Goal: Task Accomplishment & Management: Complete application form

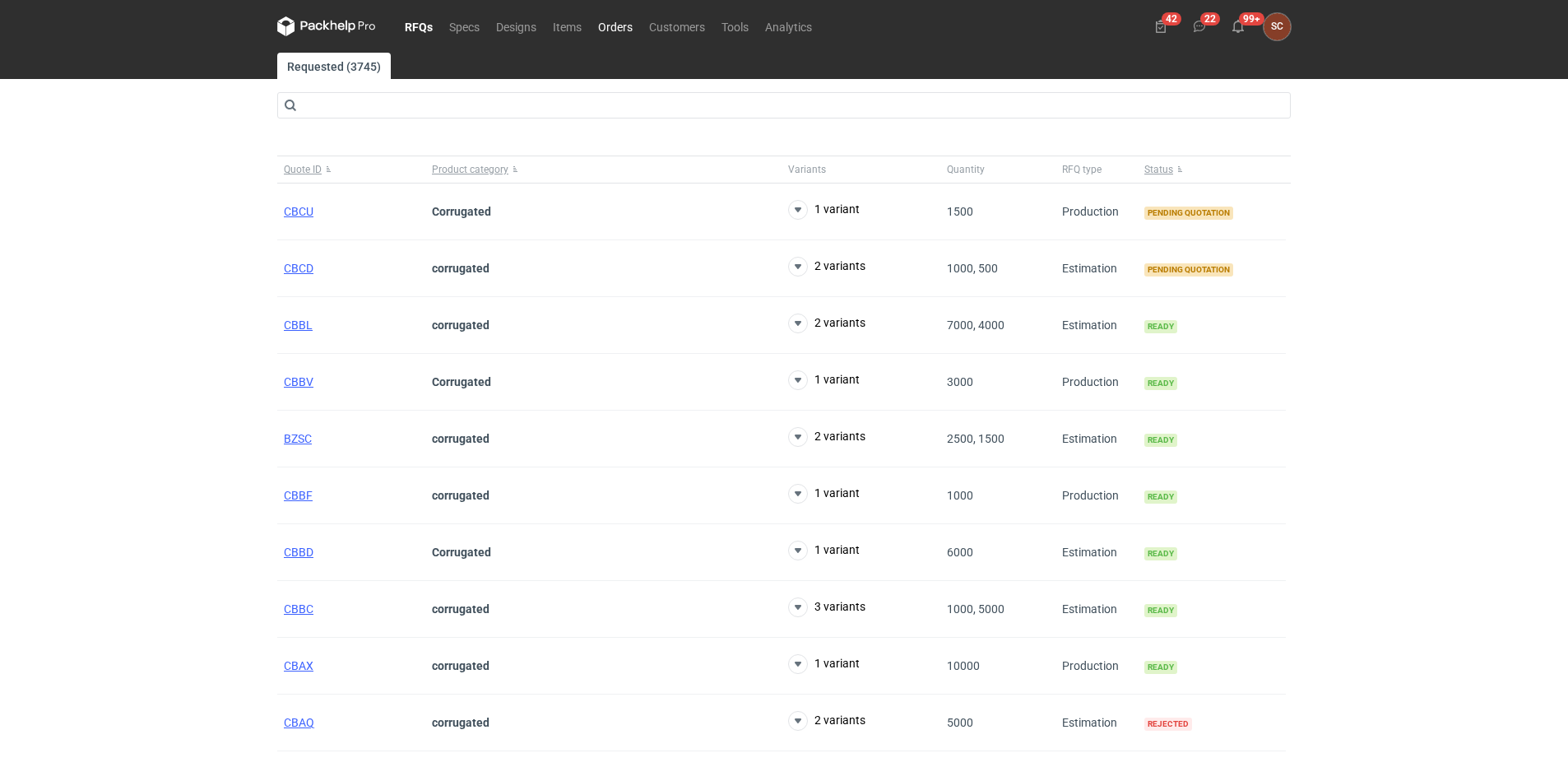
click at [615, 21] on link "Orders" at bounding box center [615, 26] width 51 height 20
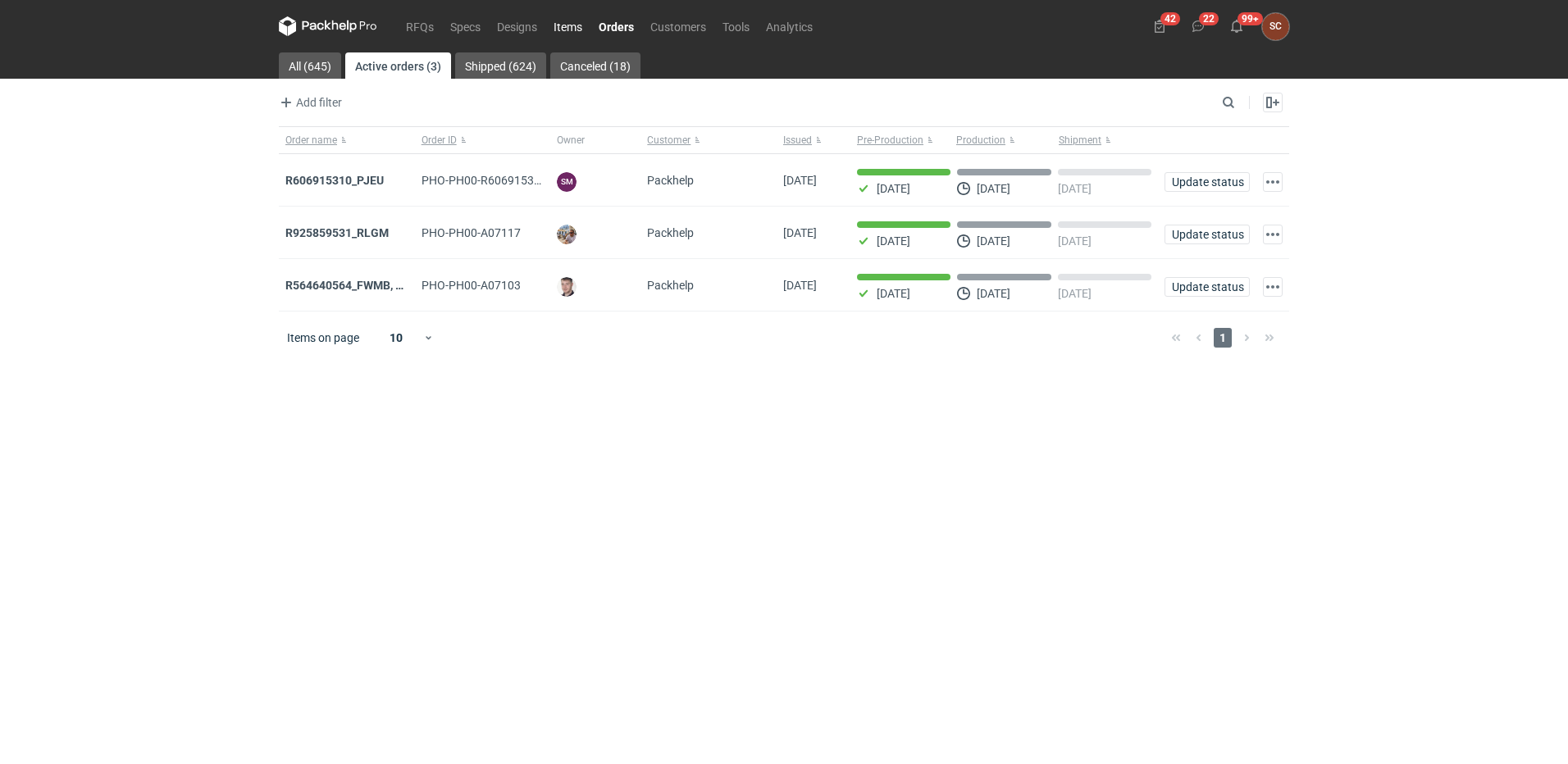
click at [589, 23] on link "Items" at bounding box center [567, 26] width 45 height 20
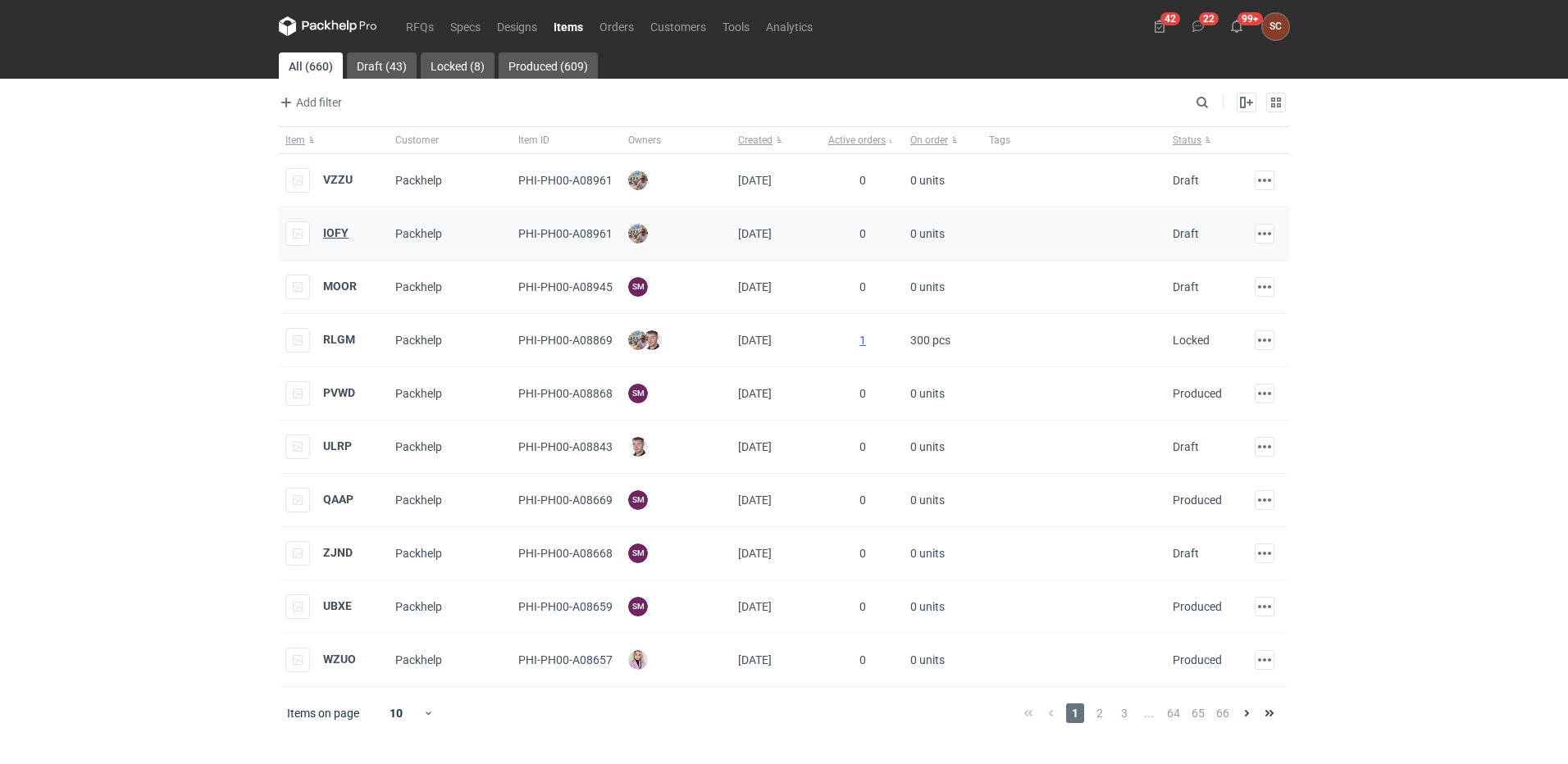
click at [333, 229] on strong "IOFY" at bounding box center [336, 233] width 26 height 13
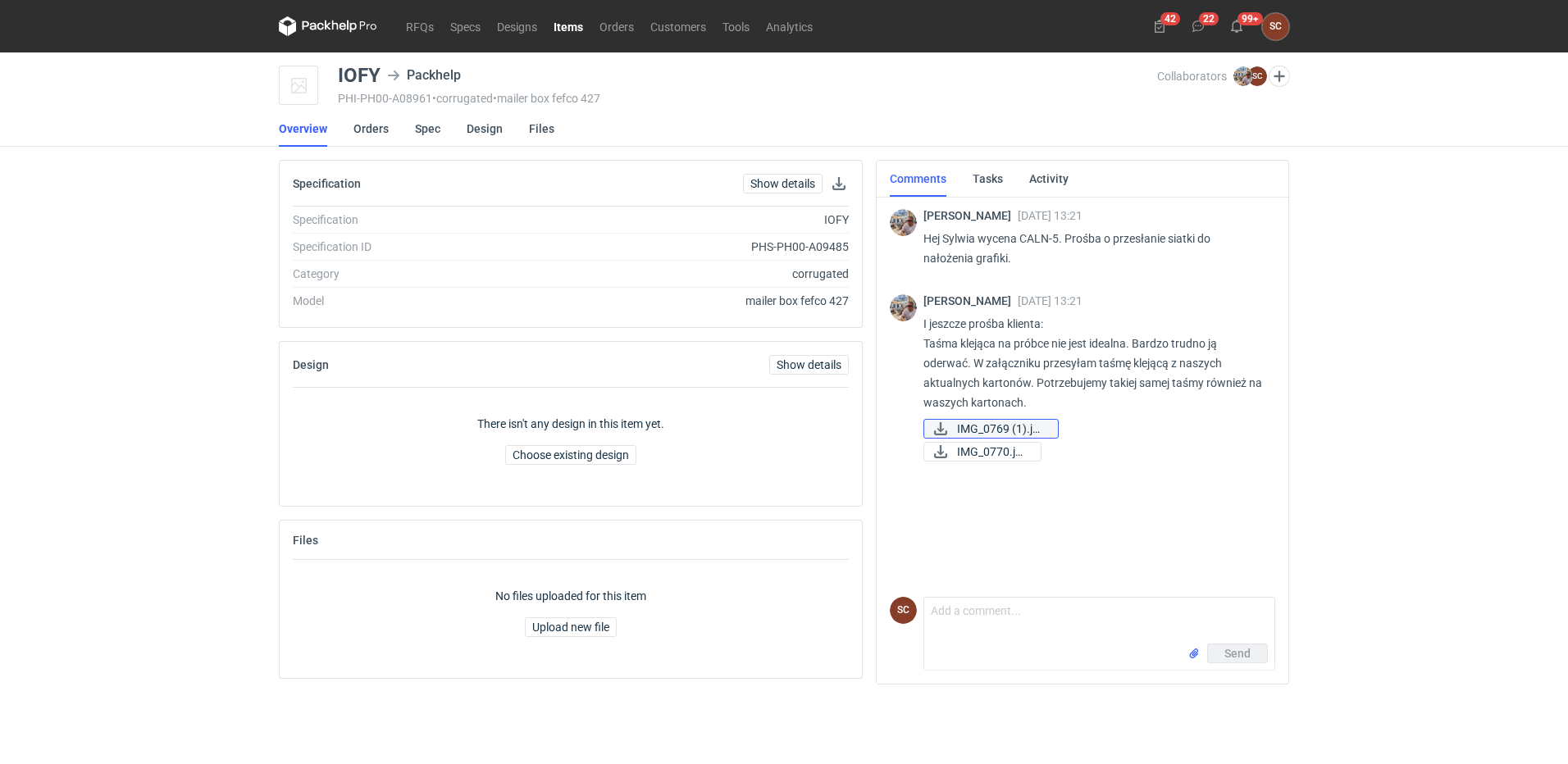
click at [970, 427] on span "IMG_0769 (1).jpeg" at bounding box center [1001, 428] width 88 height 18
drag, startPoint x: 995, startPoint y: 531, endPoint x: 990, endPoint y: 509, distance: 22.6
click at [999, 529] on div "Michał Palasek 22 Aug 2025 13:21 Hej Sylwia wycena CALN-5. Prośba o przesłanie …" at bounding box center [1082, 392] width 385 height 396
drag, startPoint x: 997, startPoint y: 451, endPoint x: 965, endPoint y: 506, distance: 63.6
click at [963, 570] on div "Michał Palasek 22 Aug 2025 13:21 Hej Sylwia wycena CALN-5. Prośba o przesłanie …" at bounding box center [1082, 392] width 385 height 396
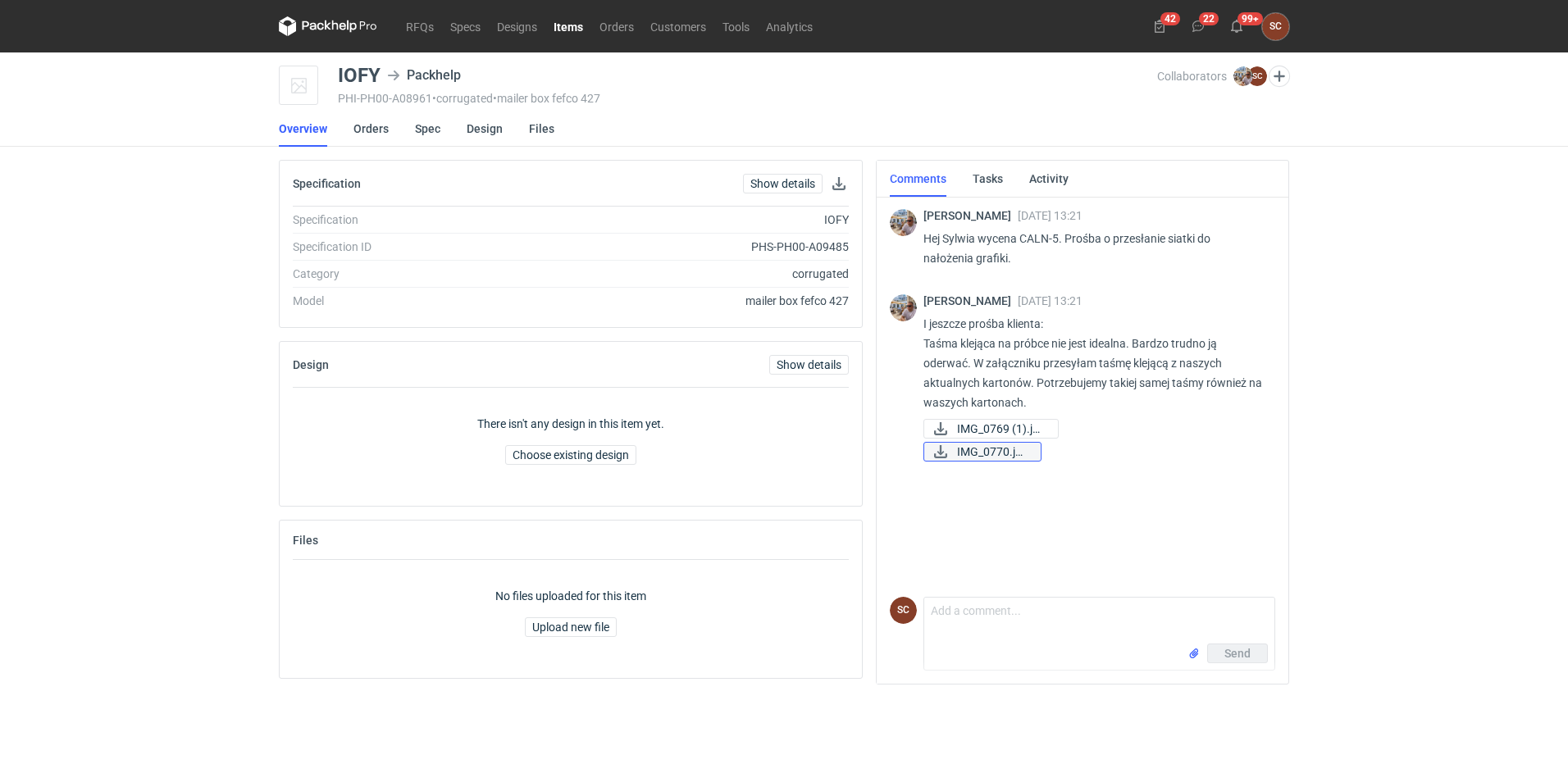
click at [968, 455] on span "IMG_0770.jpeg" at bounding box center [992, 451] width 70 height 18
click at [1068, 613] on textarea "Comment message" at bounding box center [1099, 620] width 350 height 46
click at [1032, 629] on textarea "Comment message" at bounding box center [1099, 620] width 350 height 46
click at [1008, 623] on textarea "Comment message" at bounding box center [1099, 620] width 350 height 46
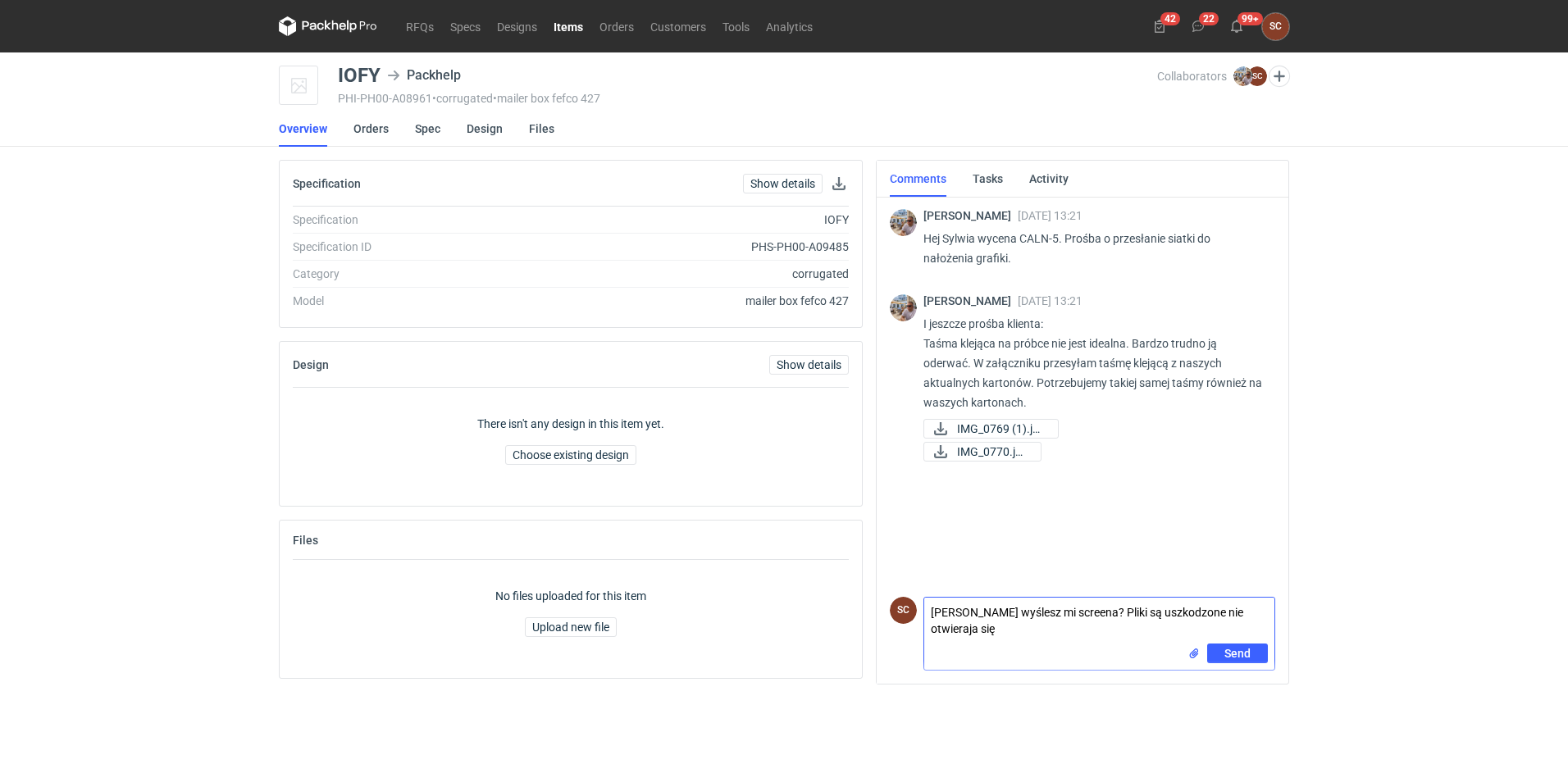
click at [1243, 612] on textarea "Michał wyślesz mi screena? Pliki są uszkodzone nie otwieraja się" at bounding box center [1099, 620] width 350 height 46
type textarea "Michał wyślesz mi screena? Pliki są uszkodzone nie otwierają się"
click at [1254, 647] on button "Send" at bounding box center [1237, 653] width 61 height 20
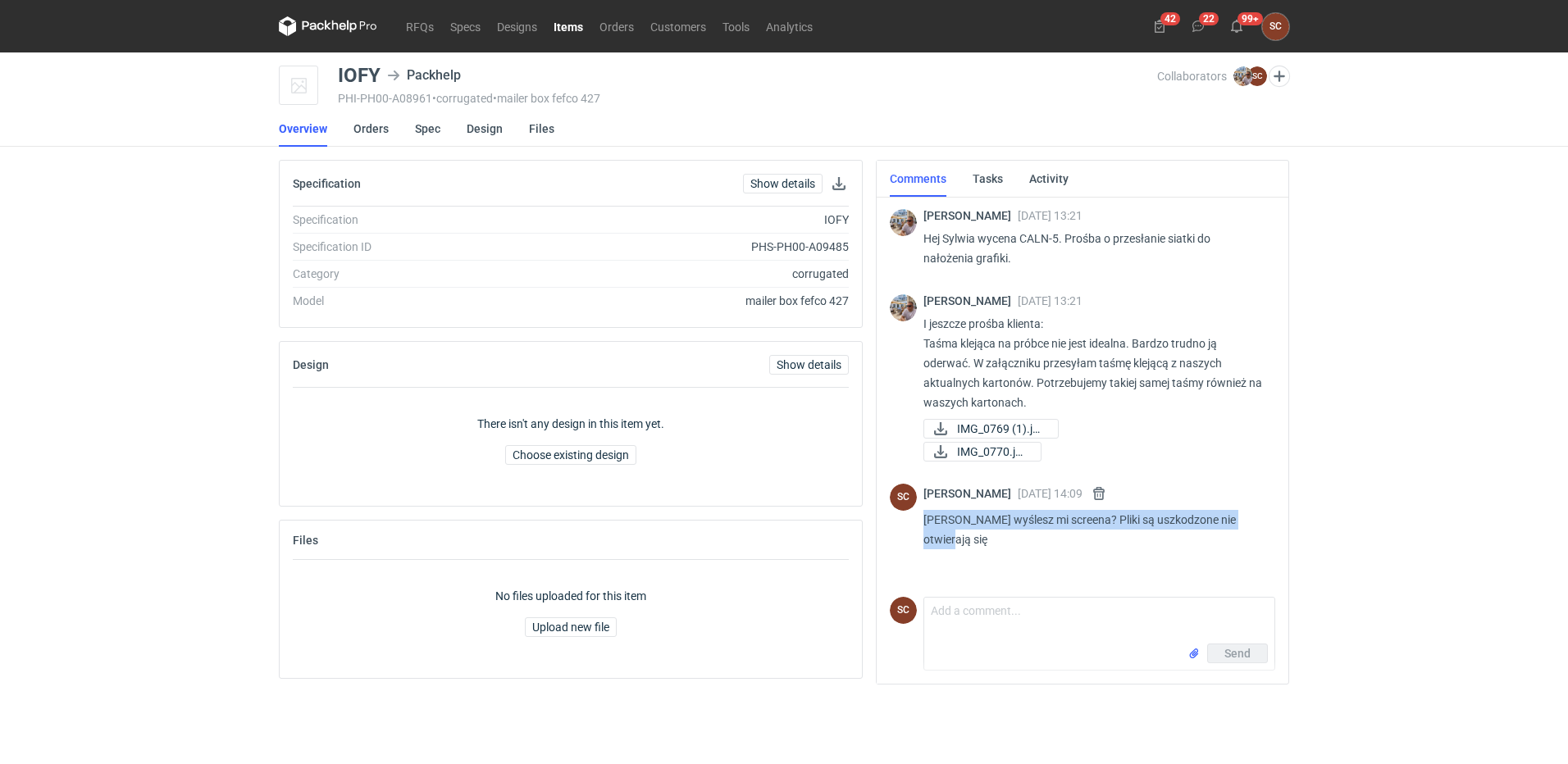
drag, startPoint x: 1258, startPoint y: 522, endPoint x: 918, endPoint y: 521, distance: 340.0
click at [918, 521] on div "SC Sylwia Cichórz 22 Aug 2025 14:09 Michał wyślesz mi screena? Pliki są uszkodz…" at bounding box center [1082, 519] width 385 height 92
copy p "Michał wyślesz mi screena? Pliki są uszkodzone nie otwierają się"
click at [559, 28] on link "Items" at bounding box center [568, 26] width 46 height 20
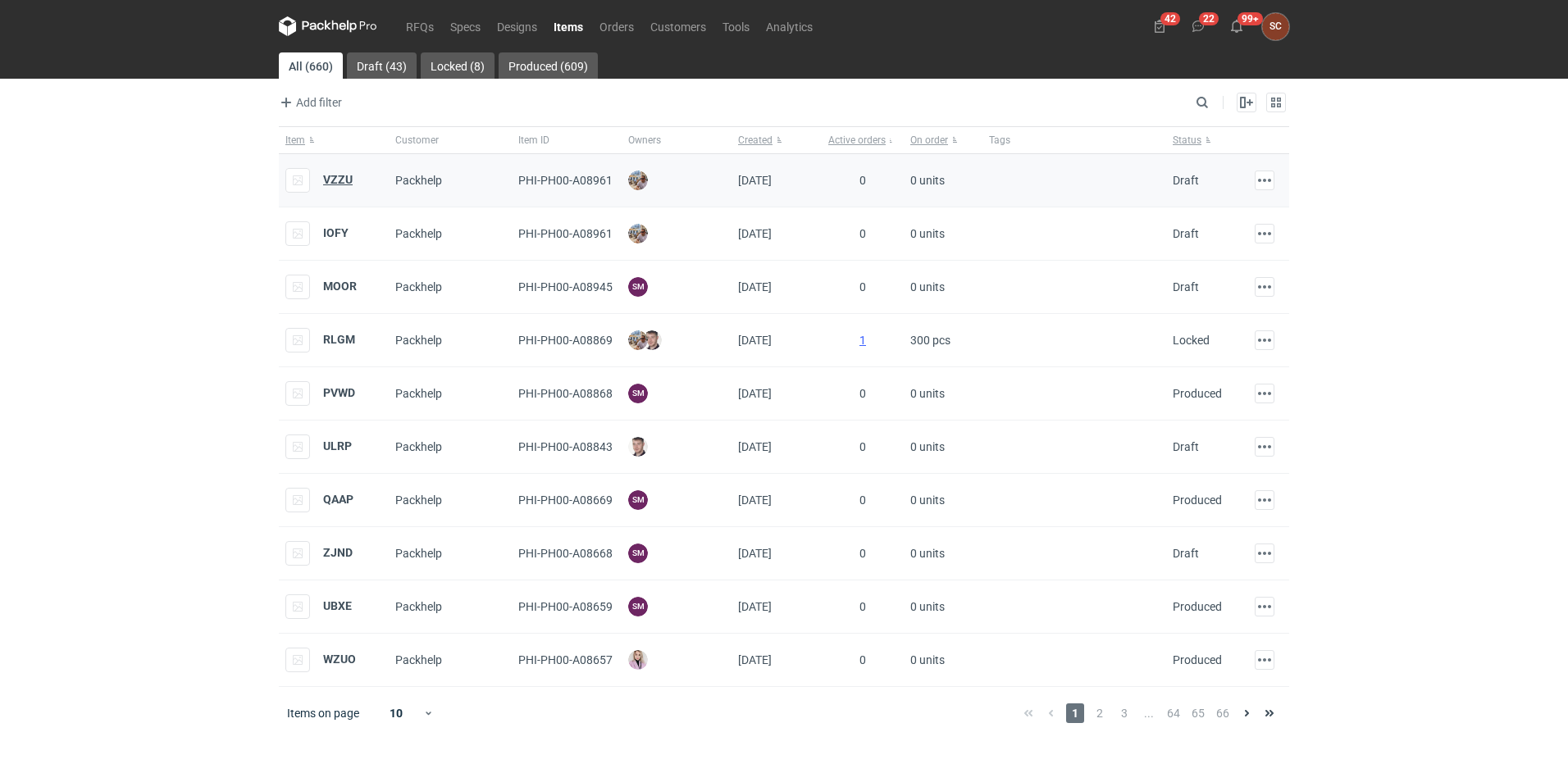
click at [344, 179] on strong "VZZU" at bounding box center [338, 180] width 29 height 13
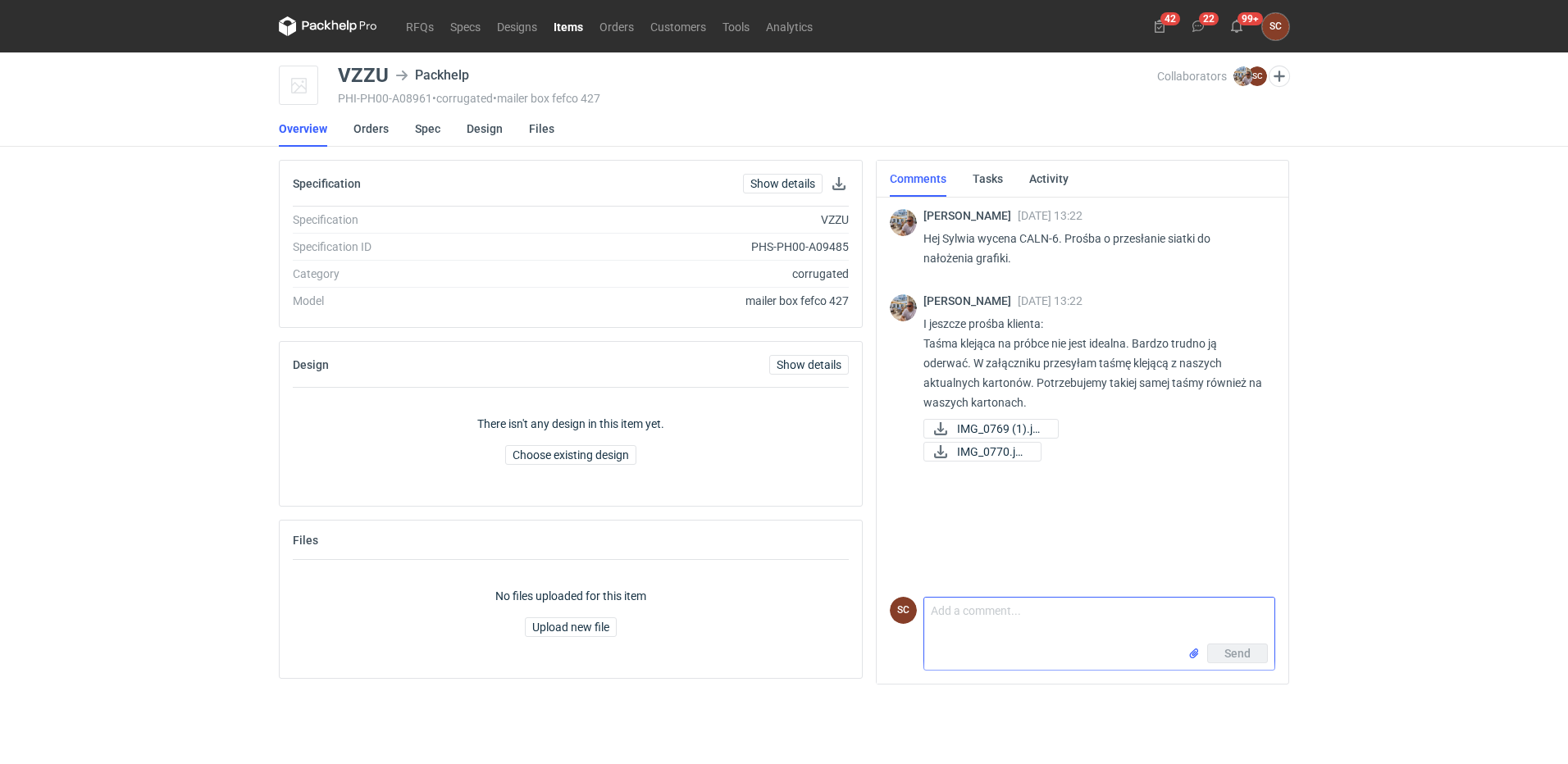
click at [971, 613] on textarea "Comment message" at bounding box center [1099, 620] width 350 height 46
paste textarea "Michał wyślesz mi screena? Pliki są uszkodzone nie otwierają się"
drag, startPoint x: 1156, startPoint y: 610, endPoint x: 1225, endPoint y: 627, distance: 71.1
click at [1159, 609] on textarea "Tak samo tutaj, Michał wyślesz mi screena? Pliki są uszkodzone nie otwierają się" at bounding box center [1099, 620] width 350 height 46
click at [1220, 618] on textarea "Tak samo tutaj, pliki są uszkodzone nie otwierają się" at bounding box center [1099, 620] width 350 height 46
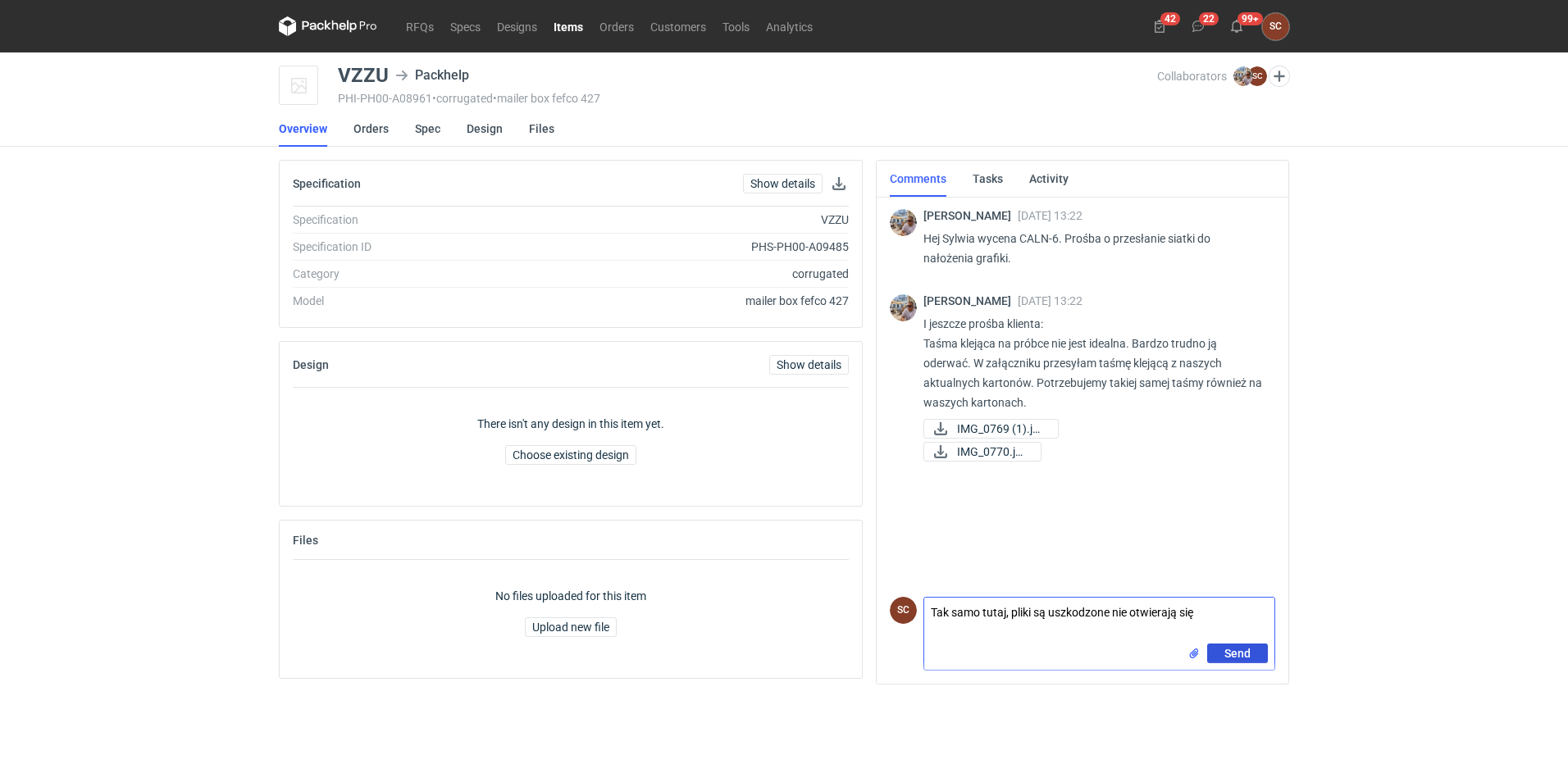
type textarea "Tak samo tutaj, pliki są uszkodzone nie otwierają się"
click at [1215, 651] on button "Send" at bounding box center [1237, 653] width 61 height 20
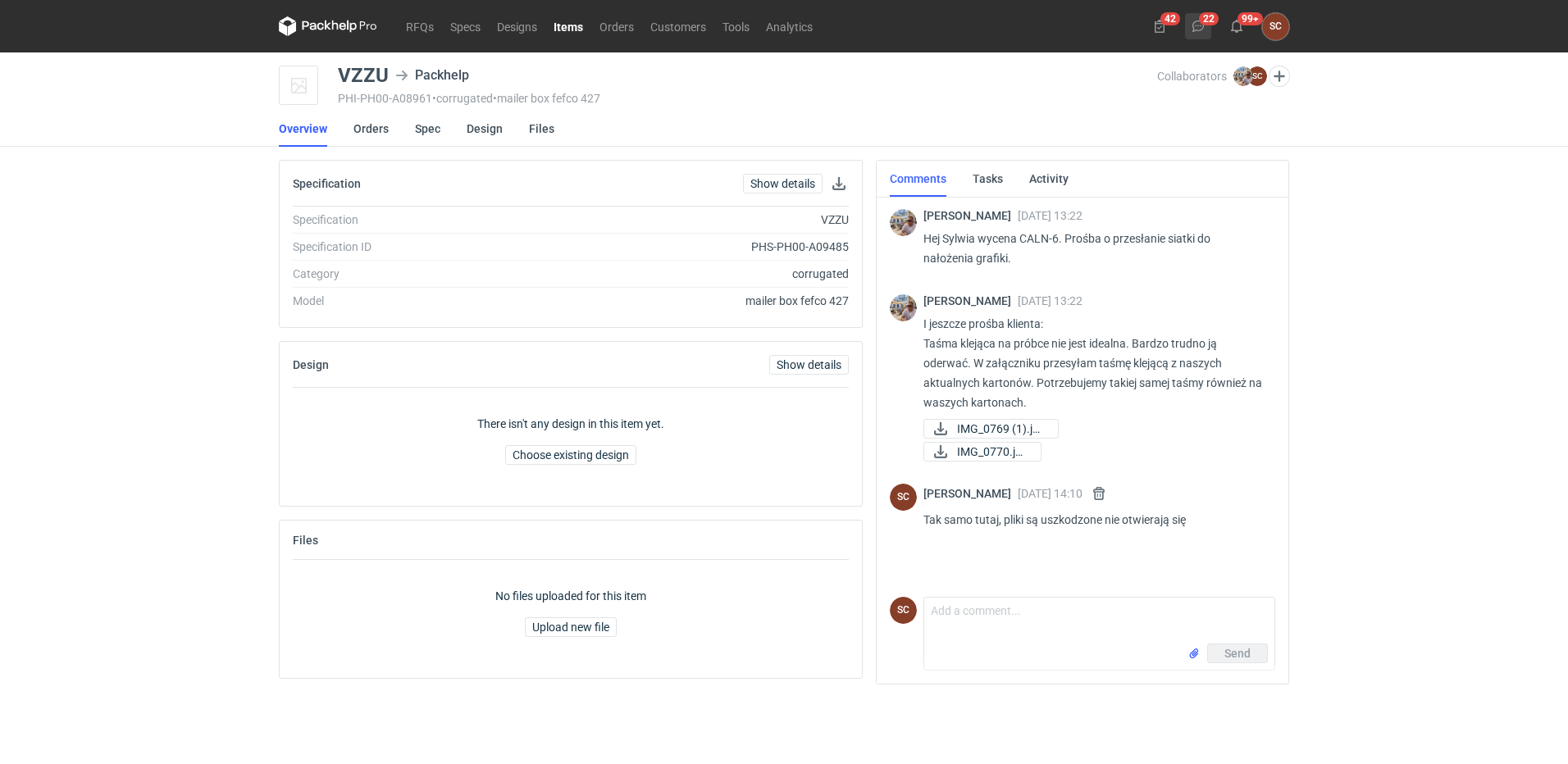
click at [1199, 27] on icon at bounding box center [1198, 27] width 13 height 13
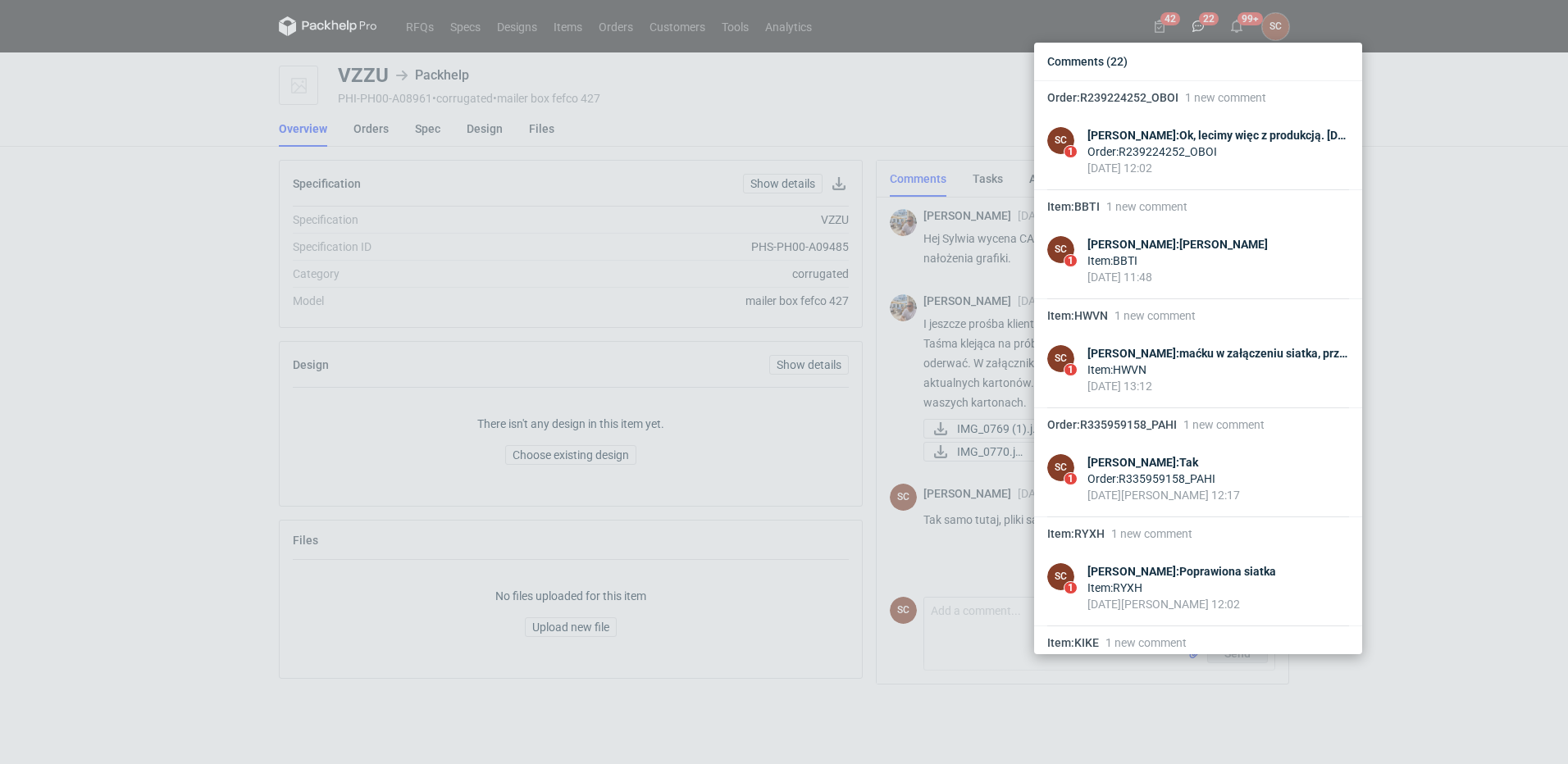
click at [191, 110] on div "Comments (22) Order : R239224252_OBOI 1 new comment SC 1 Sylwia Cichórz : Ok, l…" at bounding box center [784, 382] width 1568 height 764
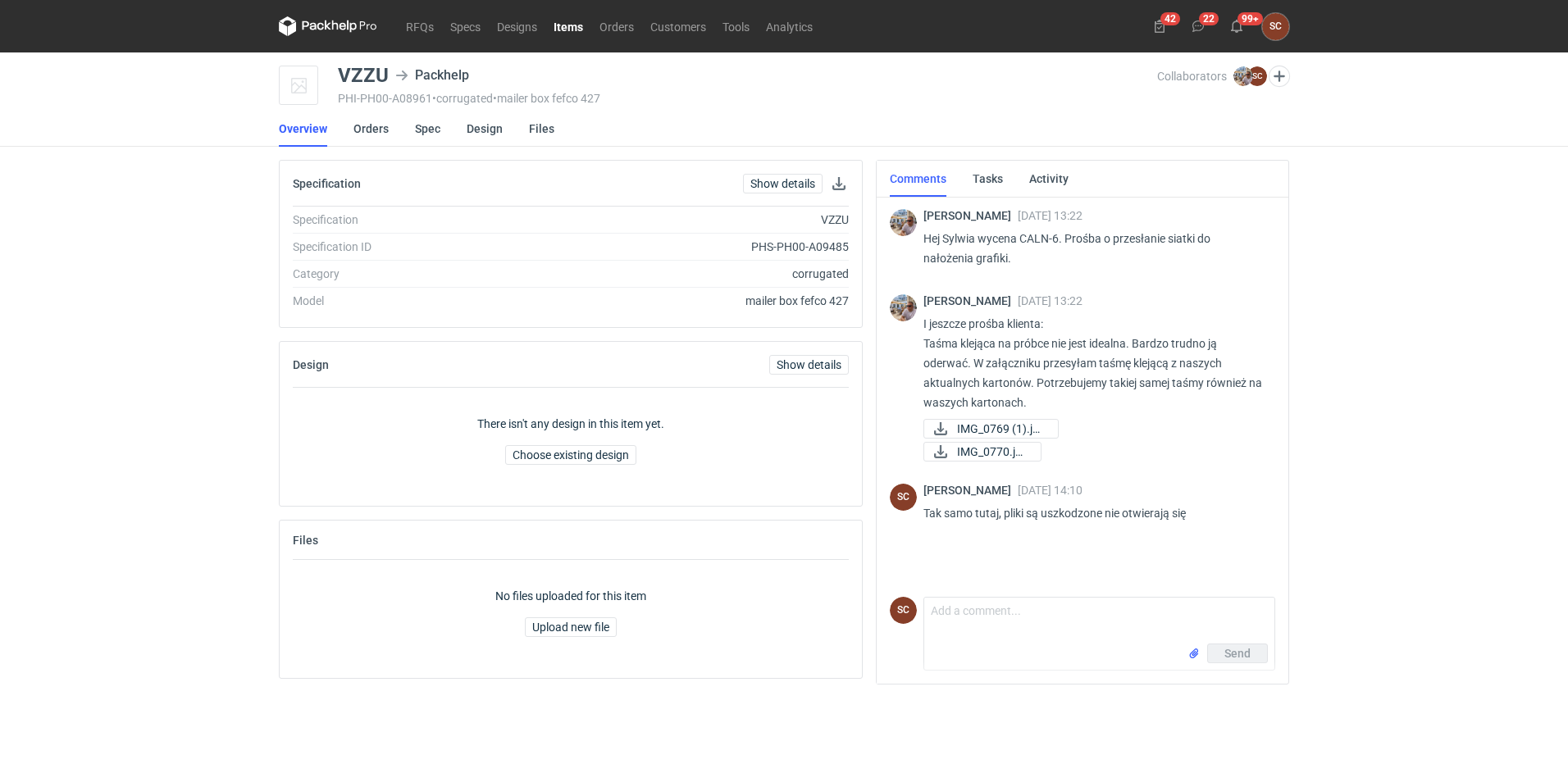
click at [565, 27] on link "Items" at bounding box center [568, 26] width 46 height 20
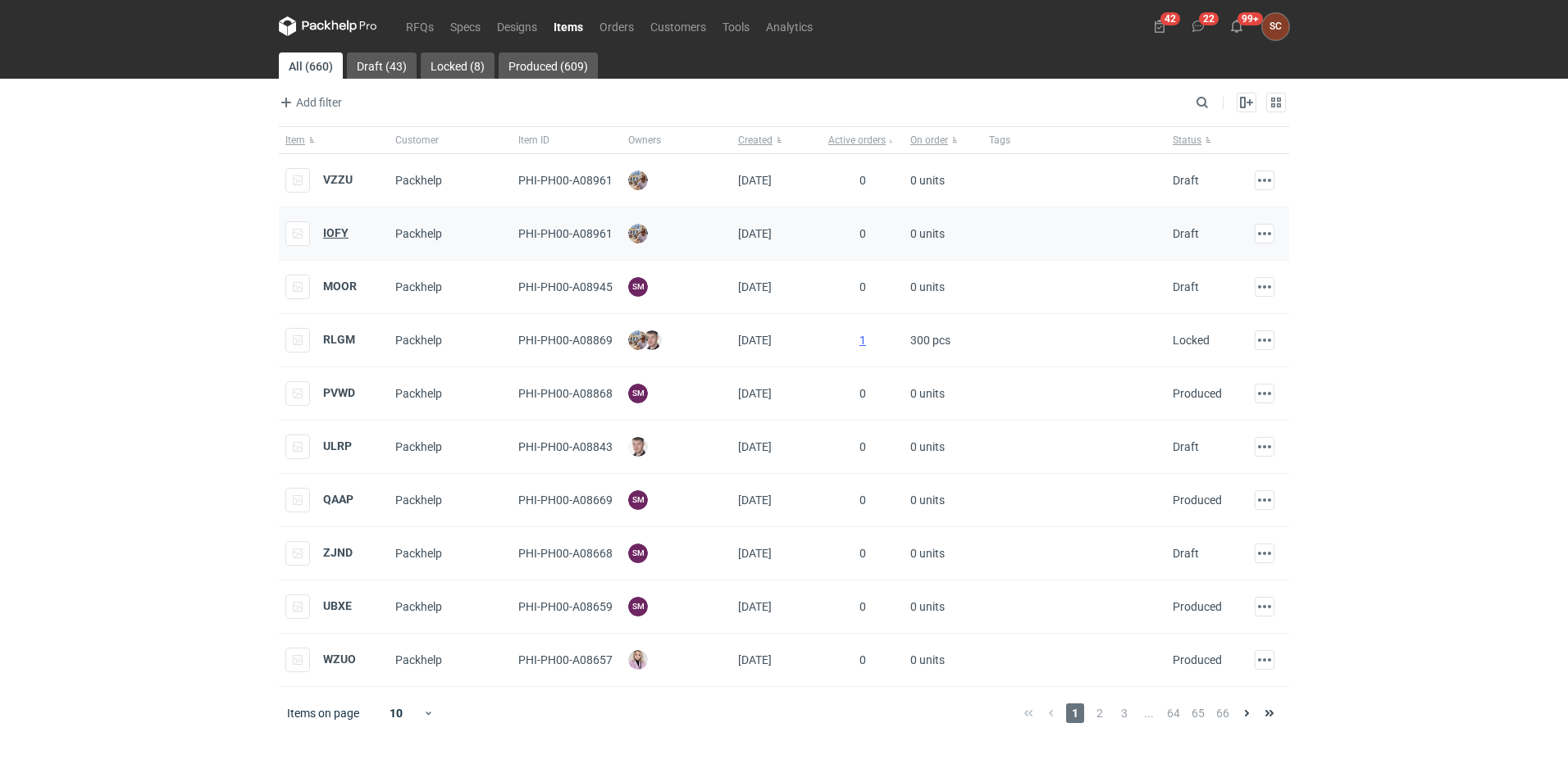
click at [335, 233] on strong "IOFY" at bounding box center [336, 233] width 26 height 13
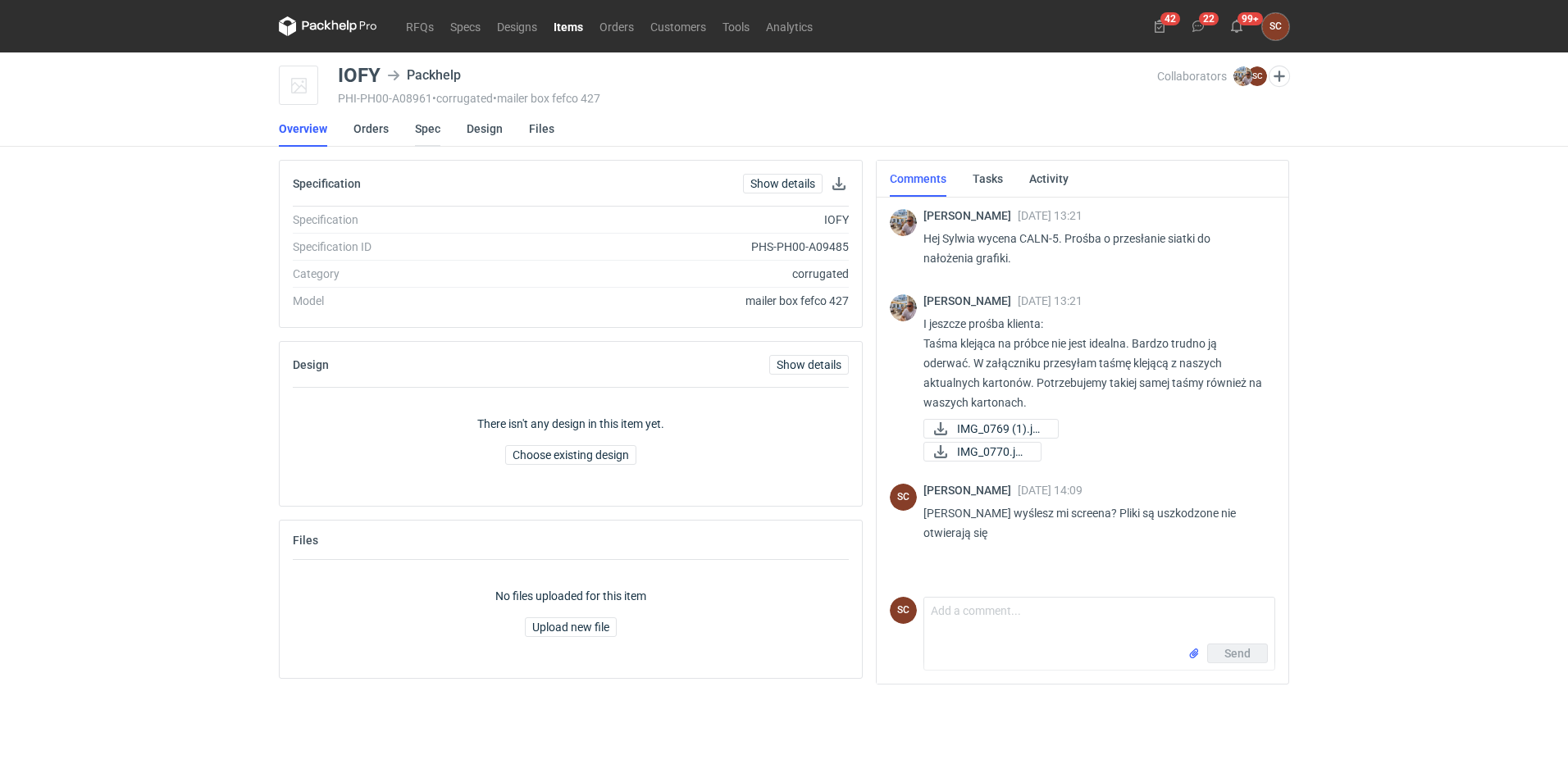
click at [433, 130] on link "Spec" at bounding box center [427, 128] width 26 height 36
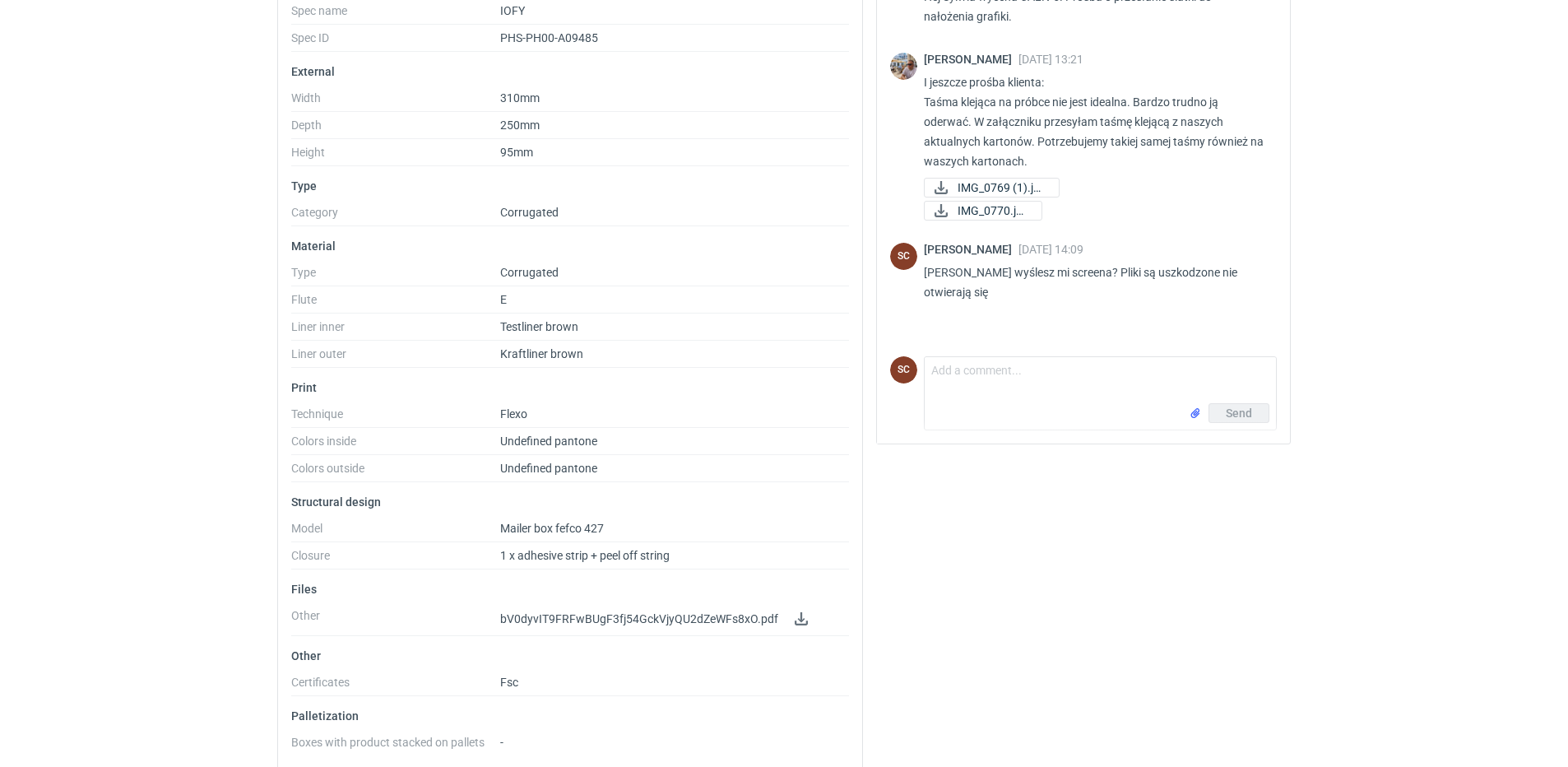
scroll to position [259, 0]
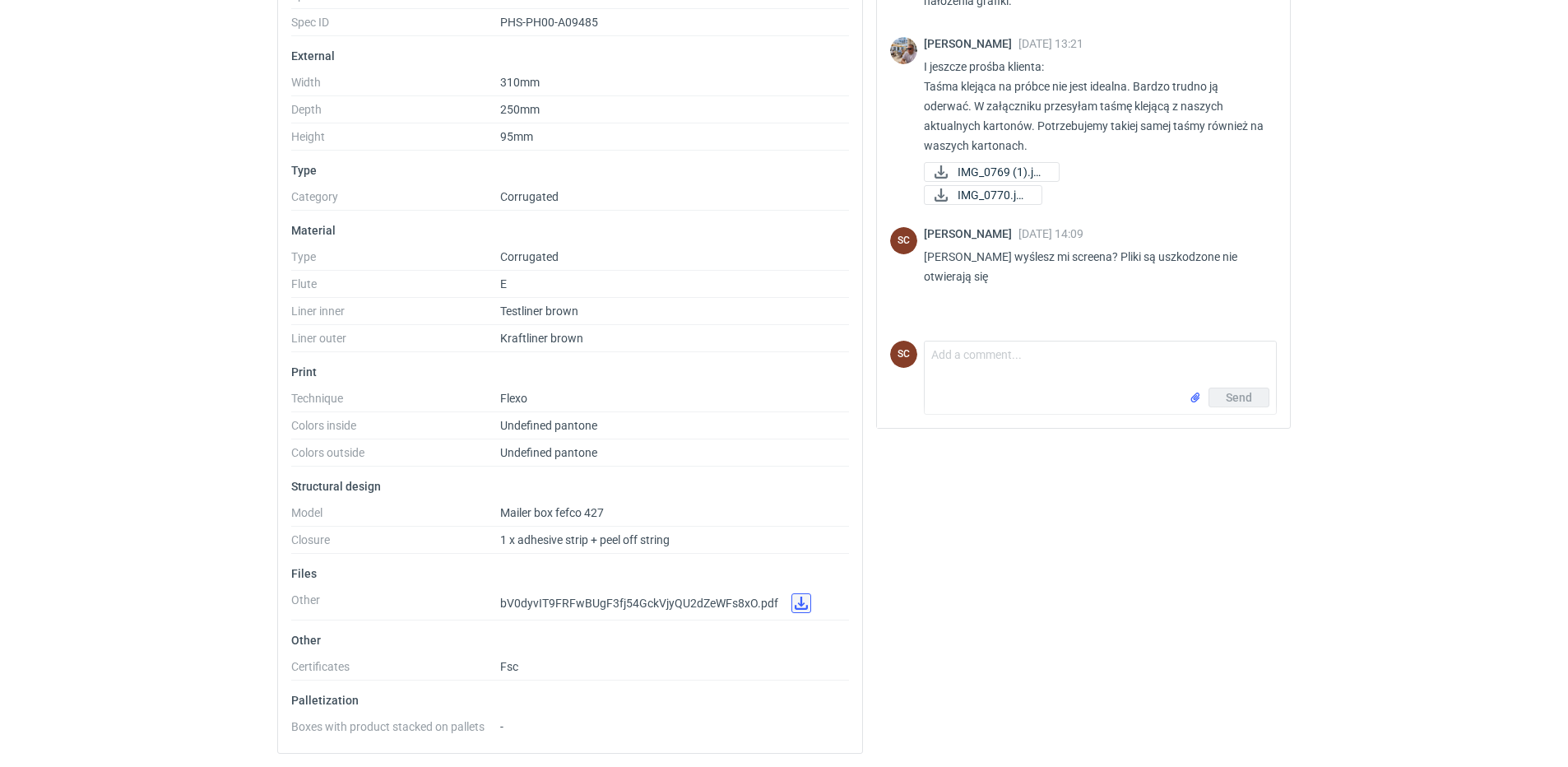
click at [795, 598] on link at bounding box center [801, 603] width 20 height 20
click at [652, 692] on ul "Basic info Spec name IOFY Spec ID PHS-PH00-A09485 External Width 310mm Depth 25…" at bounding box center [570, 345] width 558 height 791
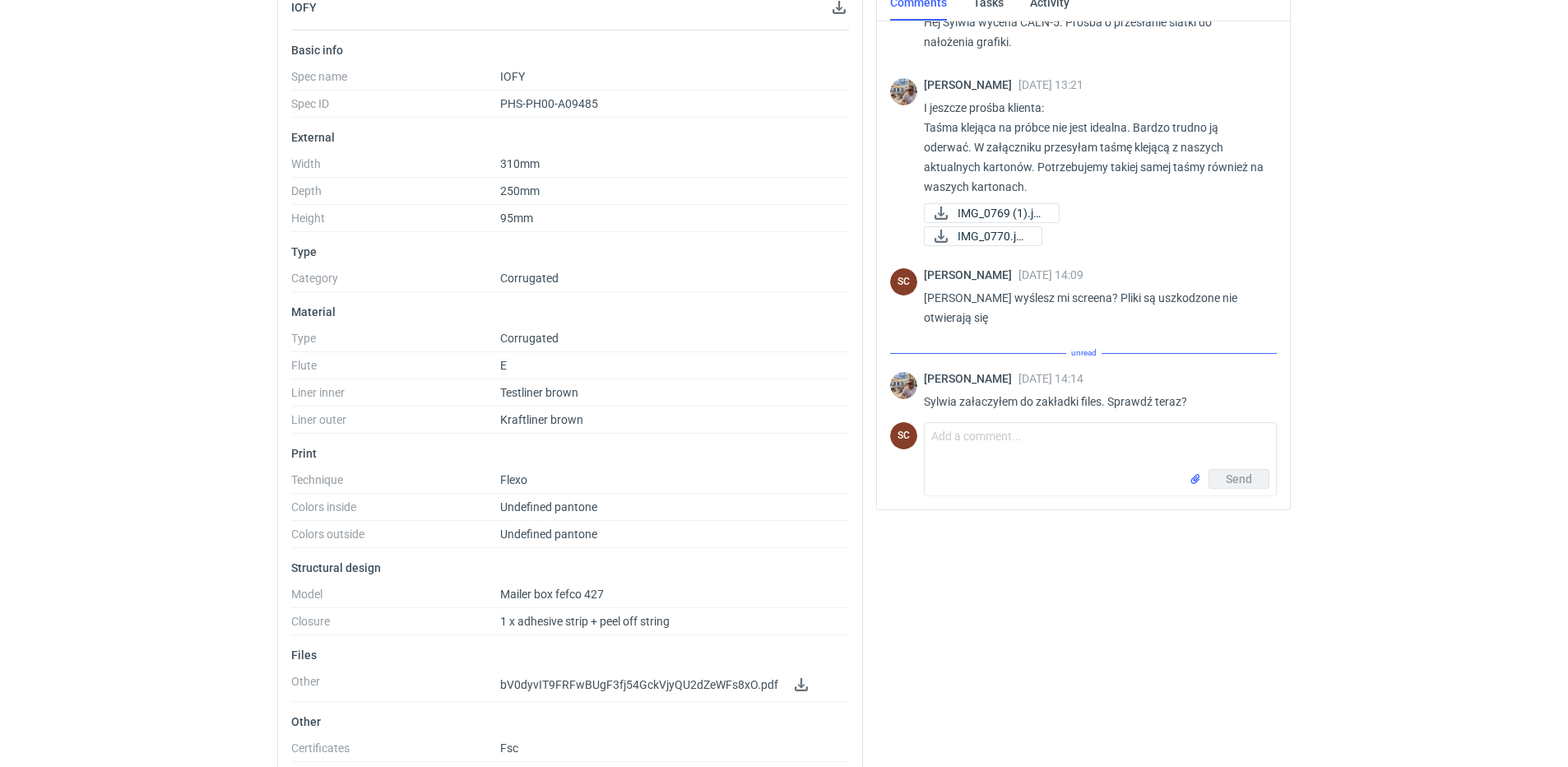
scroll to position [22, 0]
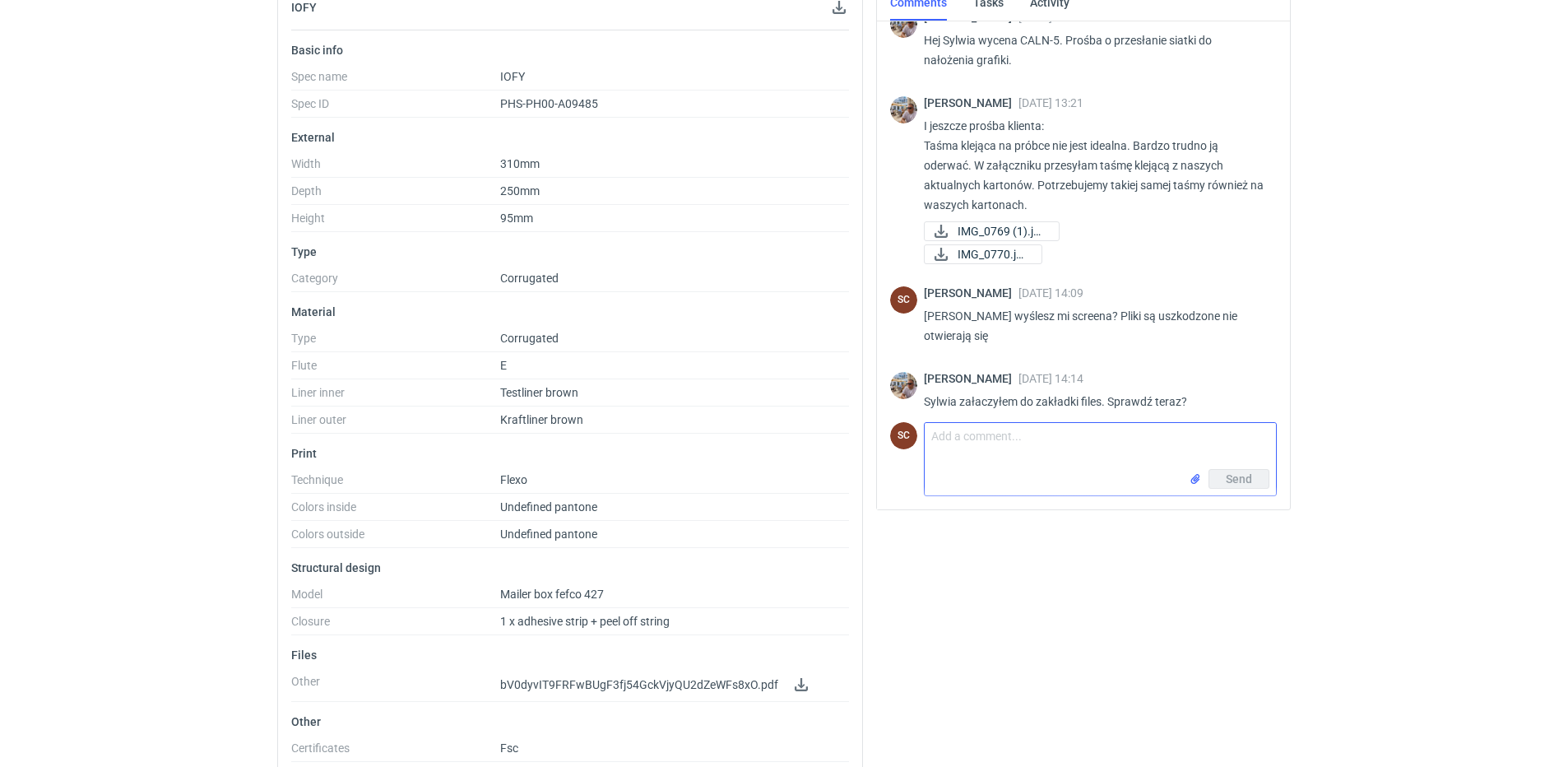
click at [1013, 438] on textarea "Comment message" at bounding box center [1101, 446] width 351 height 46
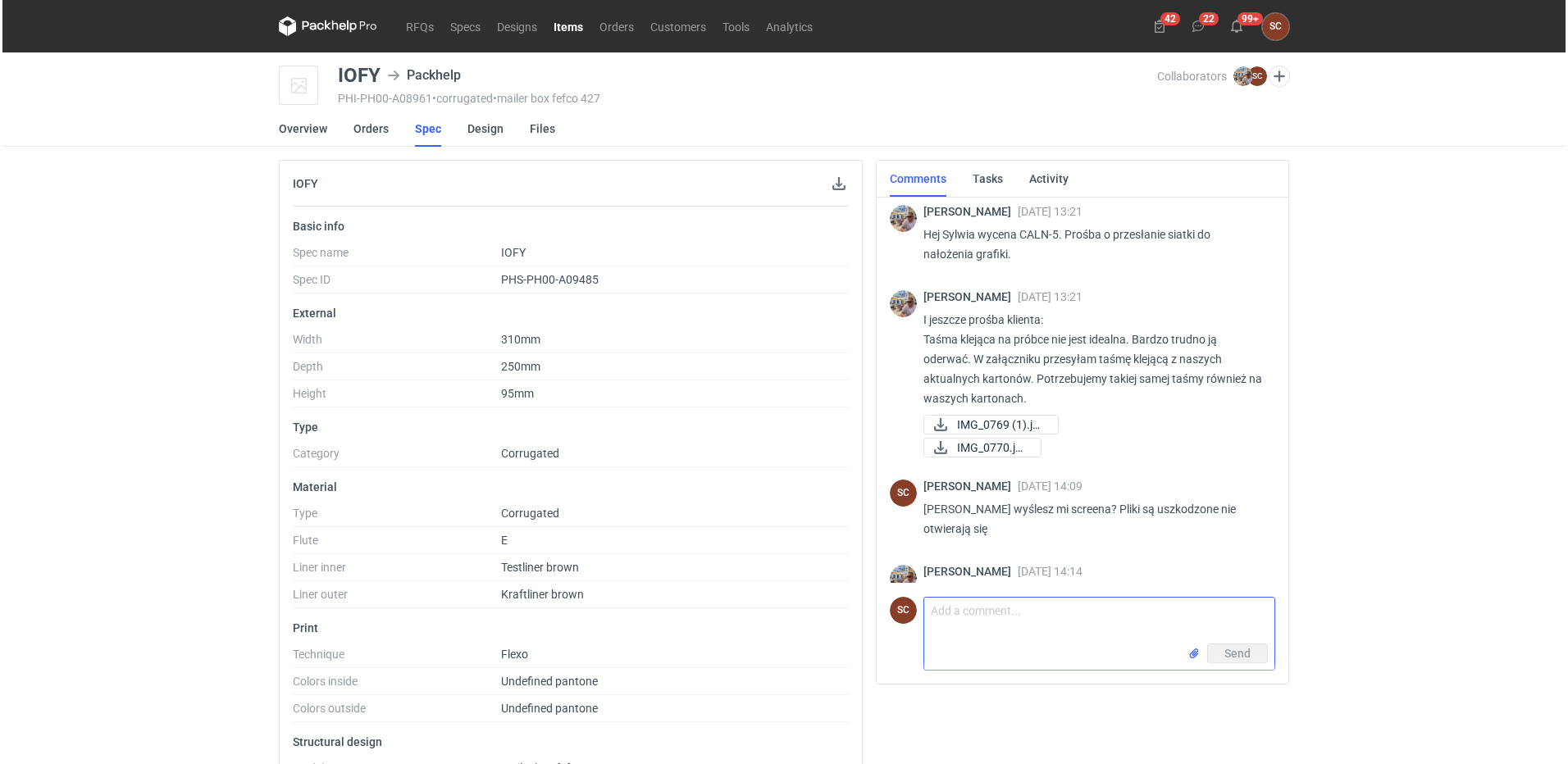
scroll to position [0, 0]
click at [540, 127] on link "Files" at bounding box center [539, 128] width 26 height 36
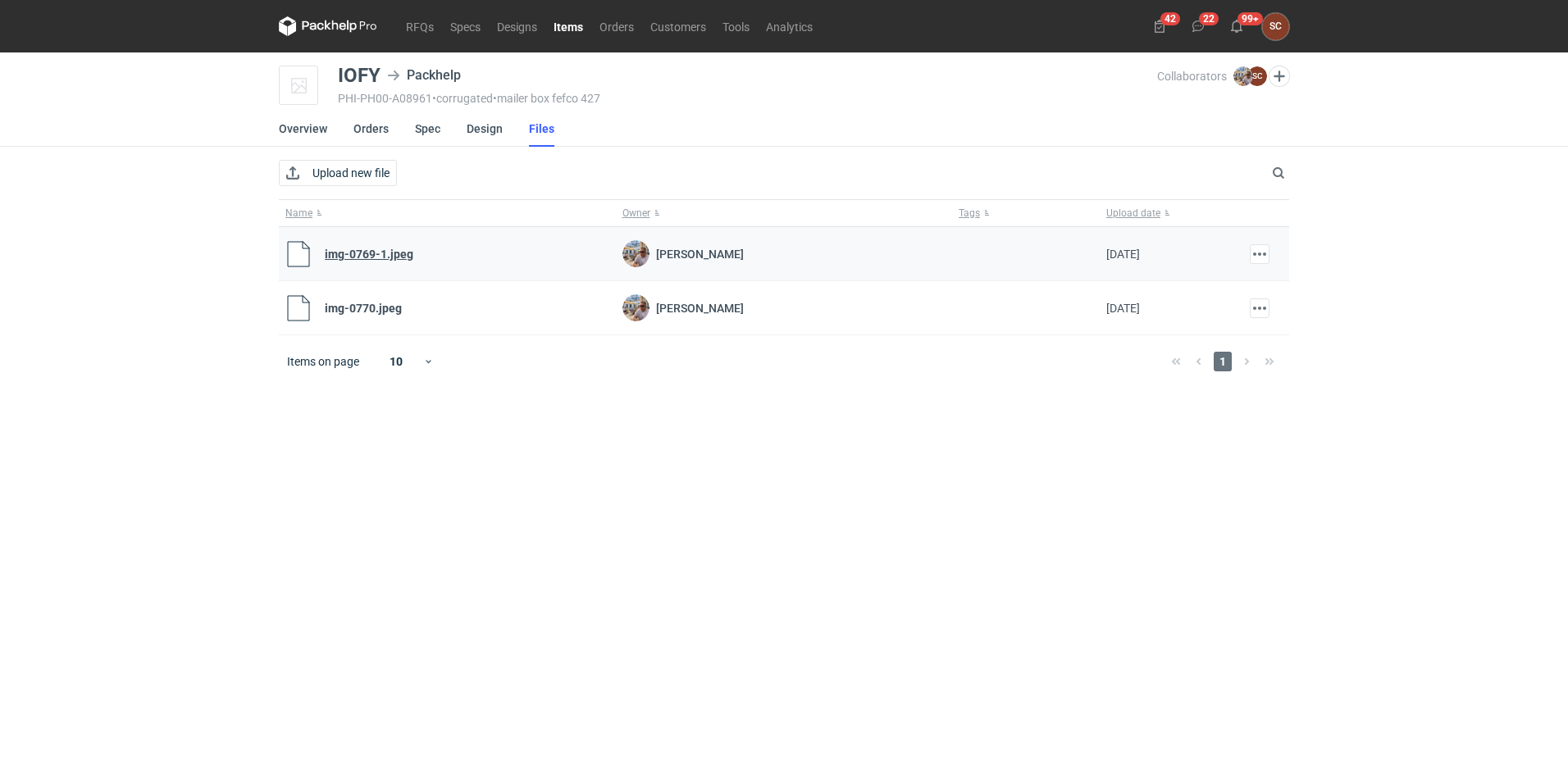
click at [399, 258] on link "img-0769-1.jpeg" at bounding box center [368, 254] width 88 height 13
drag, startPoint x: 390, startPoint y: 310, endPoint x: 293, endPoint y: 480, distance: 195.7
click at [293, 480] on main "IOFY Packhelp PHI-PH00-A08961 • corrugated • mailer box fefco 427 Collaborators…" at bounding box center [783, 408] width 1023 height 712
click at [359, 313] on link "img-0770.jpeg" at bounding box center [363, 308] width 77 height 13
click at [997, 564] on main "IOFY Packhelp PHI-PH00-A08961 • corrugated • mailer box fefco 427 Collaborators…" at bounding box center [783, 408] width 1023 height 712
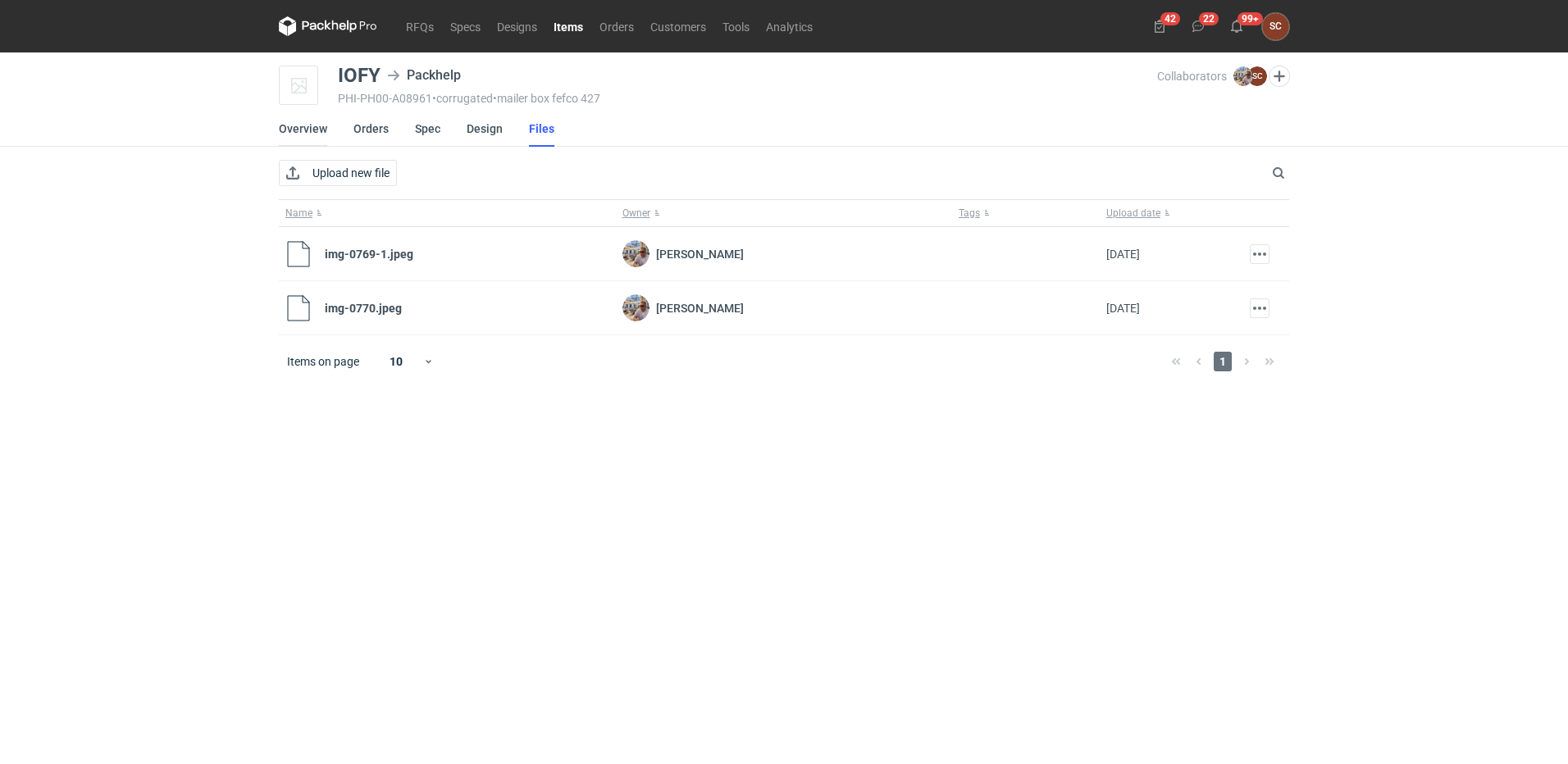
click at [321, 130] on link "Overview" at bounding box center [303, 128] width 49 height 36
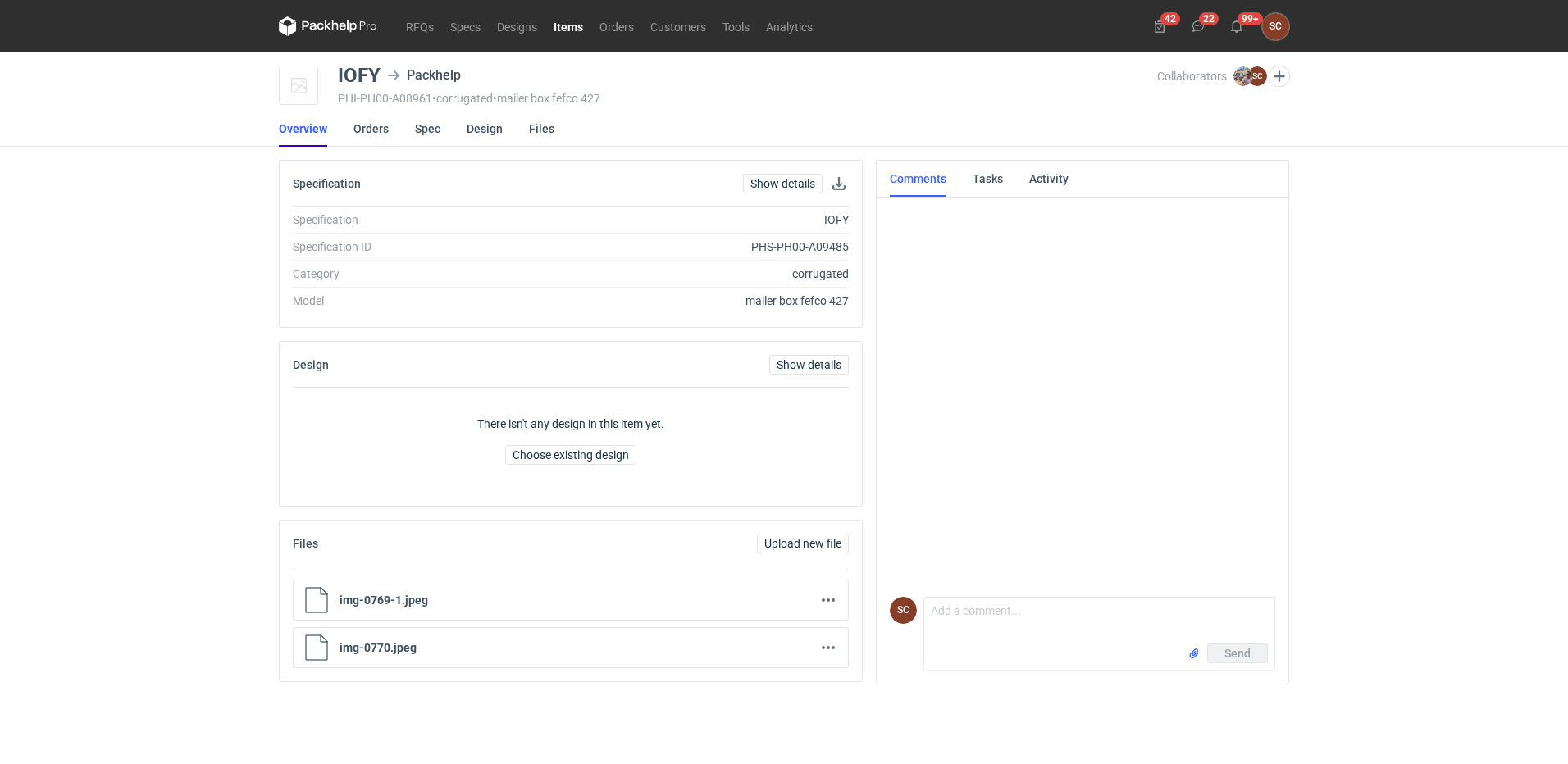
scroll to position [22, 0]
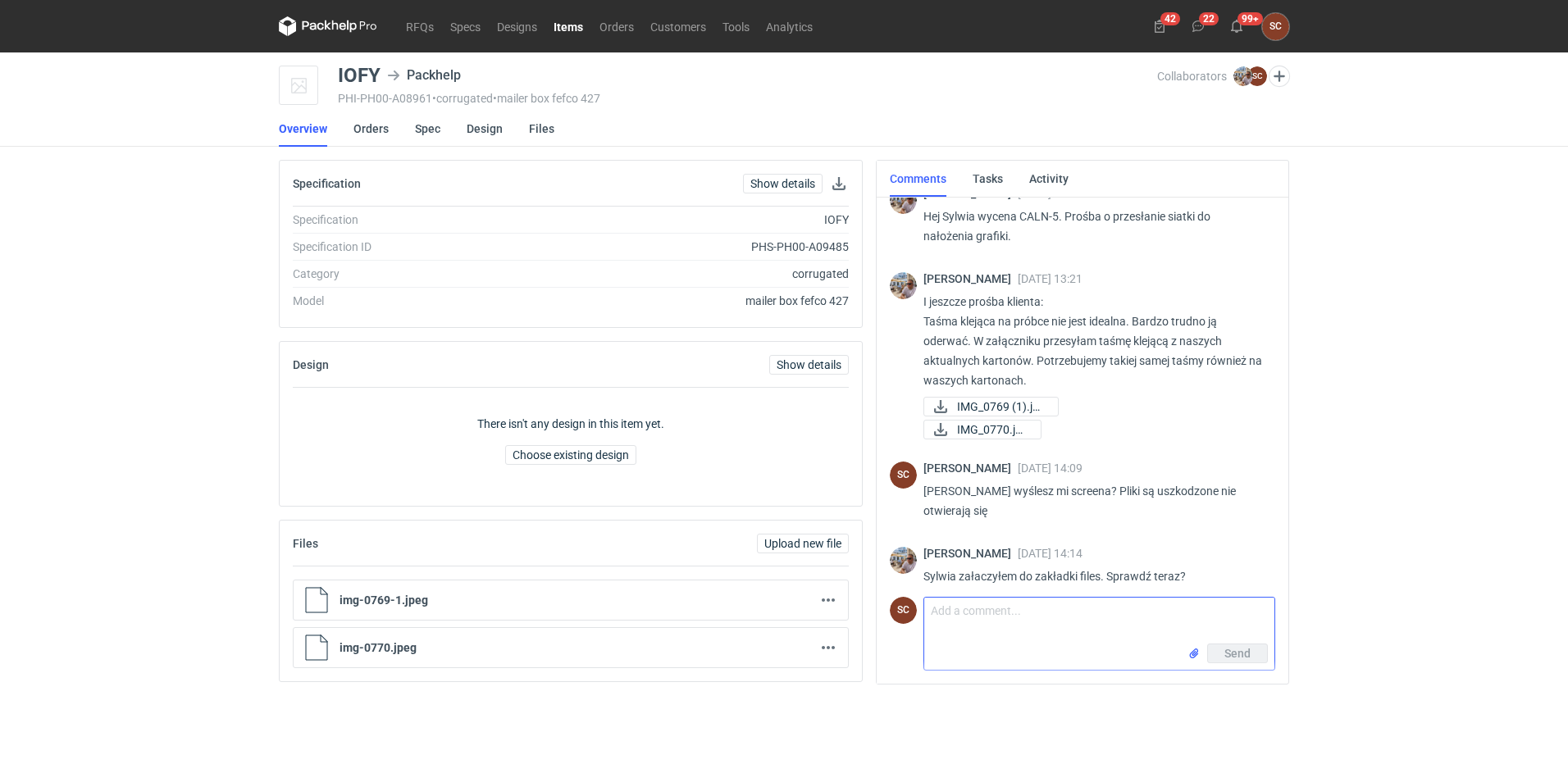
drag, startPoint x: 1031, startPoint y: 625, endPoint x: 999, endPoint y: 614, distance: 33.8
click at [1031, 625] on textarea "Comment message" at bounding box center [1099, 620] width 350 height 46
click at [991, 609] on textarea "Comment message" at bounding box center [1099, 620] width 350 height 46
click at [988, 613] on textarea "jest ok dziekuję, tak tylko sie zastanawiam bo to zlecenie" at bounding box center [1099, 620] width 350 height 46
click at [1231, 623] on textarea "jest ok dziękuję, tak tylko sie zastanawiam bo to zlecenie" at bounding box center [1099, 620] width 350 height 46
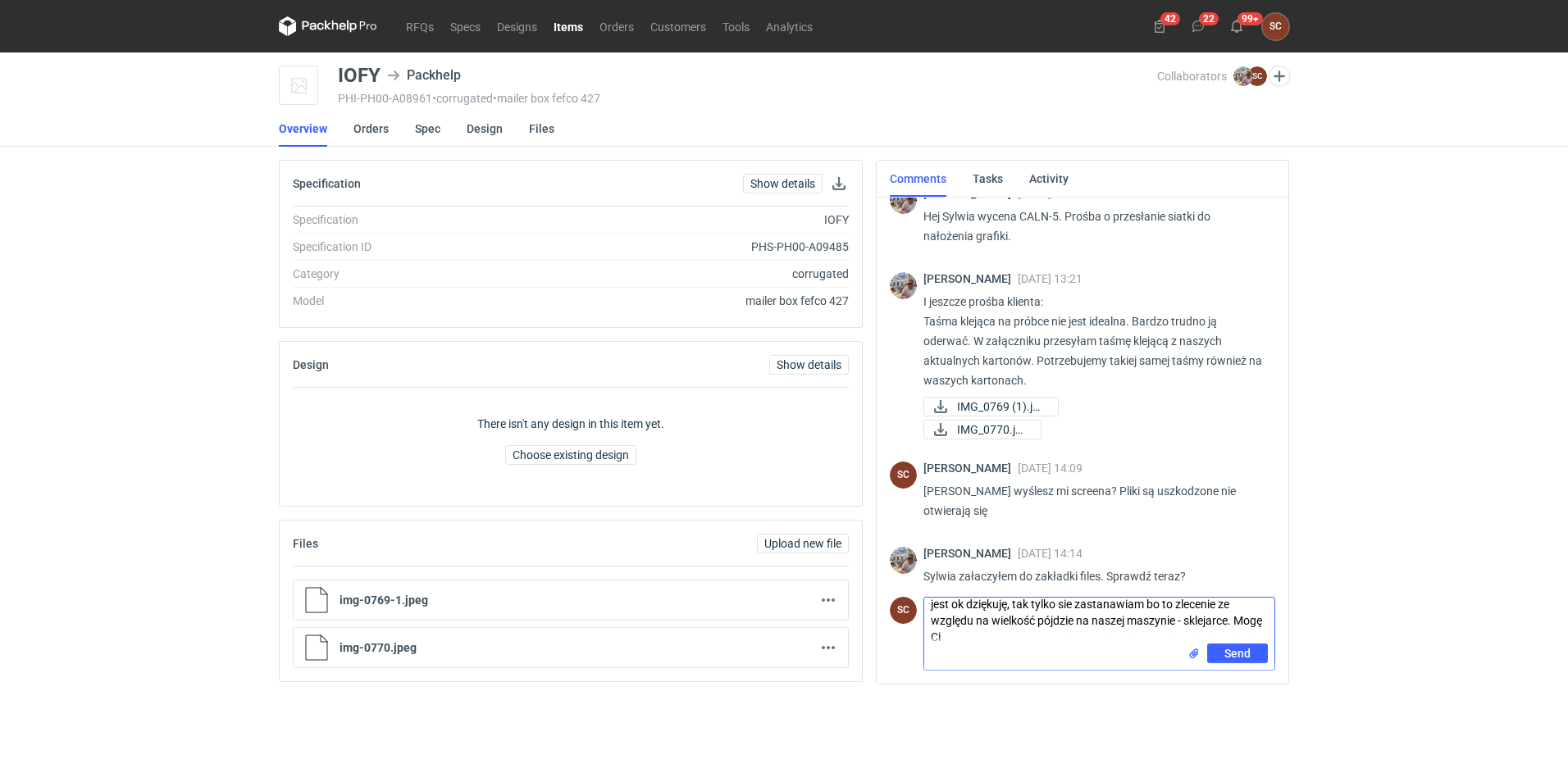
scroll to position [0, 0]
drag, startPoint x: 933, startPoint y: 603, endPoint x: 969, endPoint y: 617, distance: 38.6
click at [933, 605] on textarea "jest ok dziękuję, tak tylko sie zastanawiam bo to zlecenie ze względu na wielko…" at bounding box center [1099, 617] width 350 height 56
click at [1070, 640] on textarea "Jest ok dziękuję, tak tylko sie zastanawiam bo to zlecenie ze względu na wielko…" at bounding box center [1099, 617] width 350 height 56
click at [1230, 619] on textarea "Jest ok dziękuję, tak tylko sie zastanawiam bo to zlecenie ze względu na wielko…" at bounding box center [1099, 617] width 350 height 56
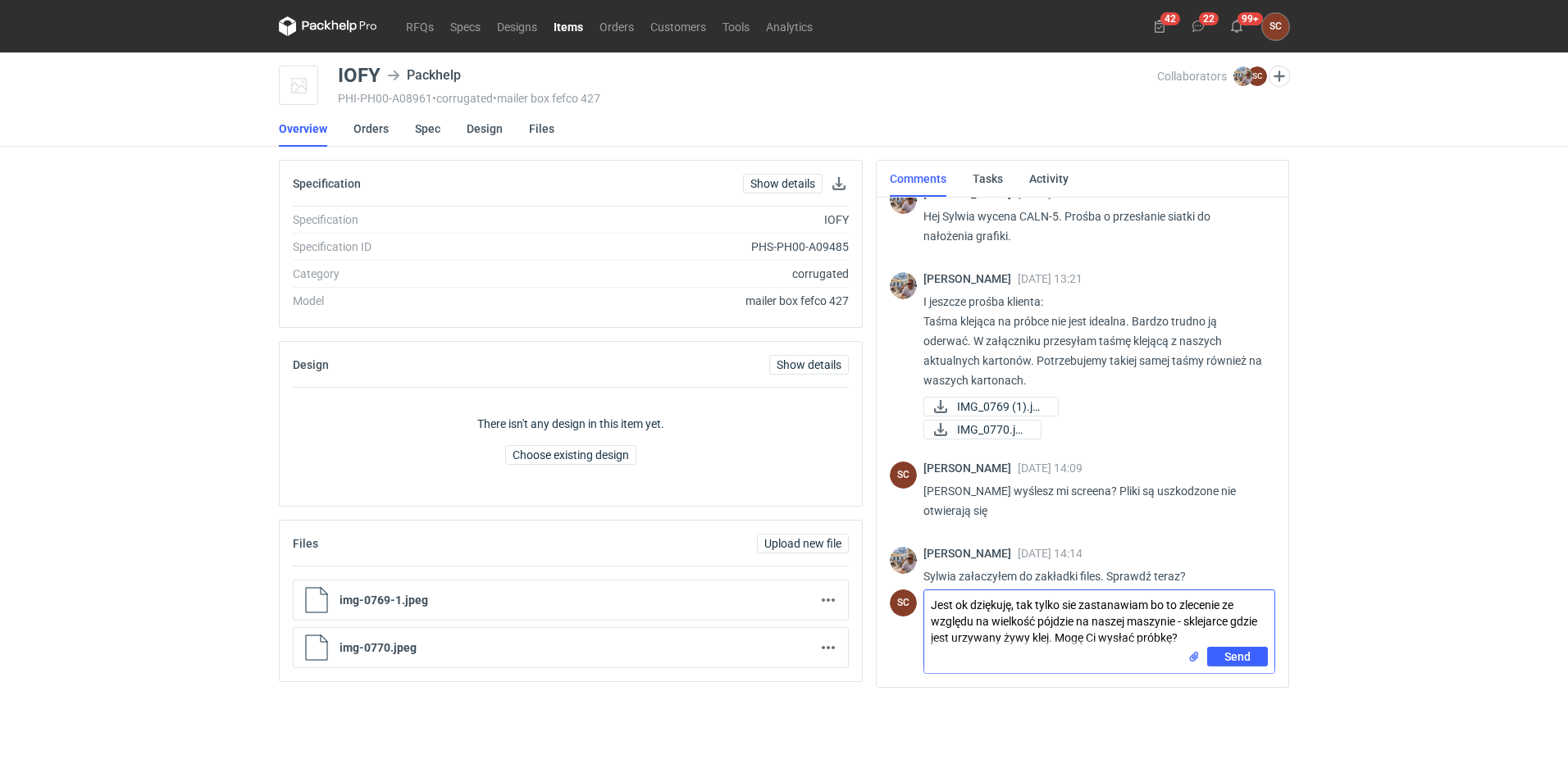
click at [965, 632] on textarea "Jest ok dziękuję, tak tylko sie zastanawiam bo to zlecenie ze względu na wielko…" at bounding box center [1099, 617] width 350 height 56
click at [1181, 634] on textarea "Jest ok dziękuję, tak tylko sie zastanawiam bo to zlecenie ze względu na wielko…" at bounding box center [1099, 617] width 350 height 56
type textarea "Jest ok dziękuję, tak tylko sie zastanawiam bo to zlecenie ze względu na wielko…"
click at [1192, 655] on input "file" at bounding box center [1194, 657] width 13 height 17
click at [1229, 715] on span "Send" at bounding box center [1238, 715] width 27 height 11
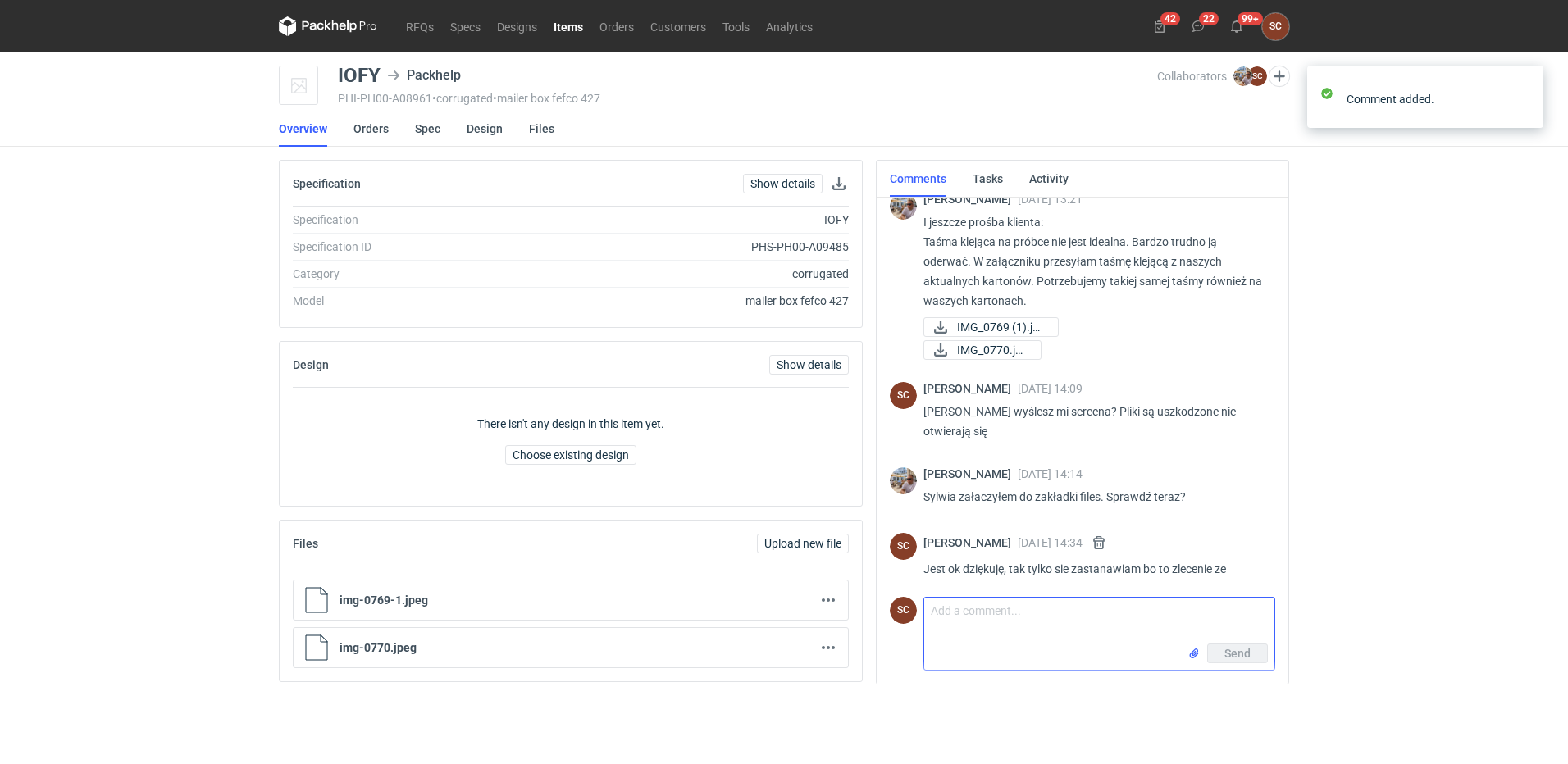
scroll to position [179, 0]
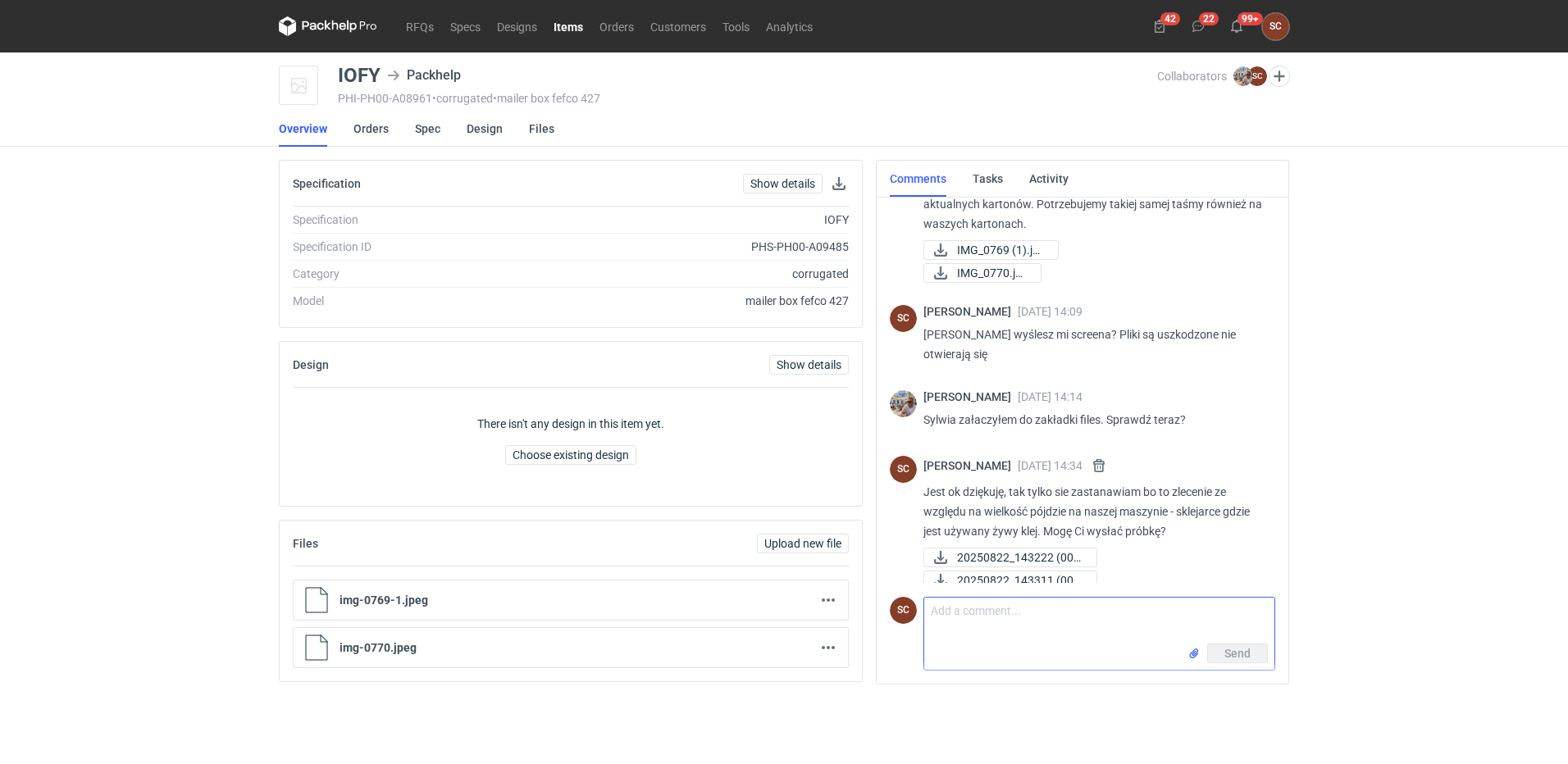
click at [1024, 625] on textarea "Comment message" at bounding box center [1099, 620] width 350 height 46
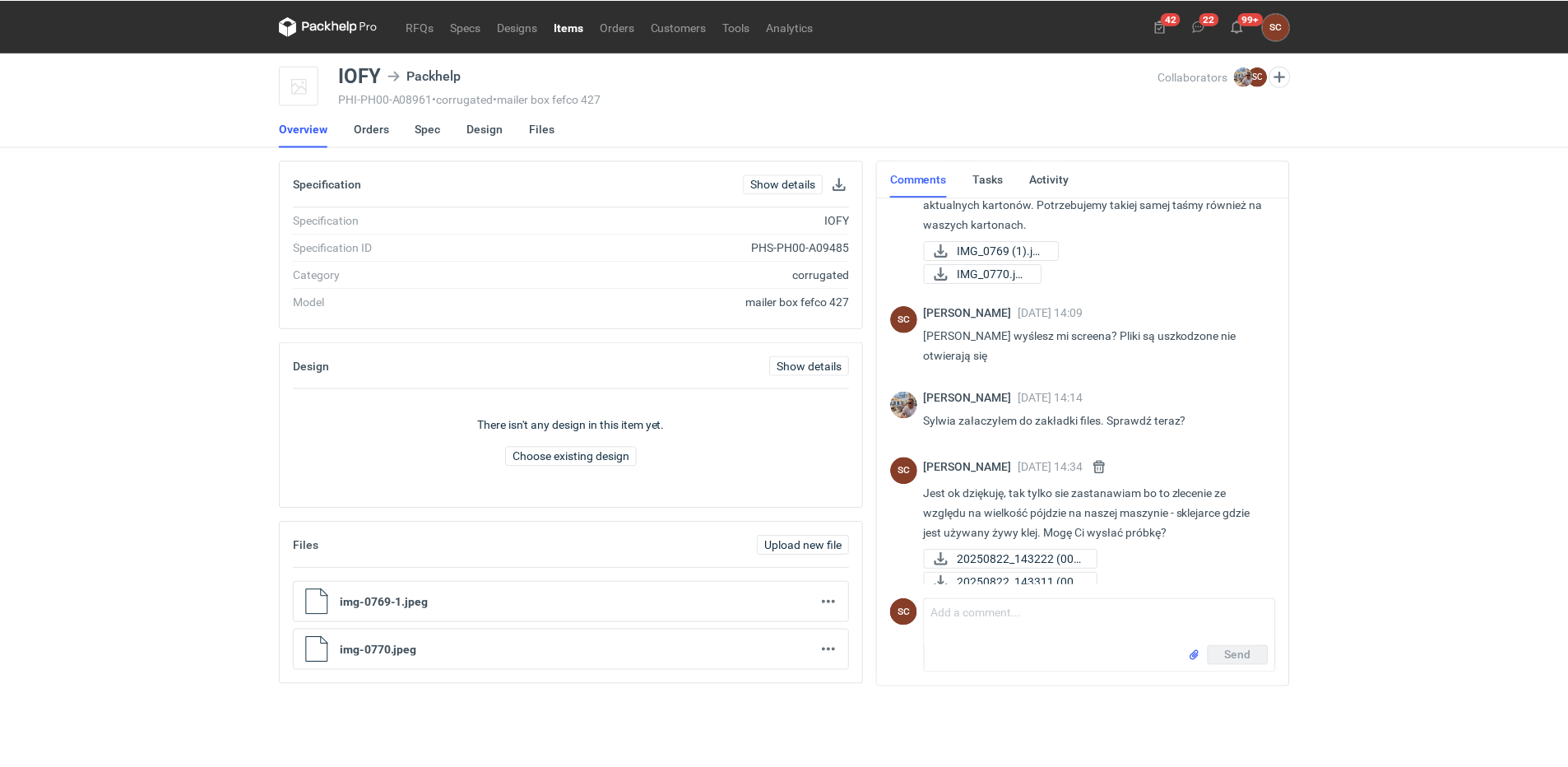
scroll to position [173, 0]
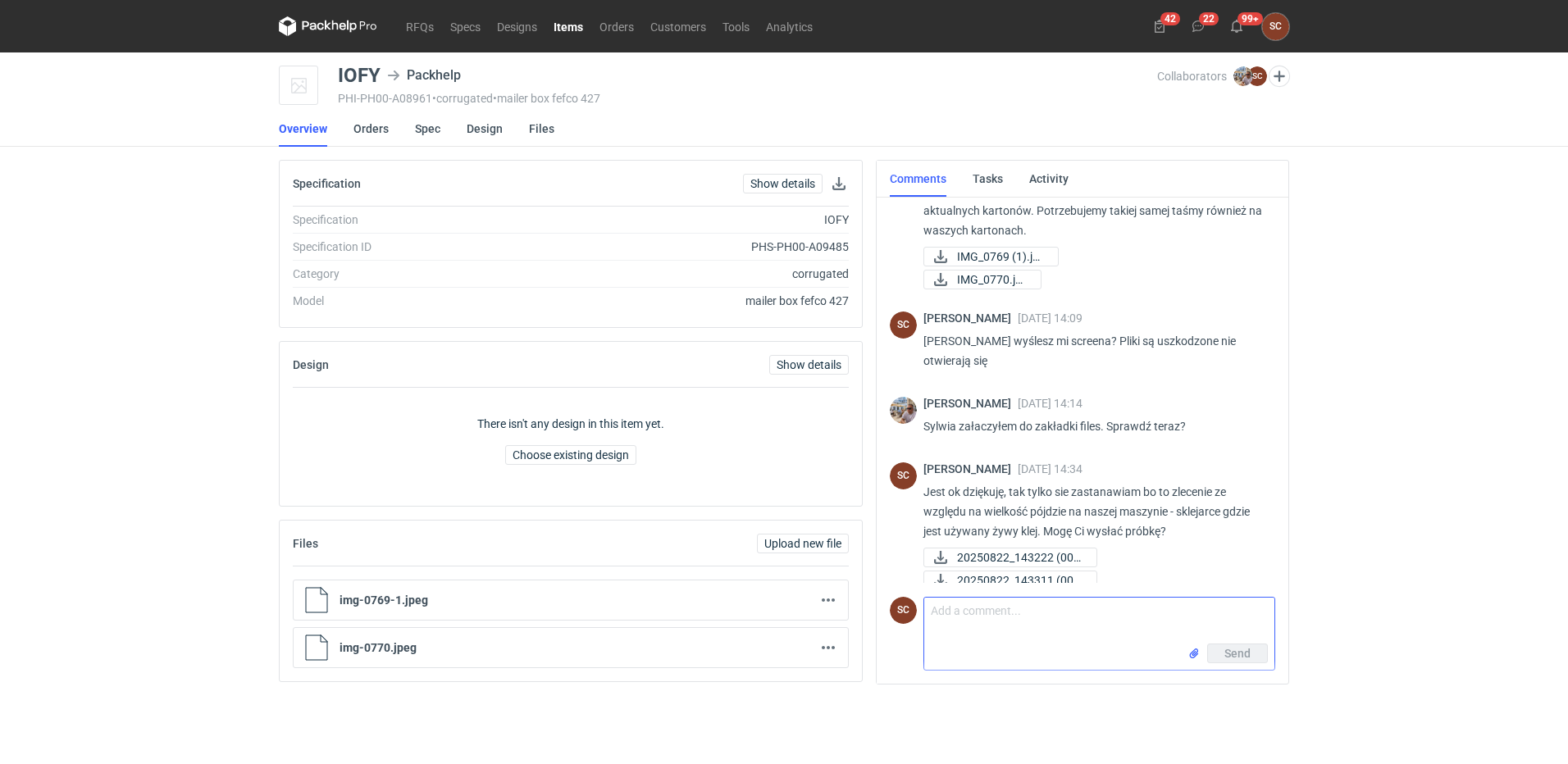
click at [998, 617] on textarea "Comment message" at bounding box center [1099, 620] width 350 height 46
click at [418, 132] on link "Spec" at bounding box center [427, 128] width 26 height 36
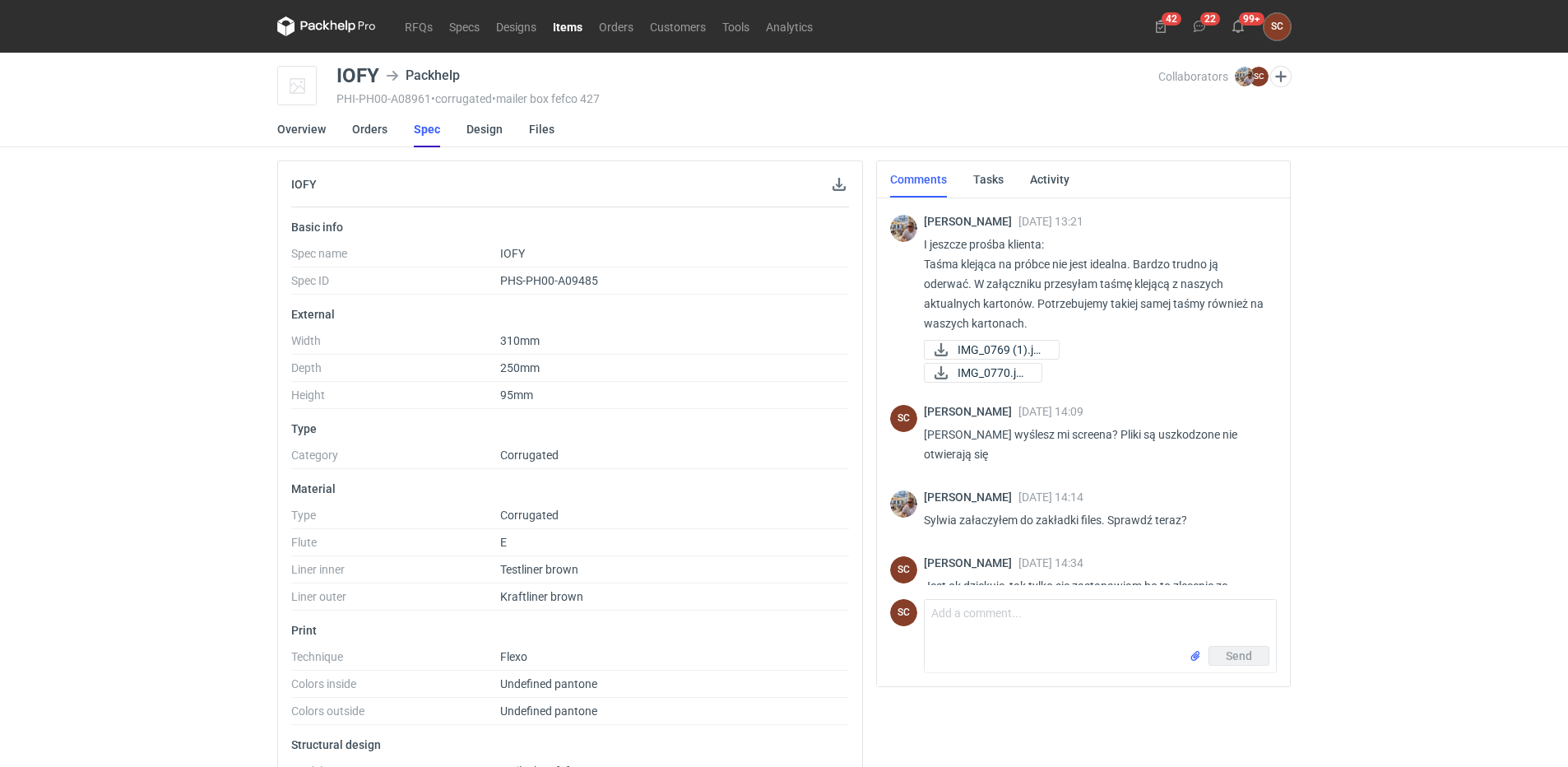
scroll to position [173, 0]
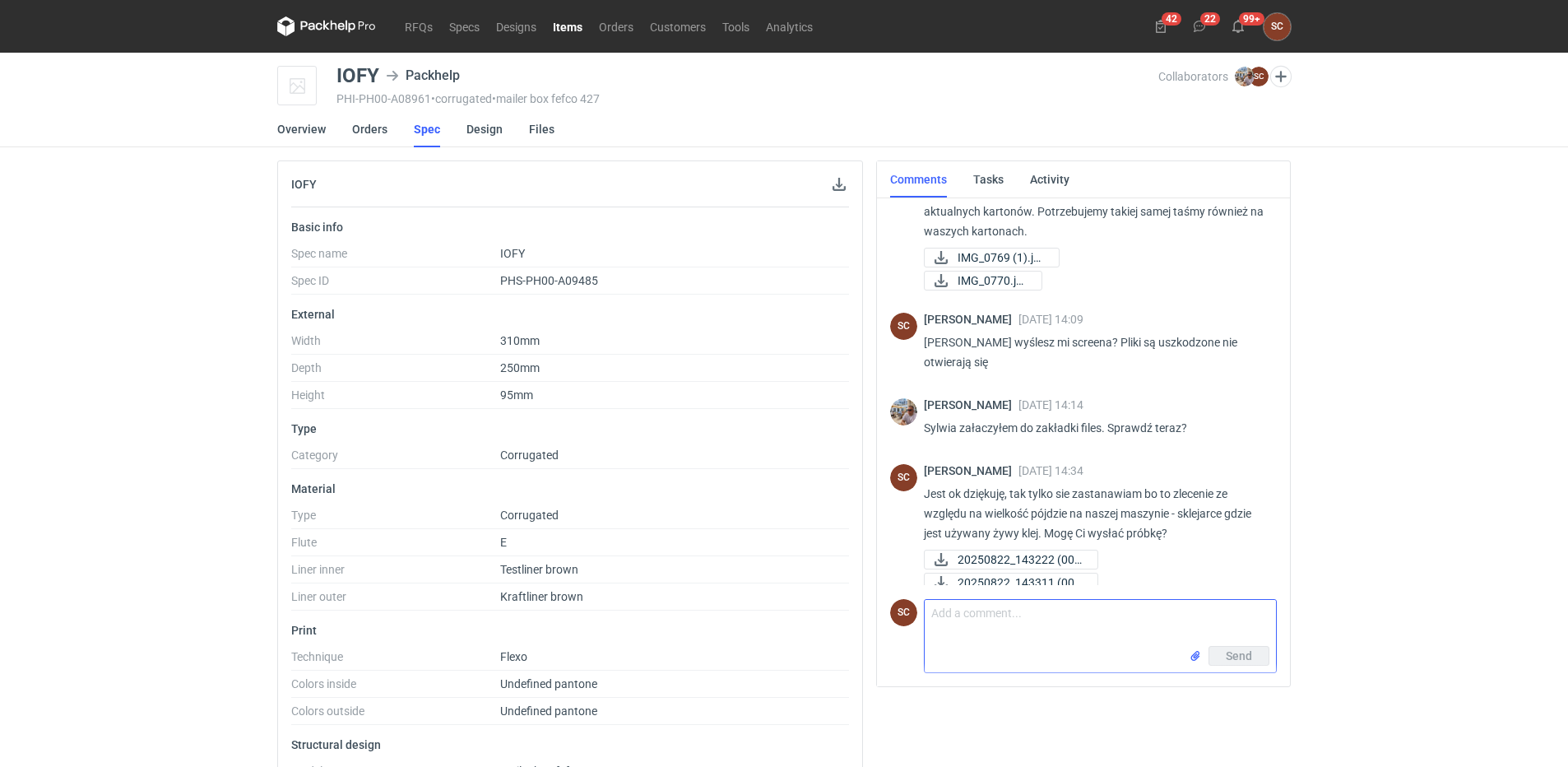
click at [990, 616] on textarea "Comment message" at bounding box center [1101, 623] width 351 height 46
click at [562, 24] on link "Items" at bounding box center [567, 26] width 46 height 20
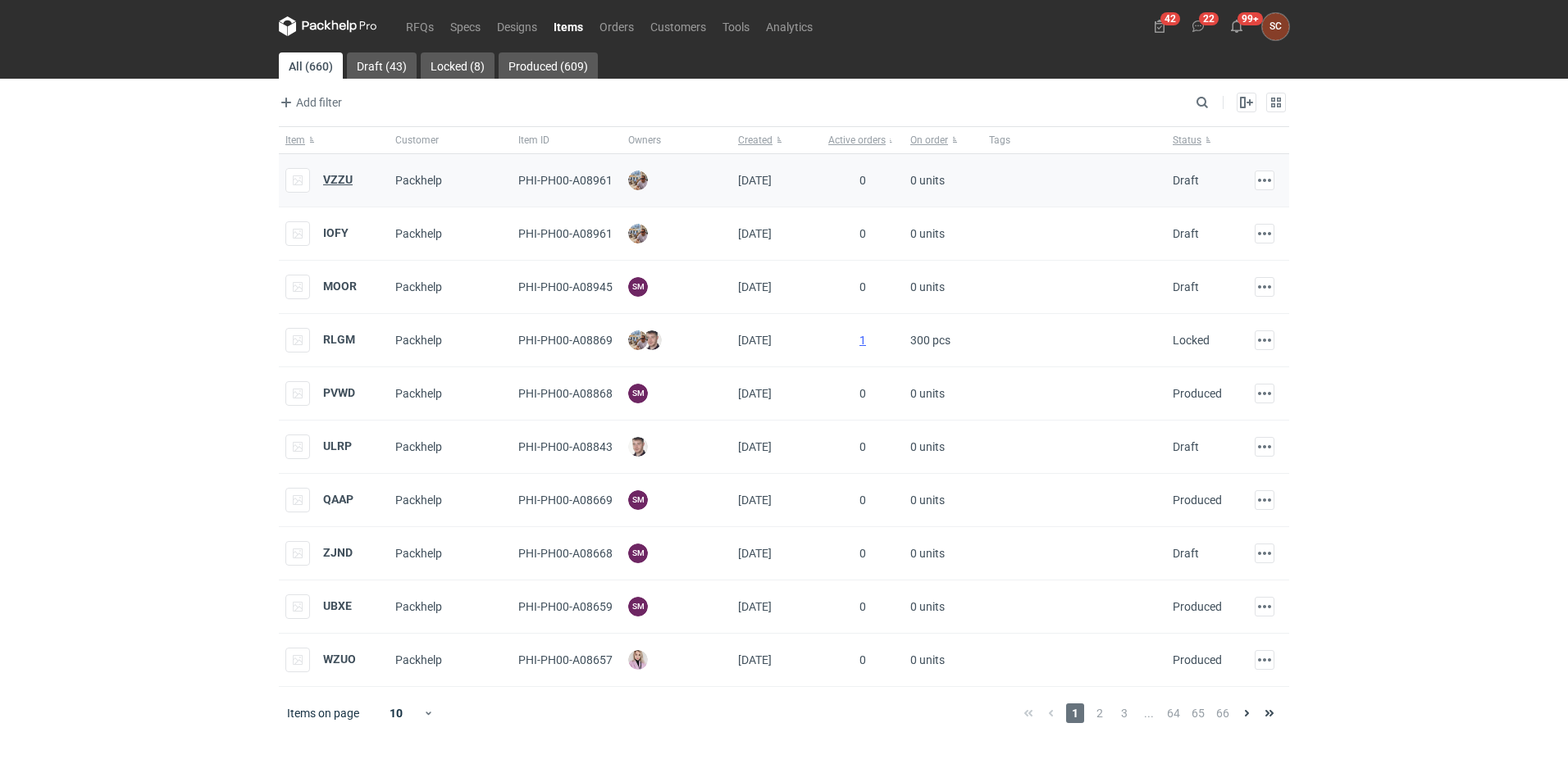
click at [324, 175] on strong "VZZU" at bounding box center [338, 180] width 29 height 13
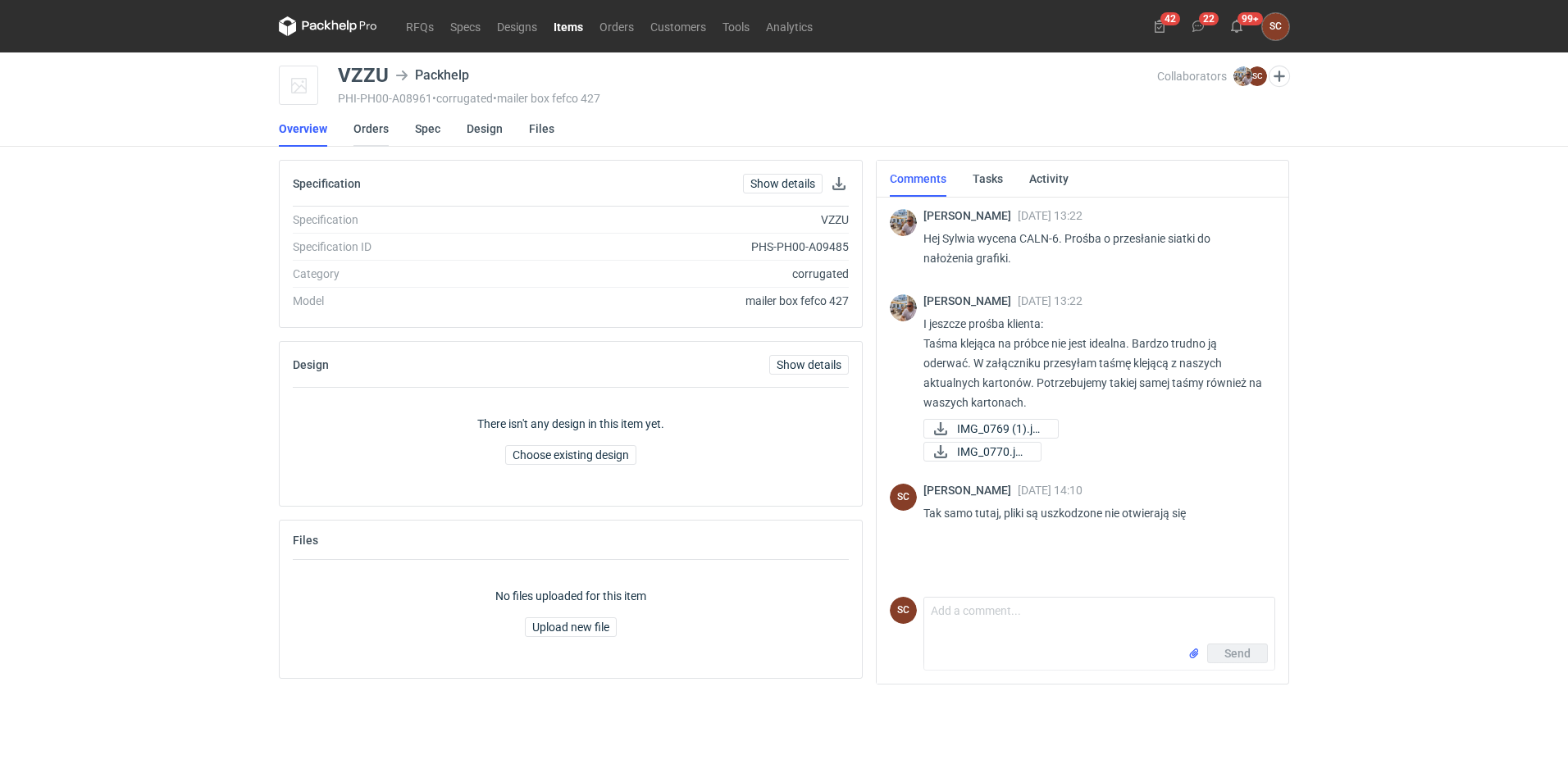
click at [373, 125] on link "Orders" at bounding box center [370, 128] width 35 height 36
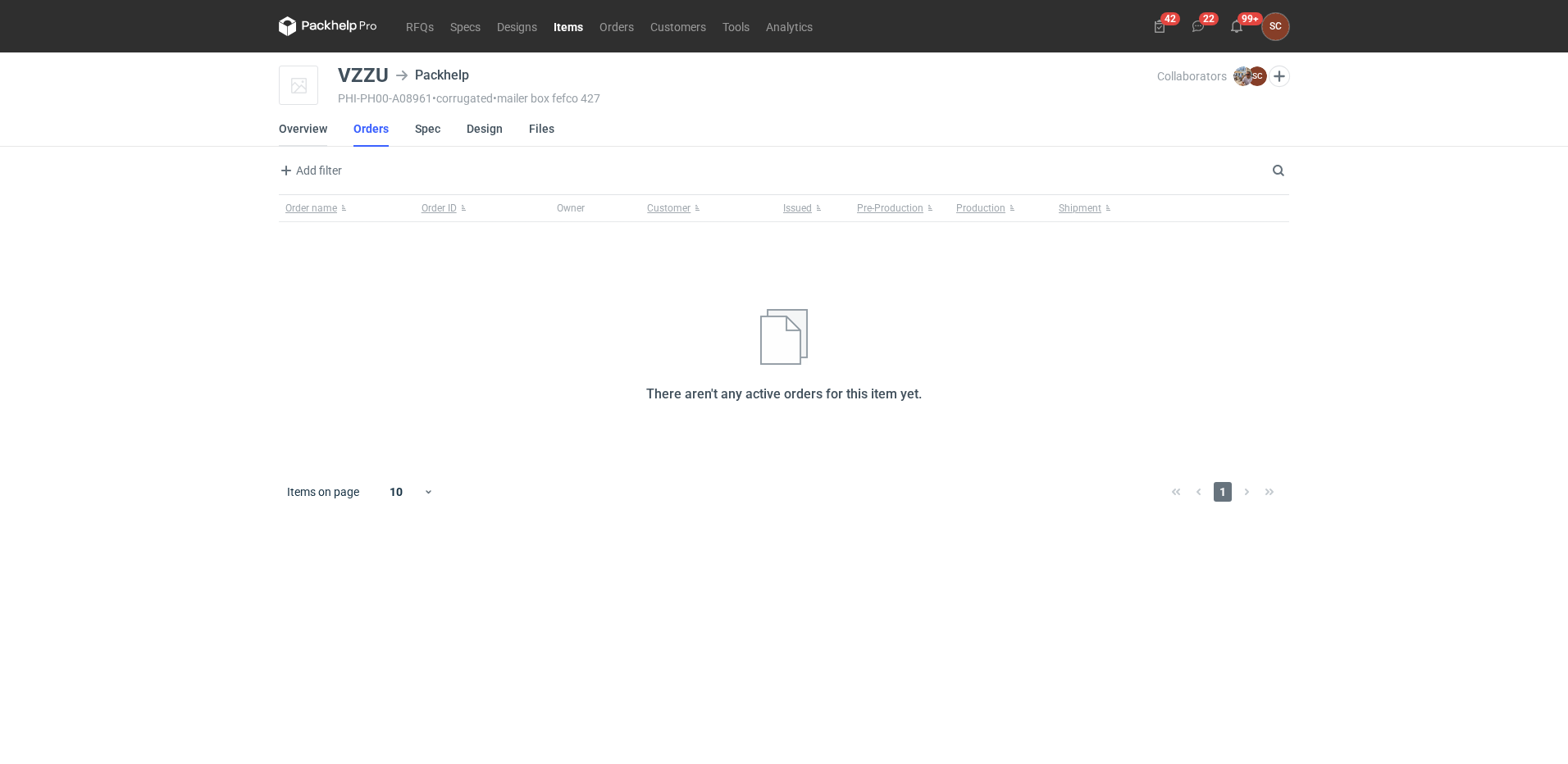
click at [295, 127] on link "Overview" at bounding box center [303, 128] width 49 height 36
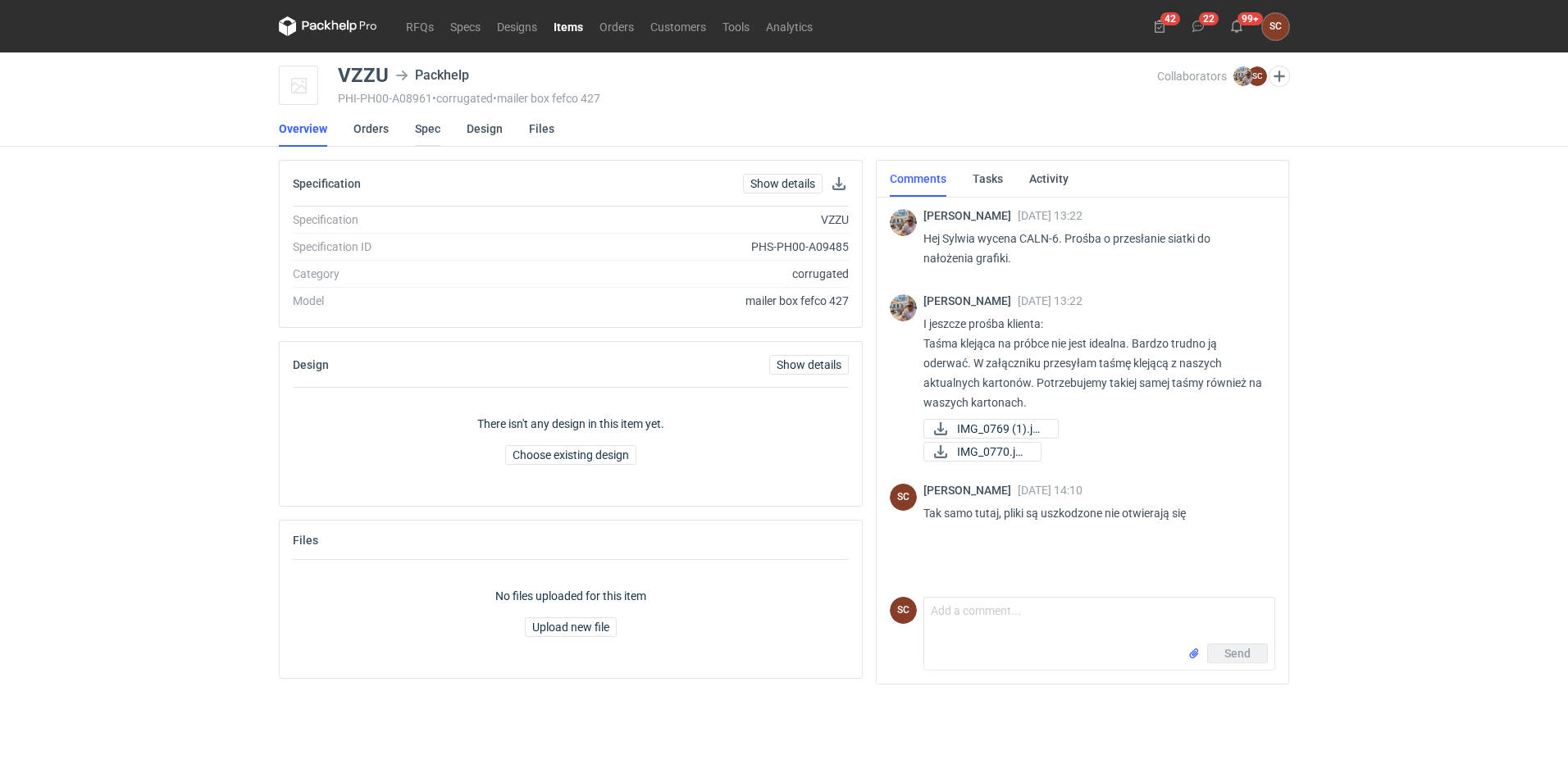
click at [425, 136] on link "Spec" at bounding box center [427, 128] width 26 height 36
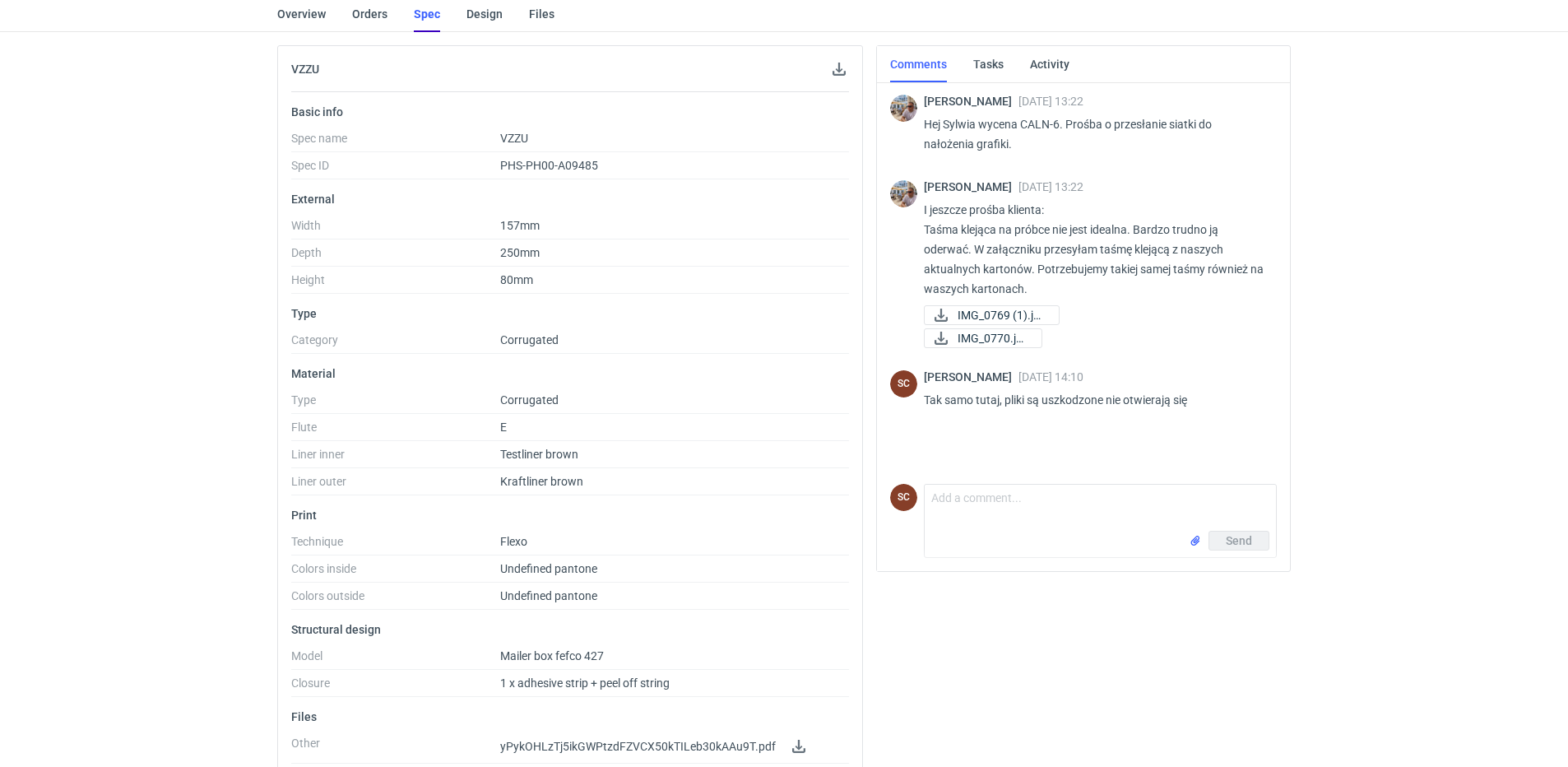
scroll to position [259, 0]
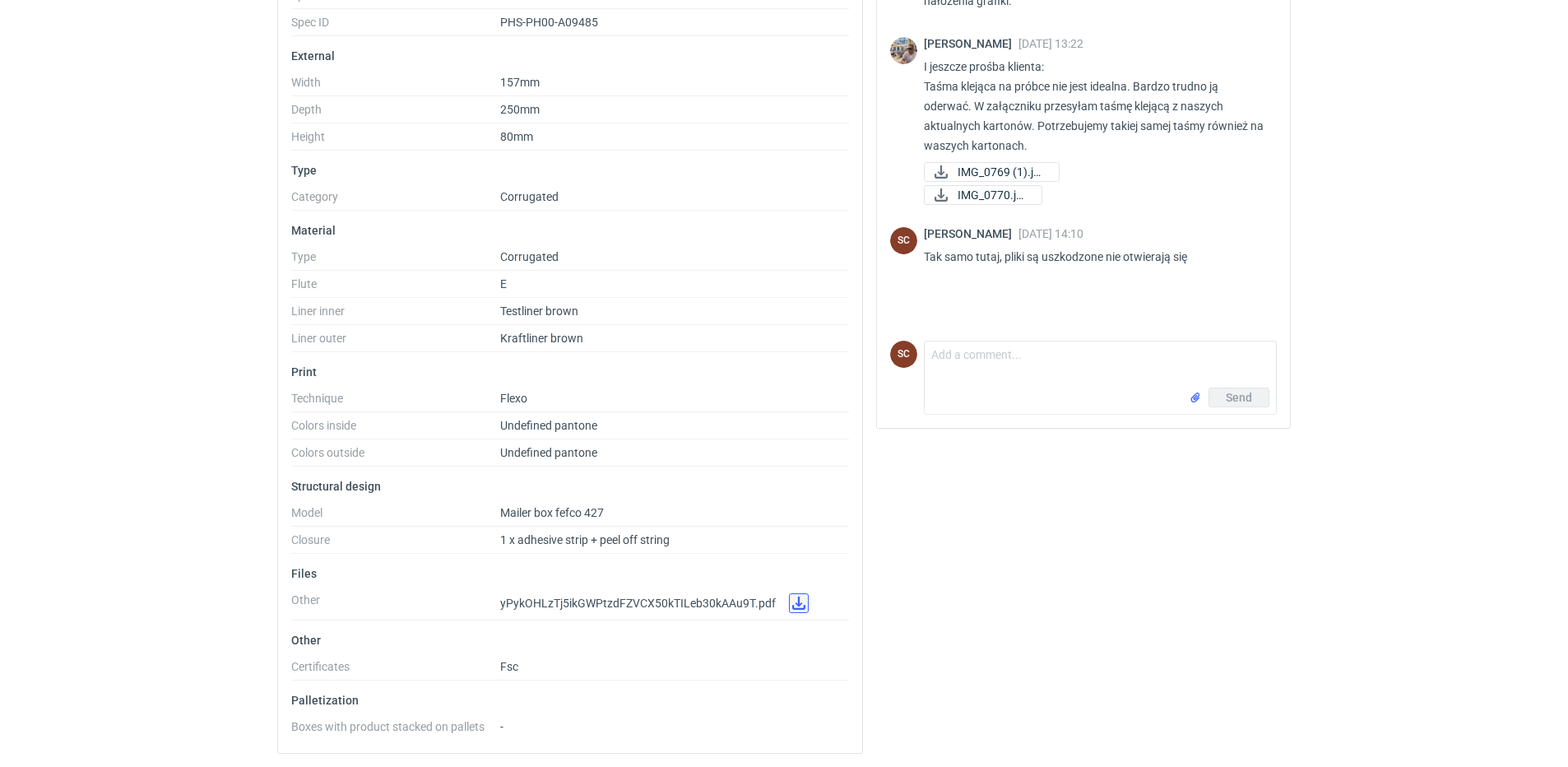
click at [795, 604] on link at bounding box center [798, 603] width 20 height 20
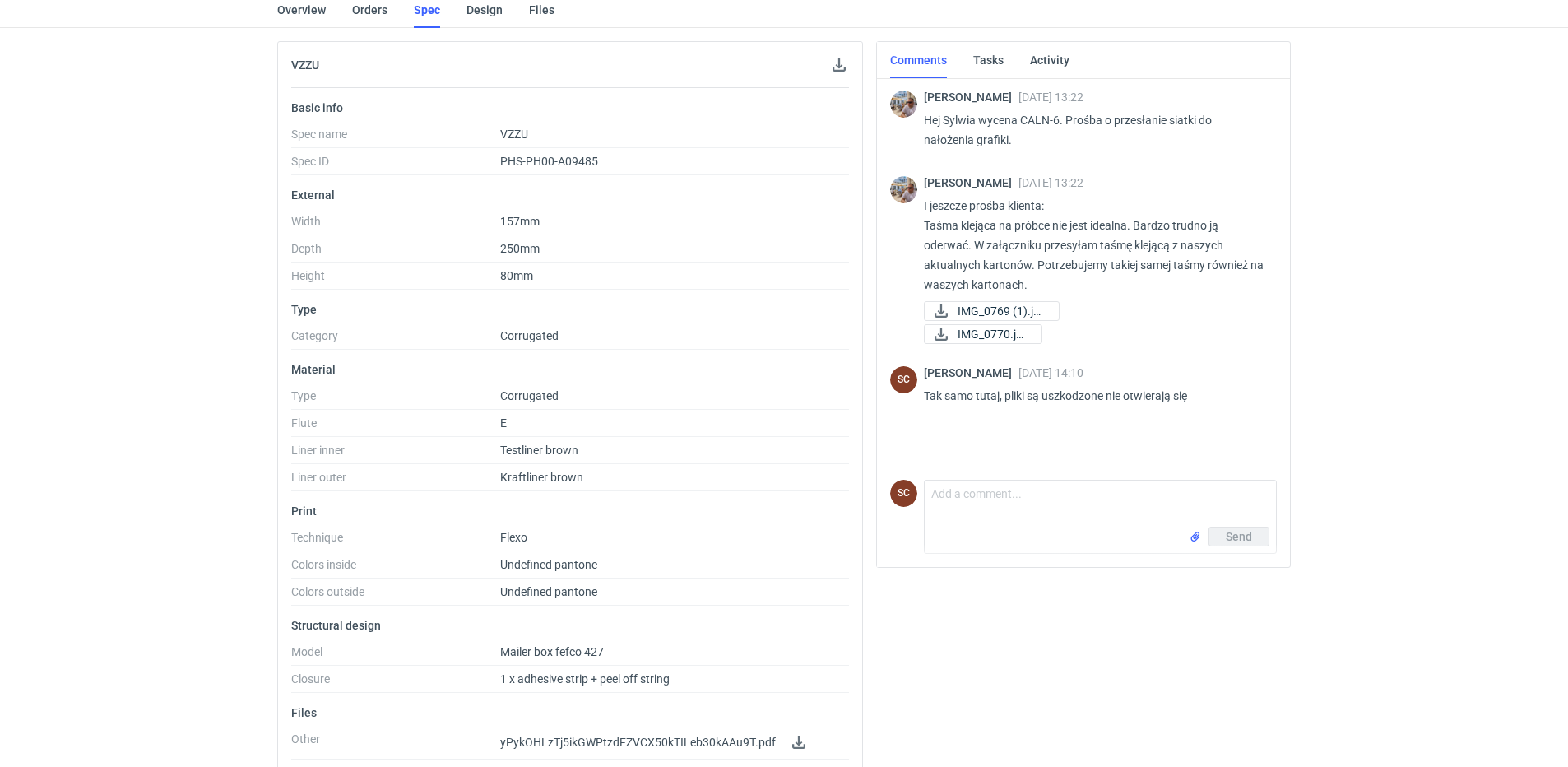
scroll to position [0, 0]
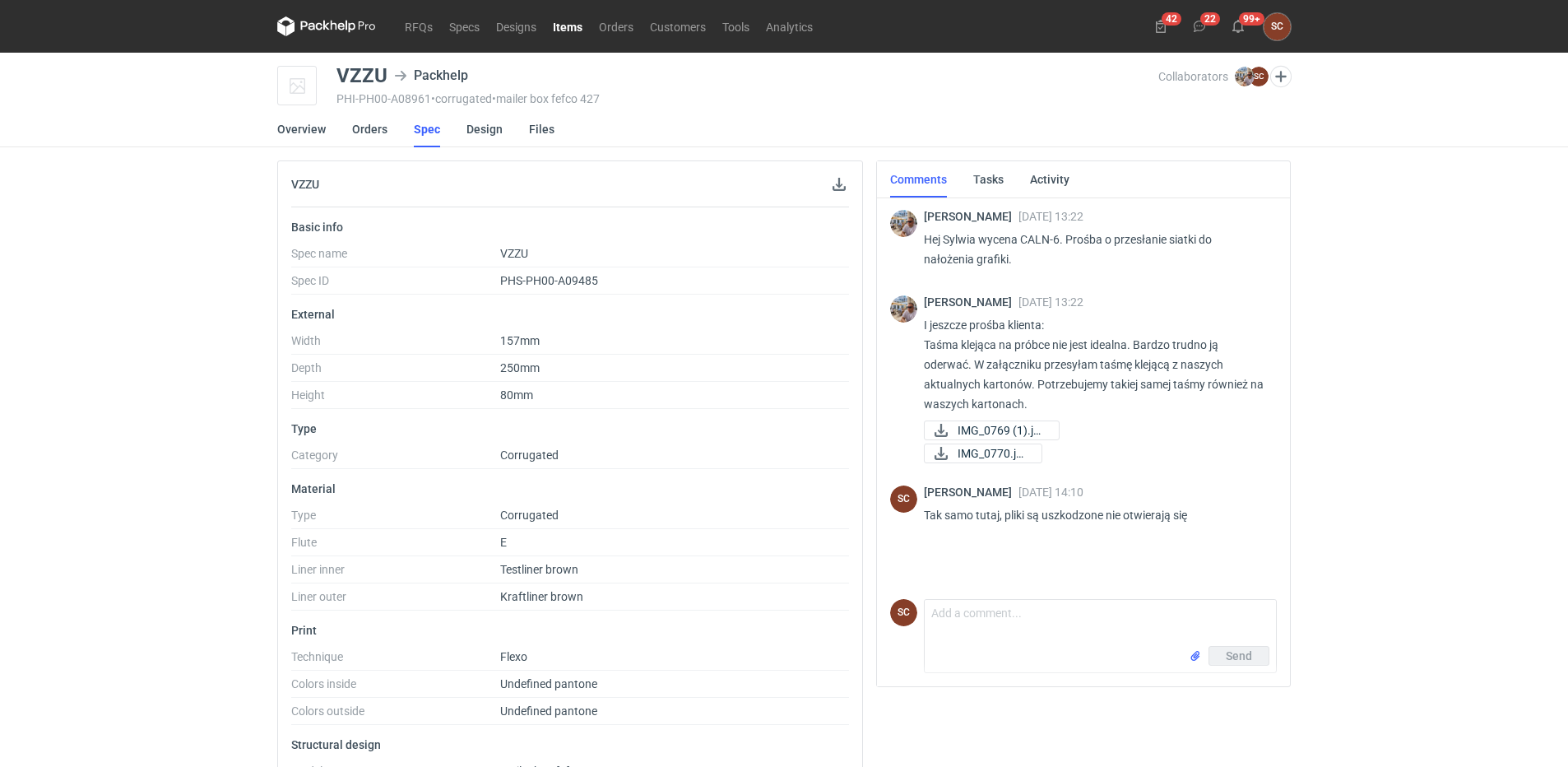
click at [554, 26] on link "Items" at bounding box center [567, 26] width 46 height 20
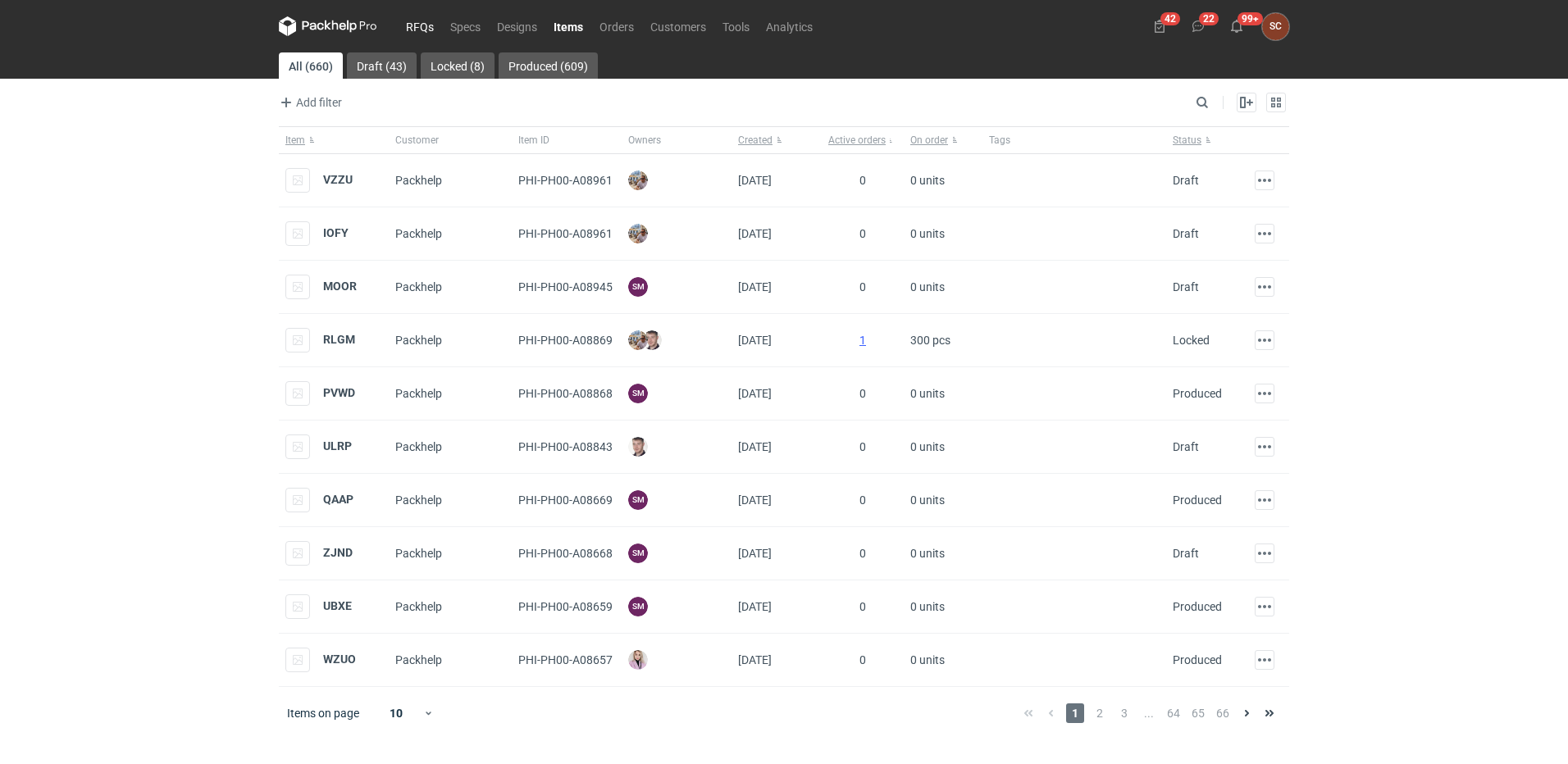
click at [417, 29] on link "RFQs" at bounding box center [420, 26] width 45 height 20
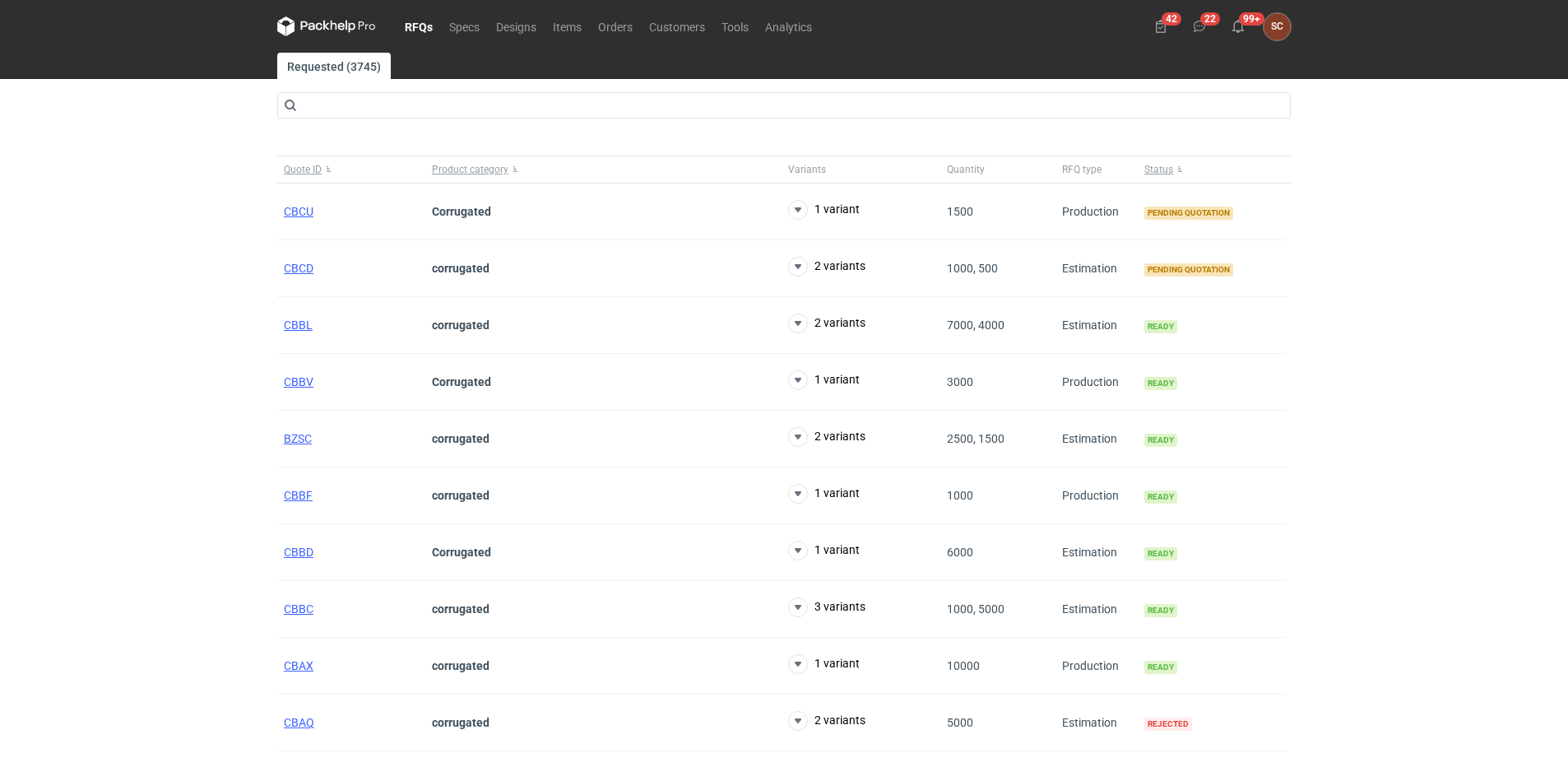
click at [408, 19] on link "RFQs" at bounding box center [418, 26] width 45 height 20
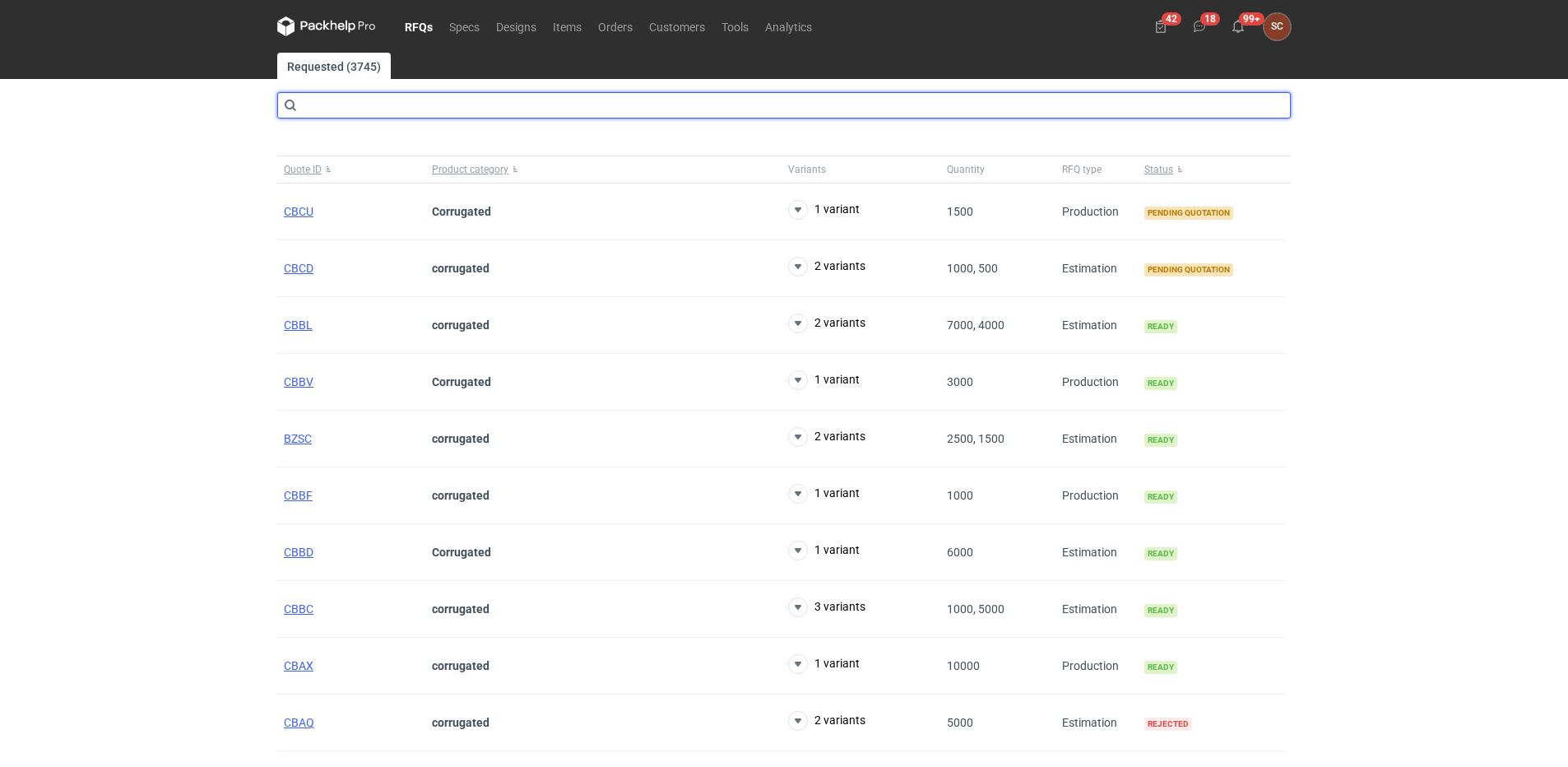
click at [387, 108] on input "text" at bounding box center [784, 106] width 1014 height 27
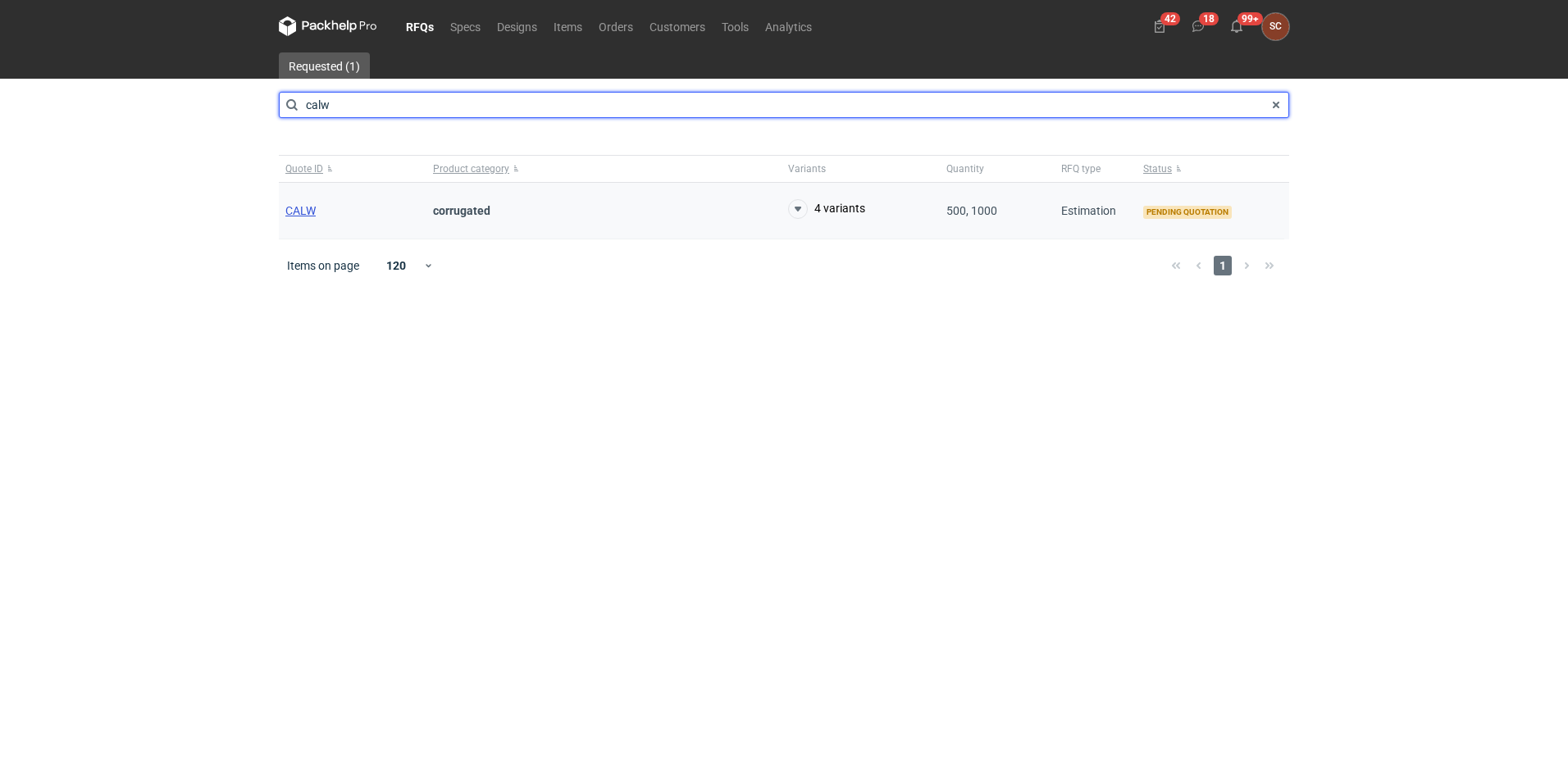
type input "calw"
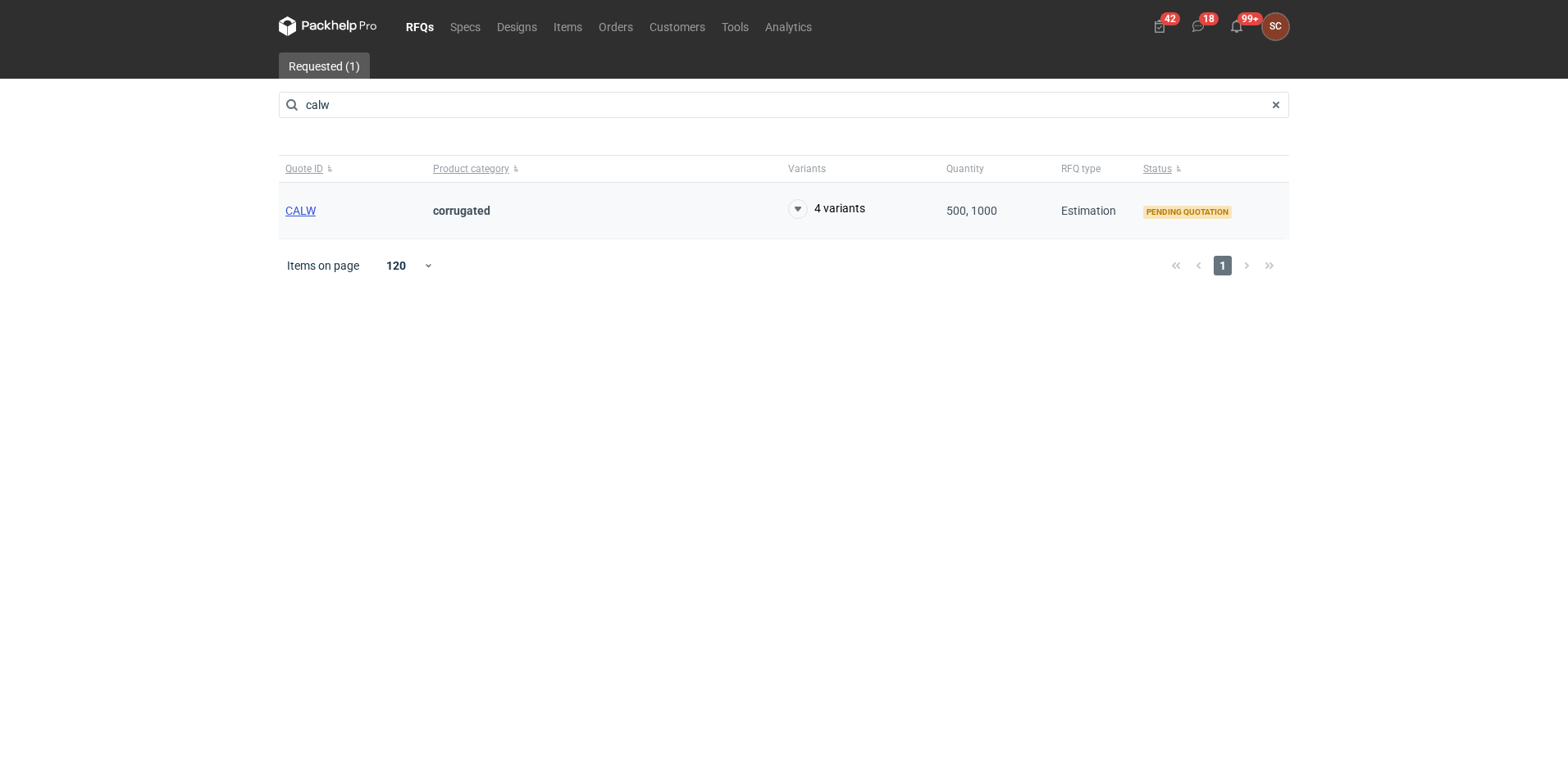
click at [310, 206] on span "CALW" at bounding box center [301, 211] width 30 height 13
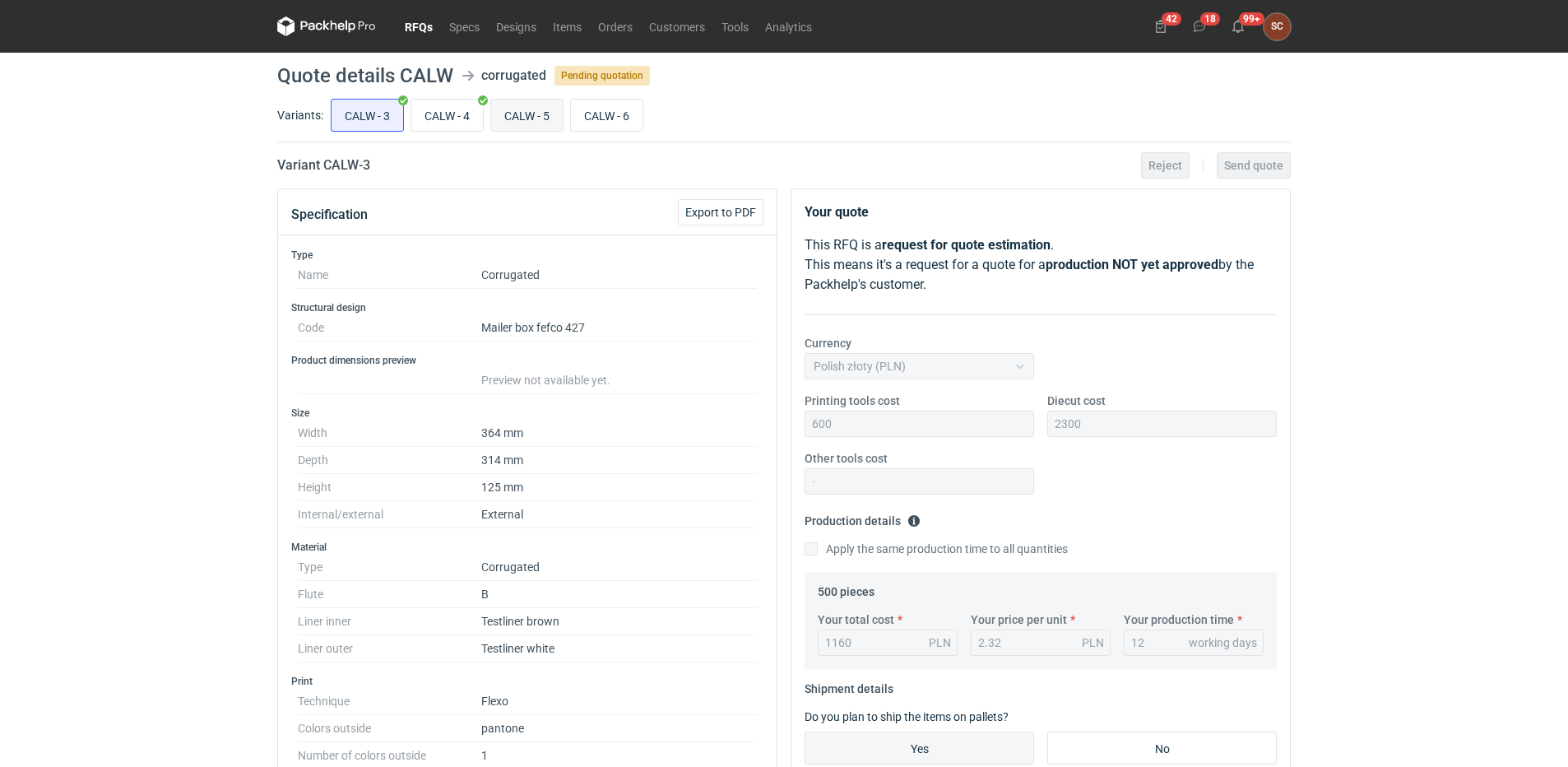
click at [520, 101] on input "CALW - 5" at bounding box center [526, 115] width 72 height 32
radio input "true"
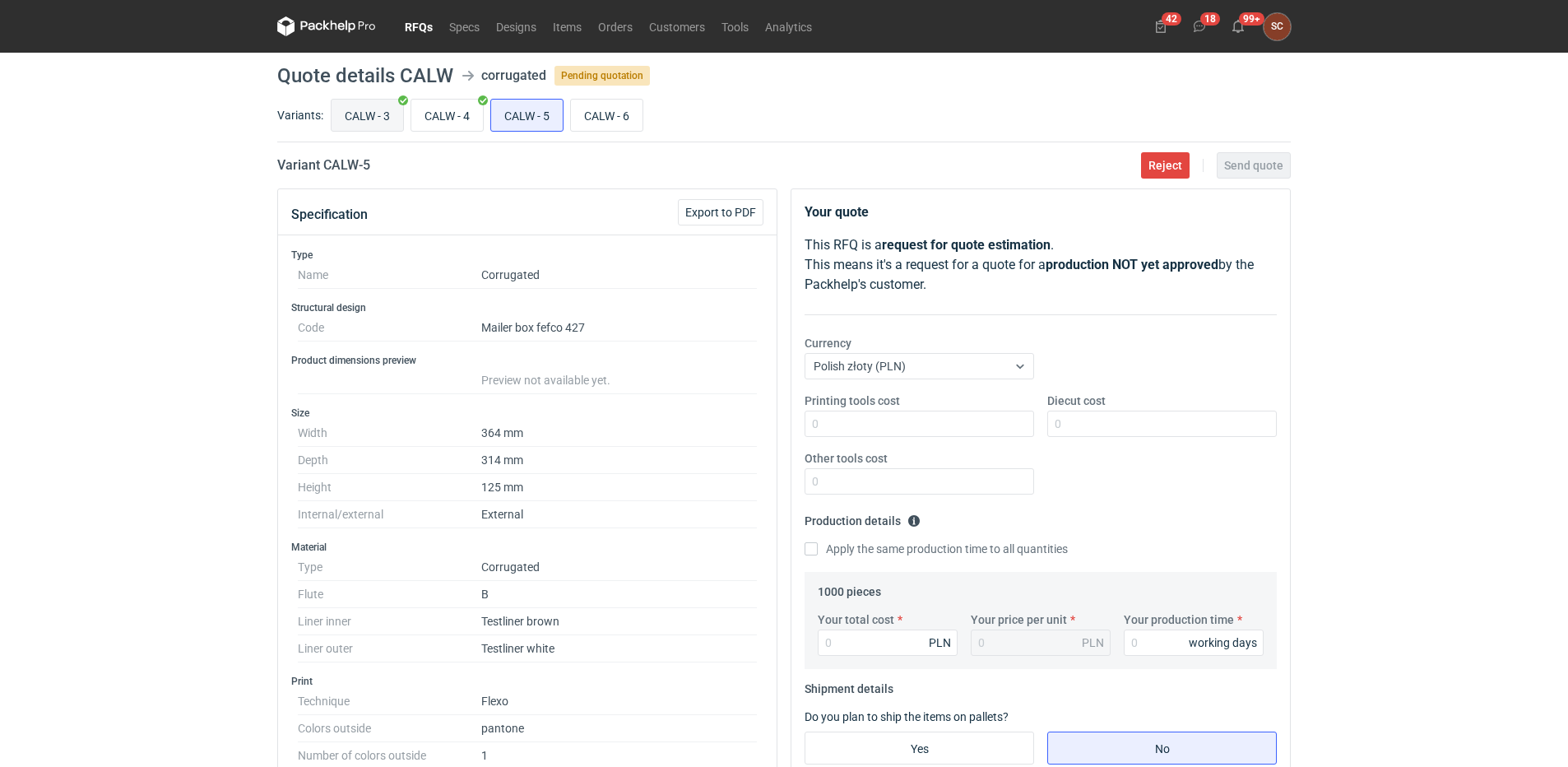
click at [360, 113] on input "CALW - 3" at bounding box center [367, 115] width 72 height 32
radio input "true"
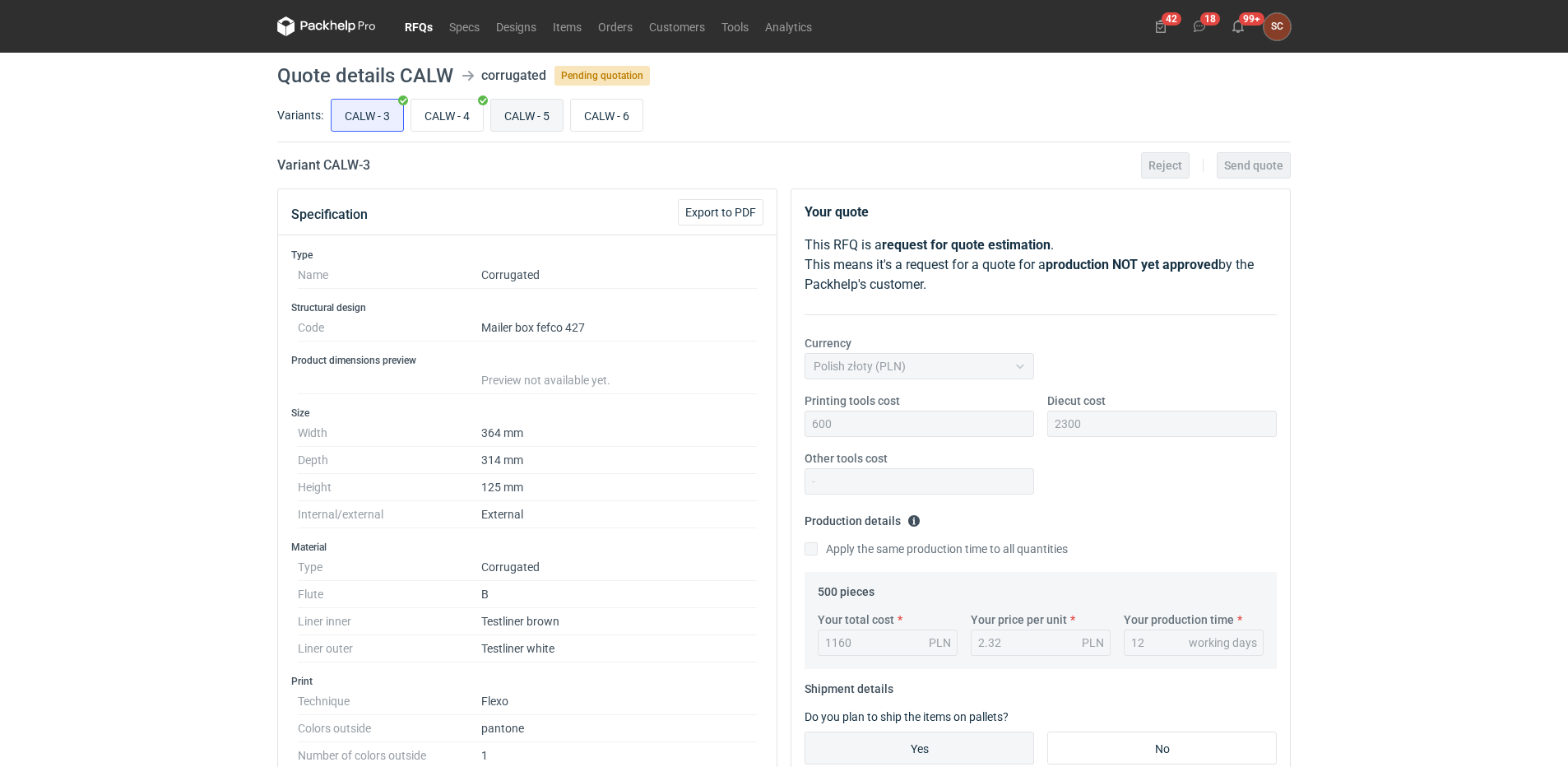
drag, startPoint x: 521, startPoint y: 103, endPoint x: 533, endPoint y: 103, distance: 12.0
click at [522, 103] on input "CALW - 5" at bounding box center [526, 115] width 72 height 32
radio input "true"
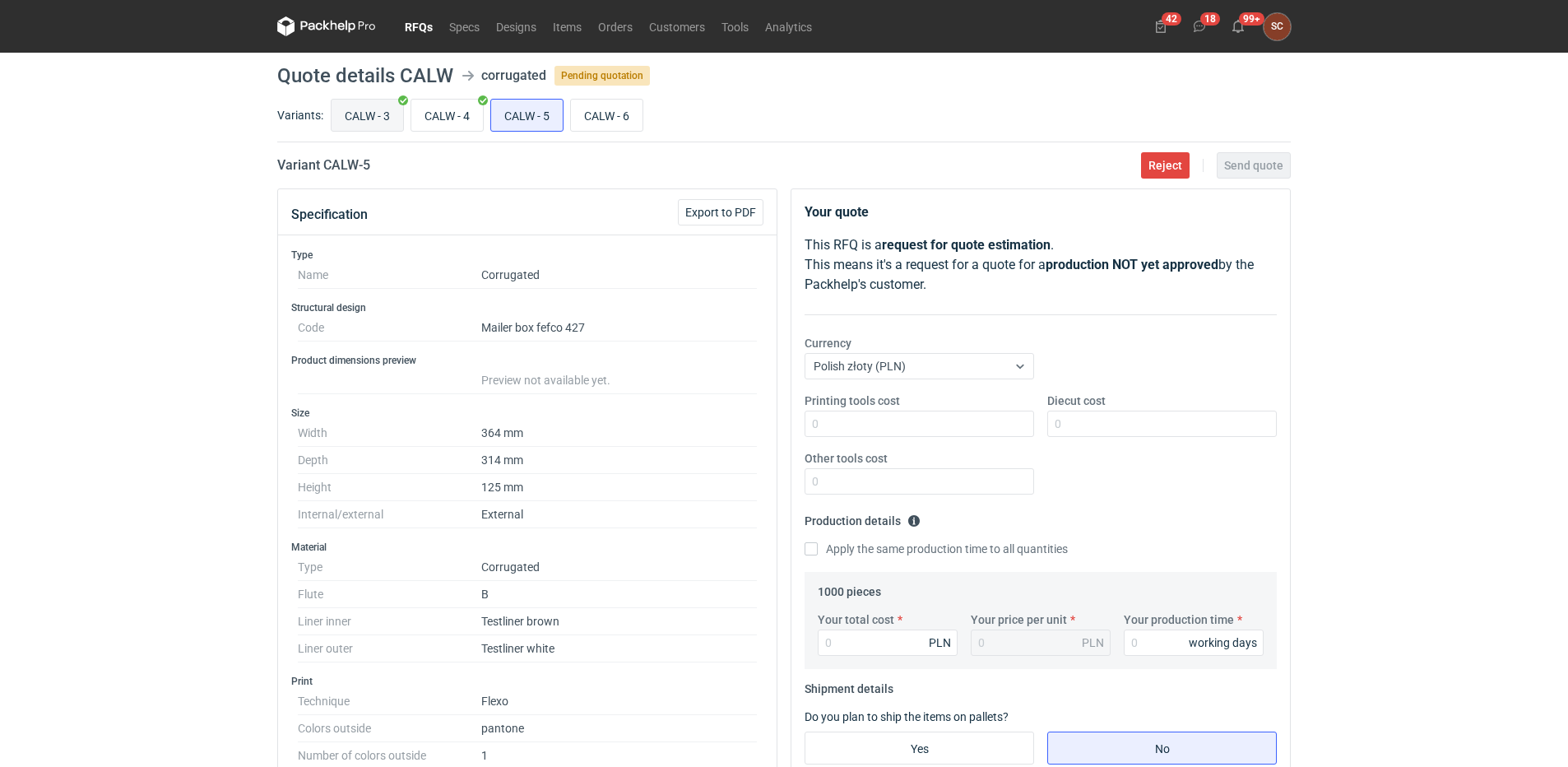
click at [377, 113] on input "CALW - 3" at bounding box center [367, 115] width 72 height 32
radio input "true"
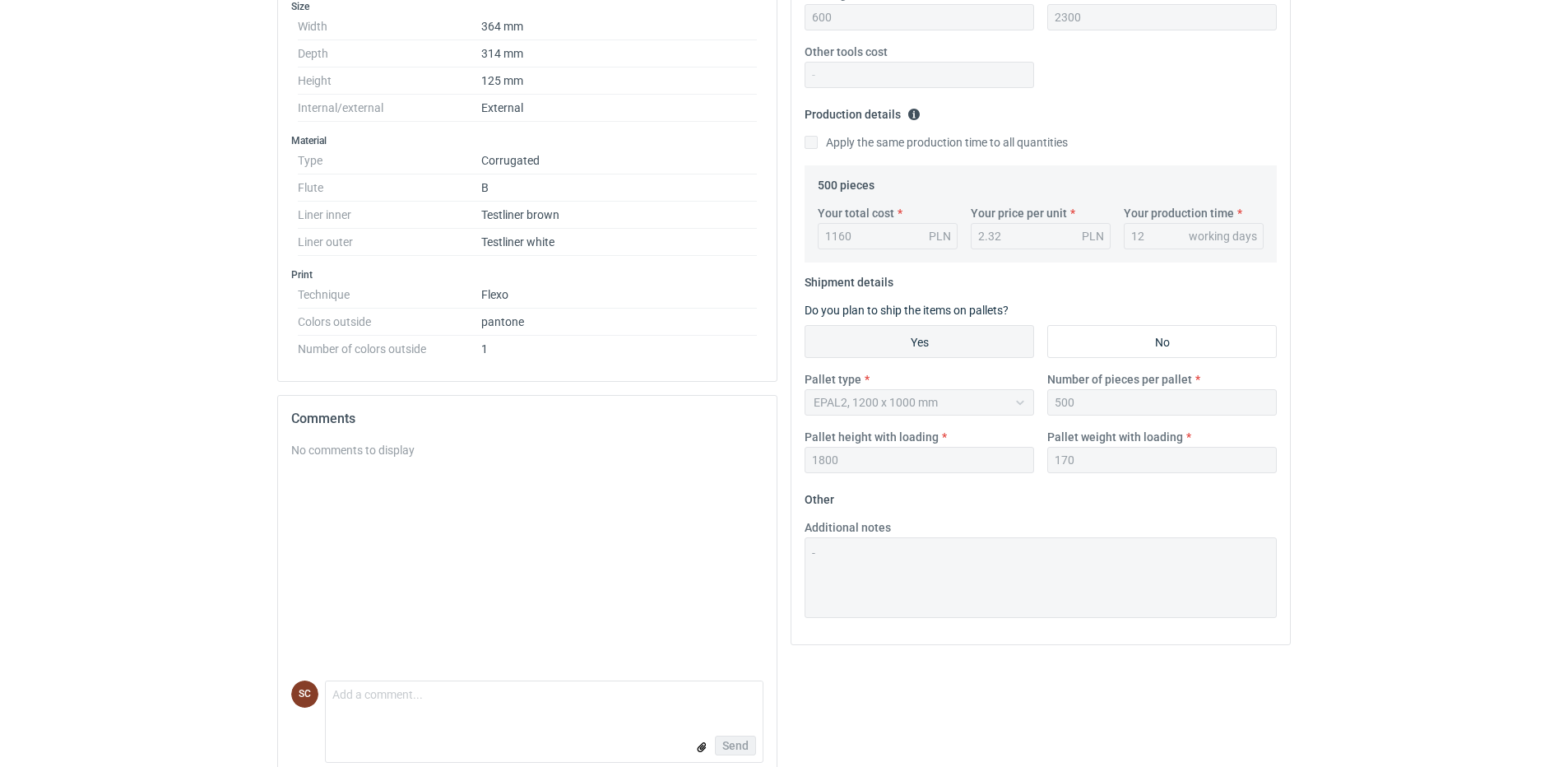
scroll to position [82, 0]
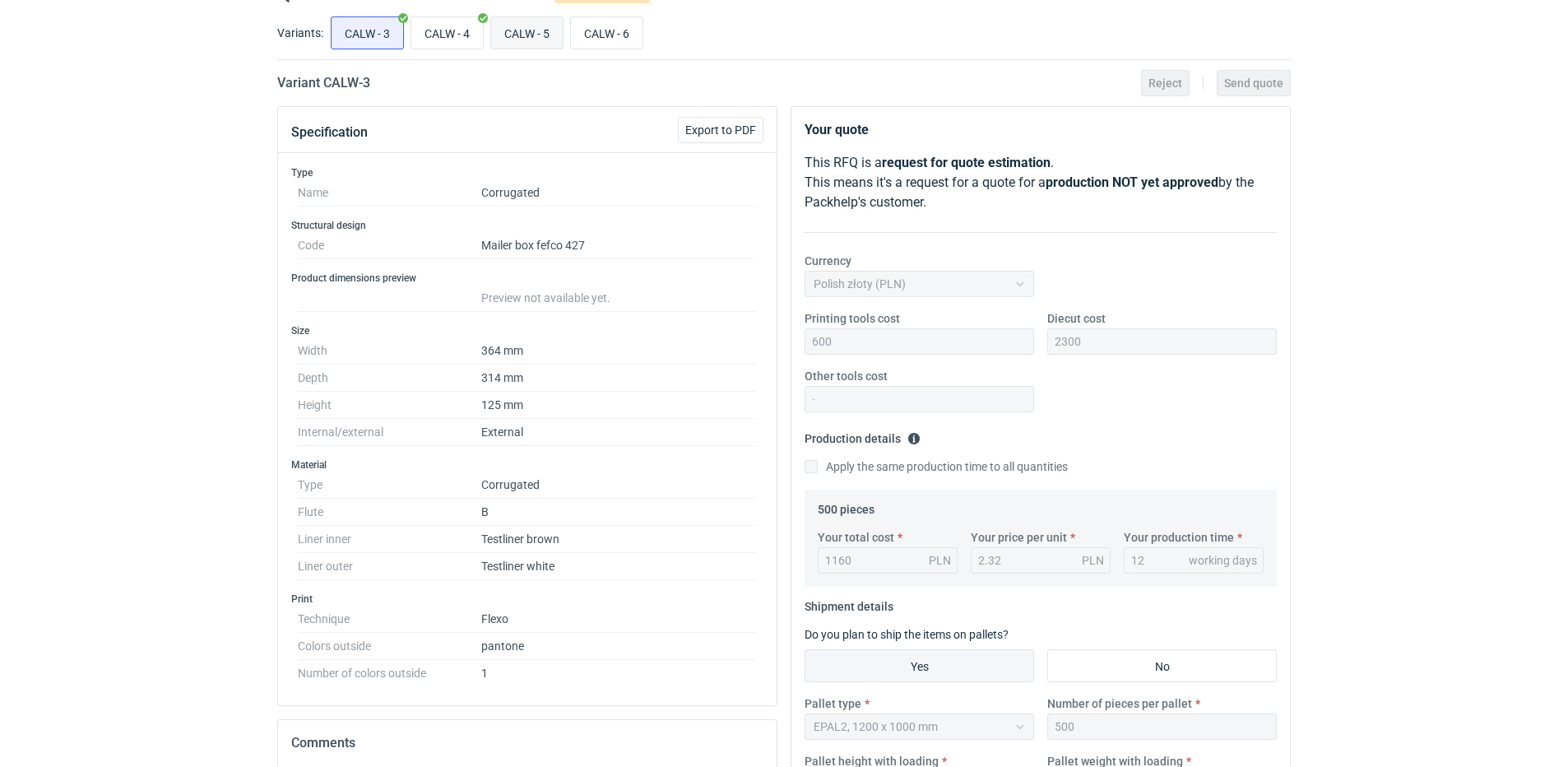
click at [518, 31] on input "CALW - 5" at bounding box center [526, 32] width 72 height 32
radio input "true"
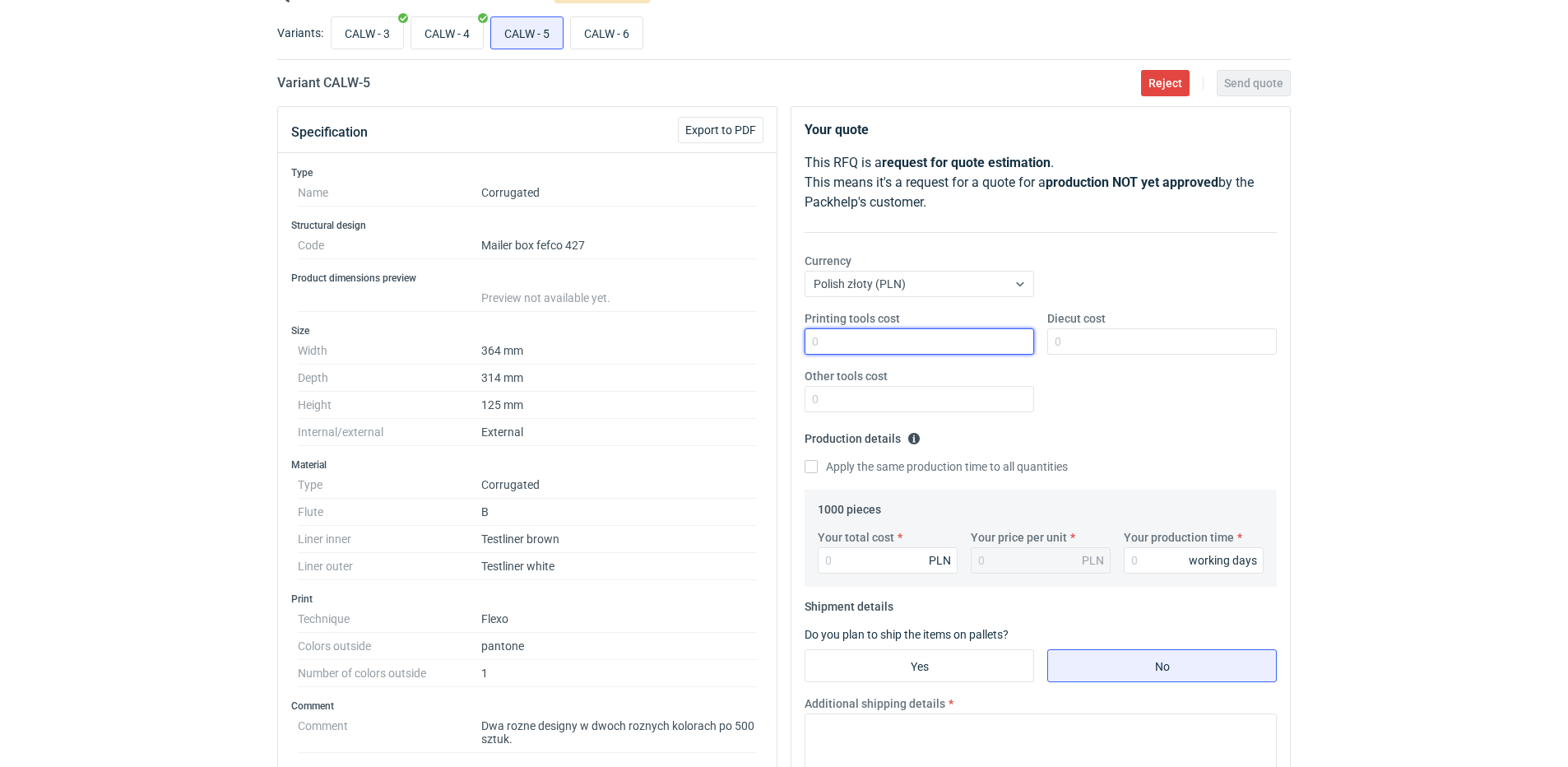
click at [866, 347] on input "Printing tools cost" at bounding box center [920, 342] width 229 height 27
type input "600"
click at [1088, 344] on input "Diecut cost" at bounding box center [1162, 342] width 229 height 27
type input "2300"
click at [811, 467] on input "Apply the same production time to all quantities" at bounding box center [812, 467] width 13 height 13
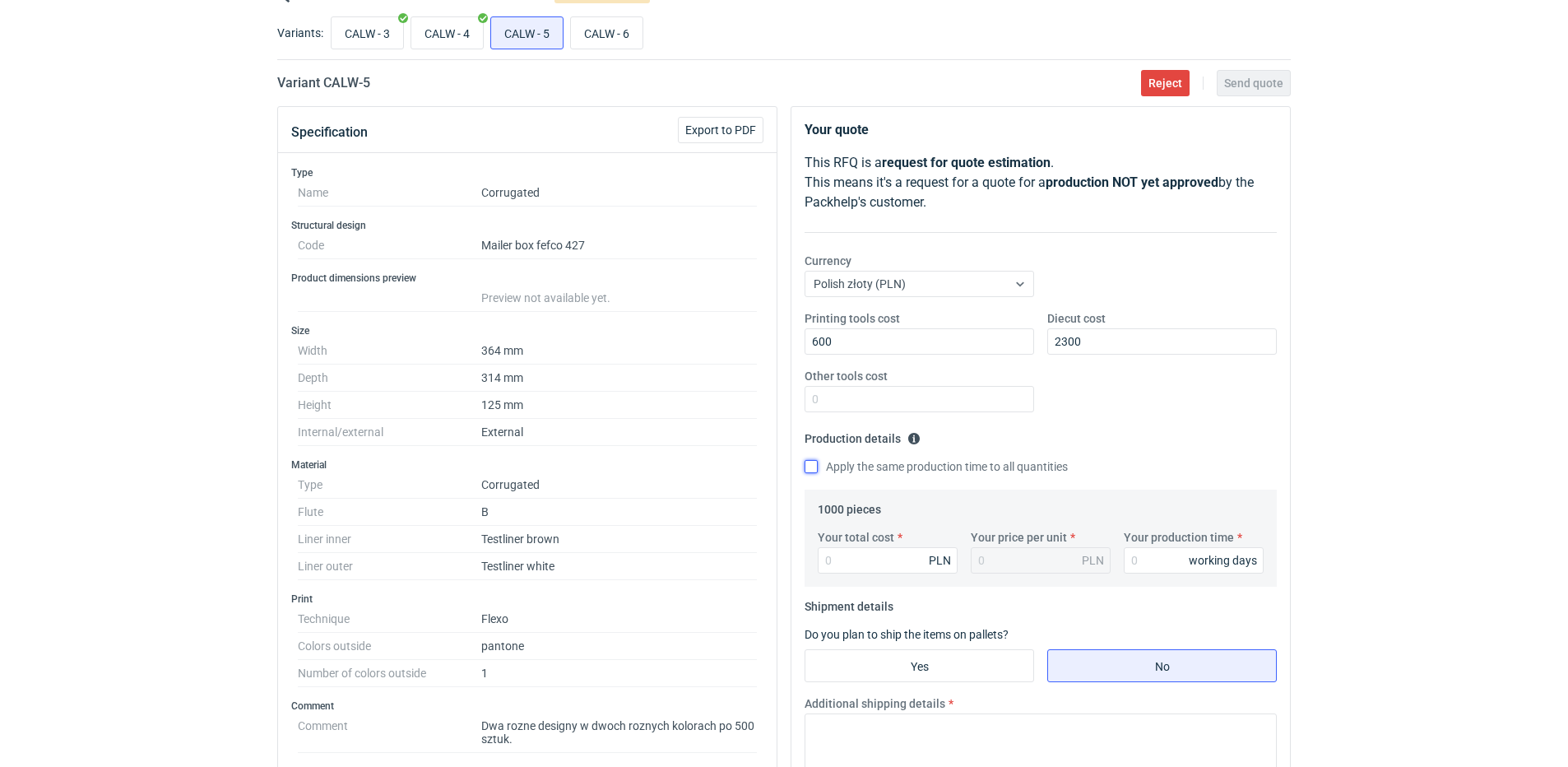
checkbox input "true"
click at [1153, 567] on input "Your production time" at bounding box center [1194, 561] width 139 height 27
click at [354, 34] on input "CALW - 3" at bounding box center [367, 32] width 72 height 32
radio input "true"
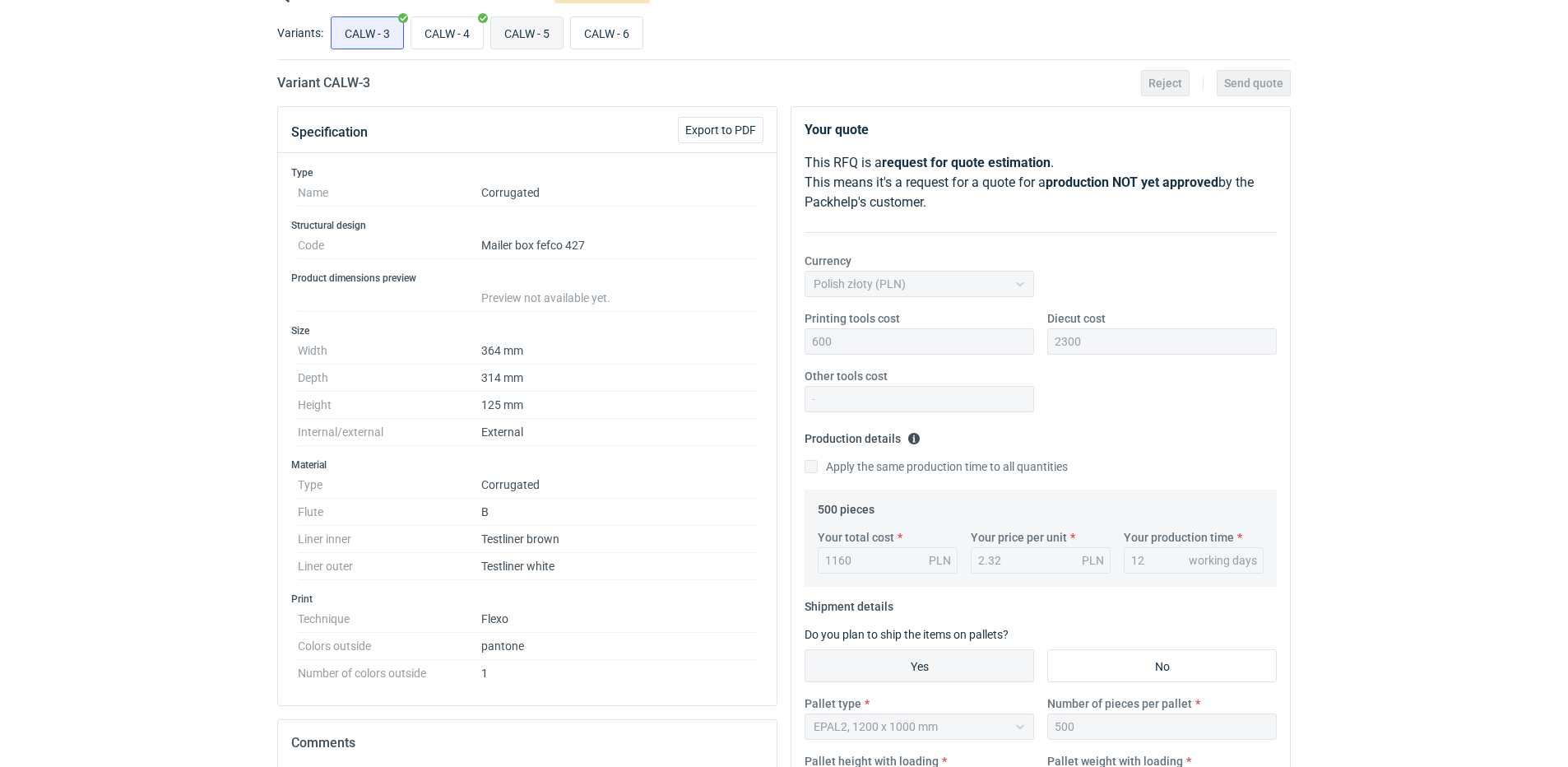
click at [537, 32] on input "CALW - 5" at bounding box center [526, 32] width 72 height 32
radio input "true"
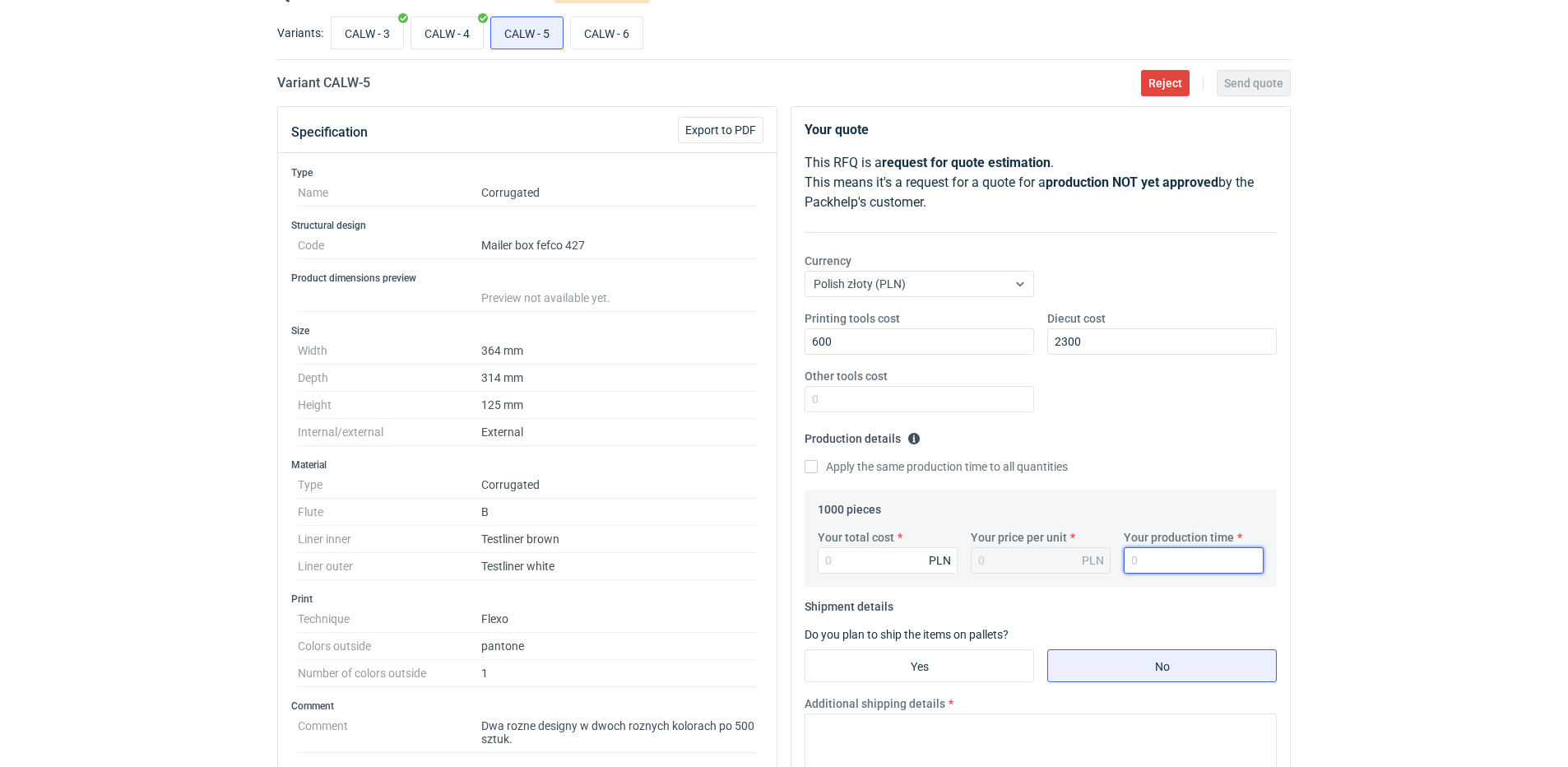
click at [1161, 563] on input "Your production time" at bounding box center [1194, 561] width 139 height 27
type input "12"
drag, startPoint x: 855, startPoint y: 563, endPoint x: 823, endPoint y: 536, distance: 41.9
click at [855, 562] on input "Your total cost" at bounding box center [888, 561] width 139 height 27
click at [813, 467] on input "Apply the same production time to all quantities" at bounding box center [812, 467] width 13 height 13
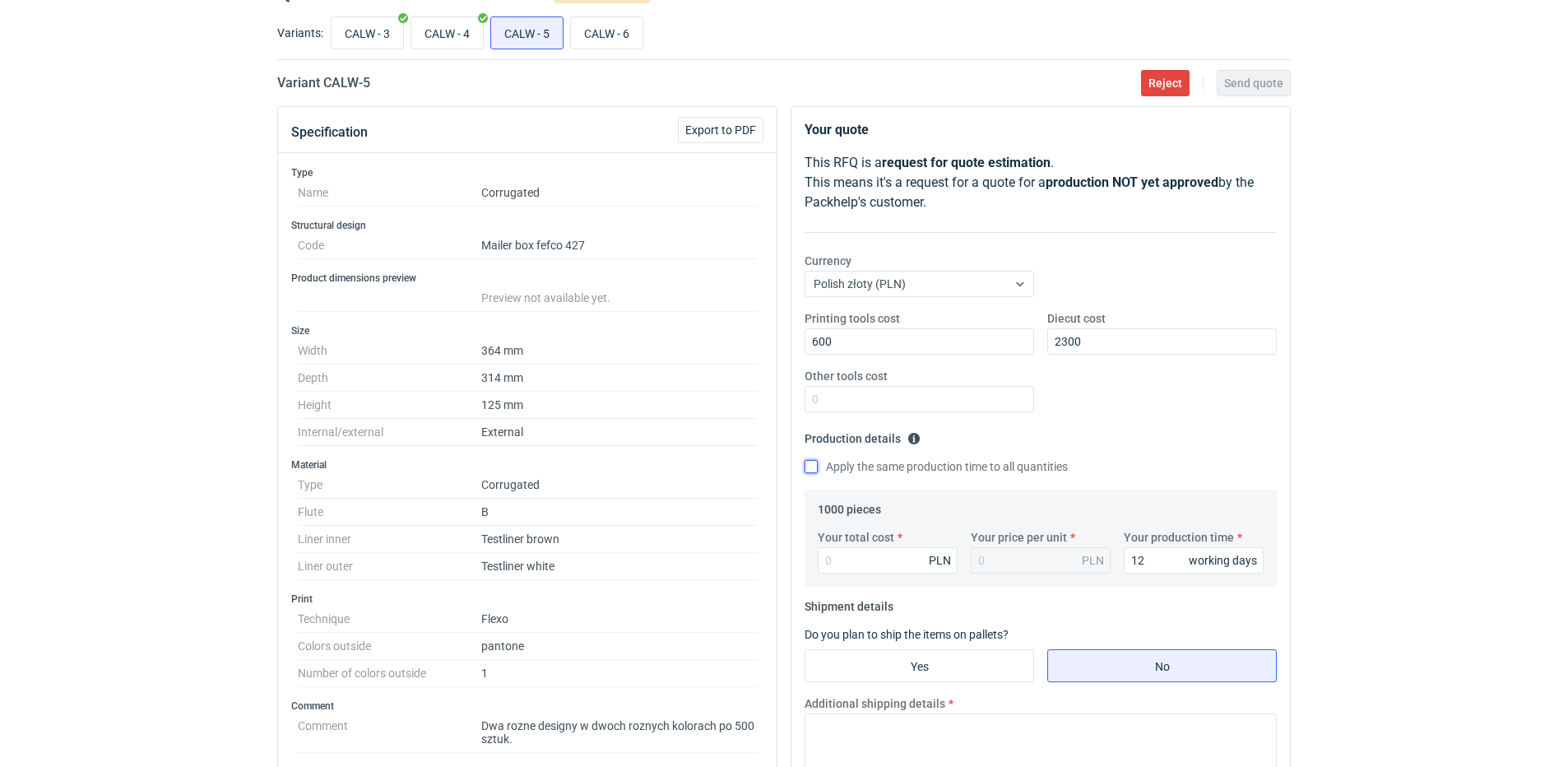
checkbox input "true"
click at [858, 564] on input "Your total cost" at bounding box center [888, 561] width 139 height 27
type input "2400"
type input "2.4"
type input "2400"
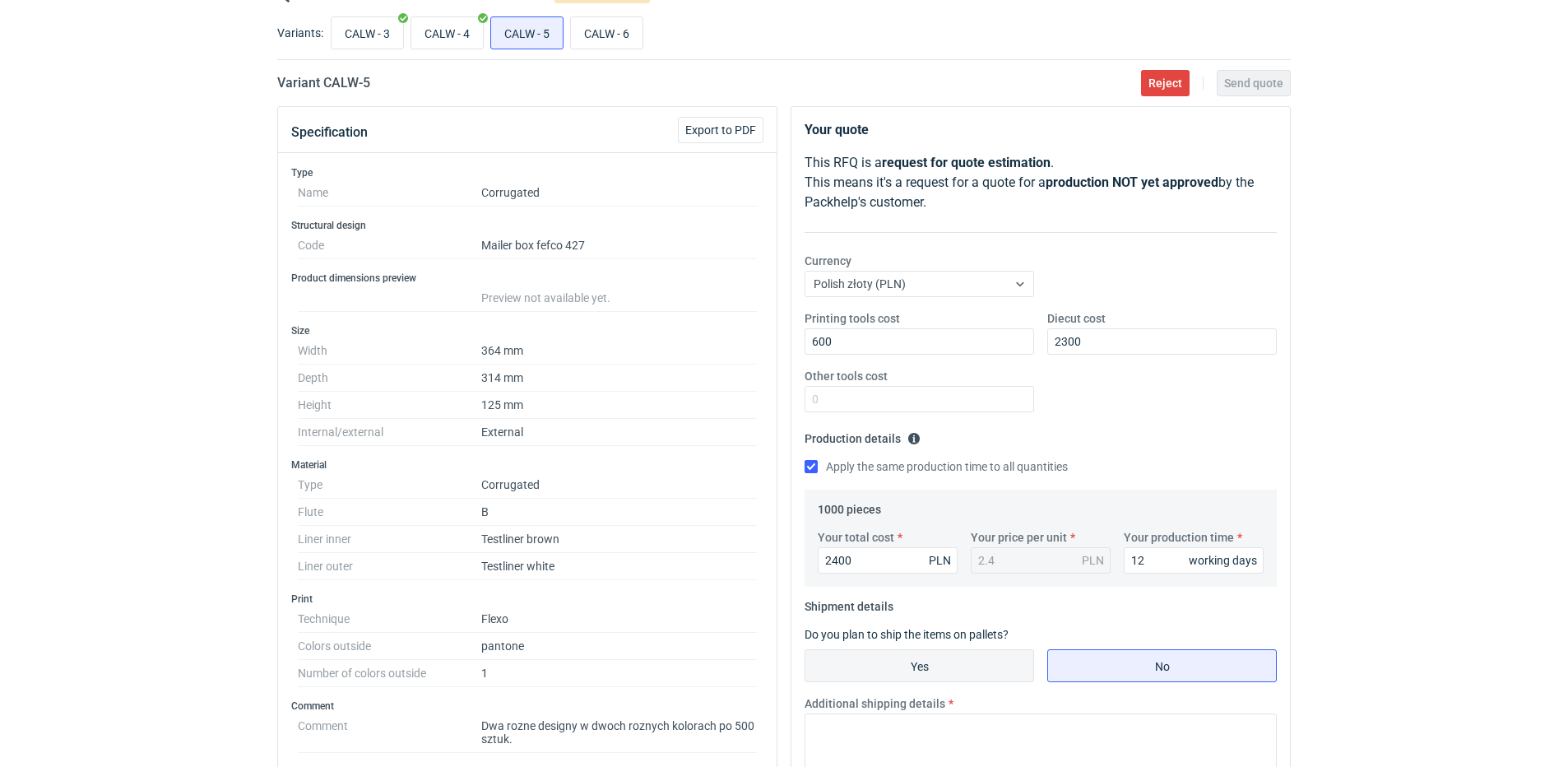
click at [885, 663] on input "Yes" at bounding box center [920, 666] width 228 height 32
radio input "true"
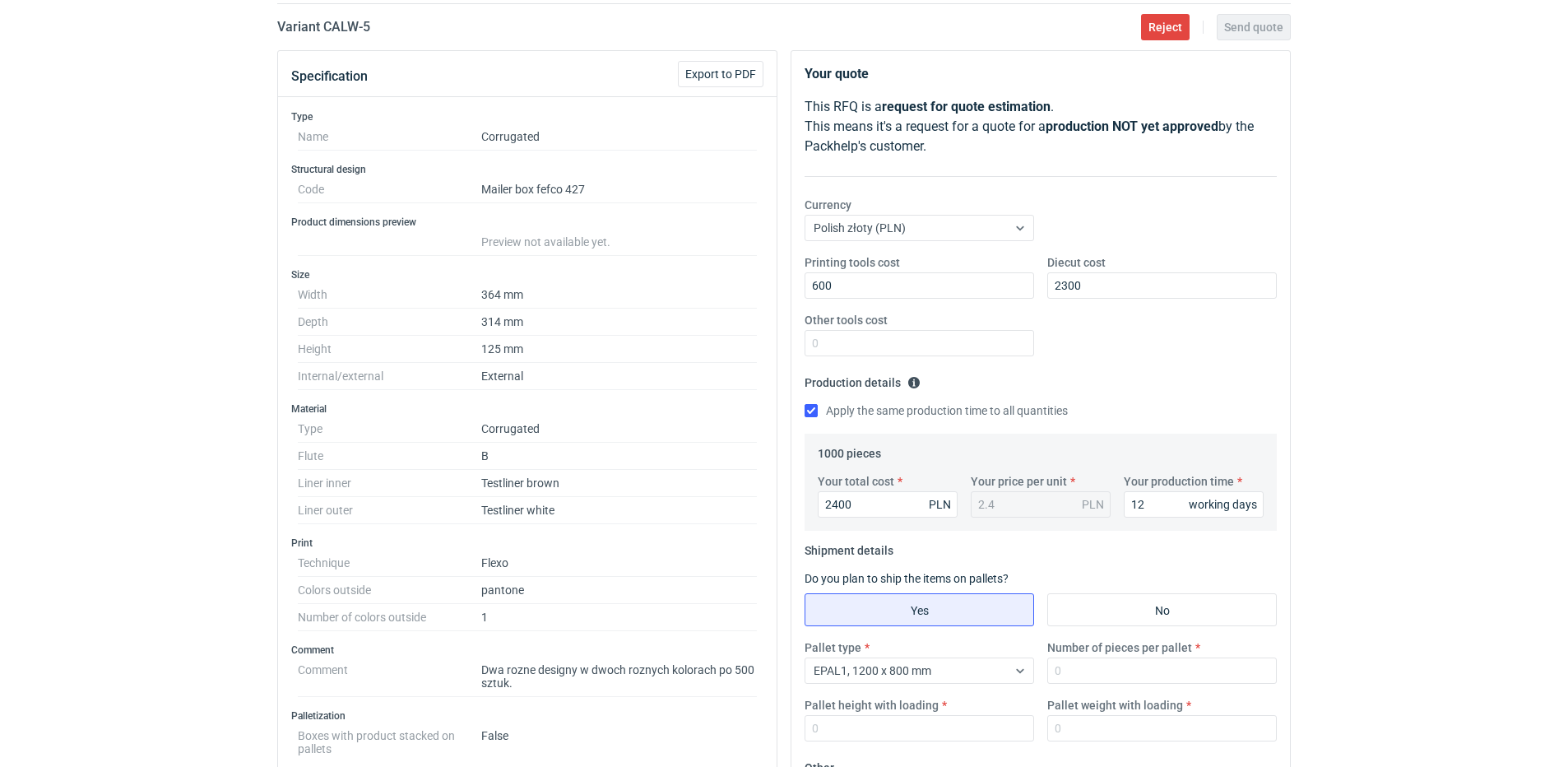
scroll to position [164, 0]
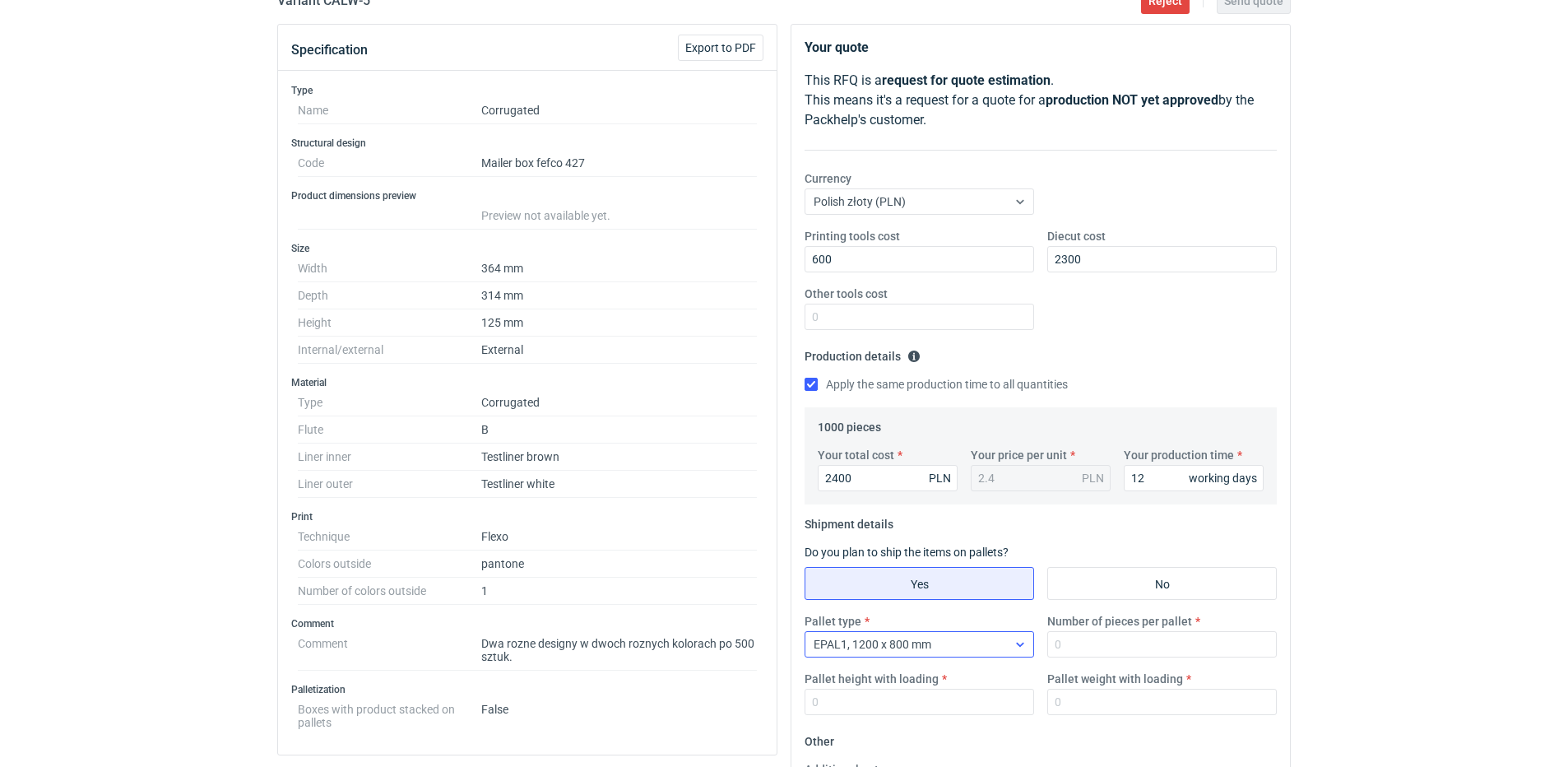
click at [971, 645] on div "EPAL1, 1200 x 800 mm" at bounding box center [906, 645] width 201 height 23
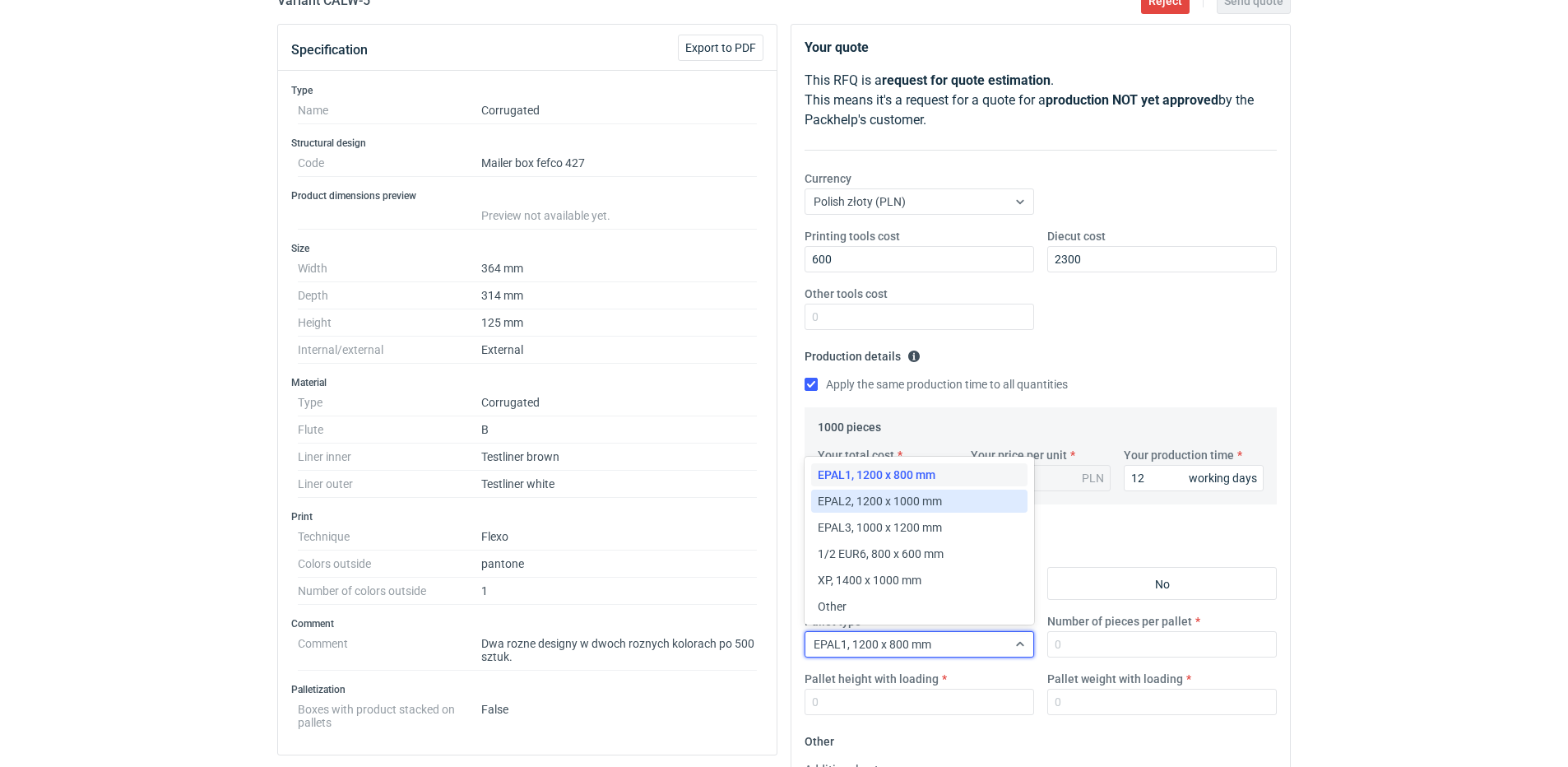
click at [924, 500] on span "EPAL2, 1200 x 1000 mm" at bounding box center [880, 501] width 124 height 16
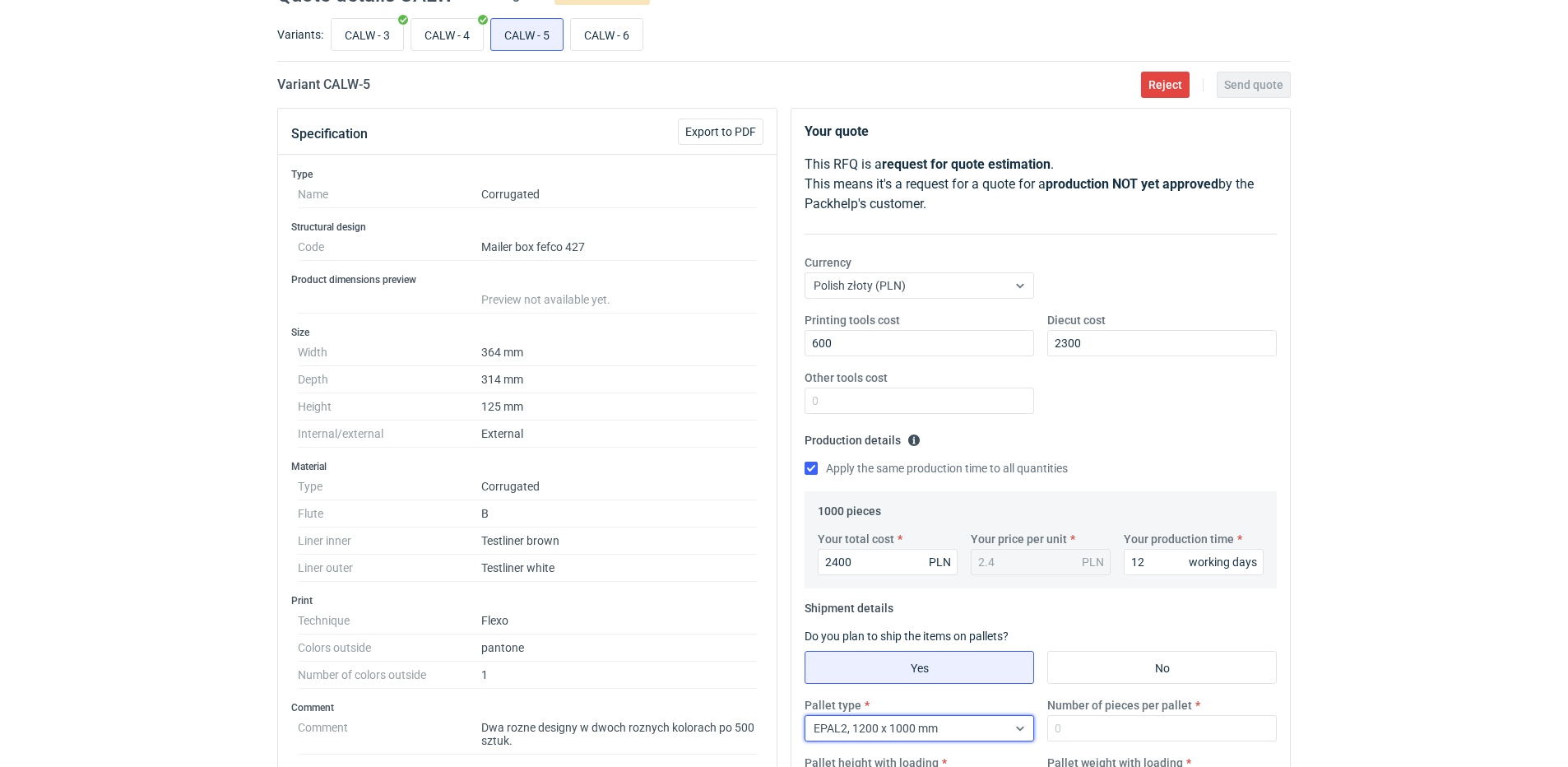
scroll to position [0, 0]
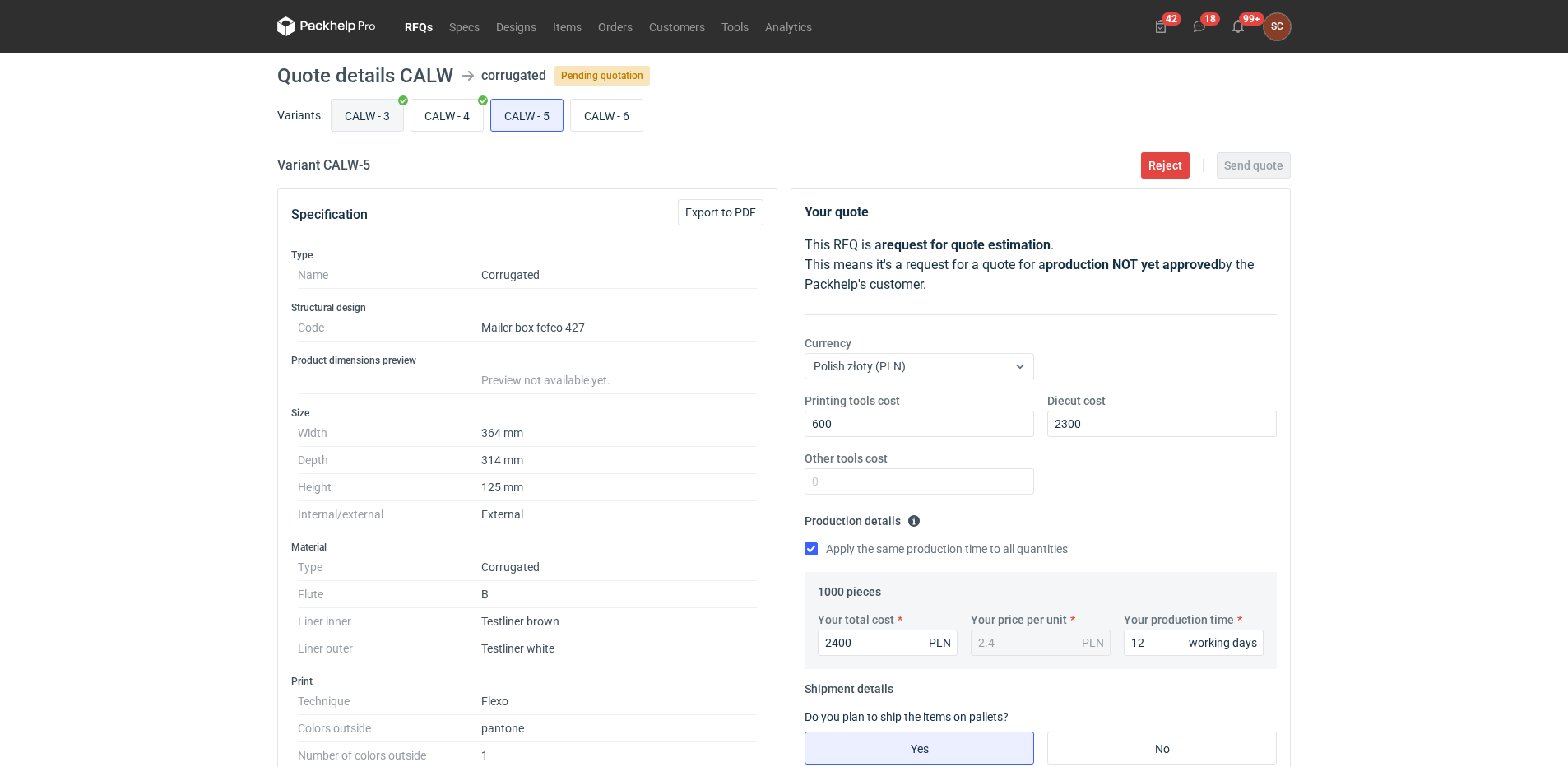
click at [346, 106] on input "CALW - 3" at bounding box center [367, 115] width 72 height 32
radio input "true"
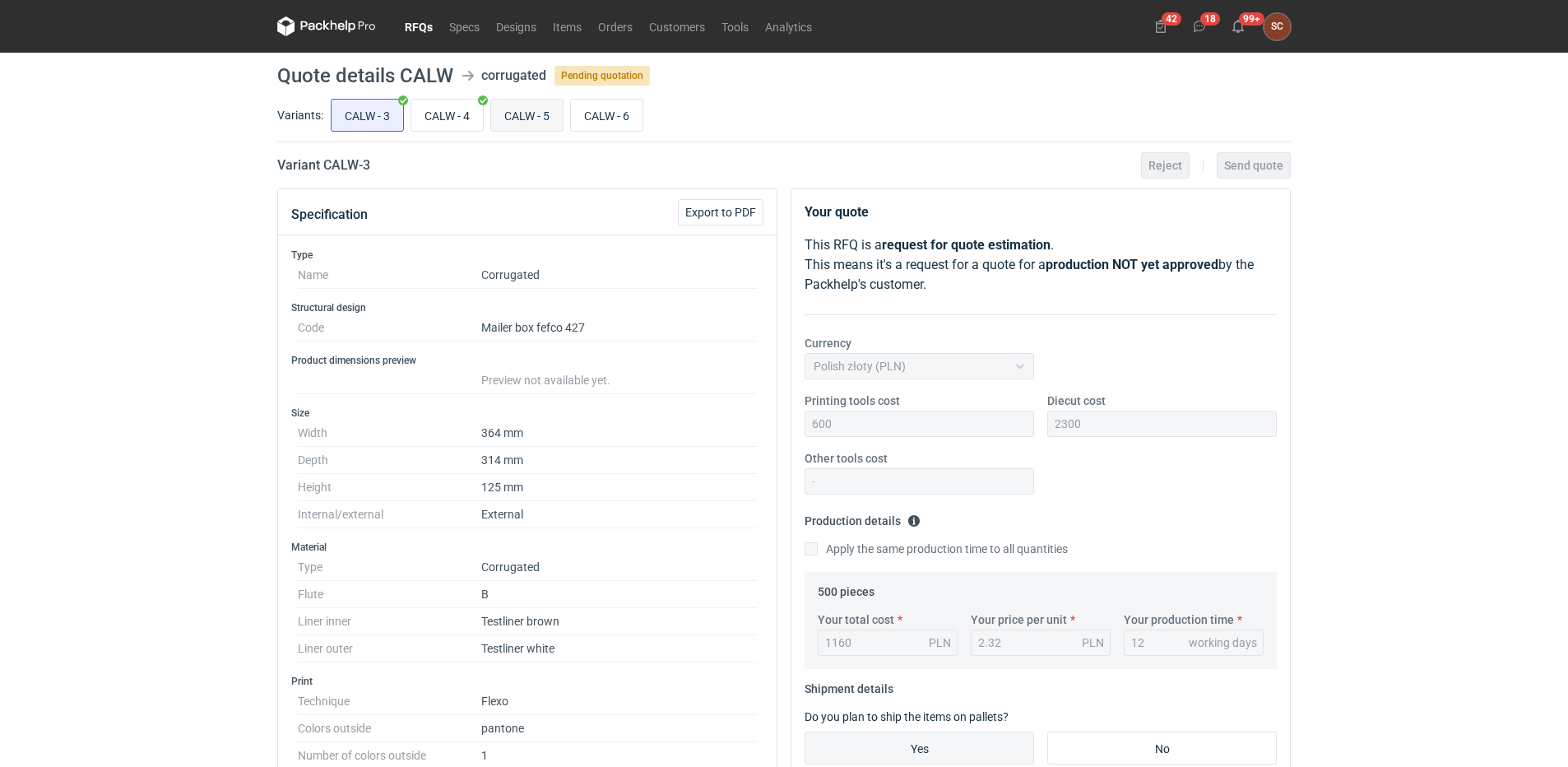
click at [527, 112] on input "CALW - 5" at bounding box center [526, 115] width 72 height 32
radio input "true"
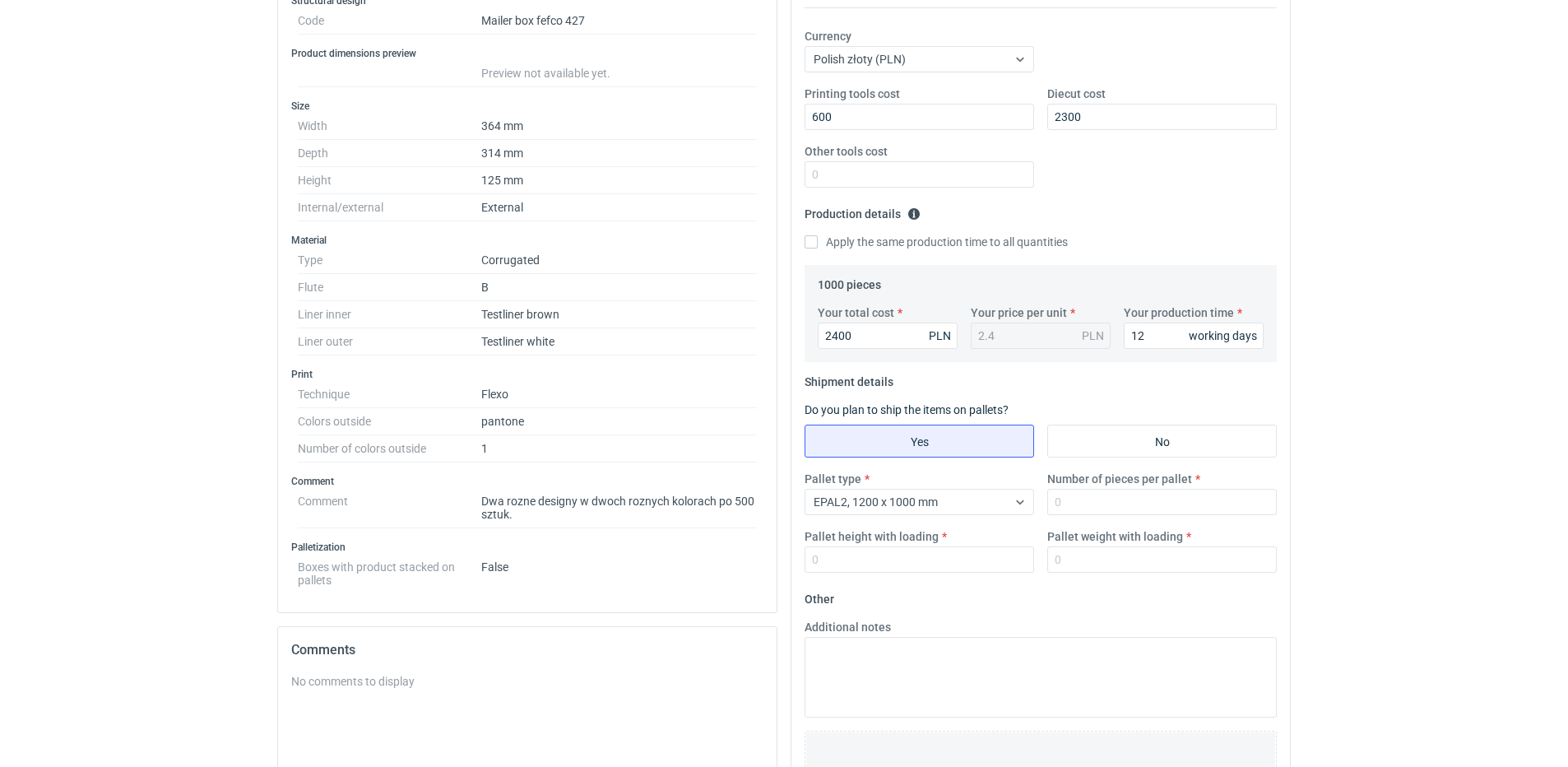
scroll to position [330, 0]
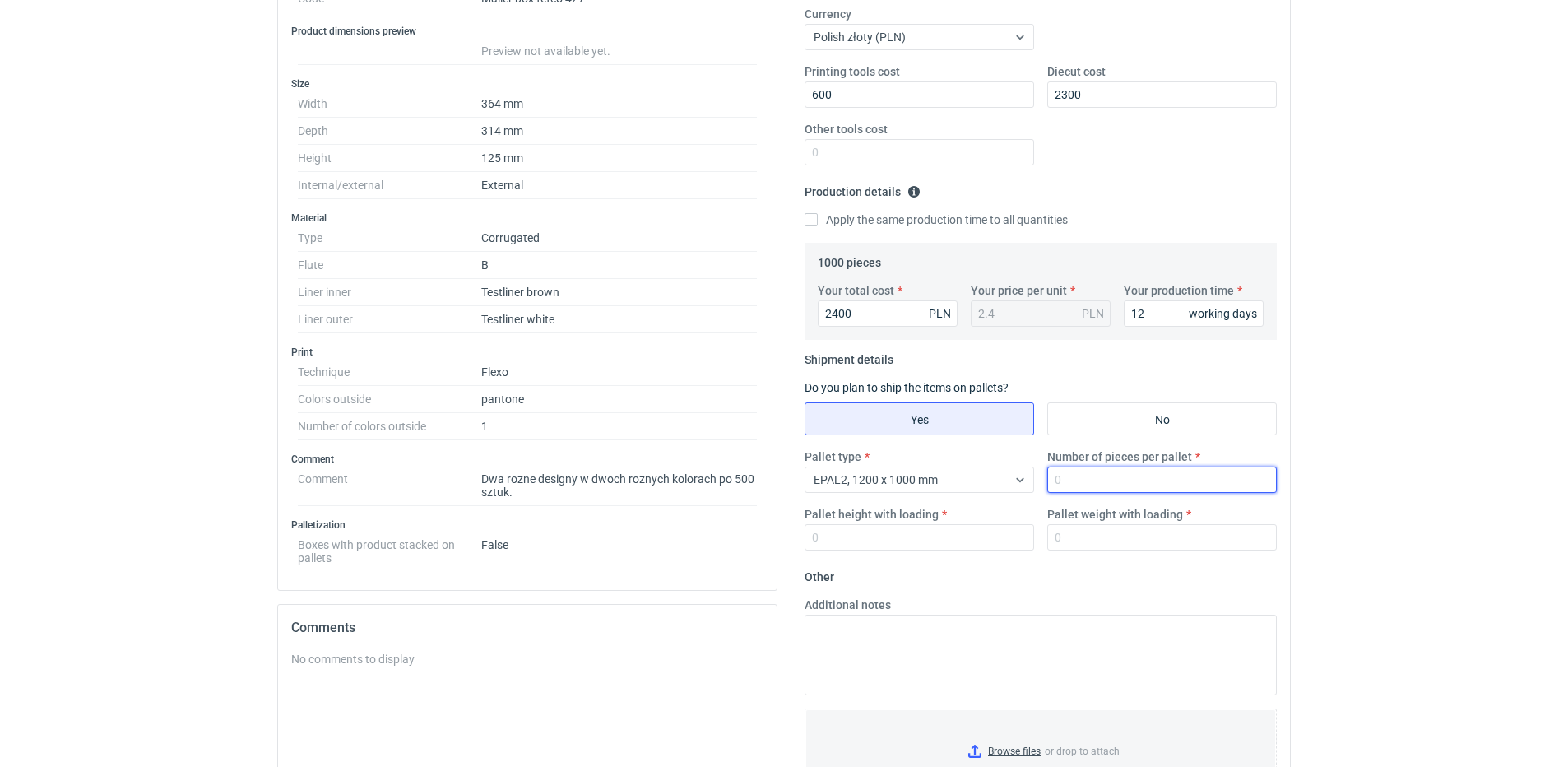
click at [1091, 479] on input "Number of pieces per pallet" at bounding box center [1162, 480] width 229 height 27
type input "500"
click at [1092, 539] on input "Pallet weight with loading" at bounding box center [1162, 538] width 229 height 27
type input "170"
click at [981, 543] on input "Pallet height with loading" at bounding box center [920, 538] width 229 height 27
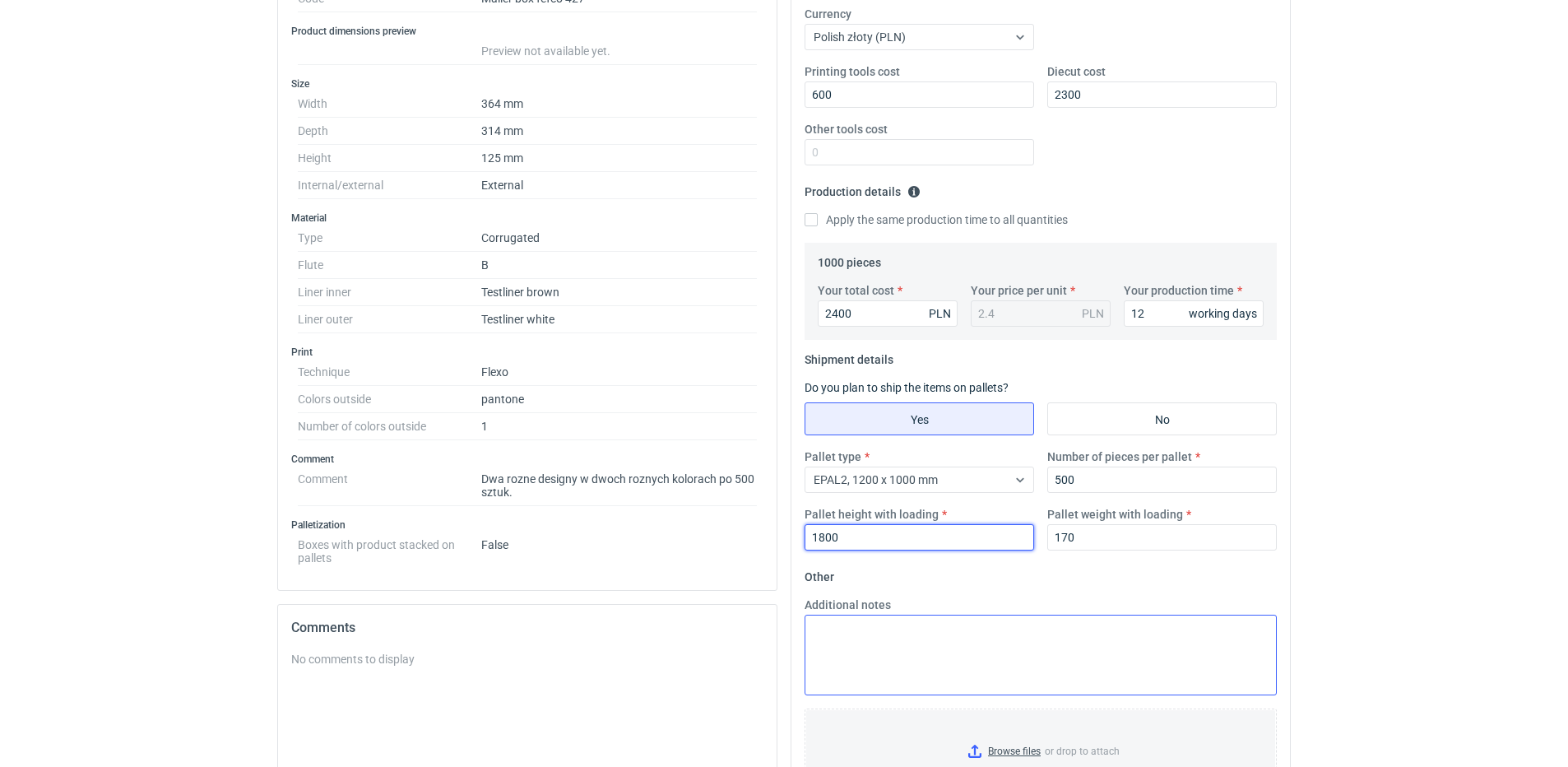
type input "1800"
click at [937, 638] on textarea "Additional notes" at bounding box center [1041, 655] width 473 height 80
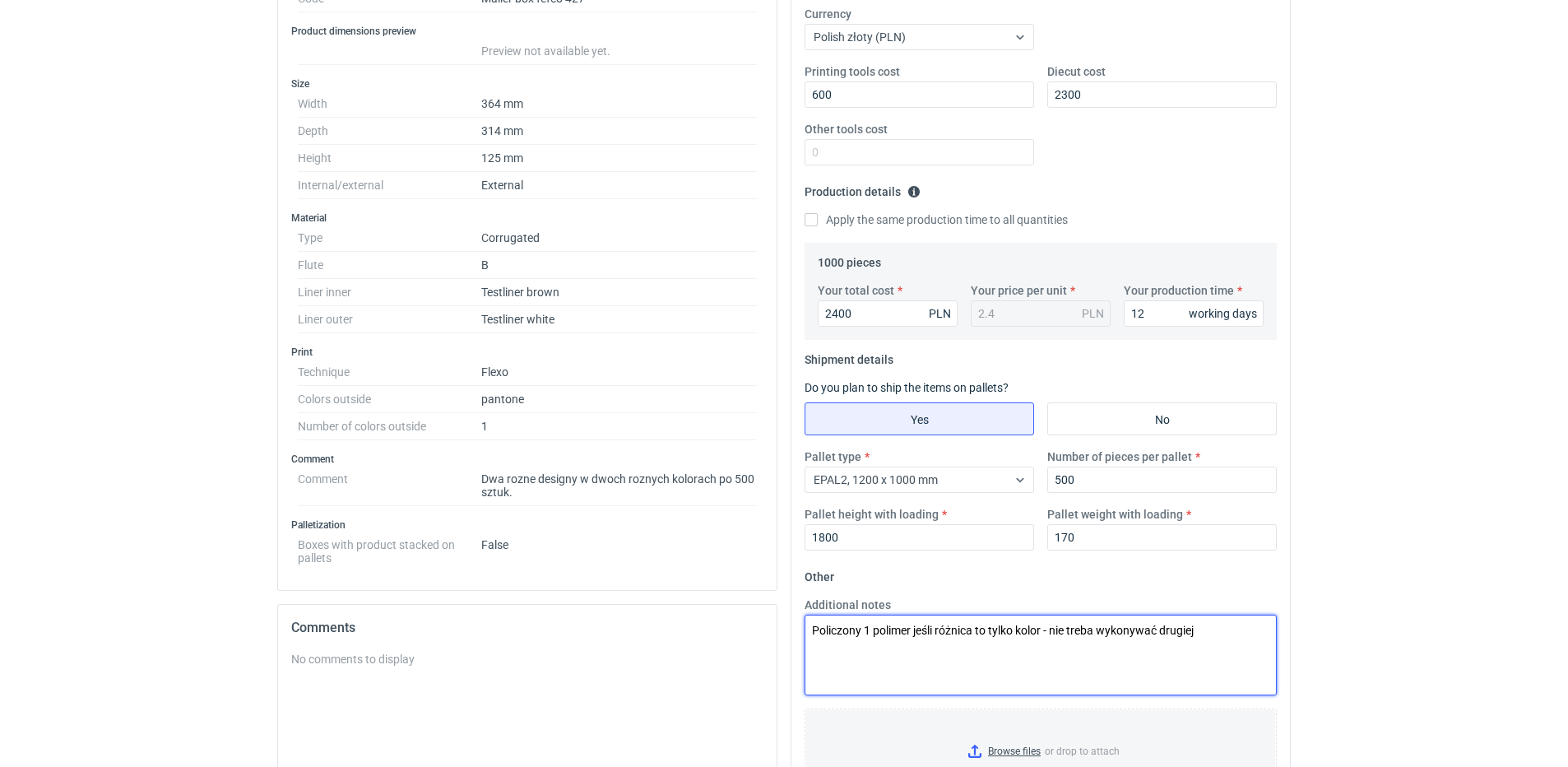
drag, startPoint x: 1080, startPoint y: 629, endPoint x: 1089, endPoint y: 629, distance: 9.0
click at [1080, 629] on textarea "Policzony 1 polimer jeśli różnica to tylko kolor - nie treba wykonywać drugiej" at bounding box center [1041, 655] width 473 height 80
click at [1226, 616] on textarea "Policzony 1 polimer jeśli różnica to tylko kolor - nie trzeba wykonywać drugiej" at bounding box center [1041, 655] width 473 height 80
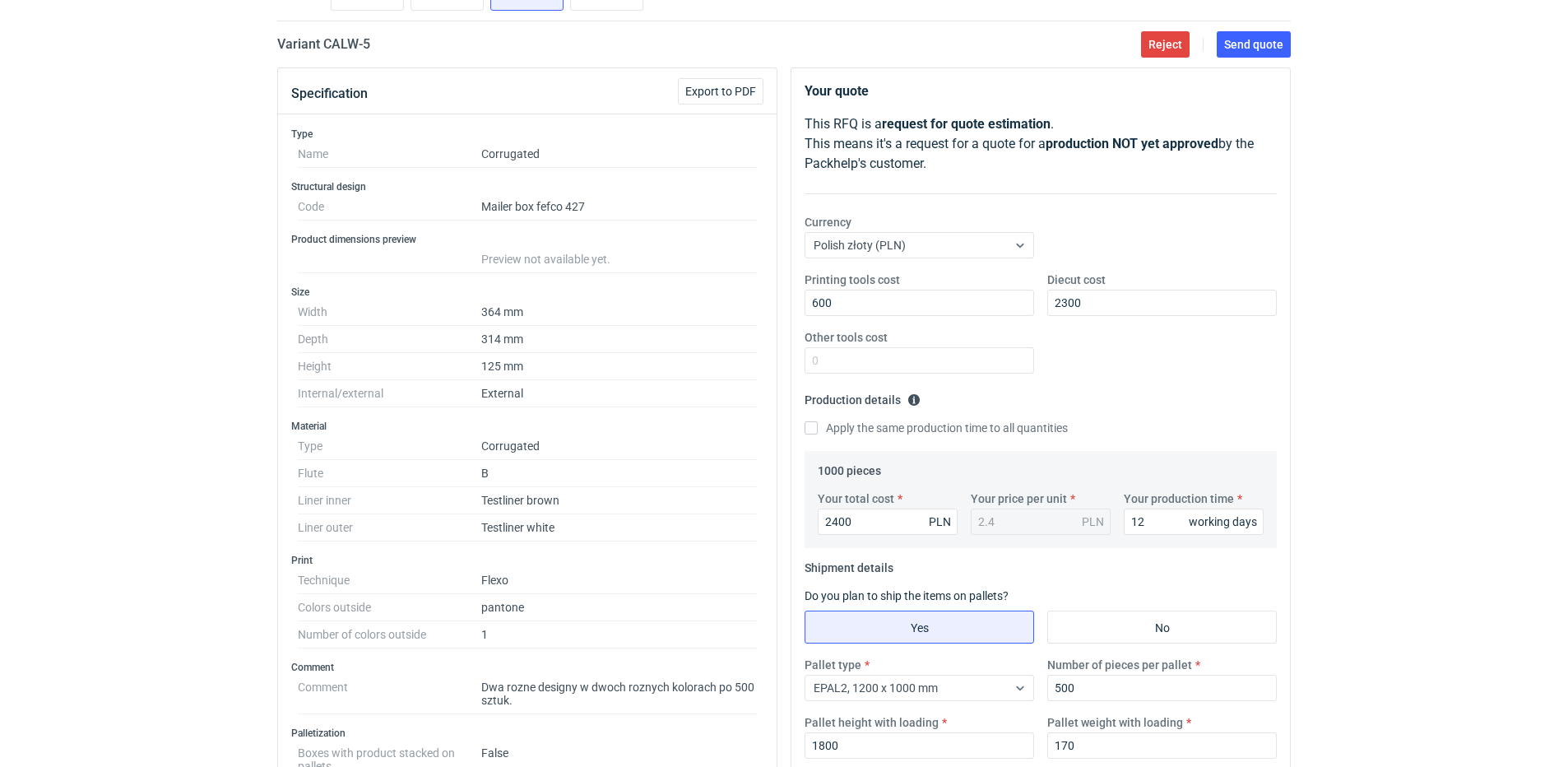
scroll to position [0, 0]
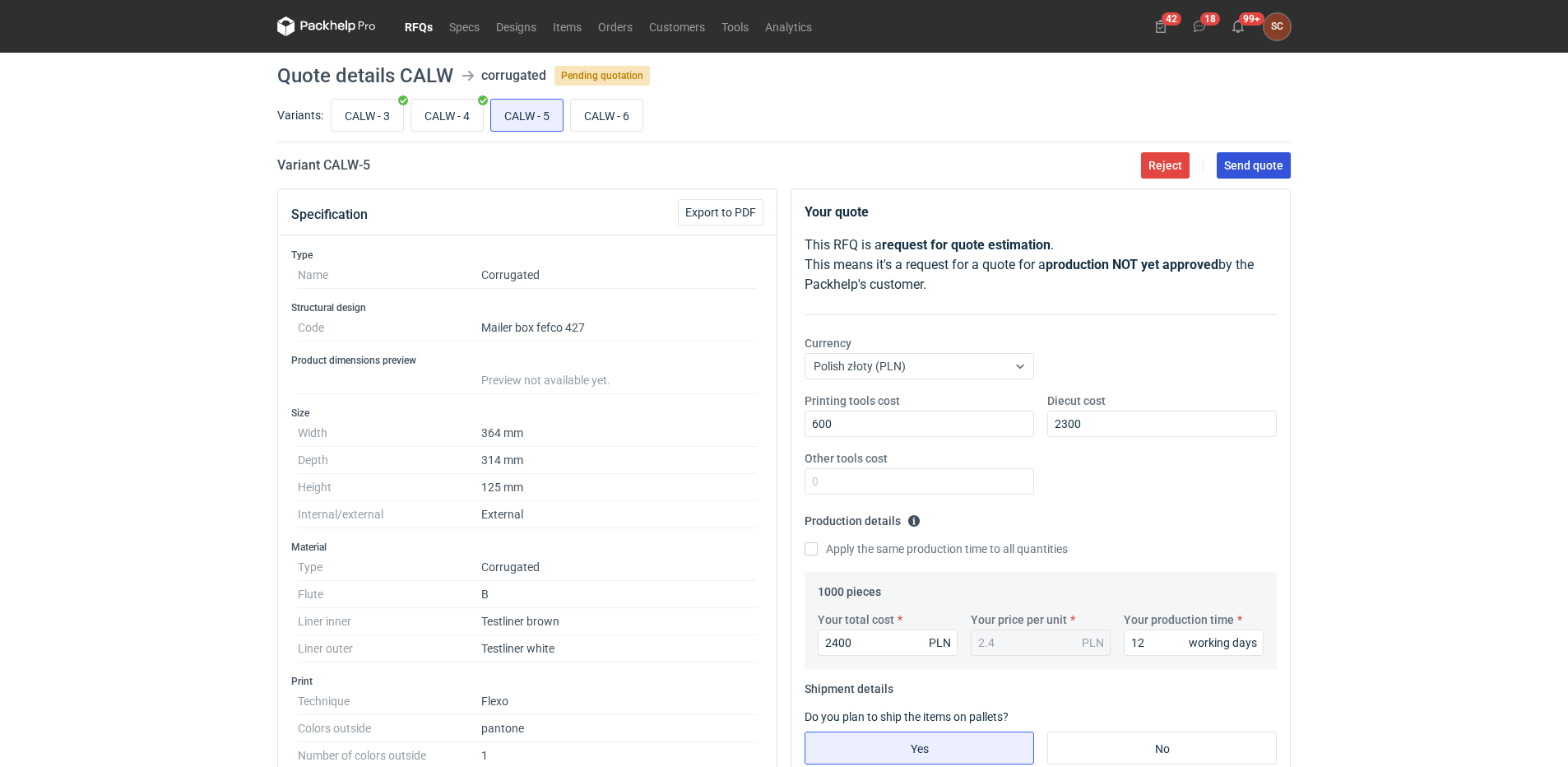
type textarea "Policzony 1 polimer jeśli różnica to tylko kolor - nie trzeba wykonywać drugiej"
click at [1261, 174] on button "Send quote" at bounding box center [1254, 165] width 74 height 27
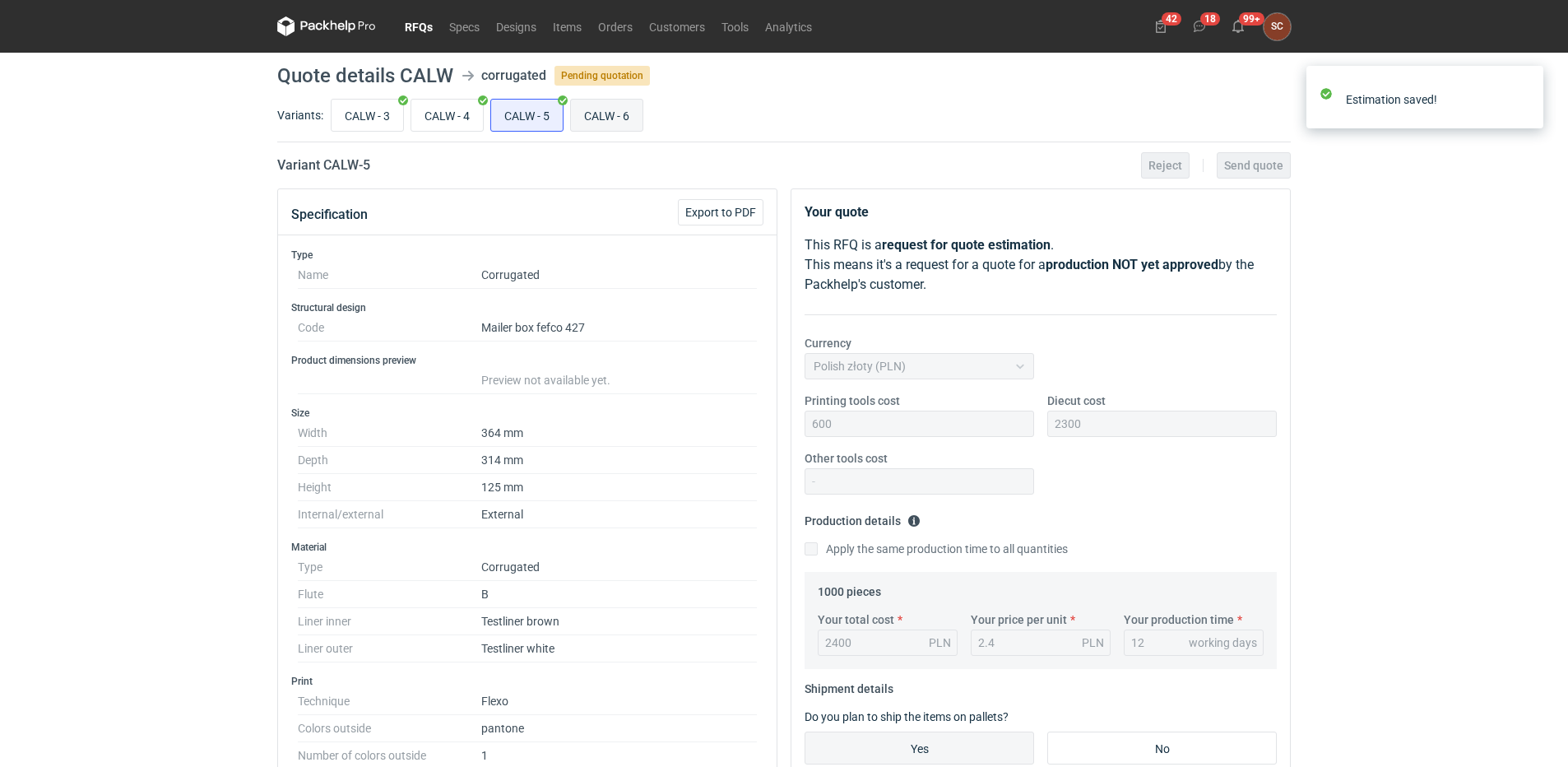
click at [612, 121] on input "CALW - 6" at bounding box center [606, 115] width 72 height 32
radio input "true"
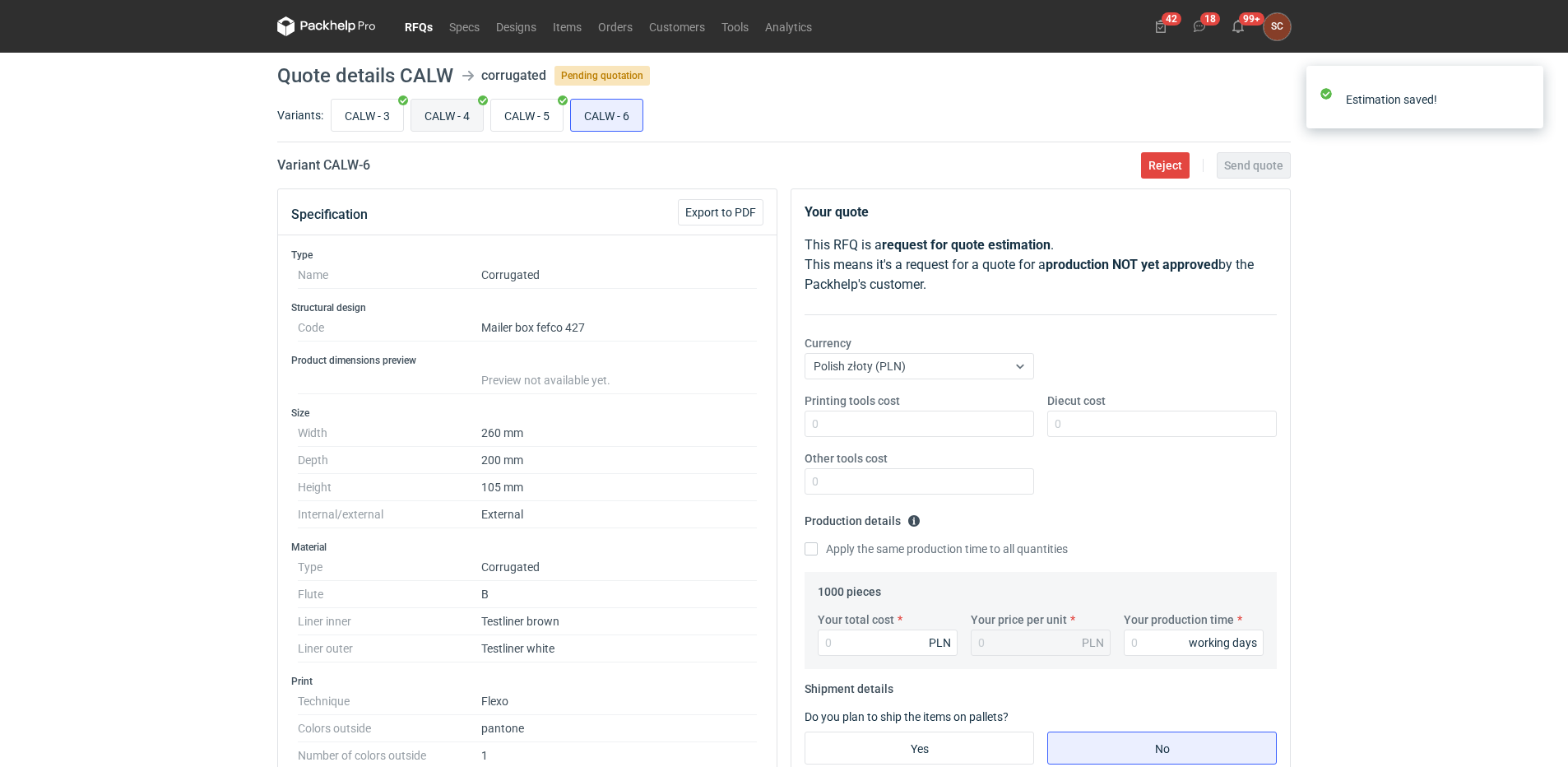
click at [446, 113] on input "CALW - 4" at bounding box center [447, 115] width 72 height 32
radio input "true"
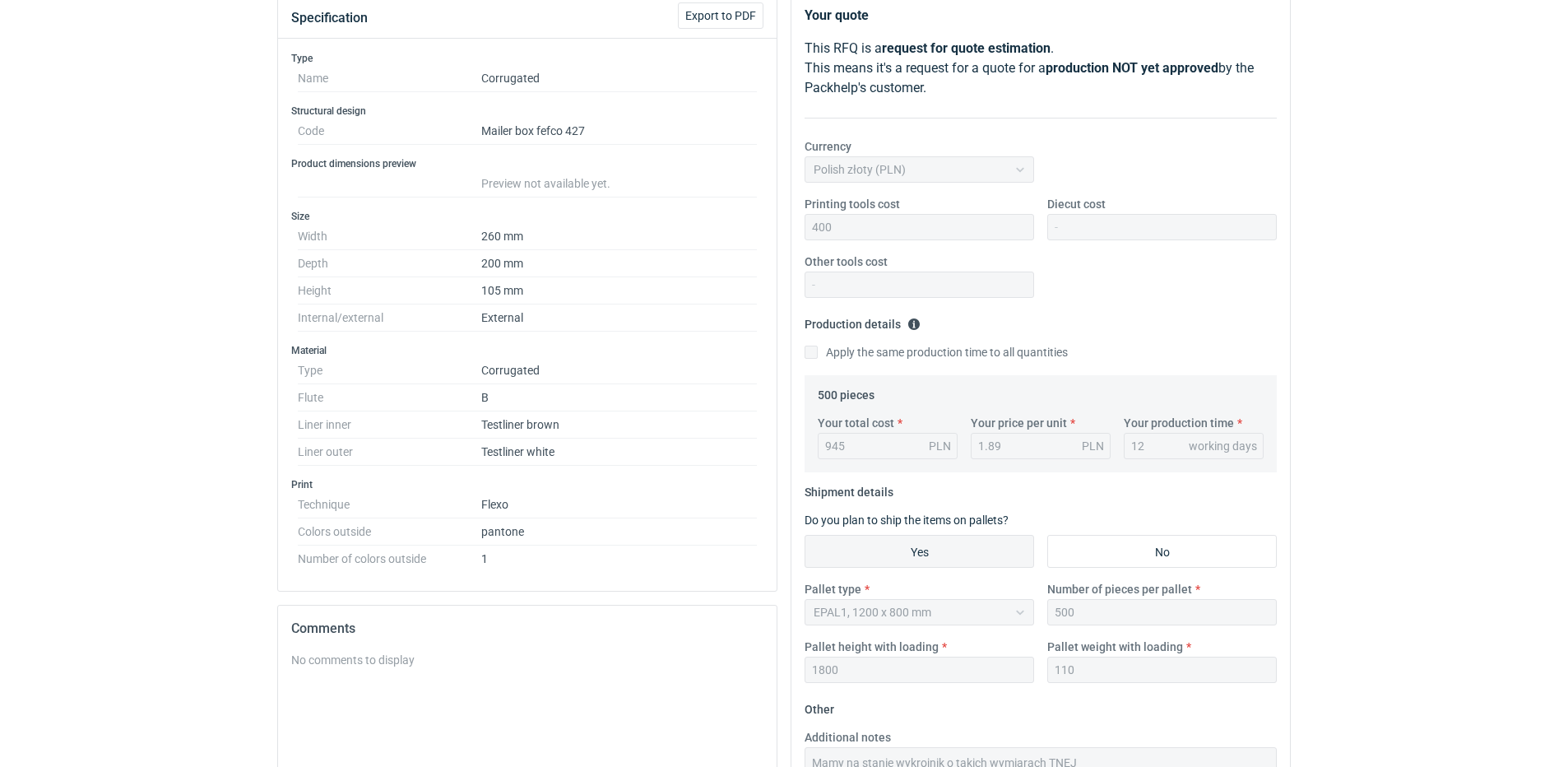
scroll to position [412, 0]
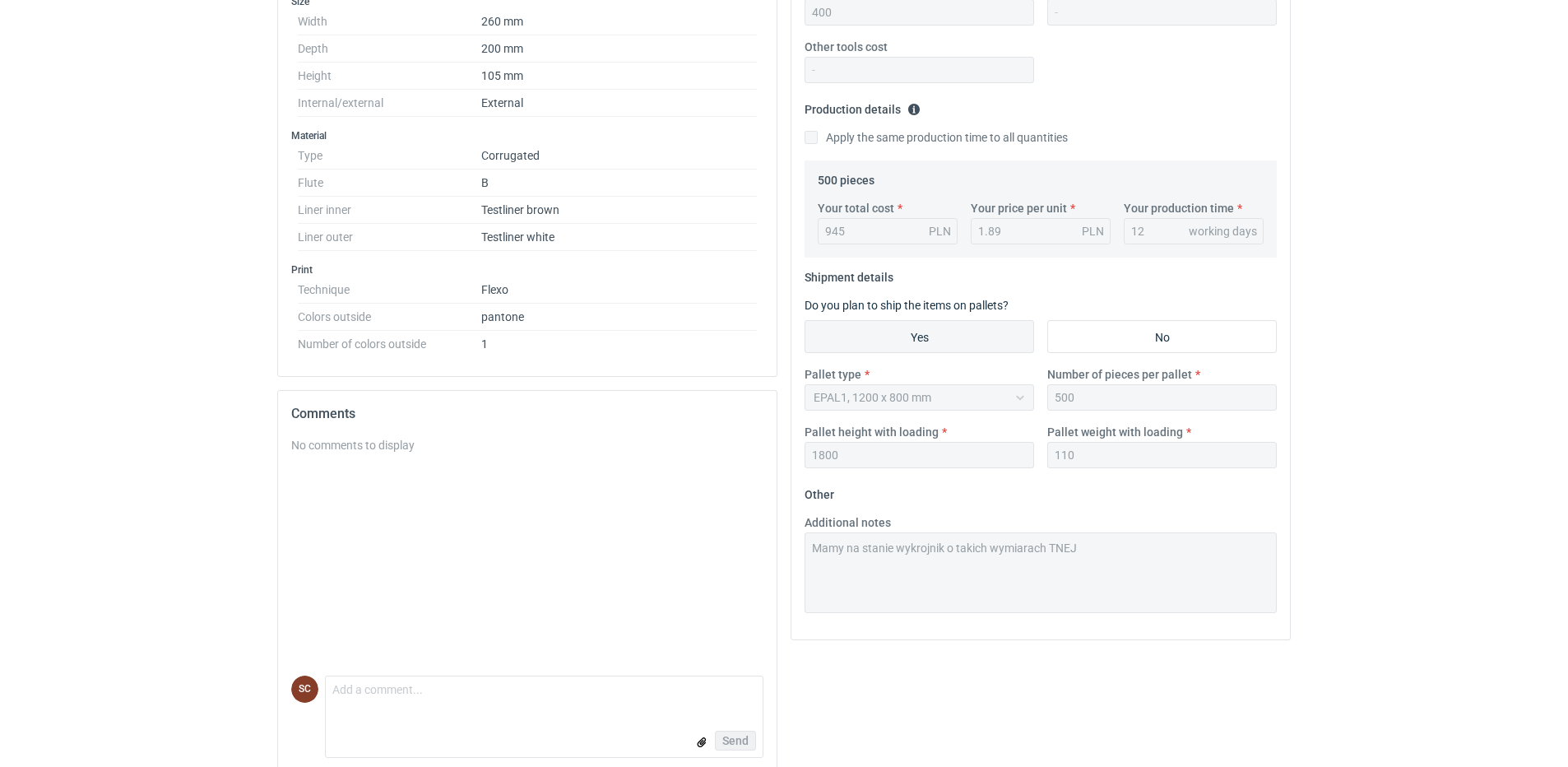
click at [740, 570] on div "Specification Export to PDF Type Name Corrugated Structural design Code Mailer …" at bounding box center [783, 281] width 1027 height 1009
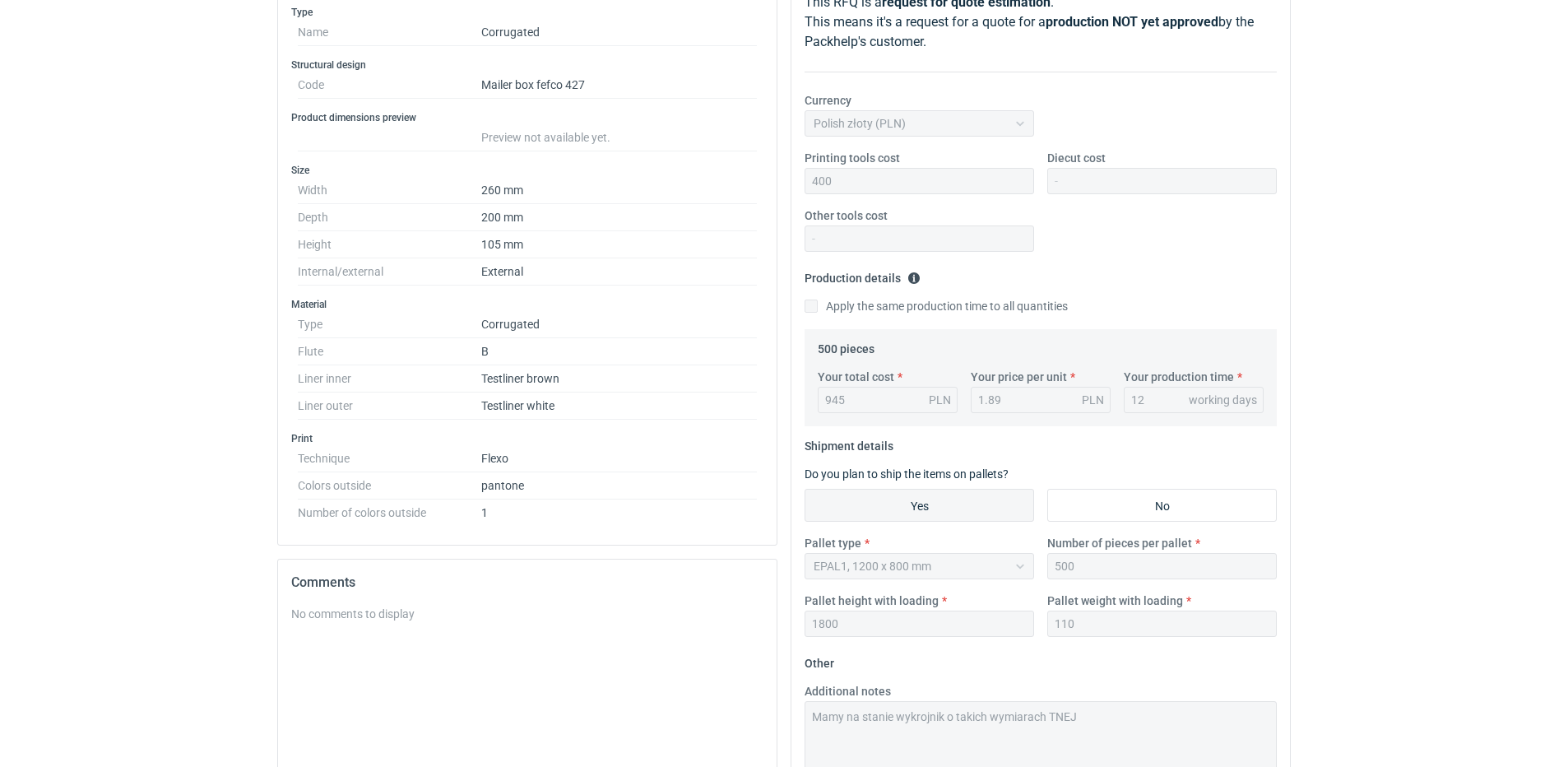
scroll to position [0, 0]
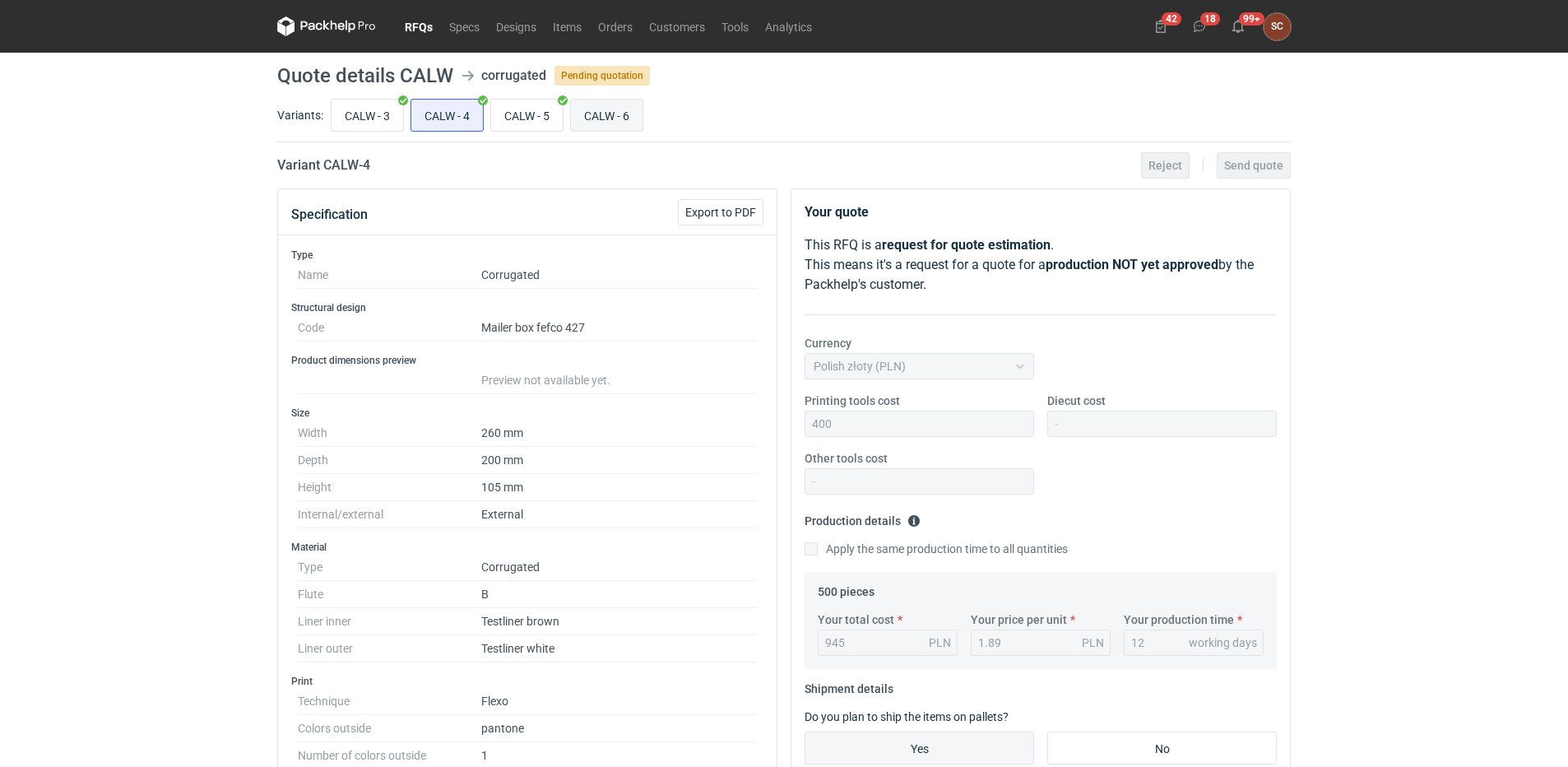
click at [608, 114] on input "CALW - 6" at bounding box center [606, 115] width 72 height 32
radio input "true"
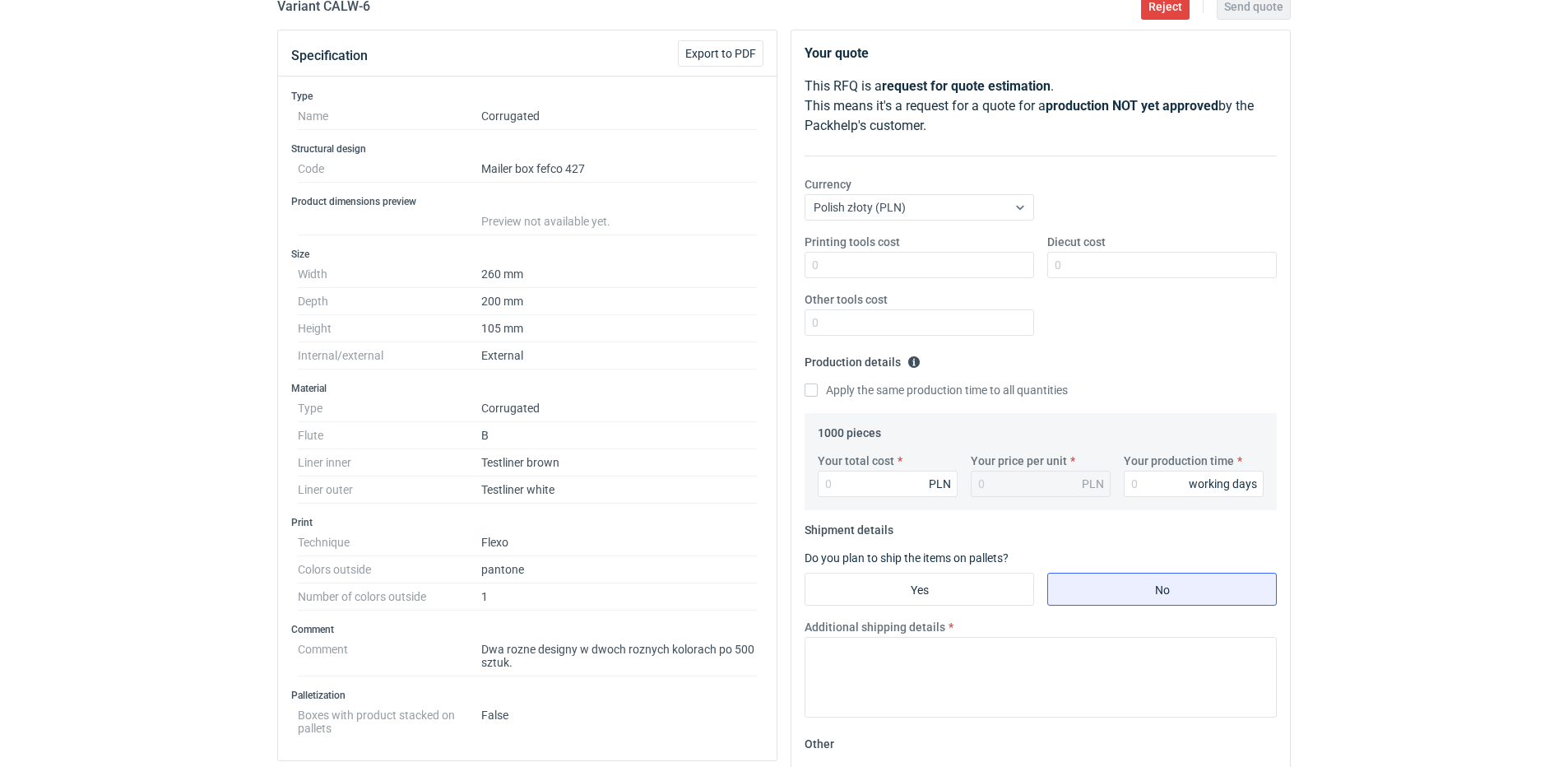
scroll to position [494, 0]
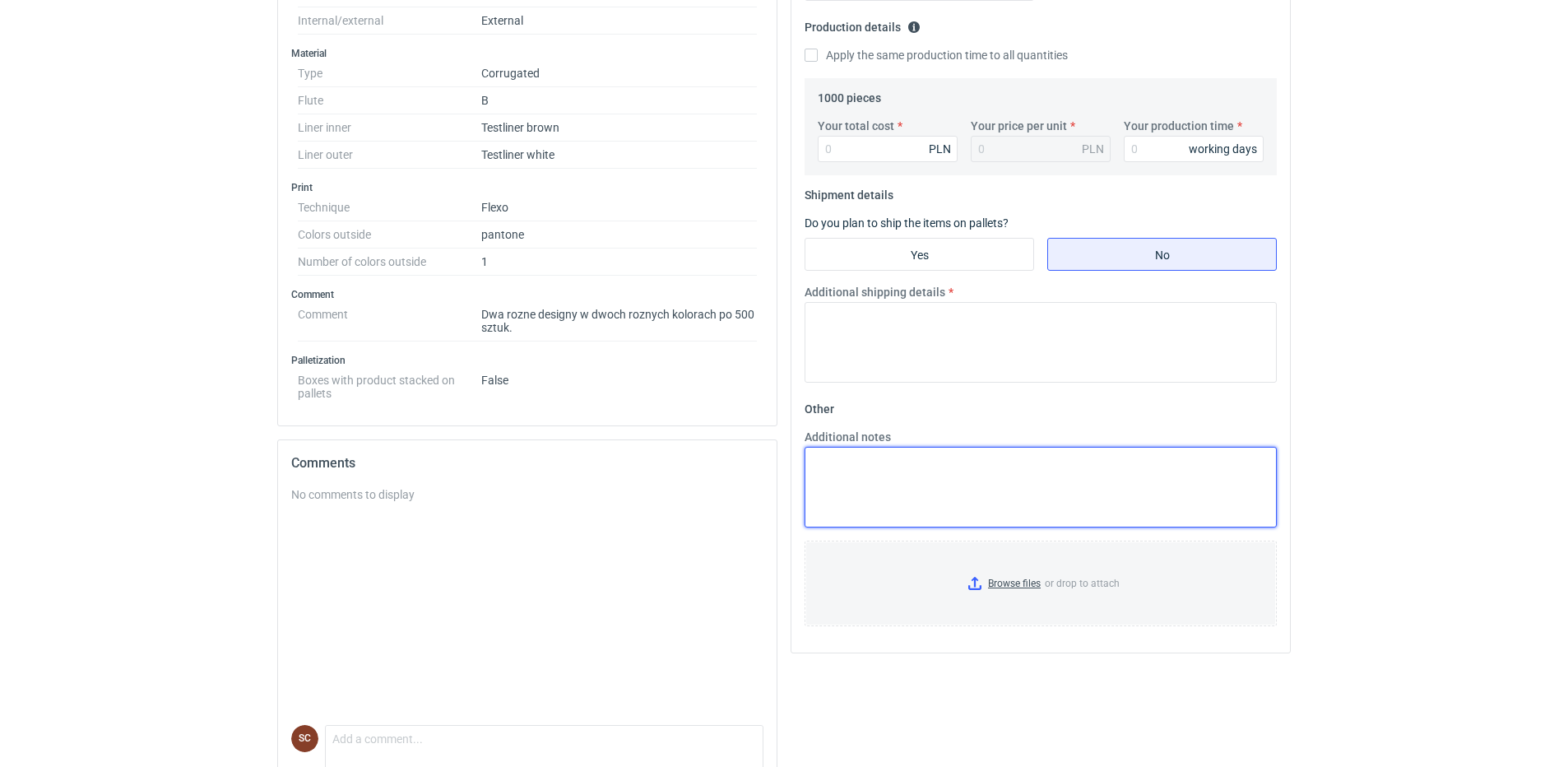
click at [857, 474] on textarea "Additional notes" at bounding box center [1041, 487] width 473 height 80
paste textarea "Mamy na stanie wykrojnik o takich wymiarach TNEJ"
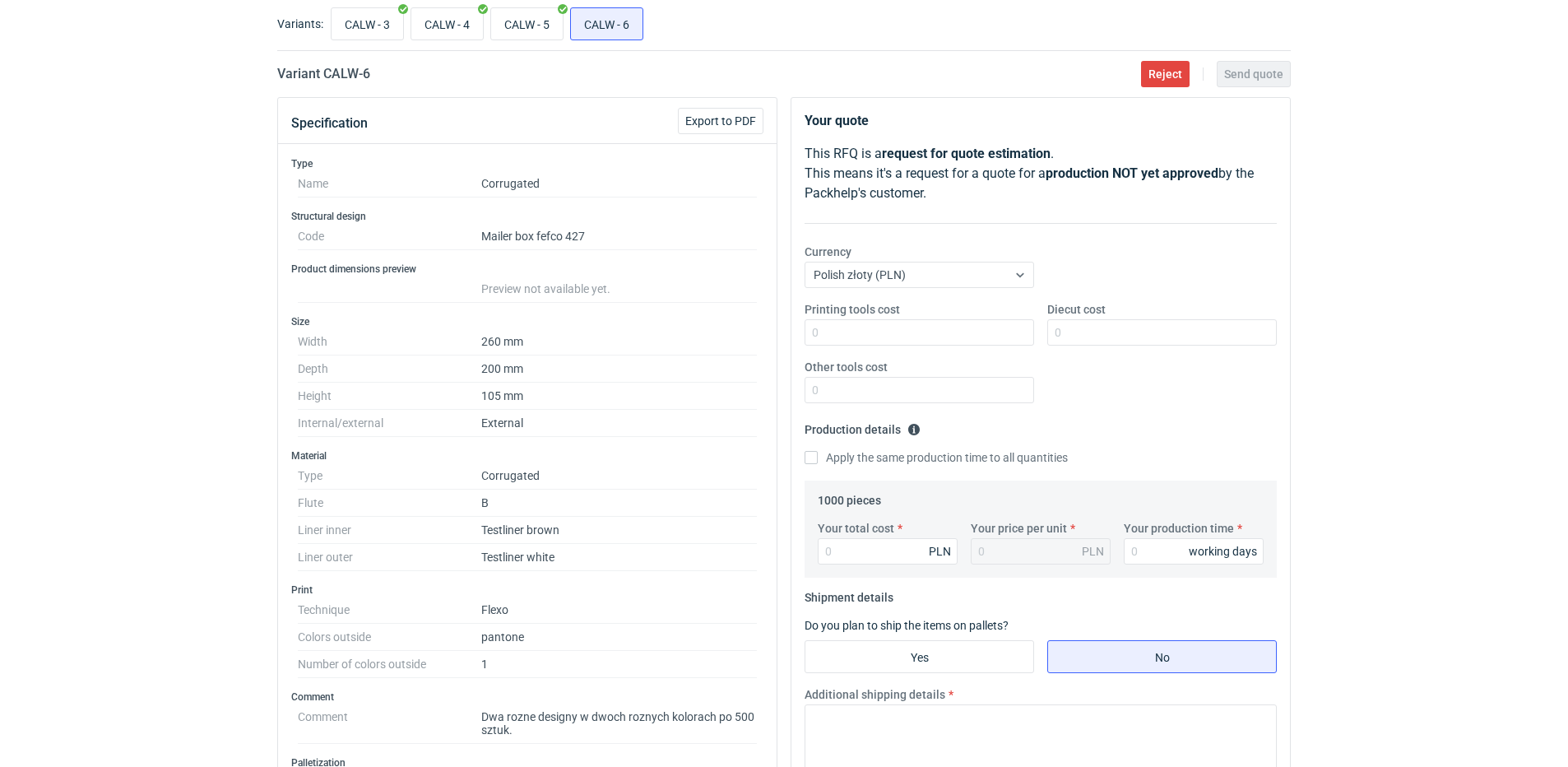
scroll to position [82, 0]
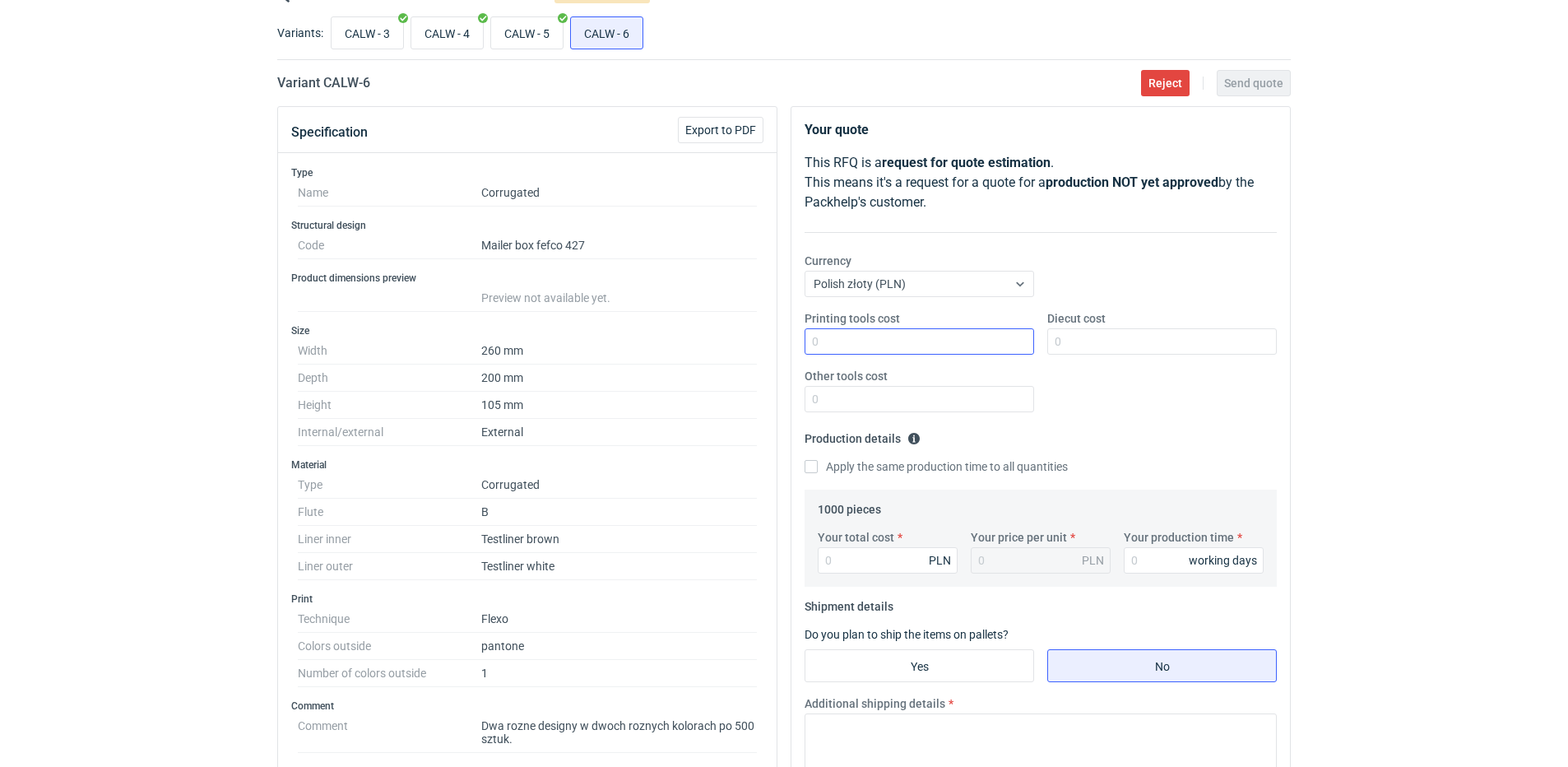
type textarea "Mamy na stanie wykrojnik o takich wymiarach TNEJ"
click at [837, 339] on input "Printing tools cost" at bounding box center [920, 342] width 229 height 27
click at [439, 29] on input "CALW - 4" at bounding box center [447, 32] width 72 height 32
radio input "true"
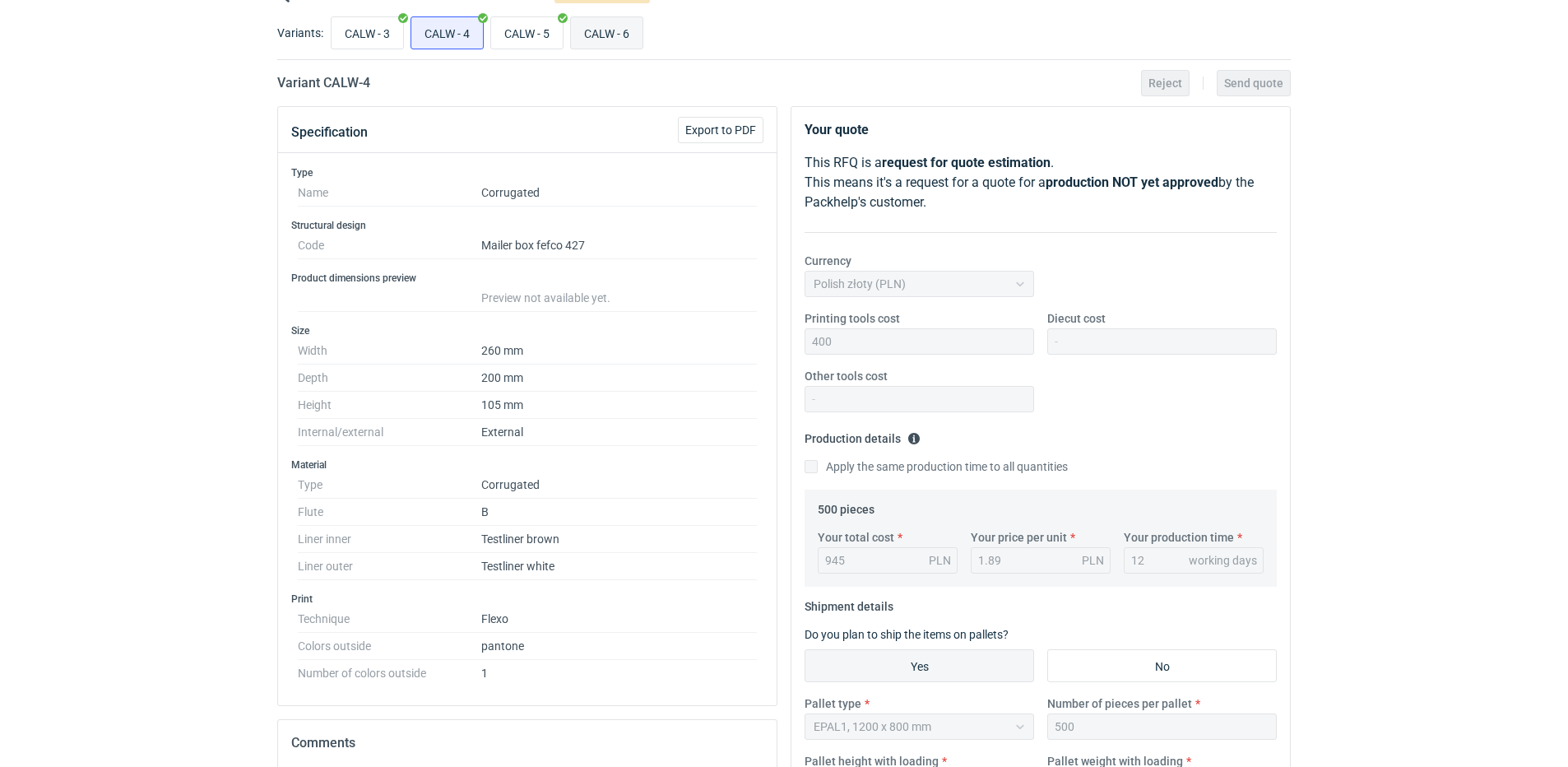
click at [627, 36] on input "CALW - 6" at bounding box center [606, 32] width 72 height 32
radio input "true"
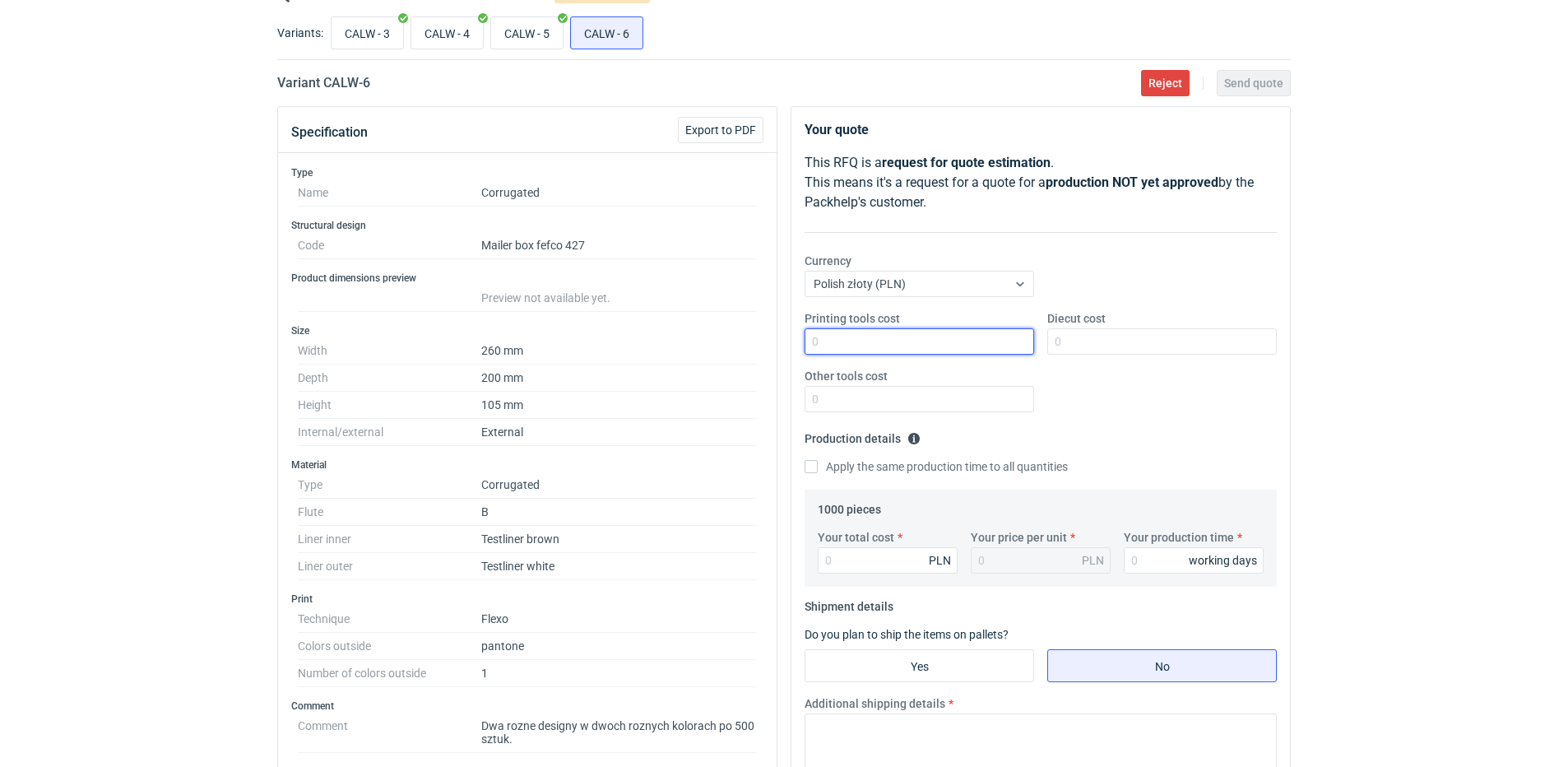
click at [846, 342] on input "Printing tools cost" at bounding box center [920, 342] width 229 height 27
type input "400"
click at [1110, 408] on div "Printing tools cost 400 Diecut cost Other tools cost" at bounding box center [1041, 368] width 485 height 116
click at [814, 470] on input "Apply the same production time to all quantities" at bounding box center [812, 467] width 13 height 13
checkbox input "true"
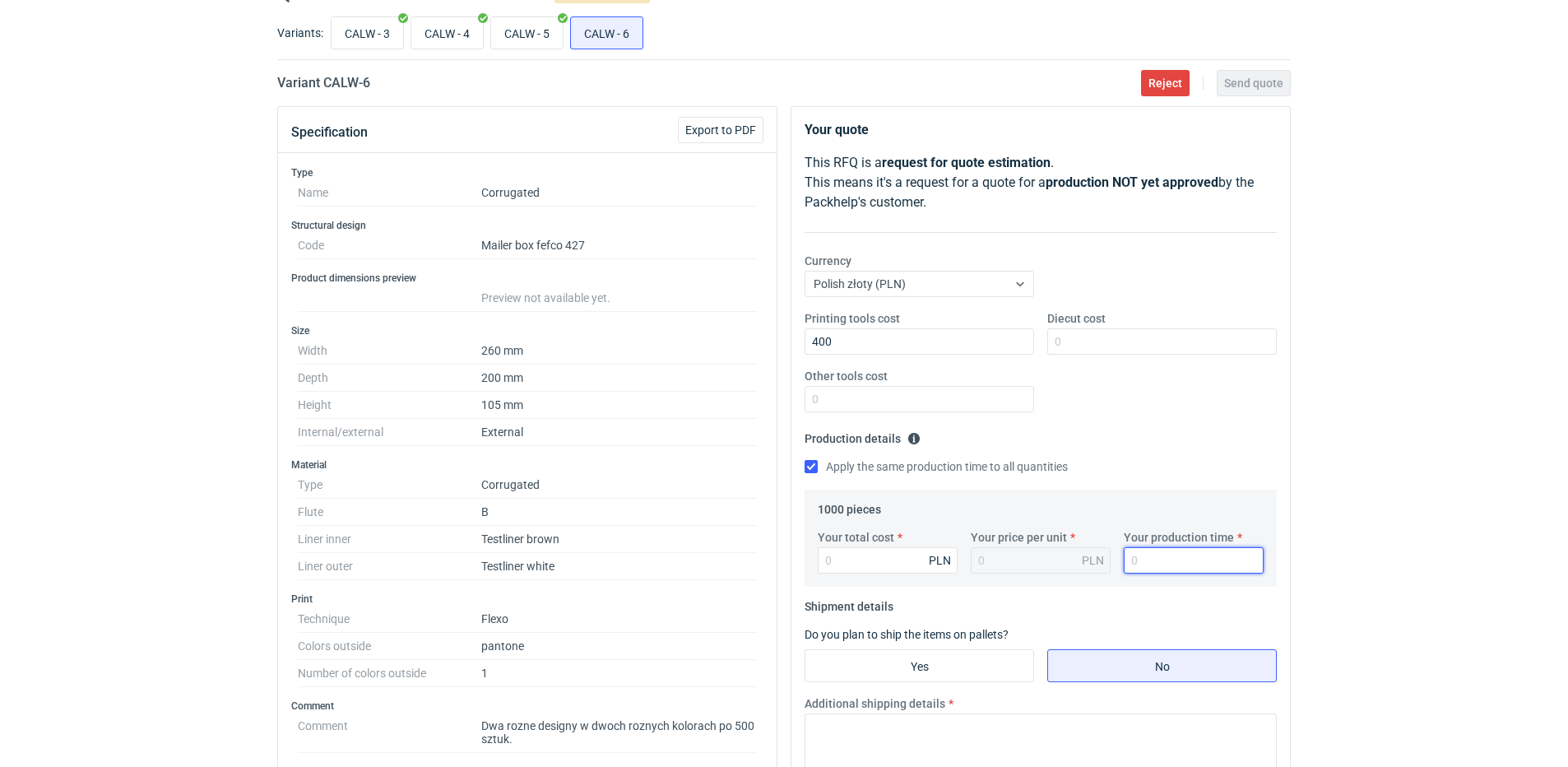
click at [1139, 563] on input "Your production time" at bounding box center [1194, 561] width 139 height 27
type input "12"
click at [855, 559] on input "Your total cost" at bounding box center [888, 561] width 139 height 27
type input "1950"
type input "1.95"
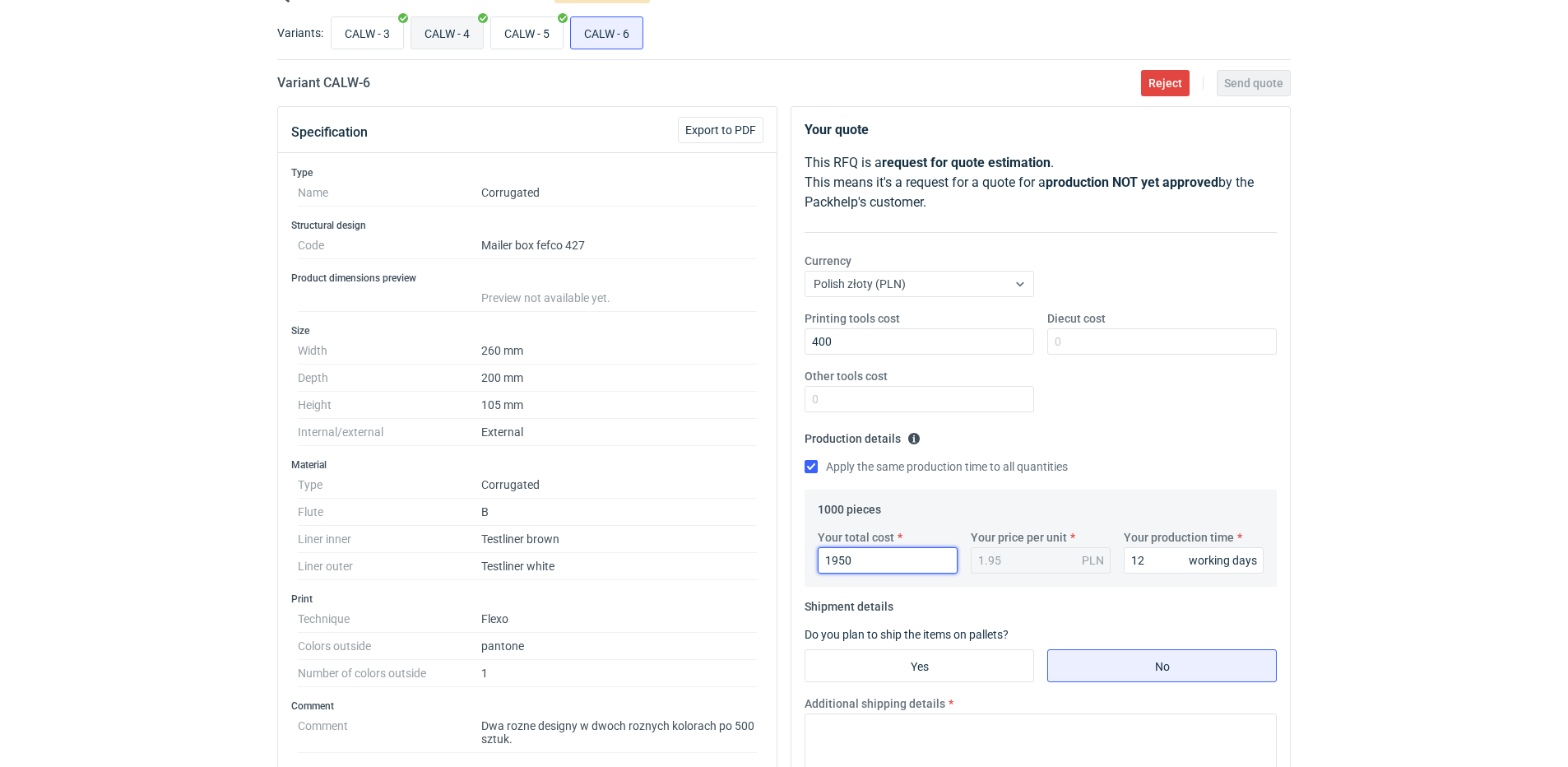
type input "1950"
click at [464, 26] on input "CALW - 4" at bounding box center [447, 32] width 72 height 32
radio input "true"
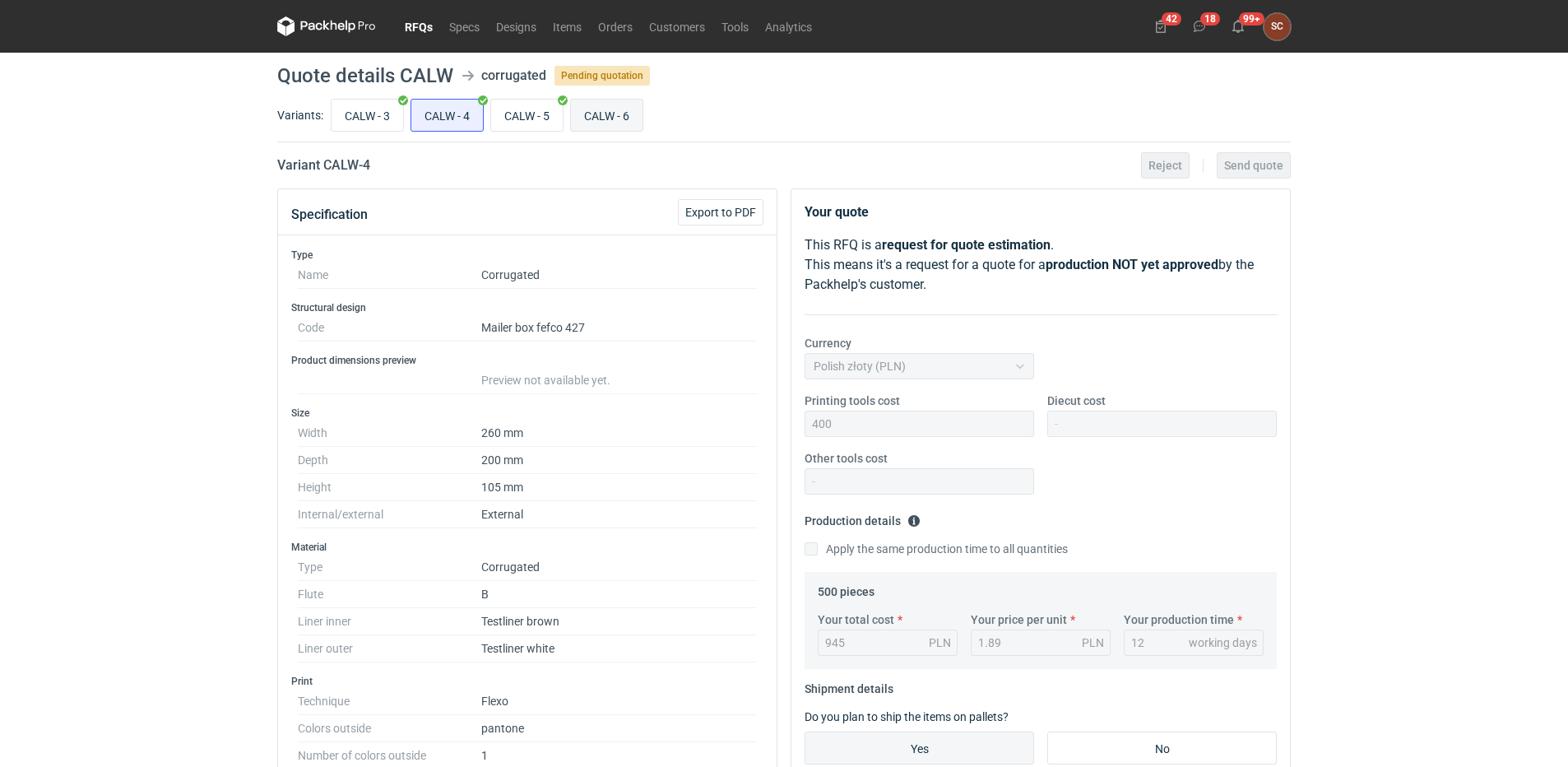
click at [641, 110] on input "CALW - 6" at bounding box center [606, 115] width 72 height 32
radio input "true"
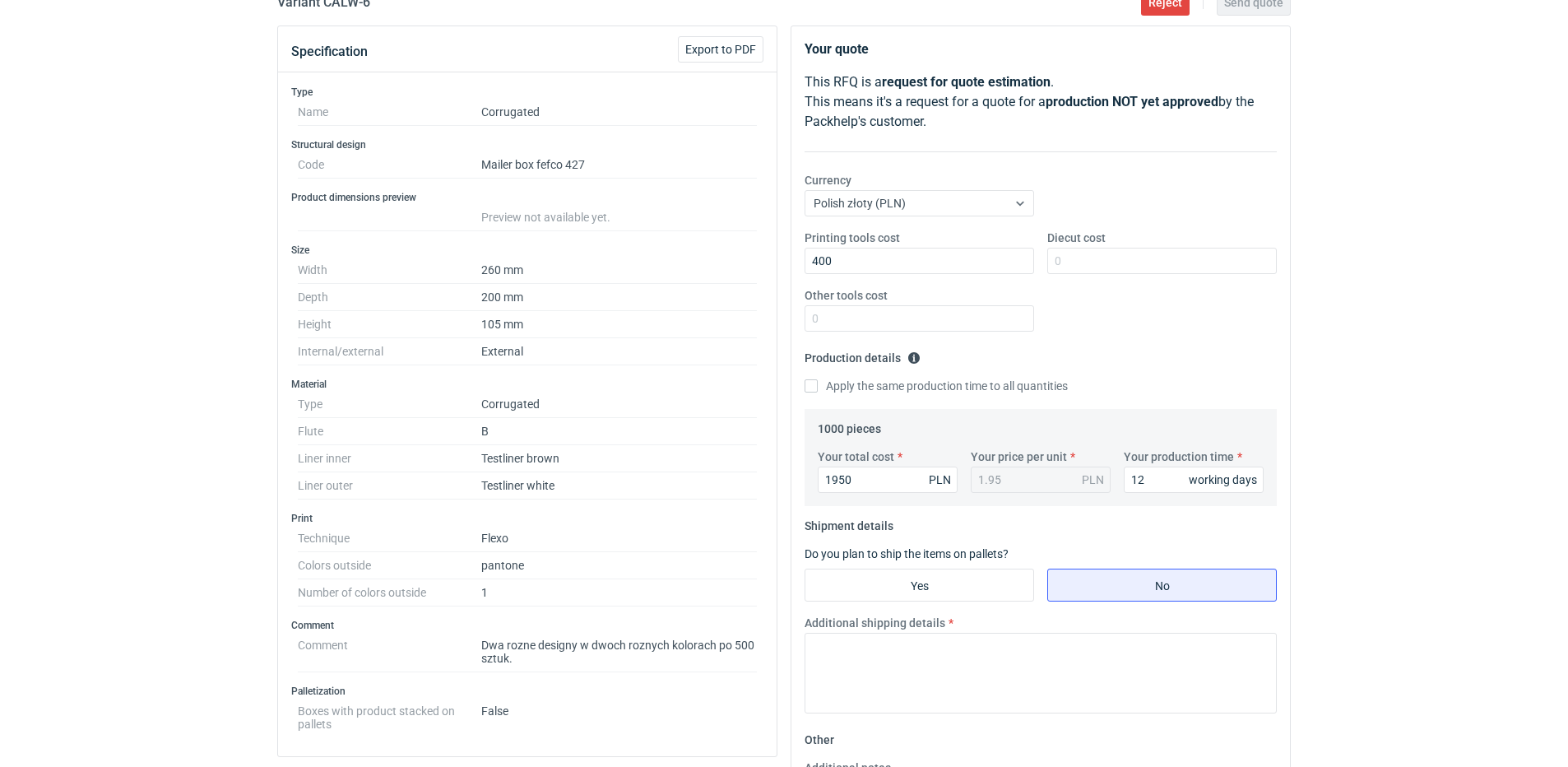
scroll to position [164, 0]
click at [892, 562] on fieldset "Shipment details Do you plan to ship the items on pallets? Yes No Additional sh…" at bounding box center [1041, 618] width 473 height 214
click at [924, 586] on input "Yes" at bounding box center [920, 584] width 228 height 32
radio input "true"
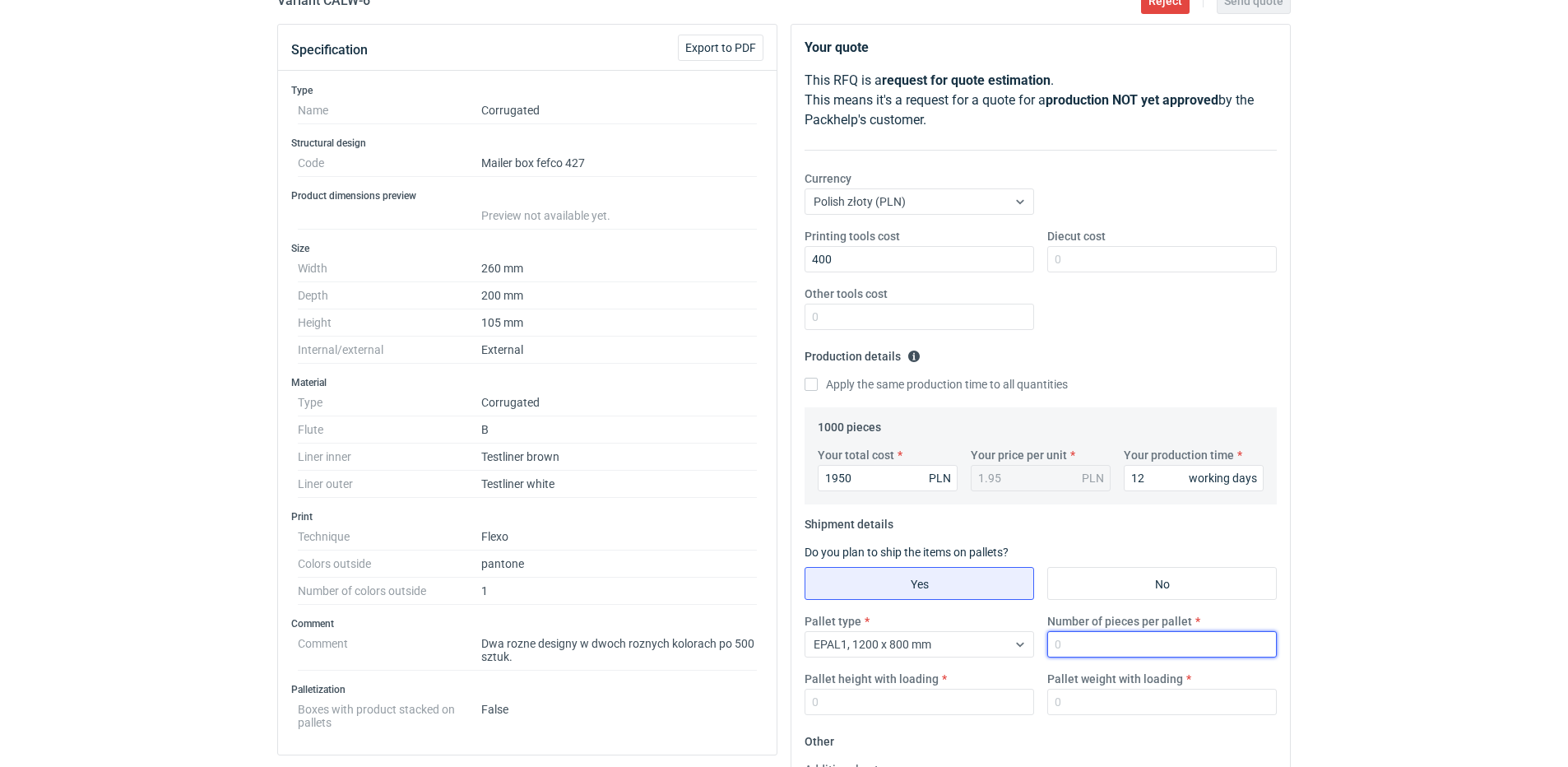
click at [1082, 640] on input "Number of pieces per pallet" at bounding box center [1162, 645] width 229 height 27
type input "500"
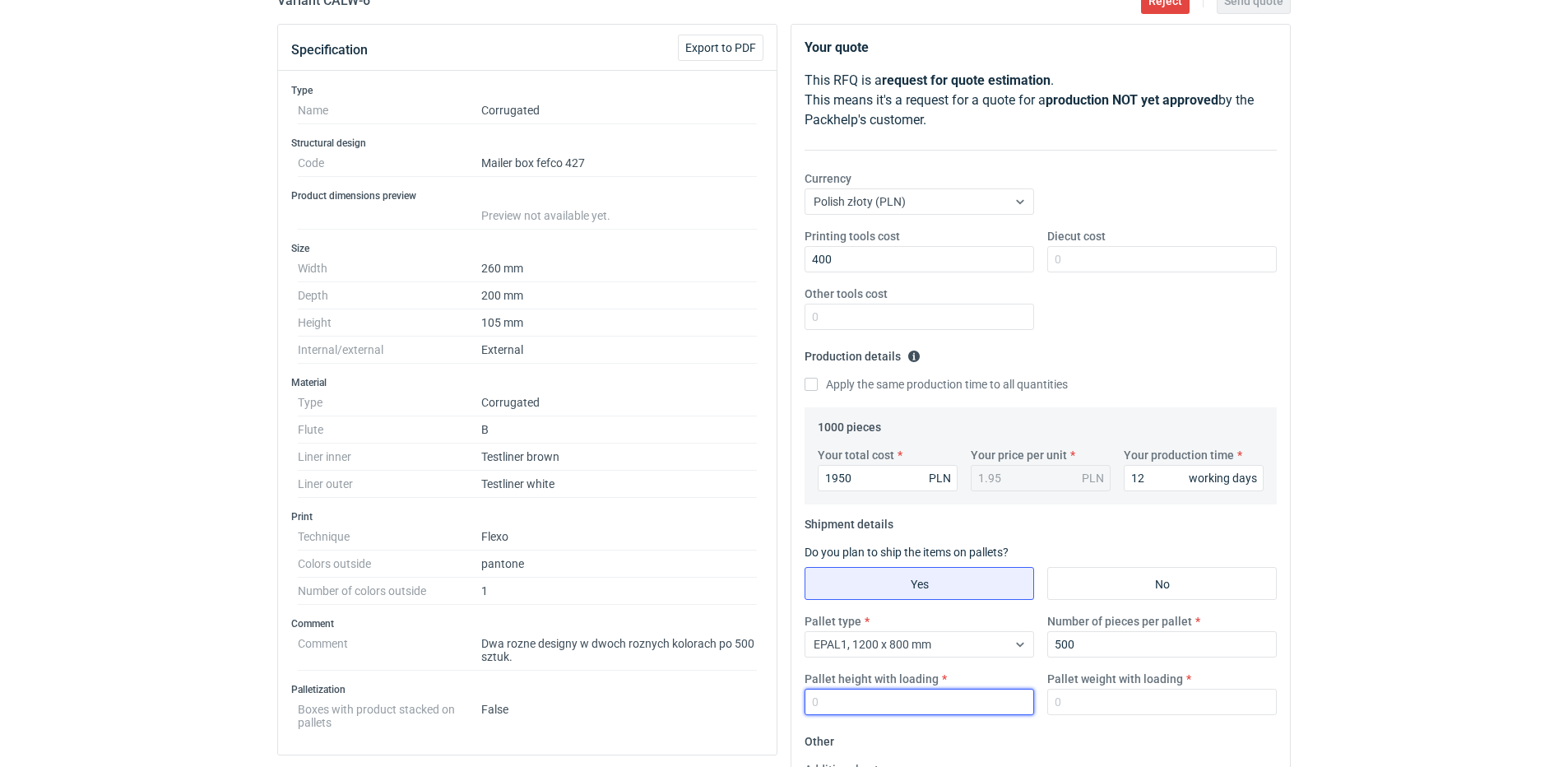
click at [935, 694] on input "Pallet height with loading" at bounding box center [920, 702] width 229 height 27
type input "1800"
click at [1092, 704] on input "Pallet weight with loading" at bounding box center [1162, 702] width 229 height 27
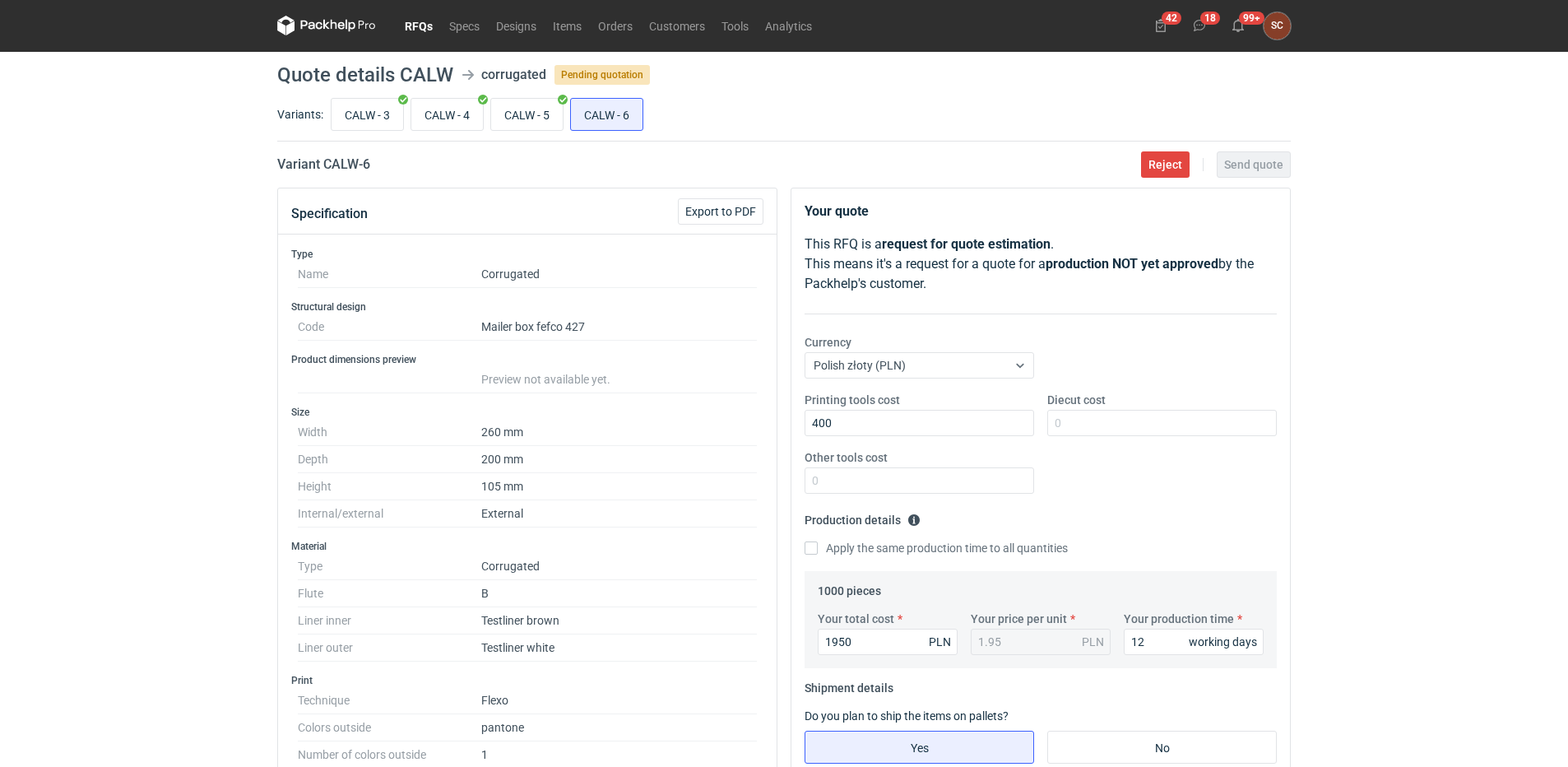
scroll to position [0, 0]
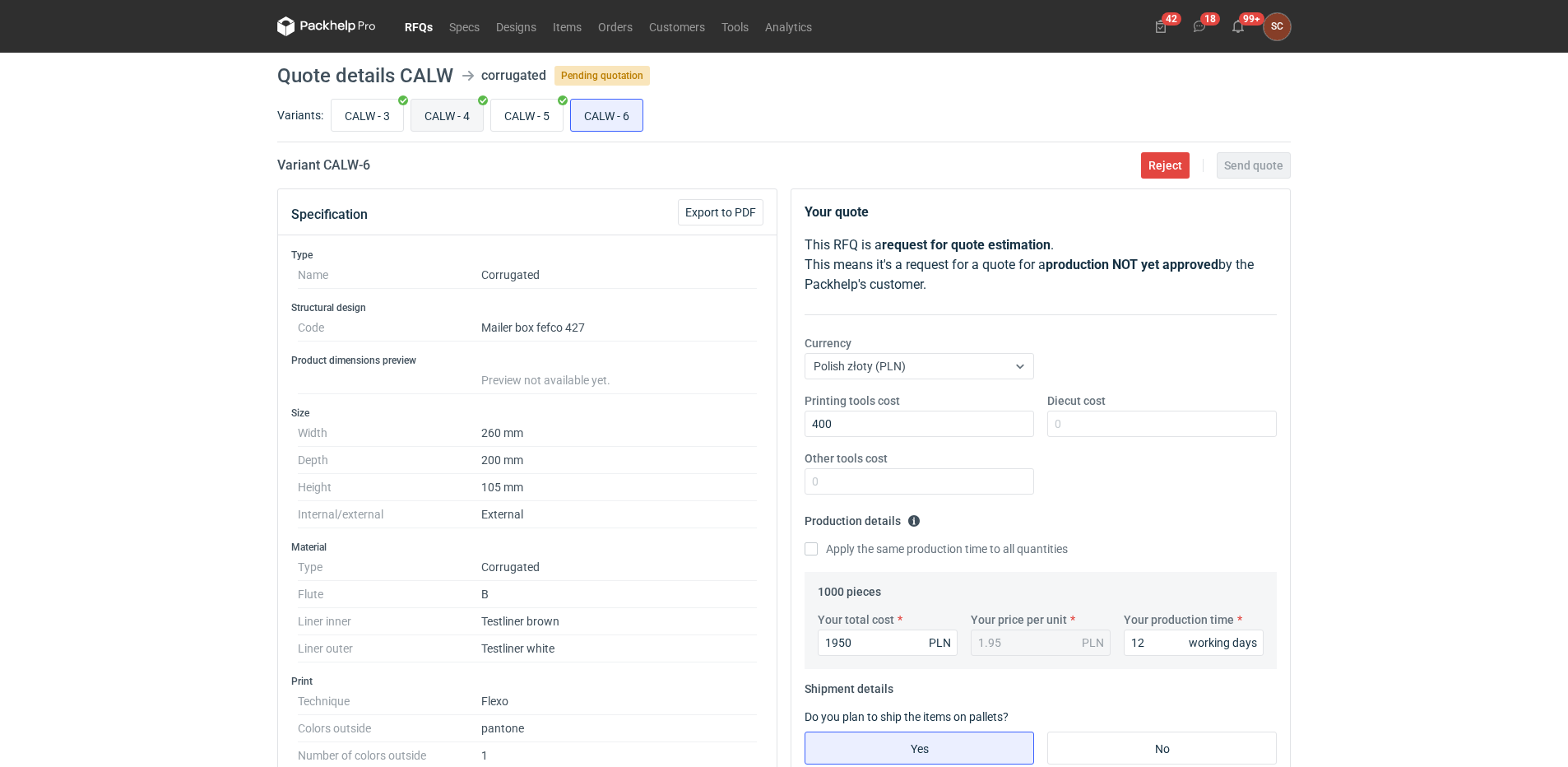
click at [434, 117] on input "CALW - 4" at bounding box center [447, 115] width 72 height 32
radio input "true"
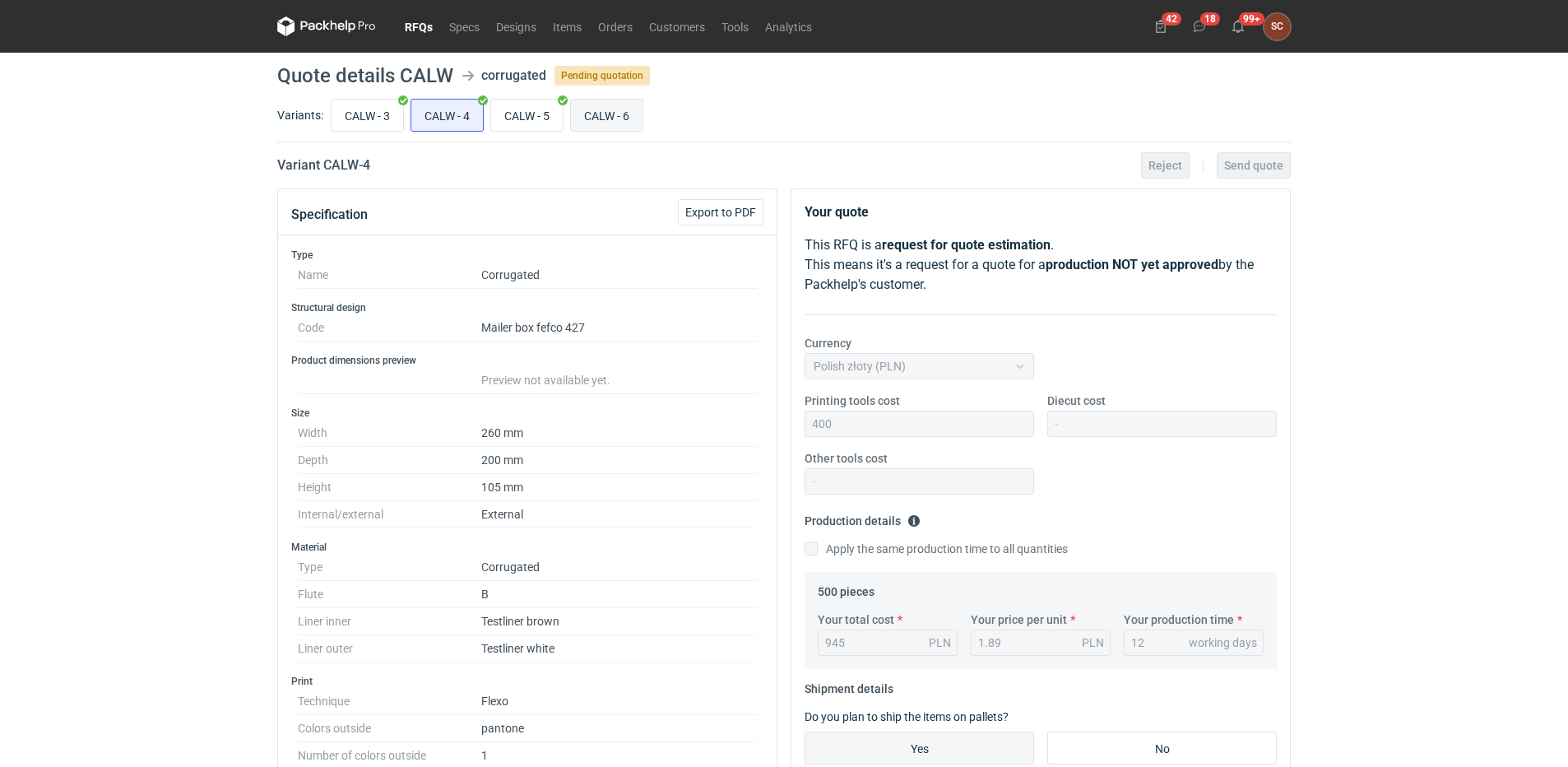
click at [600, 116] on input "CALW - 6" at bounding box center [606, 115] width 72 height 32
radio input "true"
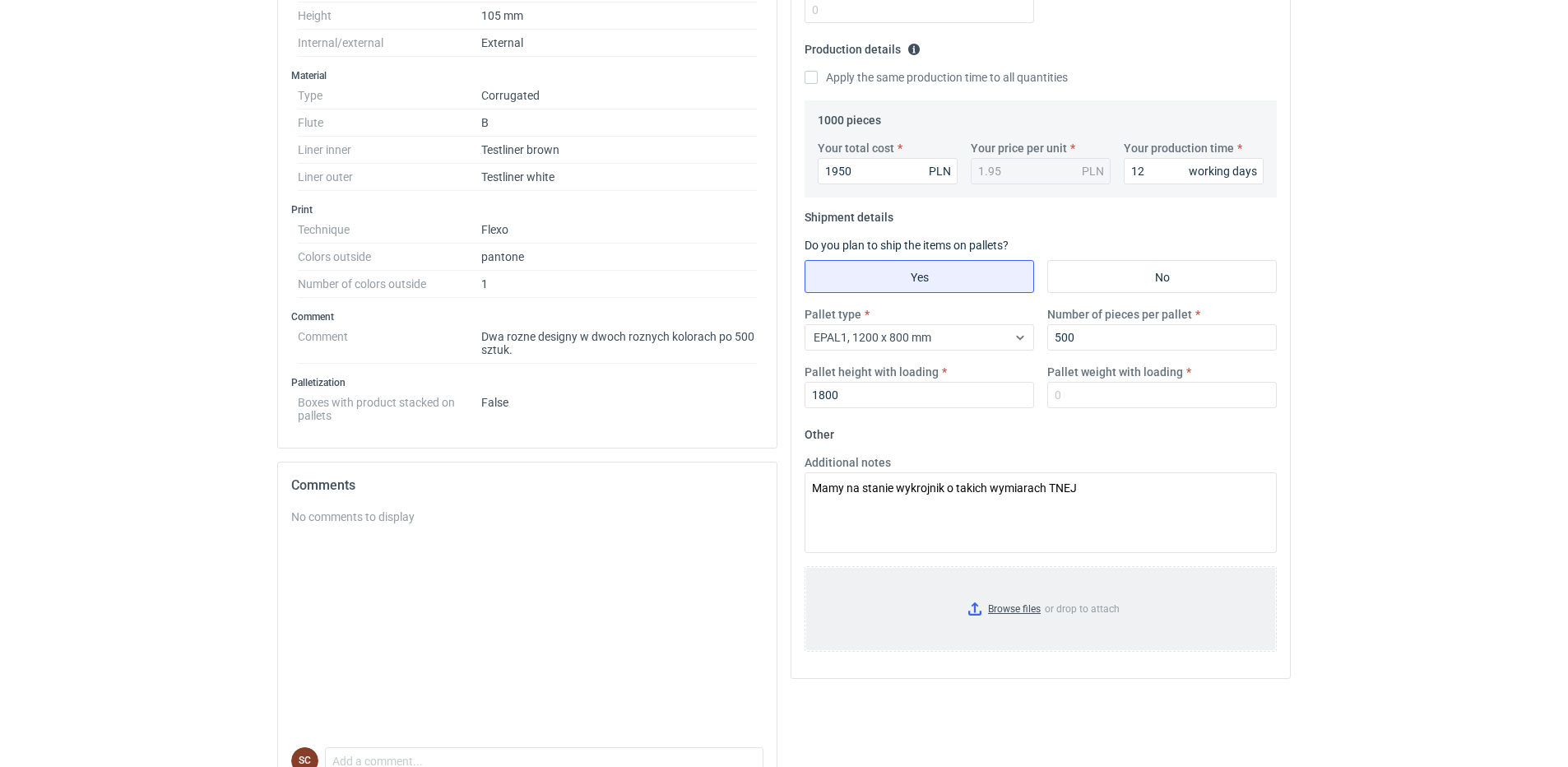
scroll to position [494, 0]
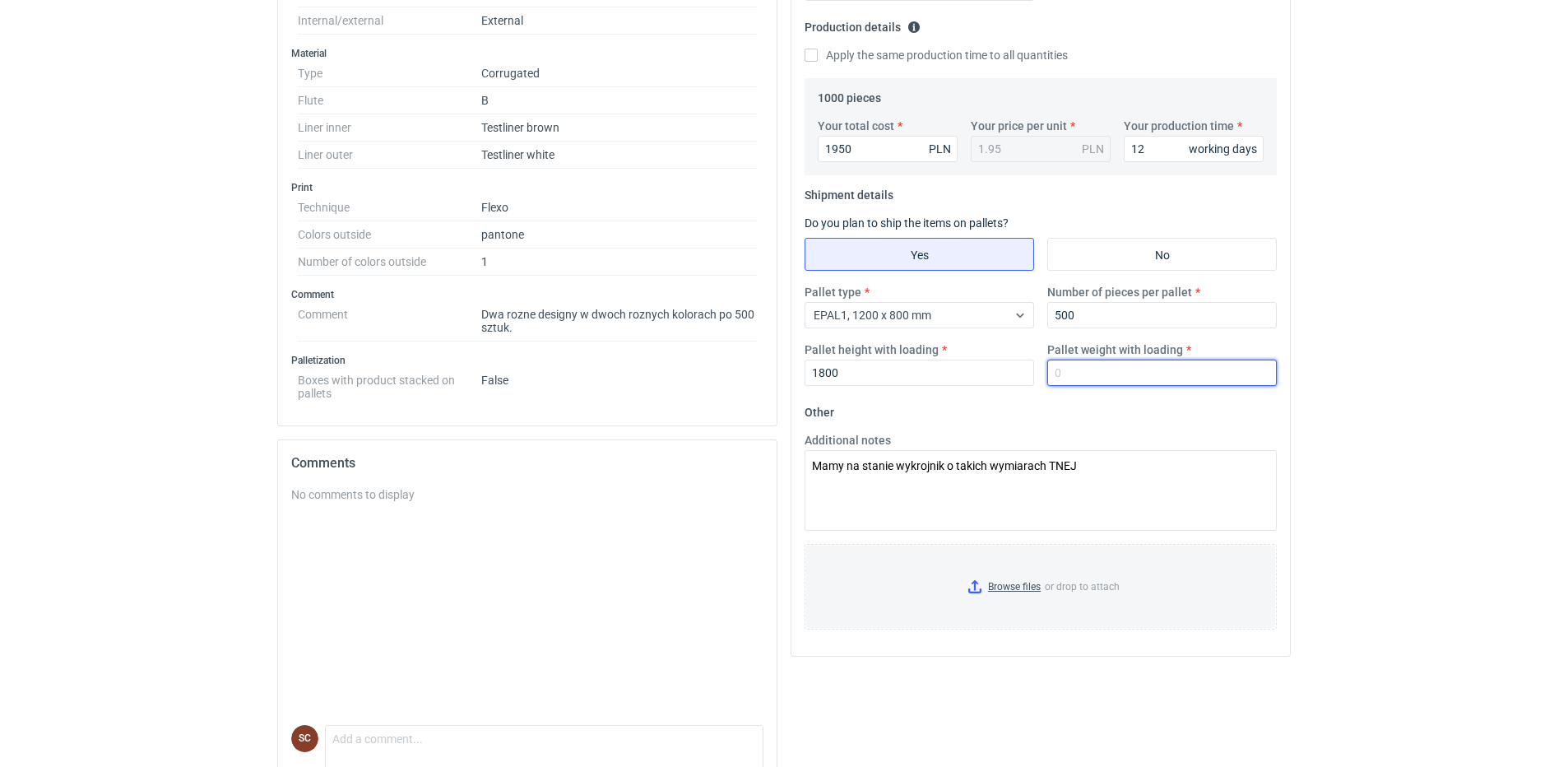
click at [1079, 379] on input "Pallet weight with loading" at bounding box center [1162, 373] width 229 height 27
type input "110"
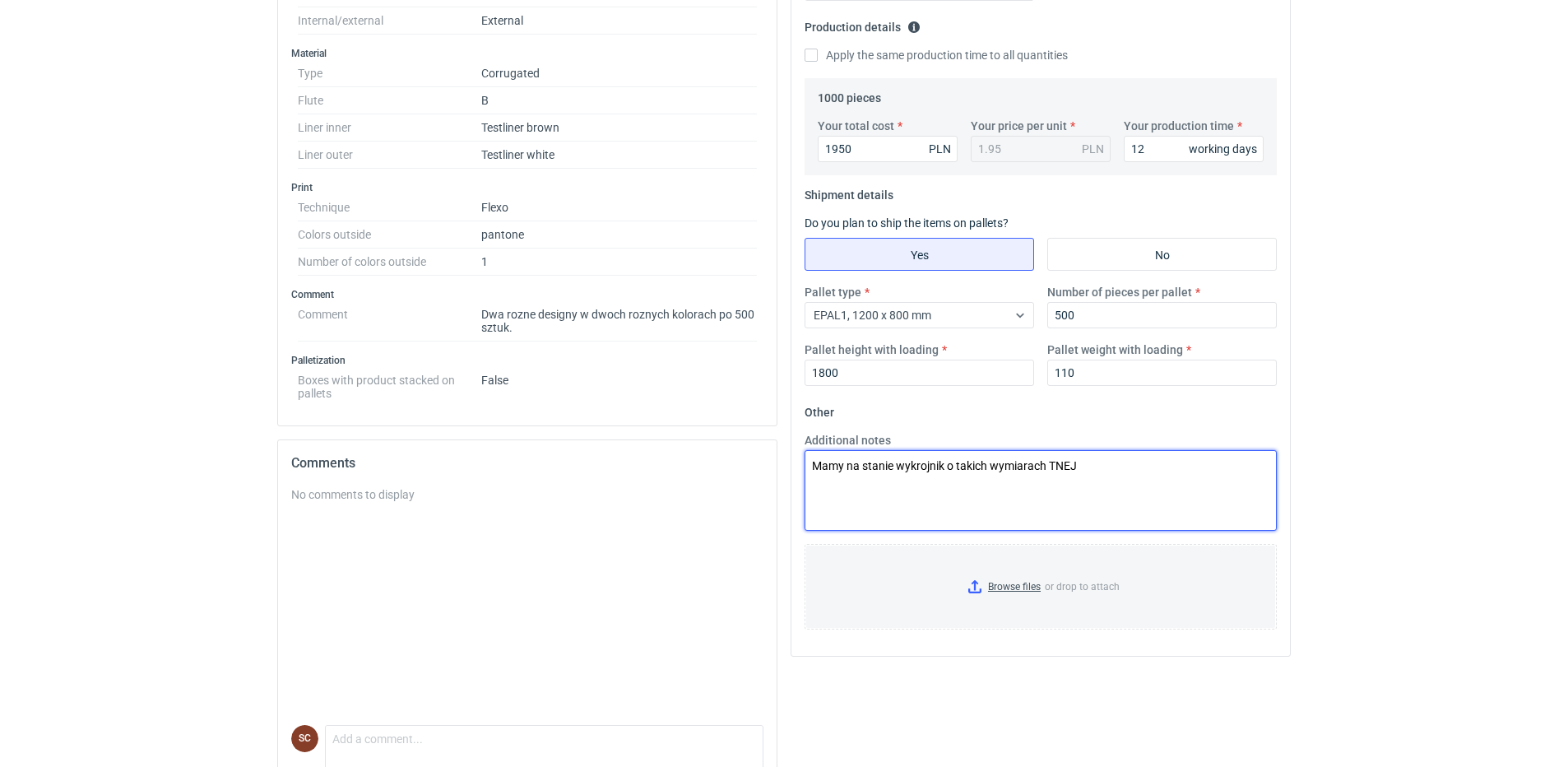
click at [1121, 459] on textarea "Mamy na stanie wykrojnik o takich wymiarach TNEJ" at bounding box center [1041, 490] width 473 height 80
click at [1104, 473] on textarea "Mamy na stanie wykrojnik o takich wymiarach TNEJ" at bounding box center [1041, 490] width 473 height 80
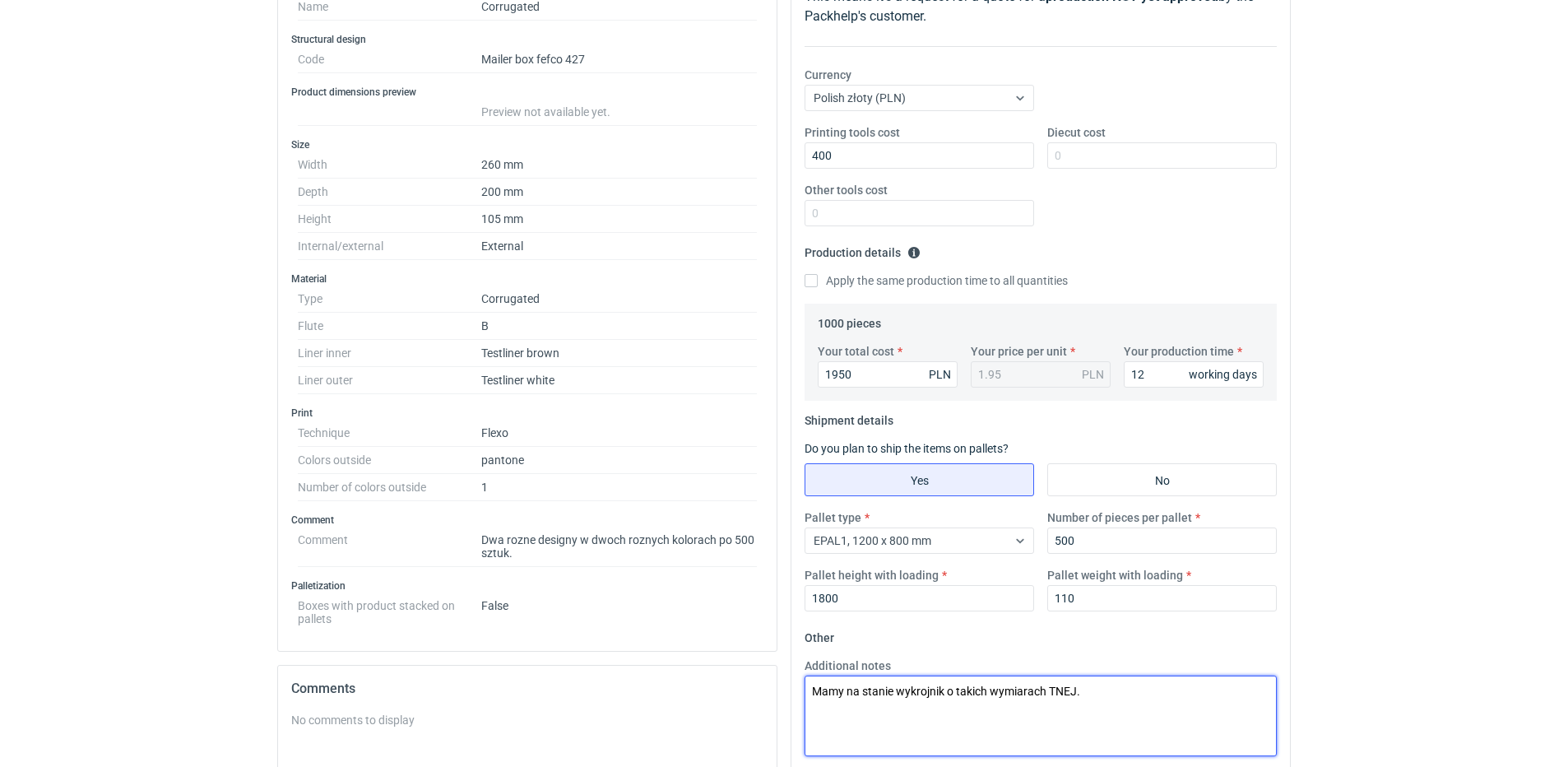
scroll to position [0, 0]
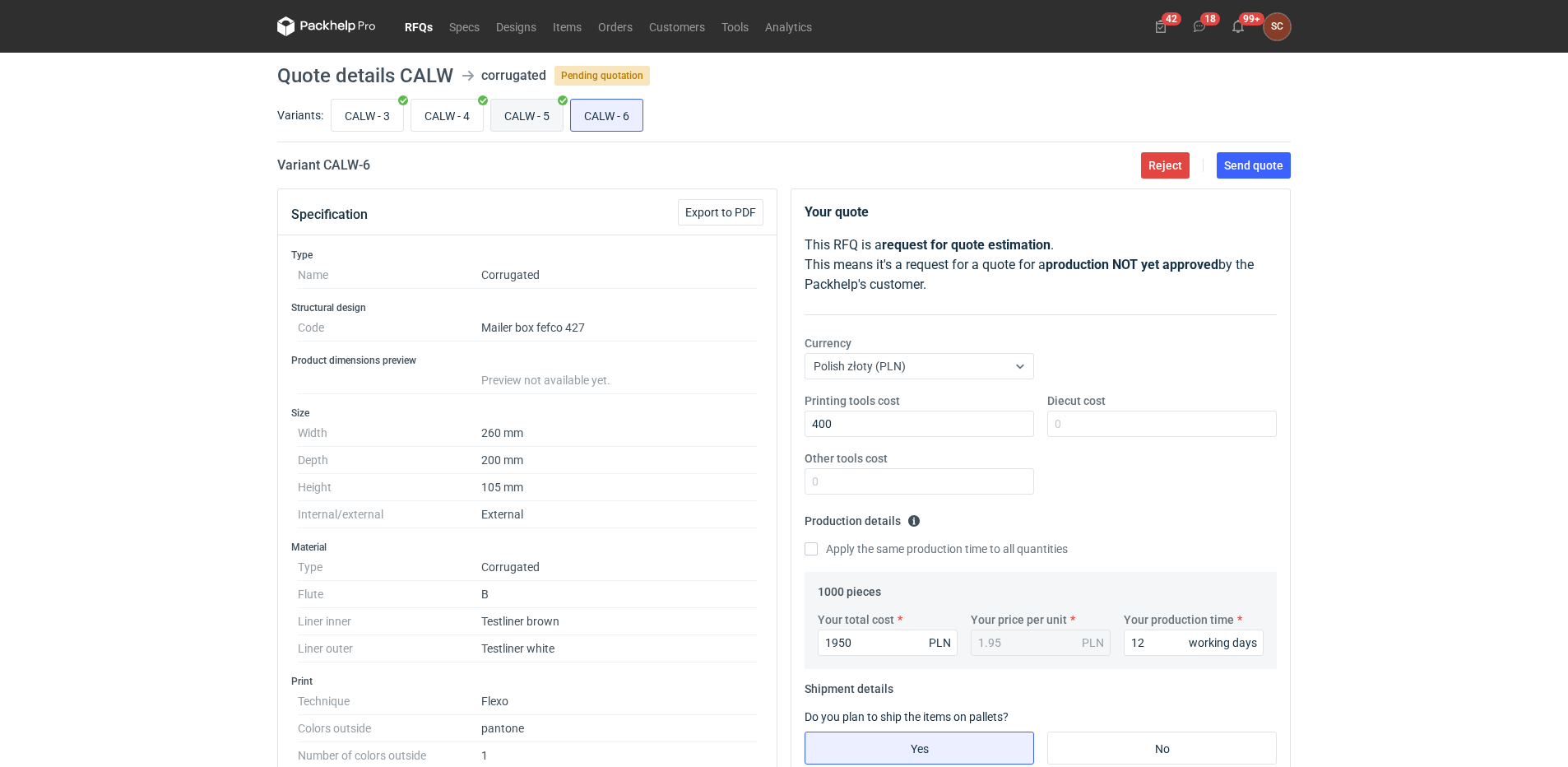
type textarea "Mamy na stanie wykrojnik o takich wymiarach TNEJ."
click at [527, 114] on input "CALW - 5" at bounding box center [526, 115] width 72 height 32
radio input "true"
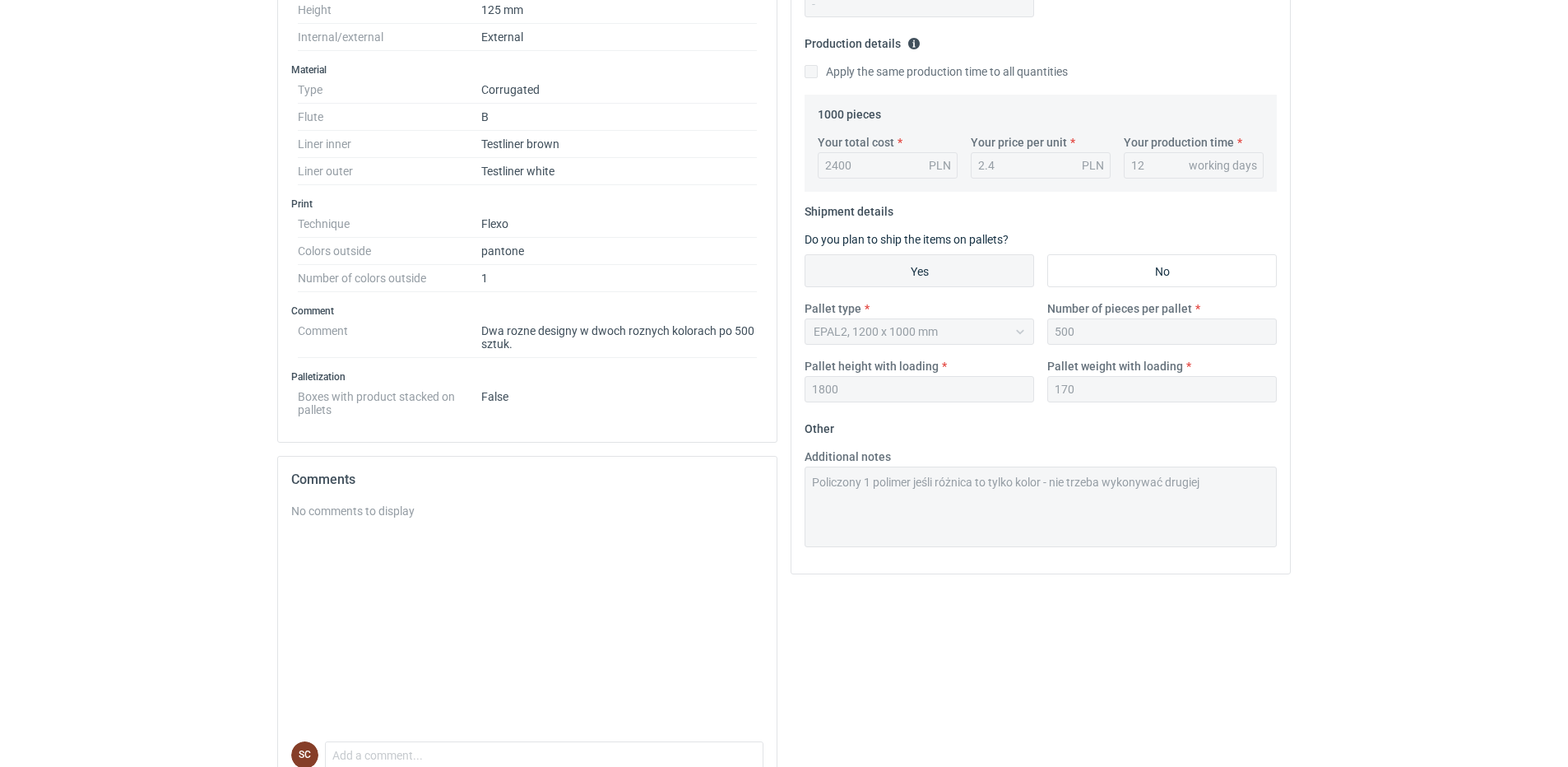
scroll to position [494, 0]
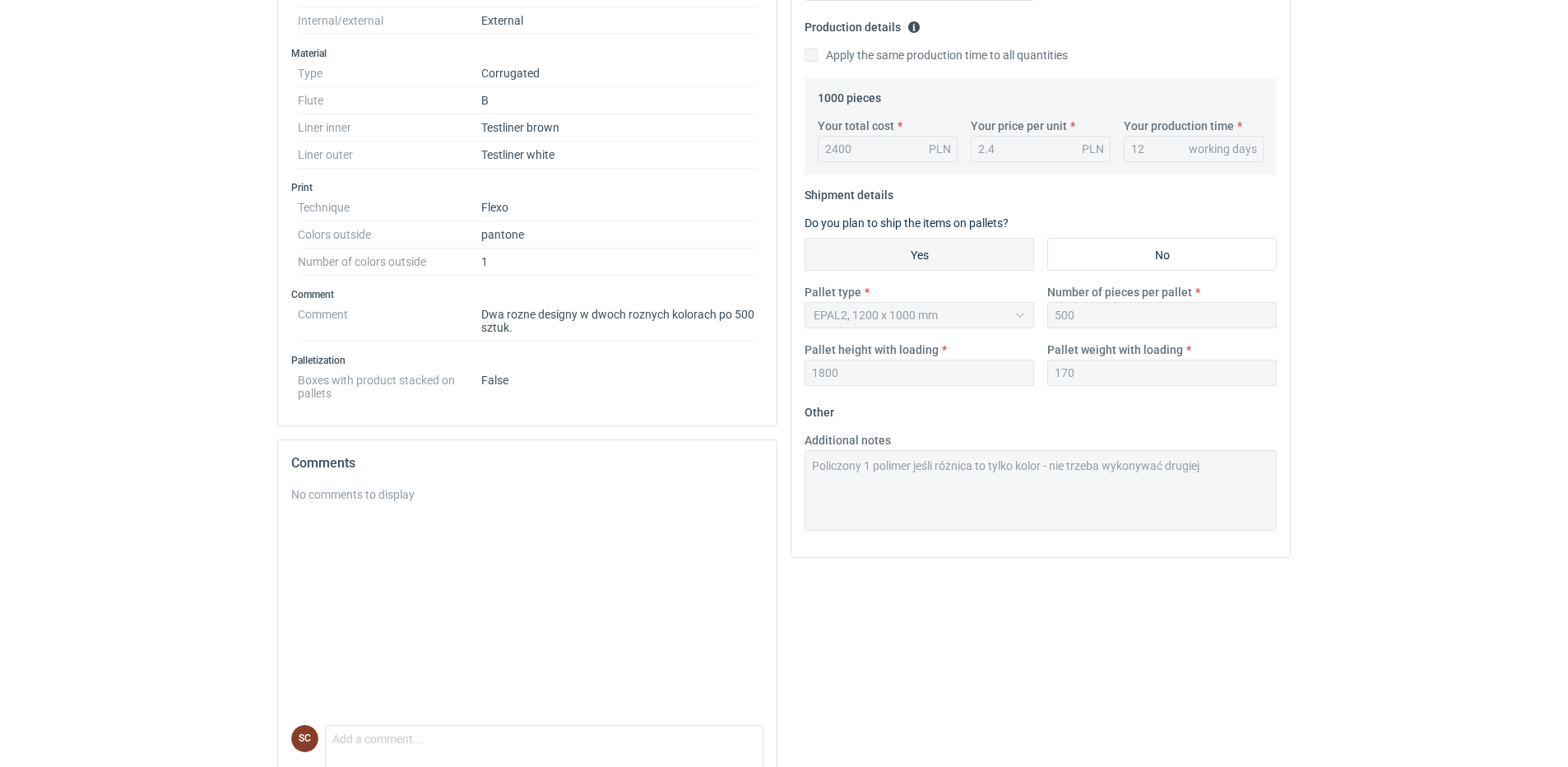
click at [794, 476] on div "Your quote This RFQ is a request for quote estimation . This means it's a reque…" at bounding box center [1041, 126] width 498 height 862
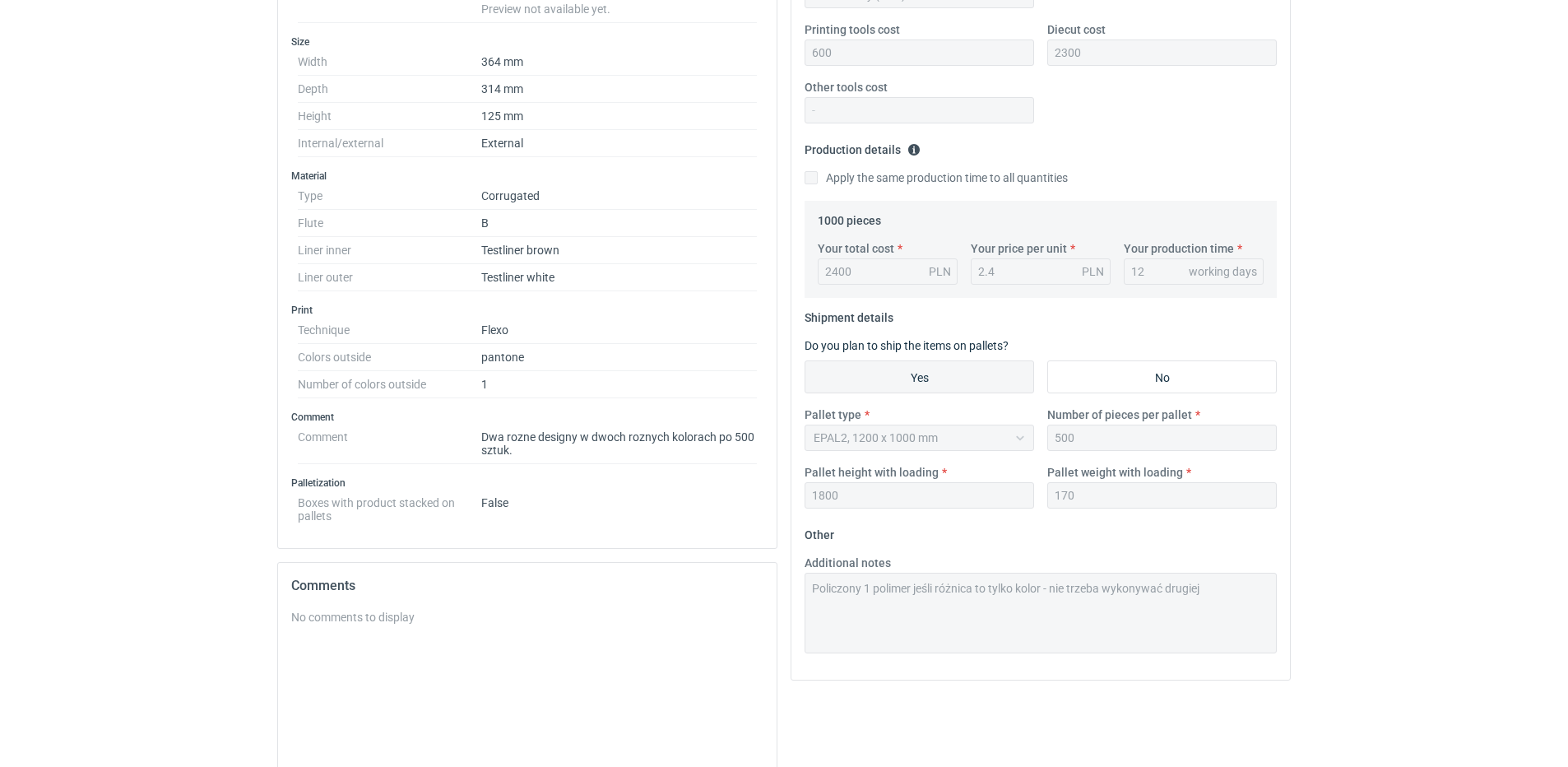
scroll to position [0, 0]
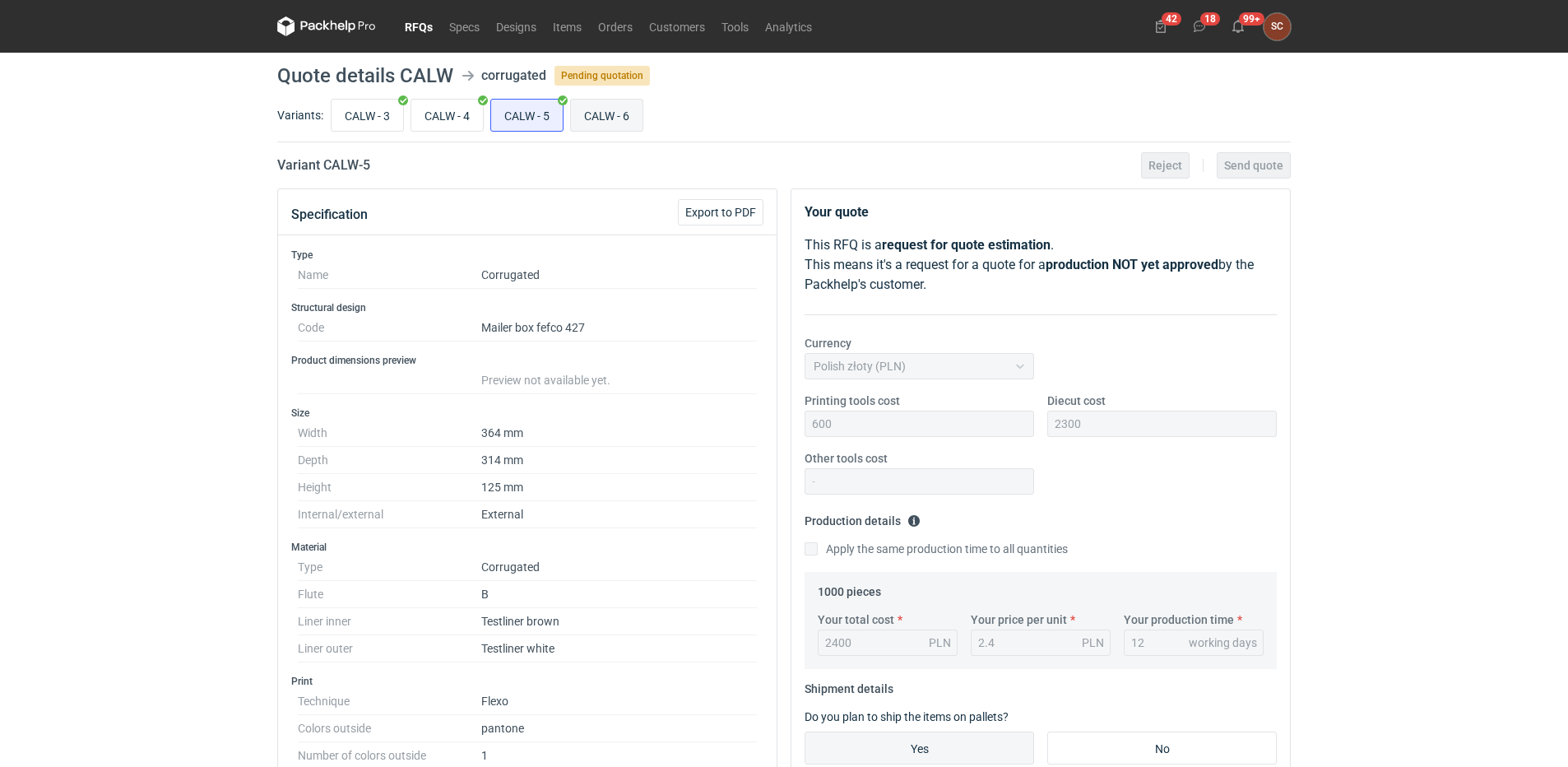
click at [623, 120] on input "CALW - 6" at bounding box center [606, 115] width 72 height 32
radio input "true"
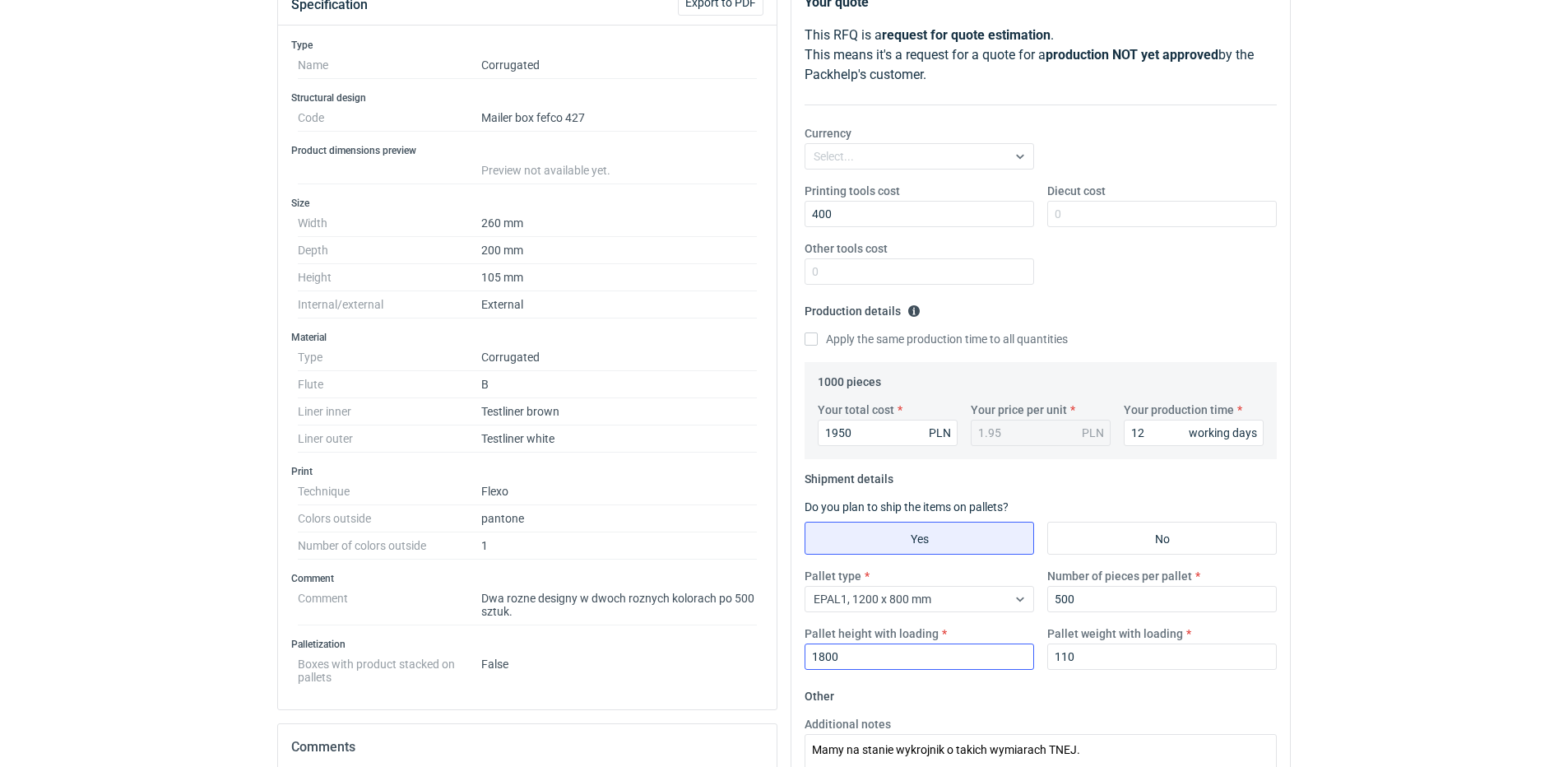
scroll to position [330, 0]
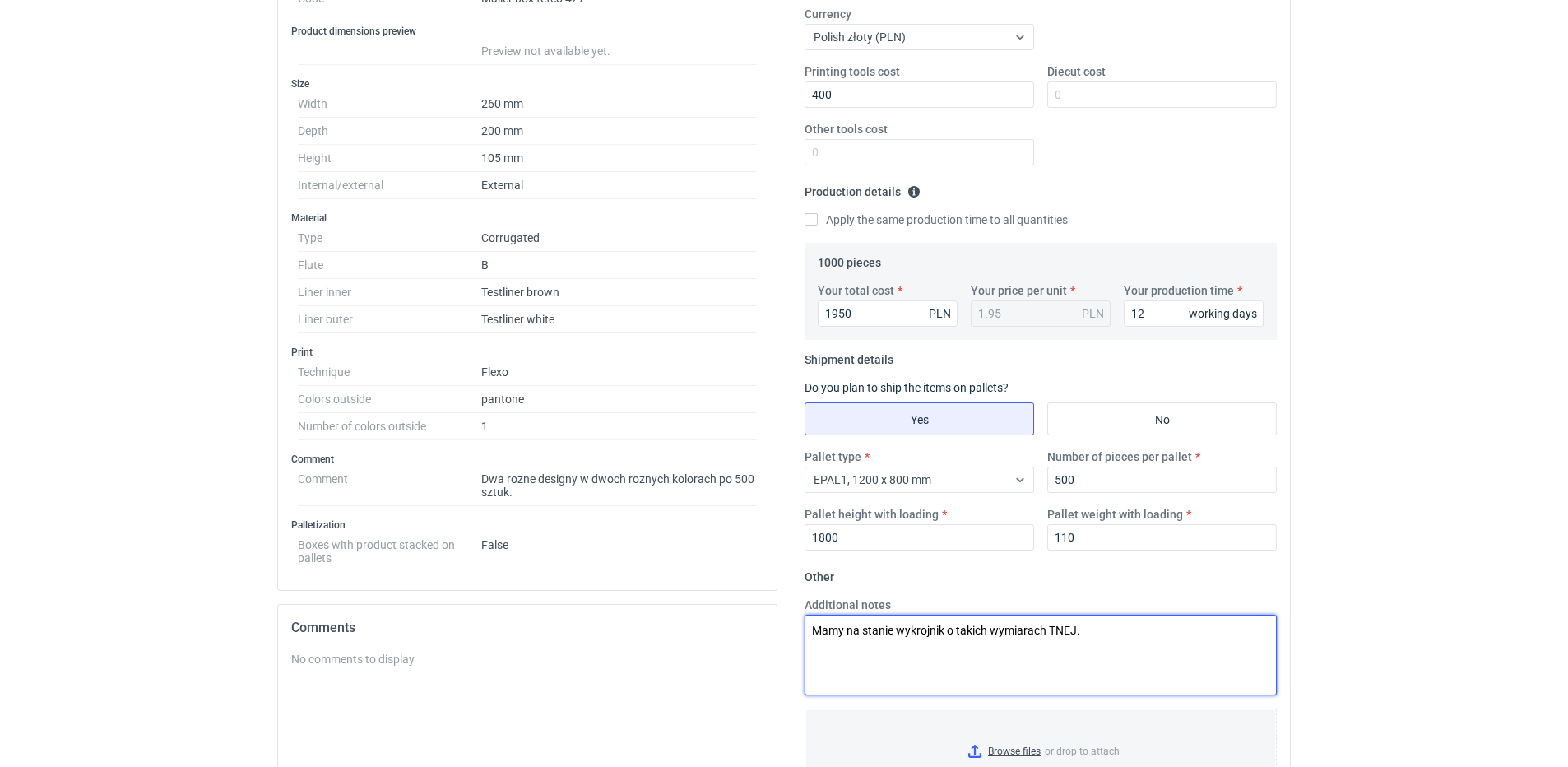
click at [1125, 631] on textarea "Mamy na stanie wykrojnik o takich wymiarach TNEJ." at bounding box center [1041, 655] width 473 height 80
paste textarea "Policzony 1 polimer jeśli różnica to tylko kolor - nie trzeba wykonywać drugiej"
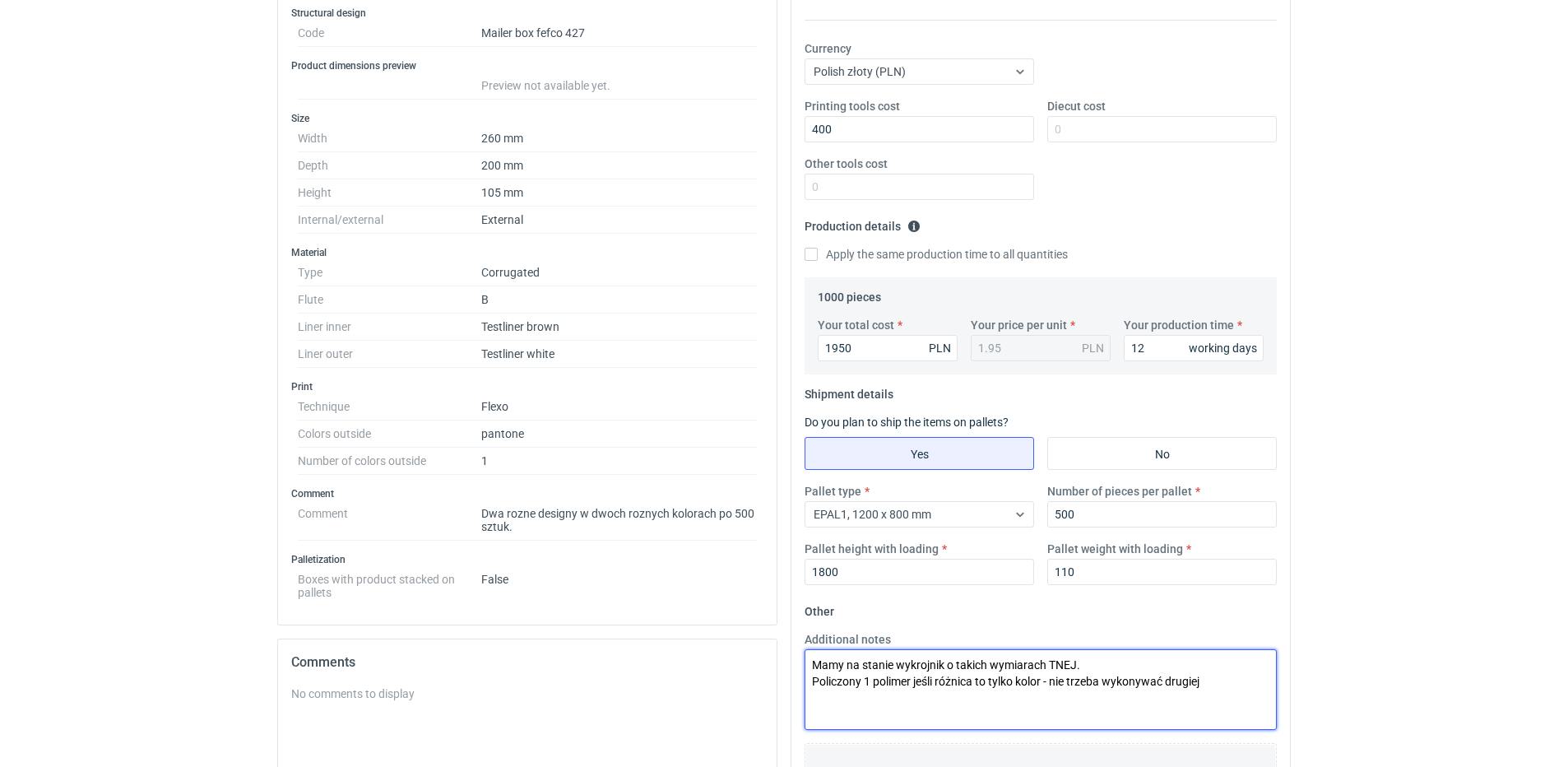
scroll to position [0, 0]
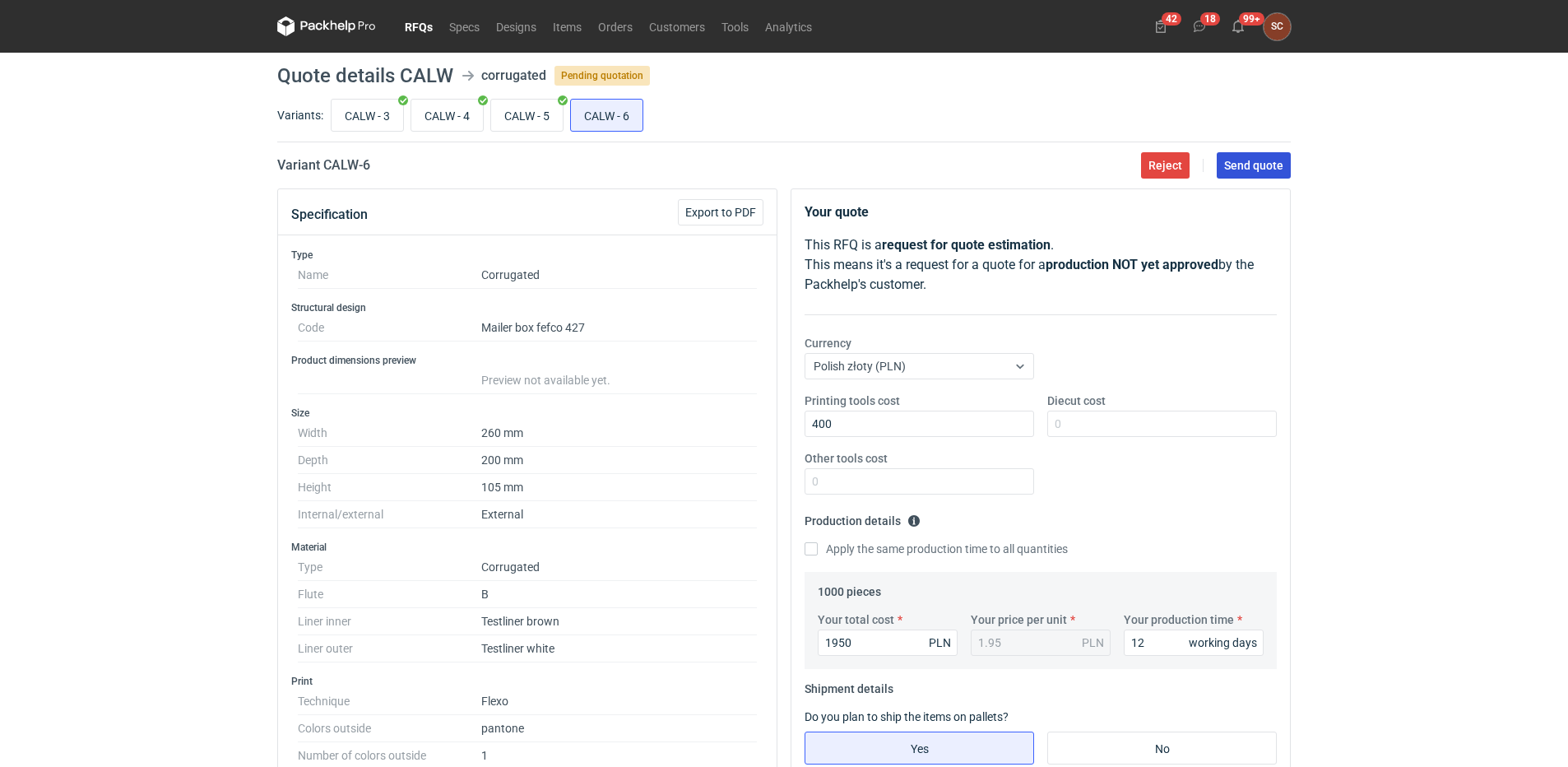
type textarea "Mamy na stanie wykrojnik o takich wymiarach TNEJ. Policzony 1 polimer jeśli róż…"
click at [1261, 164] on span "Send quote" at bounding box center [1254, 165] width 59 height 11
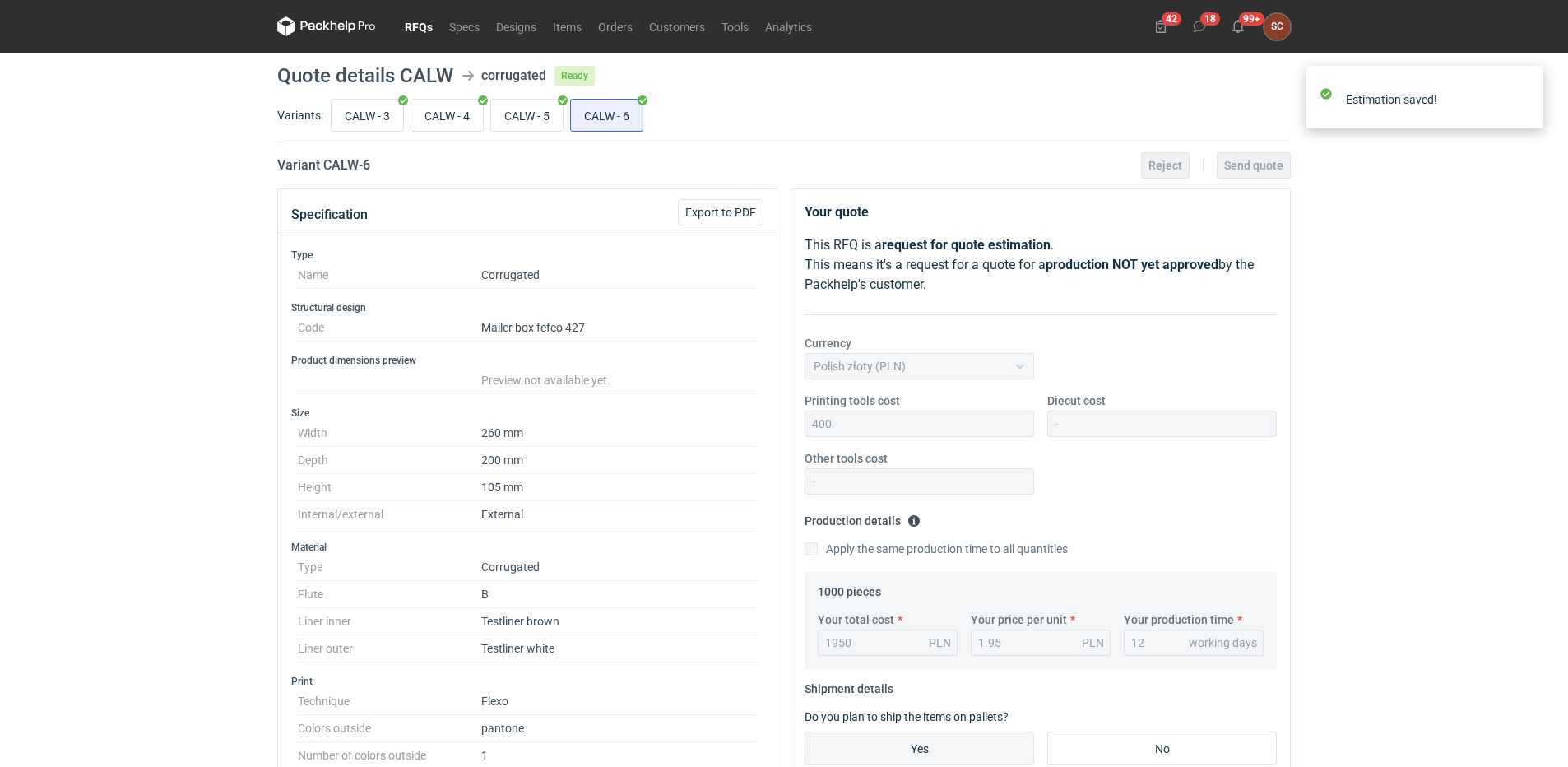
drag, startPoint x: 411, startPoint y: 25, endPoint x: 410, endPoint y: 38, distance: 13.0
click at [411, 25] on link "RFQs" at bounding box center [418, 26] width 45 height 20
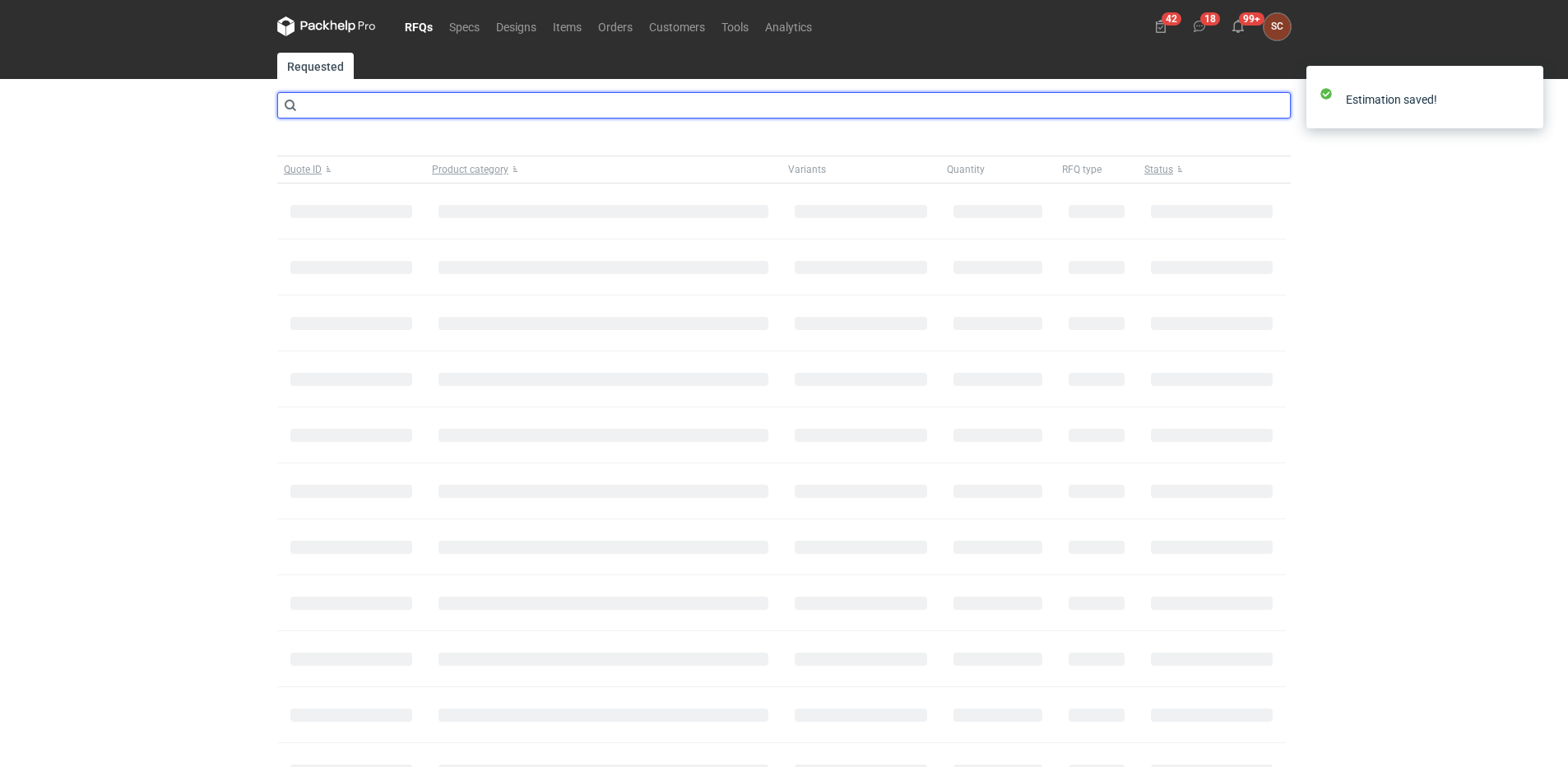
click at [361, 105] on input "text" at bounding box center [784, 106] width 1014 height 27
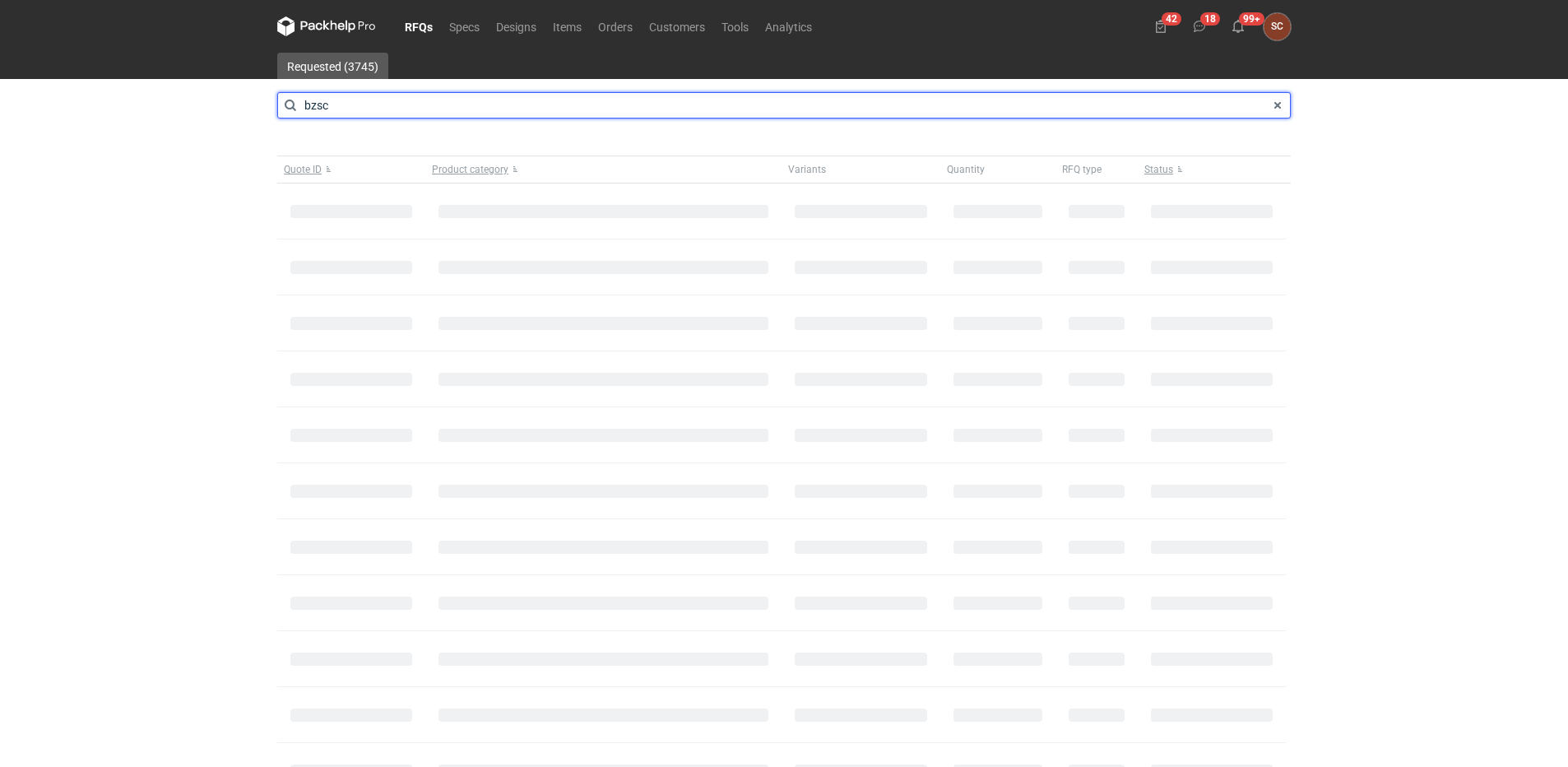
type input "bzsc"
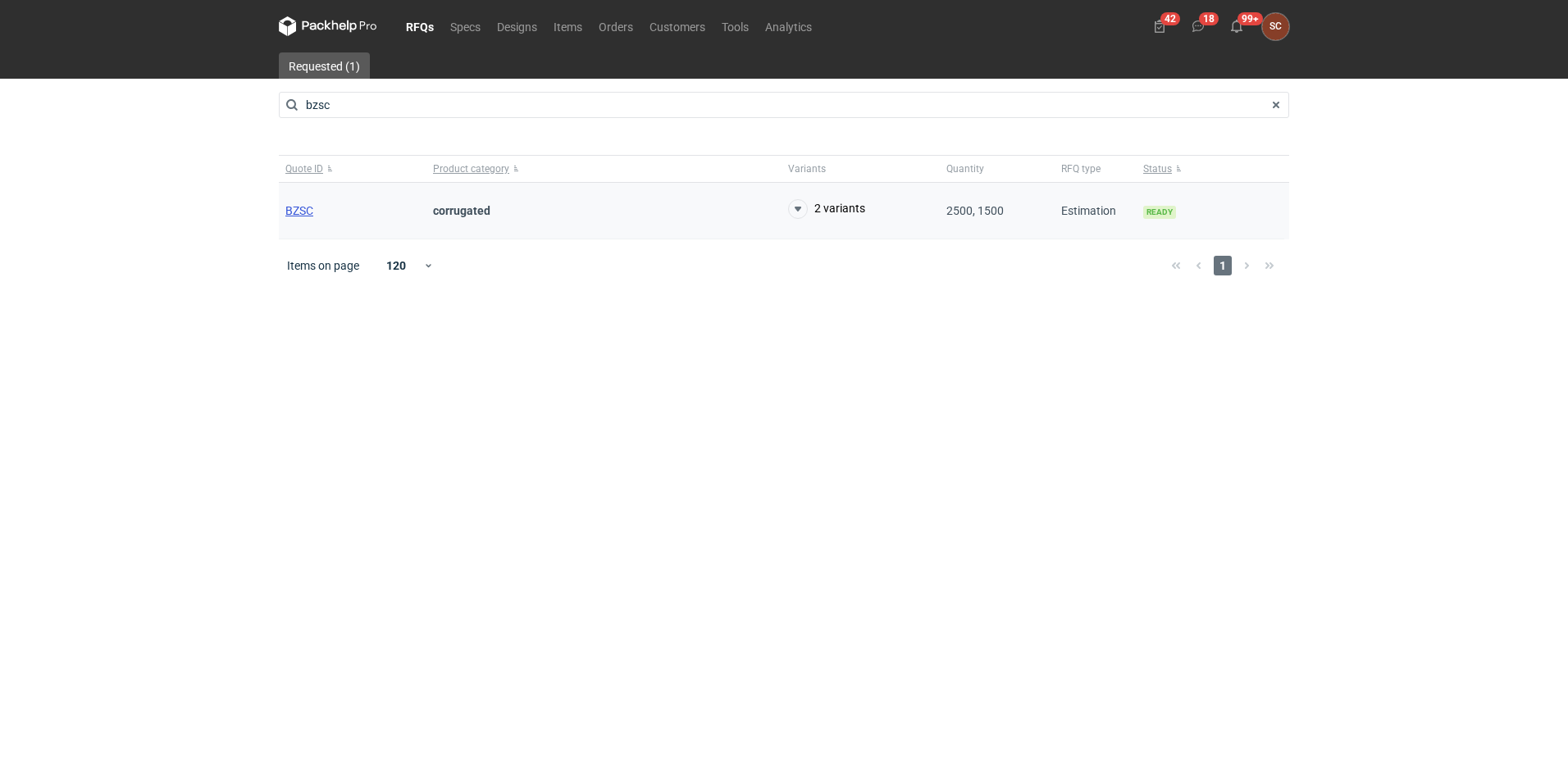
click at [293, 208] on span "BZSC" at bounding box center [299, 211] width 28 height 13
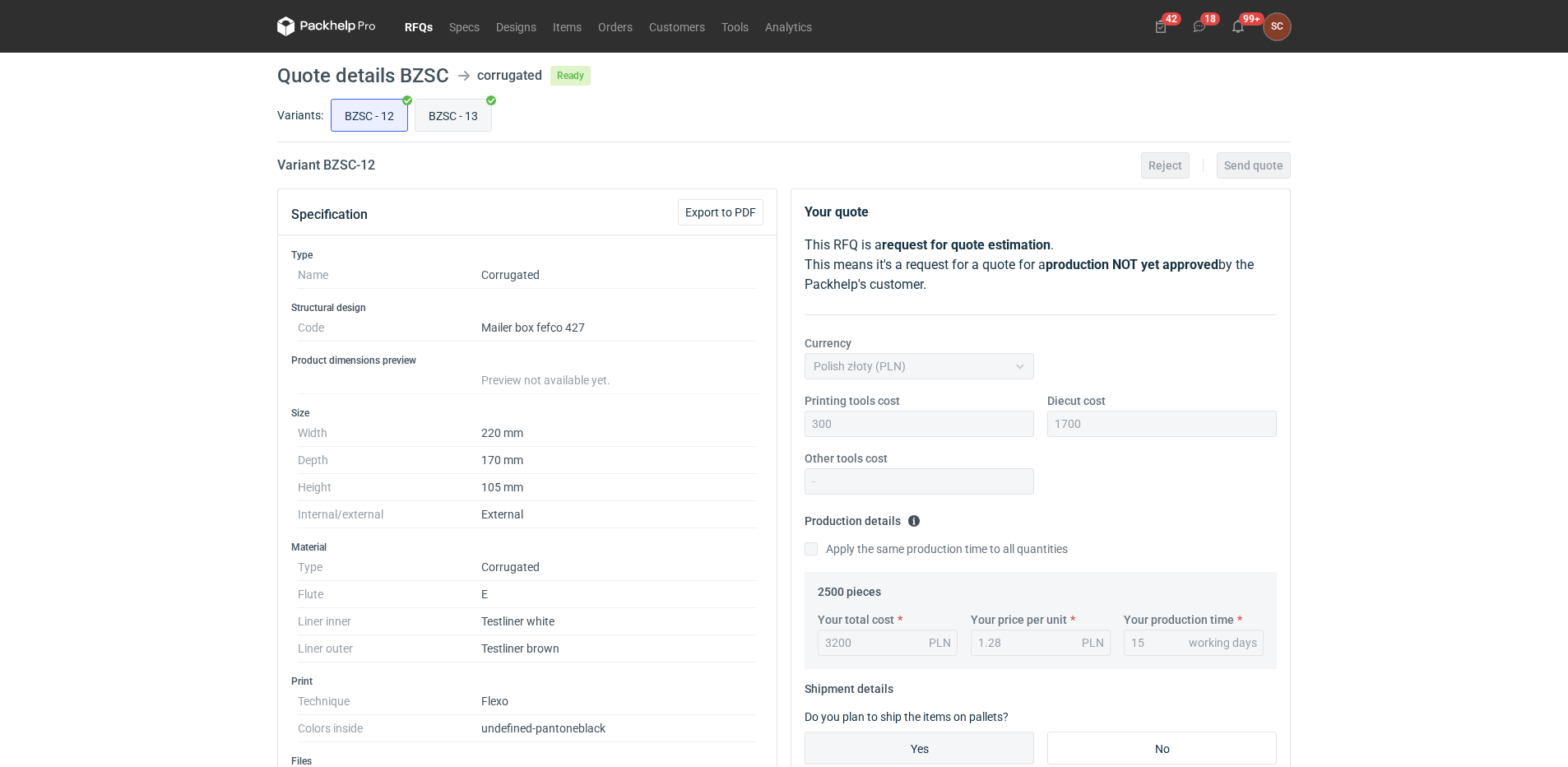
click at [468, 111] on input "BZSC - 13" at bounding box center [453, 115] width 75 height 32
radio input "true"
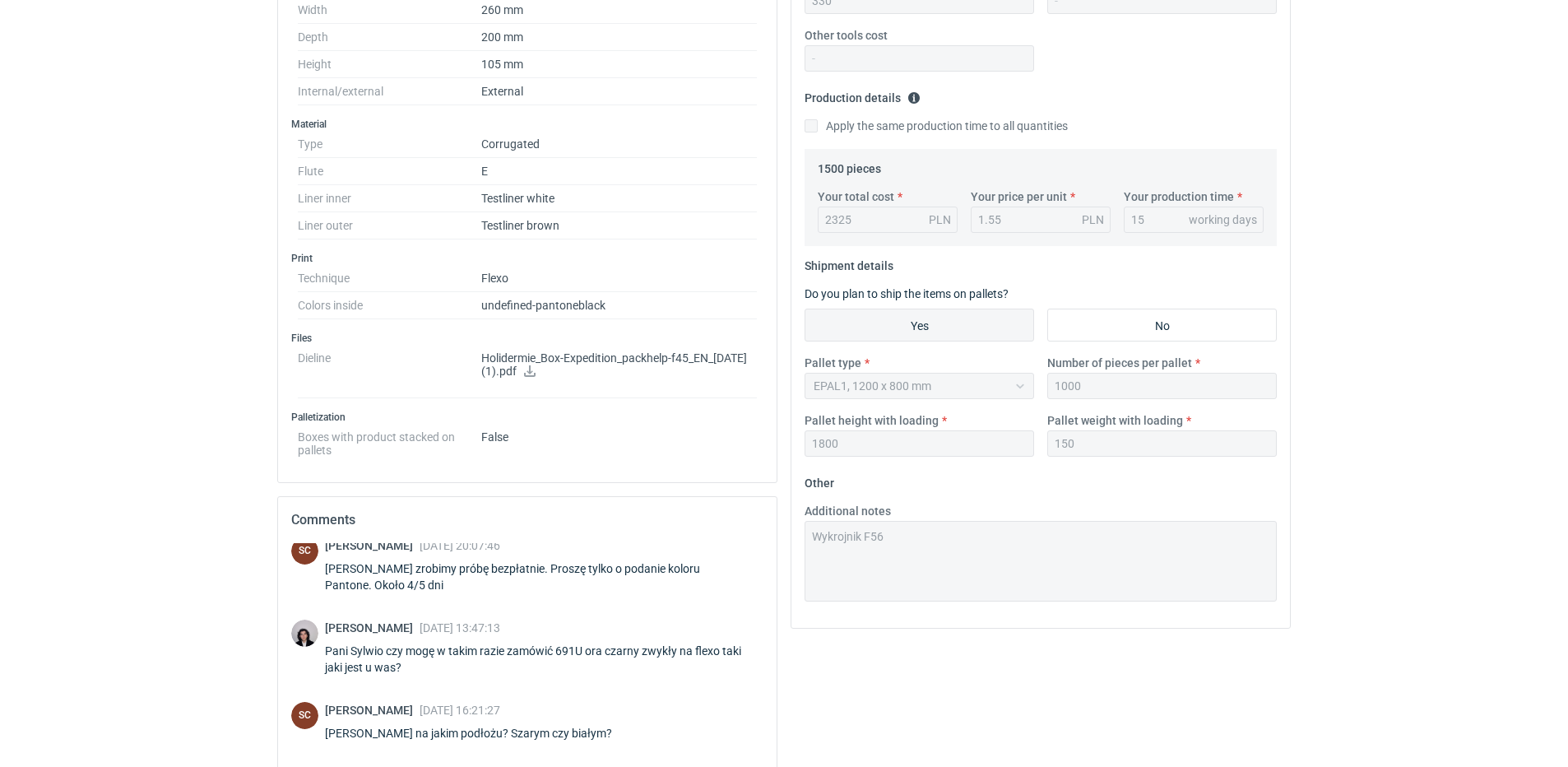
scroll to position [616, 0]
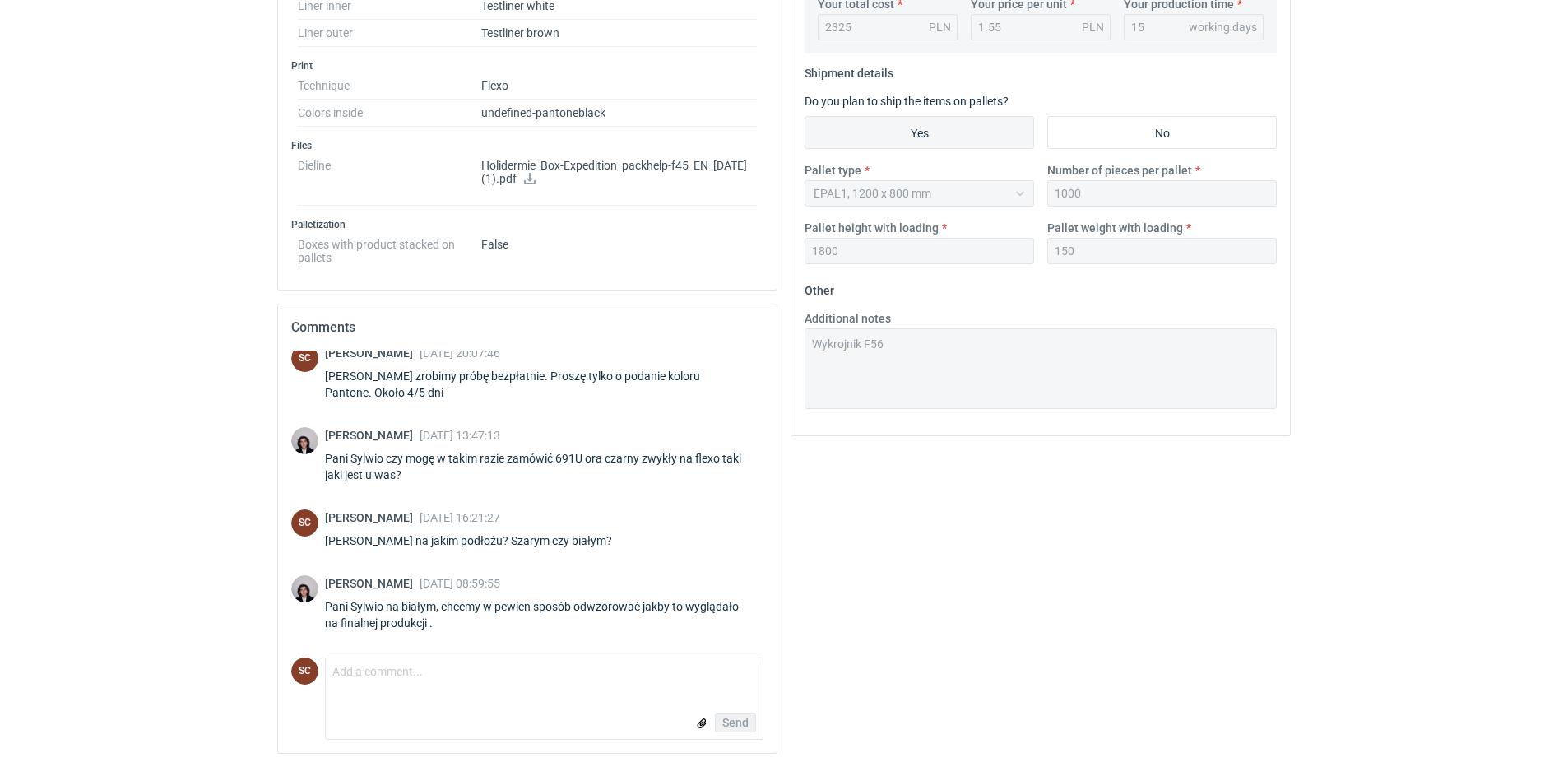
click at [562, 458] on div "Pani Sylwio czy mogę w takim razie zamówić 691U ora czarny zwykły na flexo taki…" at bounding box center [543, 466] width 438 height 32
drag, startPoint x: 559, startPoint y: 454, endPoint x: 727, endPoint y: 473, distance: 169.1
click at [727, 473] on div "Pani Sylwio czy mogę w takim razie zamówić 691U ora czarny zwykły na flexo taki…" at bounding box center [543, 466] width 438 height 32
copy div "691U ora czarny zwykły na flexo taki jaki jest u was?"
click at [536, 175] on icon at bounding box center [530, 179] width 11 height 11
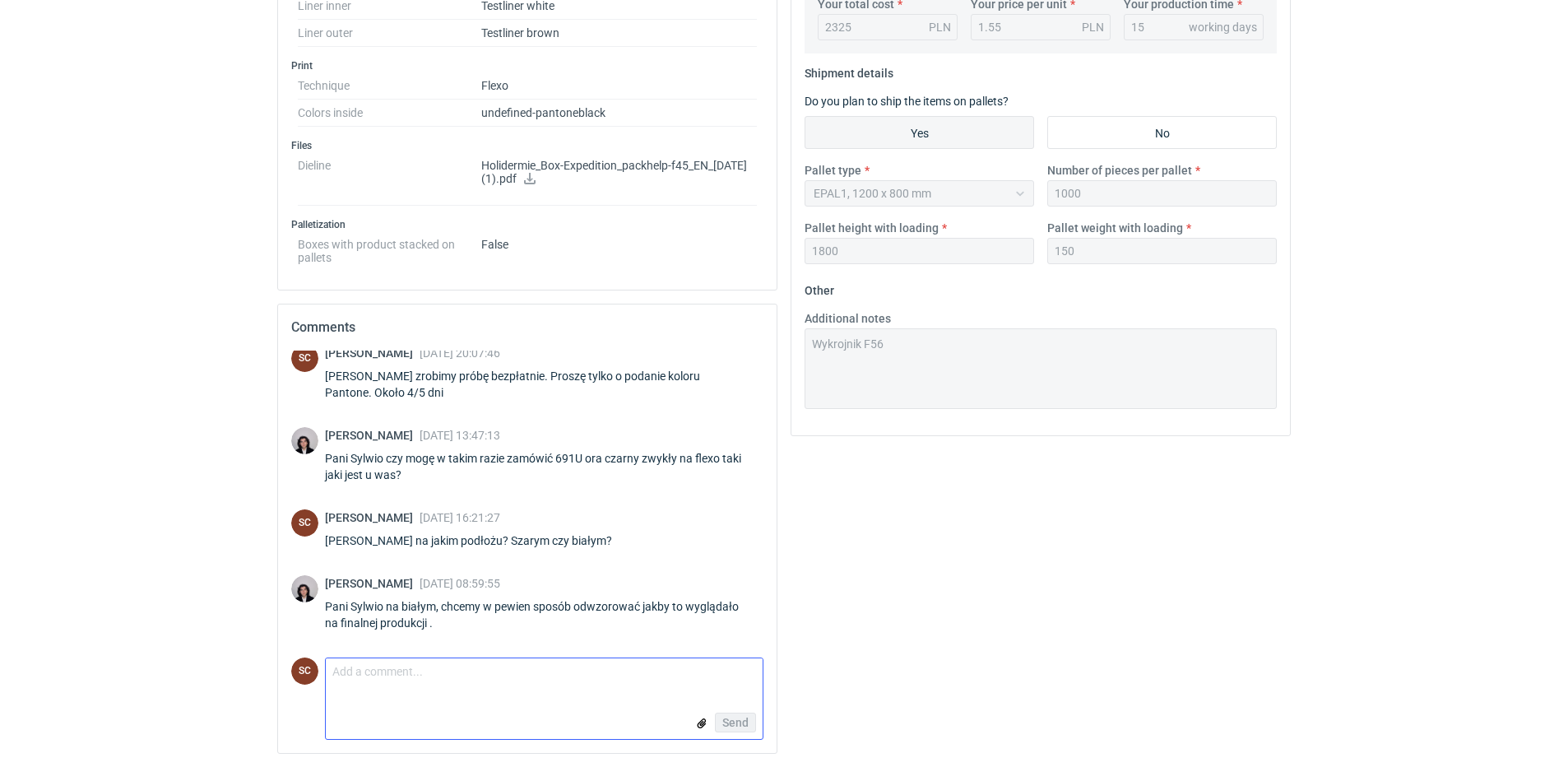
click at [399, 681] on textarea "Comment message" at bounding box center [544, 675] width 437 height 34
click at [410, 671] on textarea "Comment message" at bounding box center [544, 675] width 437 height 34
click at [408, 671] on textarea "Comment message" at bounding box center [544, 675] width 437 height 34
type textarea "Działam :-)"
click at [747, 717] on span "Send" at bounding box center [736, 723] width 27 height 11
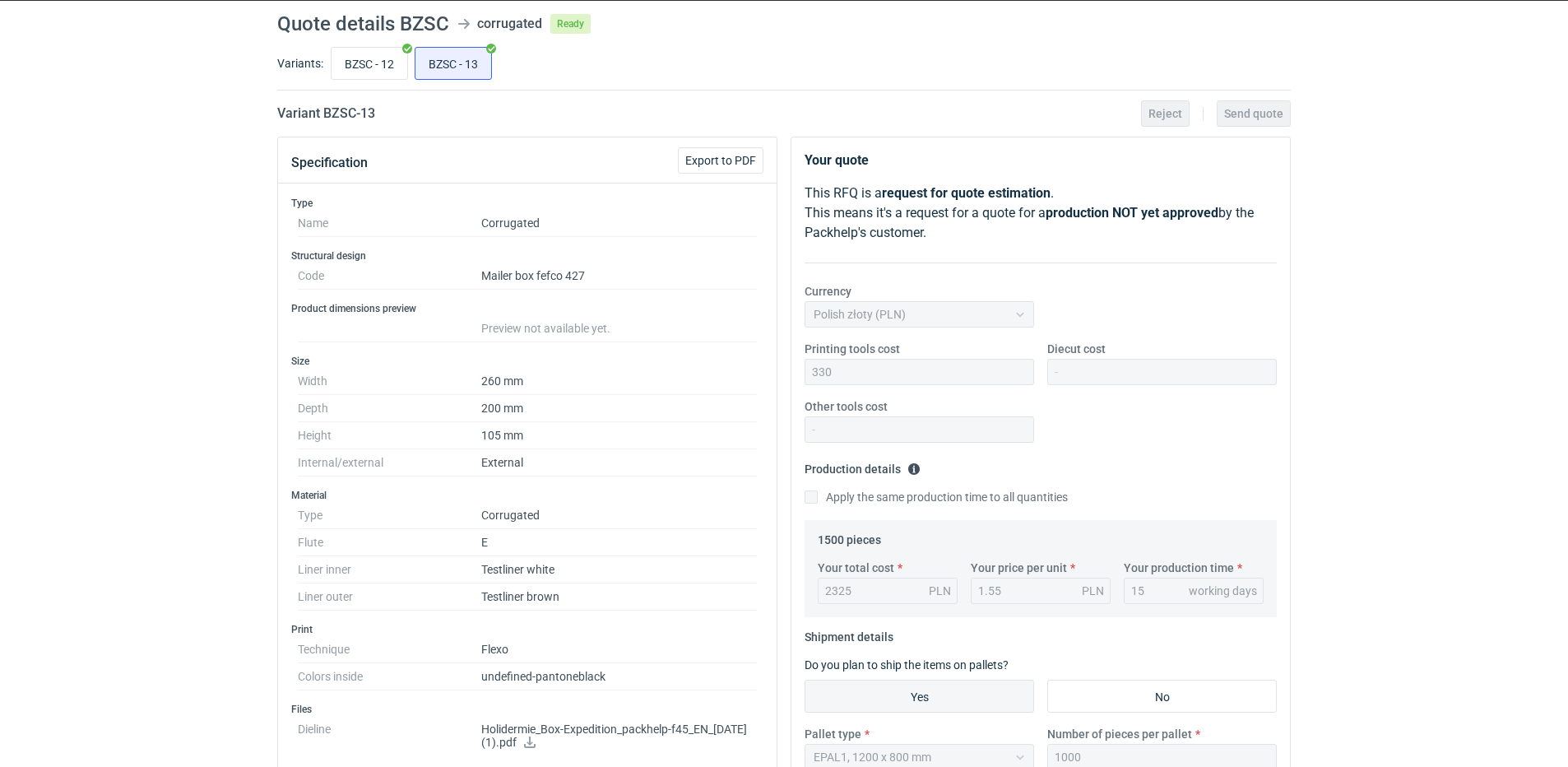
scroll to position [0, 0]
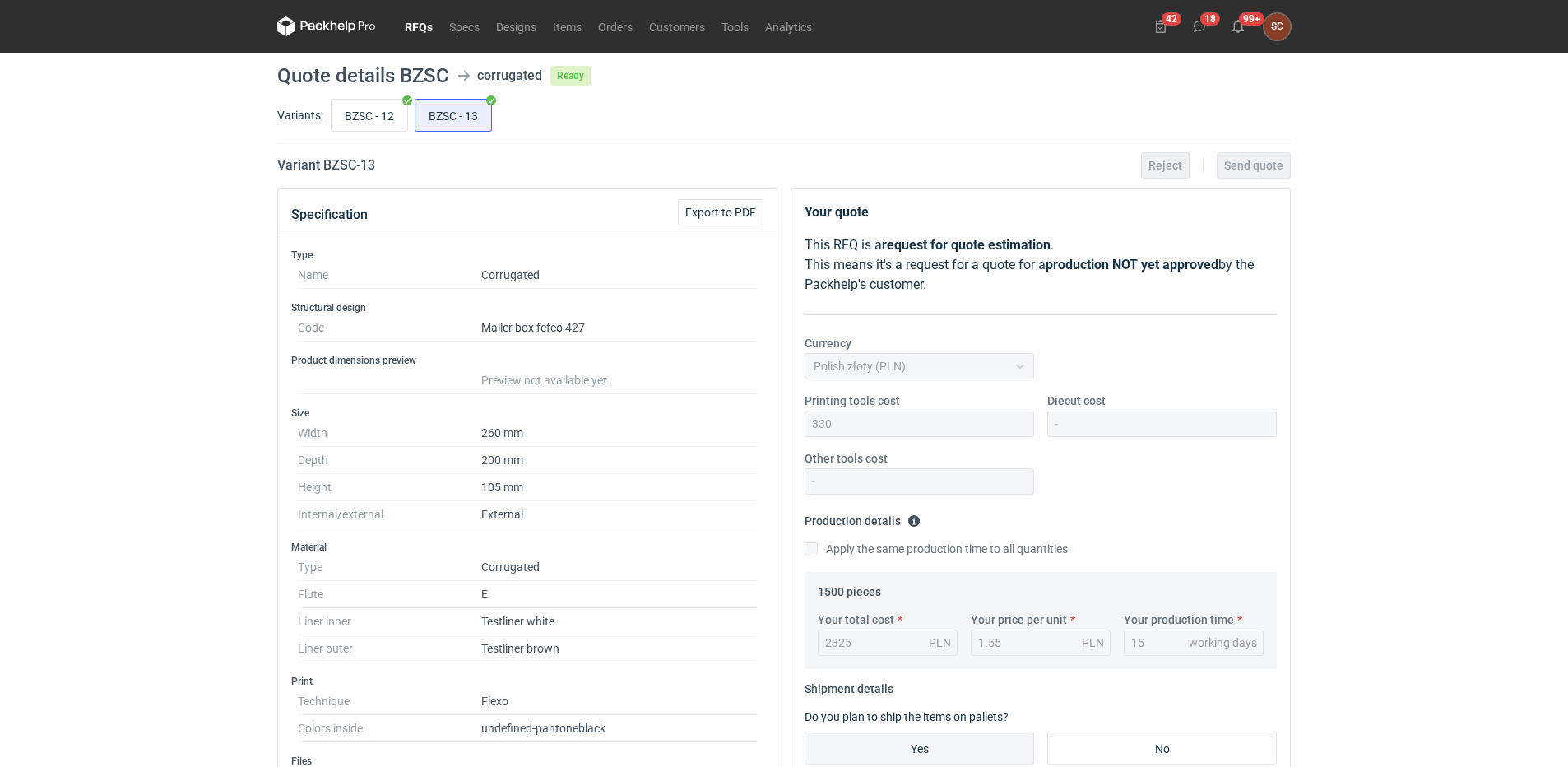
drag, startPoint x: 425, startPoint y: 31, endPoint x: 438, endPoint y: 48, distance: 21.4
click at [425, 31] on link "RFQs" at bounding box center [418, 26] width 45 height 20
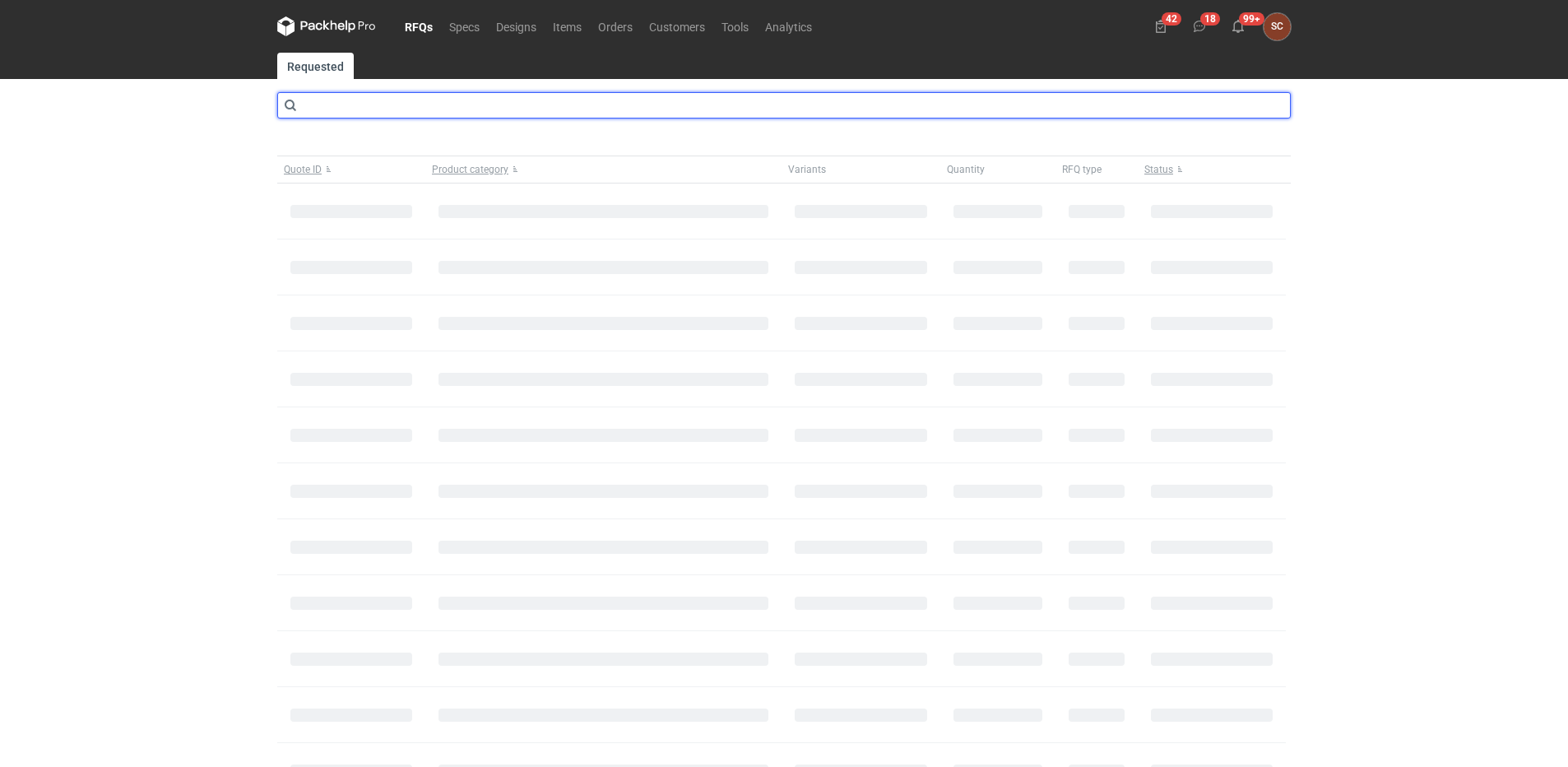
click at [341, 103] on input "text" at bounding box center [784, 106] width 1014 height 27
type input "cban"
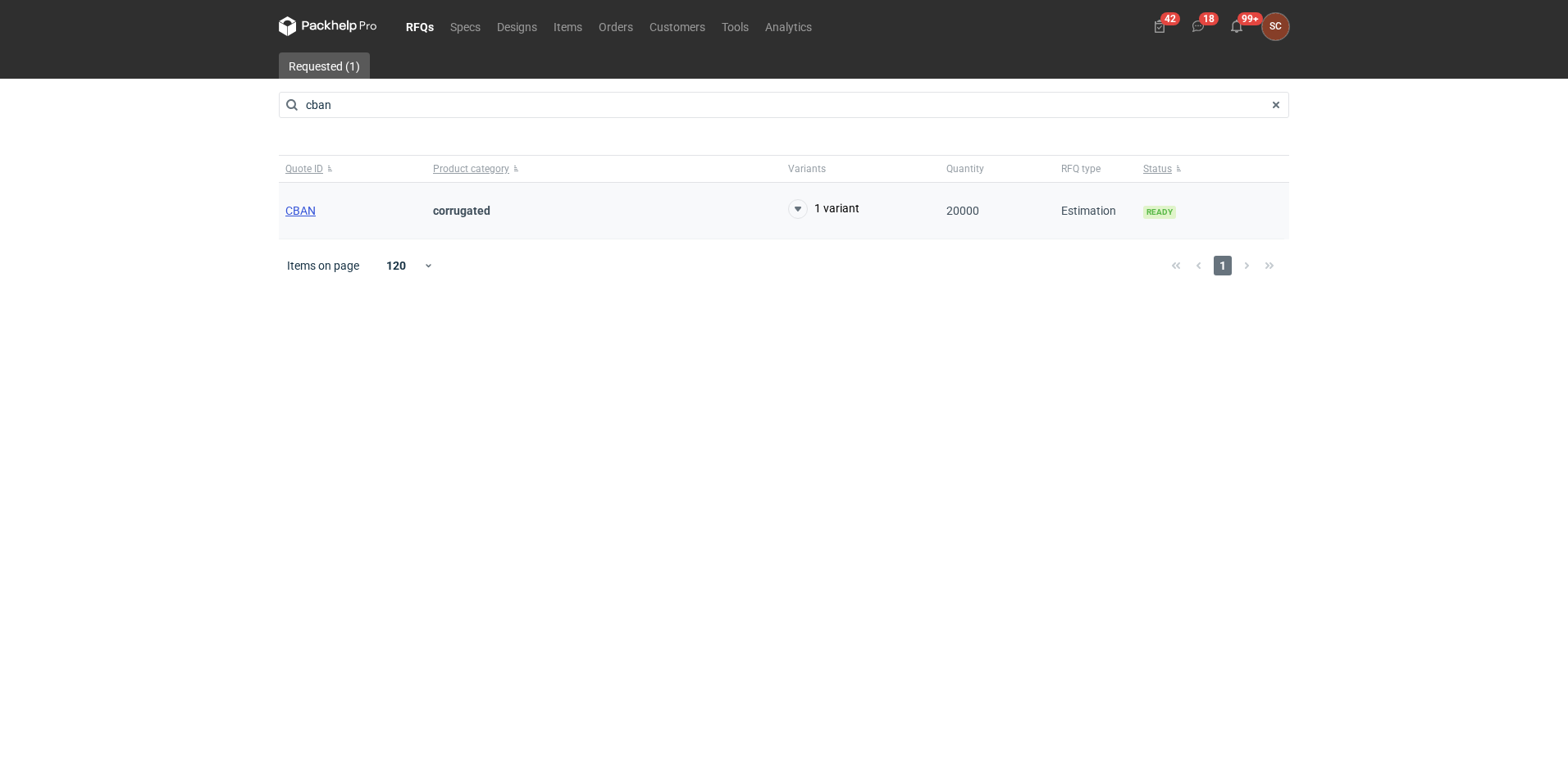
click at [293, 211] on span "CBAN" at bounding box center [301, 211] width 30 height 13
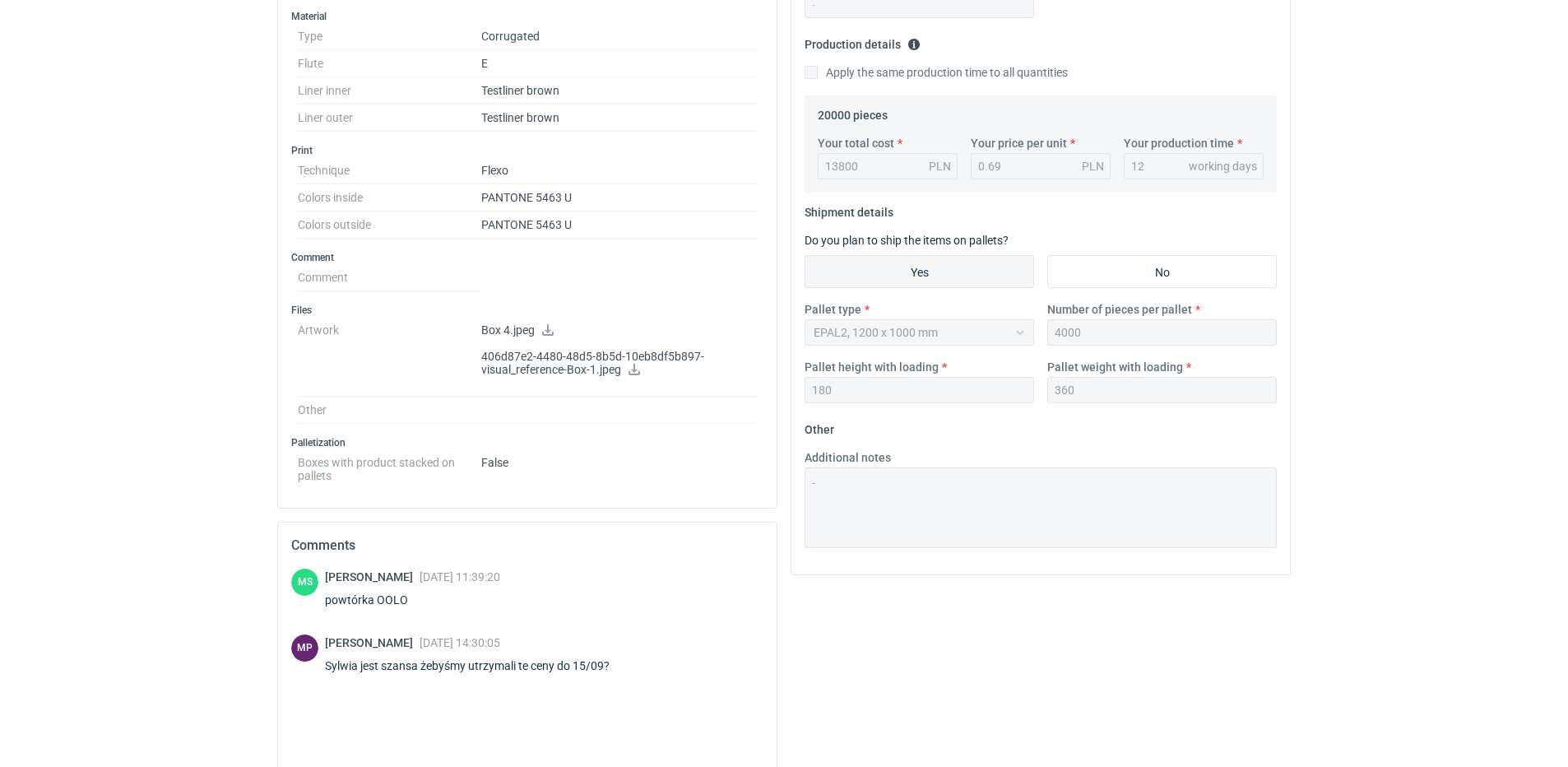
scroll to position [576, 0]
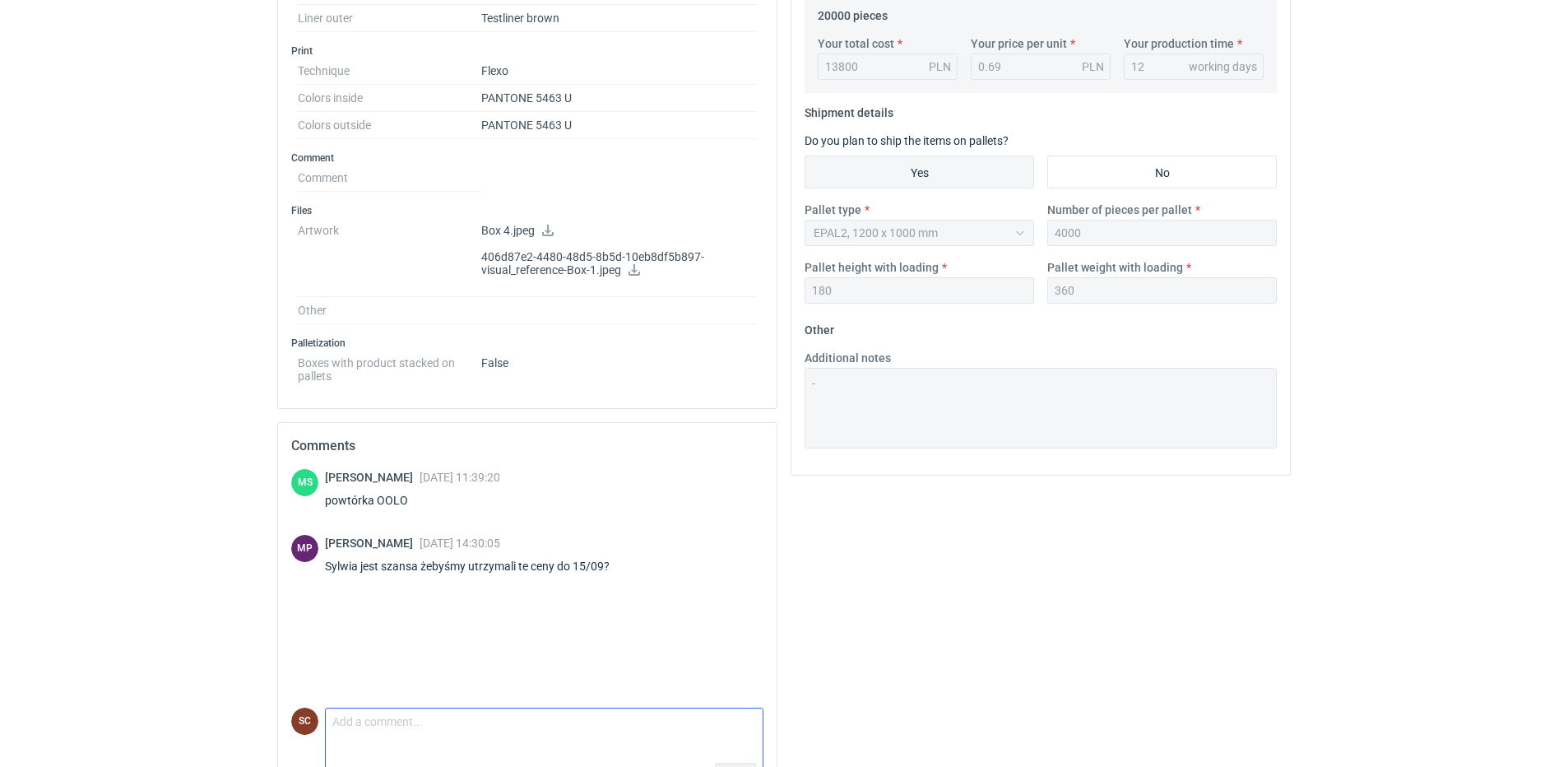
click at [393, 728] on textarea "Comment message" at bounding box center [544, 726] width 437 height 34
type textarea "P"
click at [477, 724] on textarea "Tak, nie spodziewamy się powż tektury" at bounding box center [544, 726] width 437 height 34
click at [499, 724] on textarea "Tak, nie spodziewamy się podwyek ż tektury" at bounding box center [544, 726] width 437 height 34
click at [526, 723] on textarea "Tak, nie spodziewamy się podwyżek ż tektury" at bounding box center [544, 726] width 437 height 34
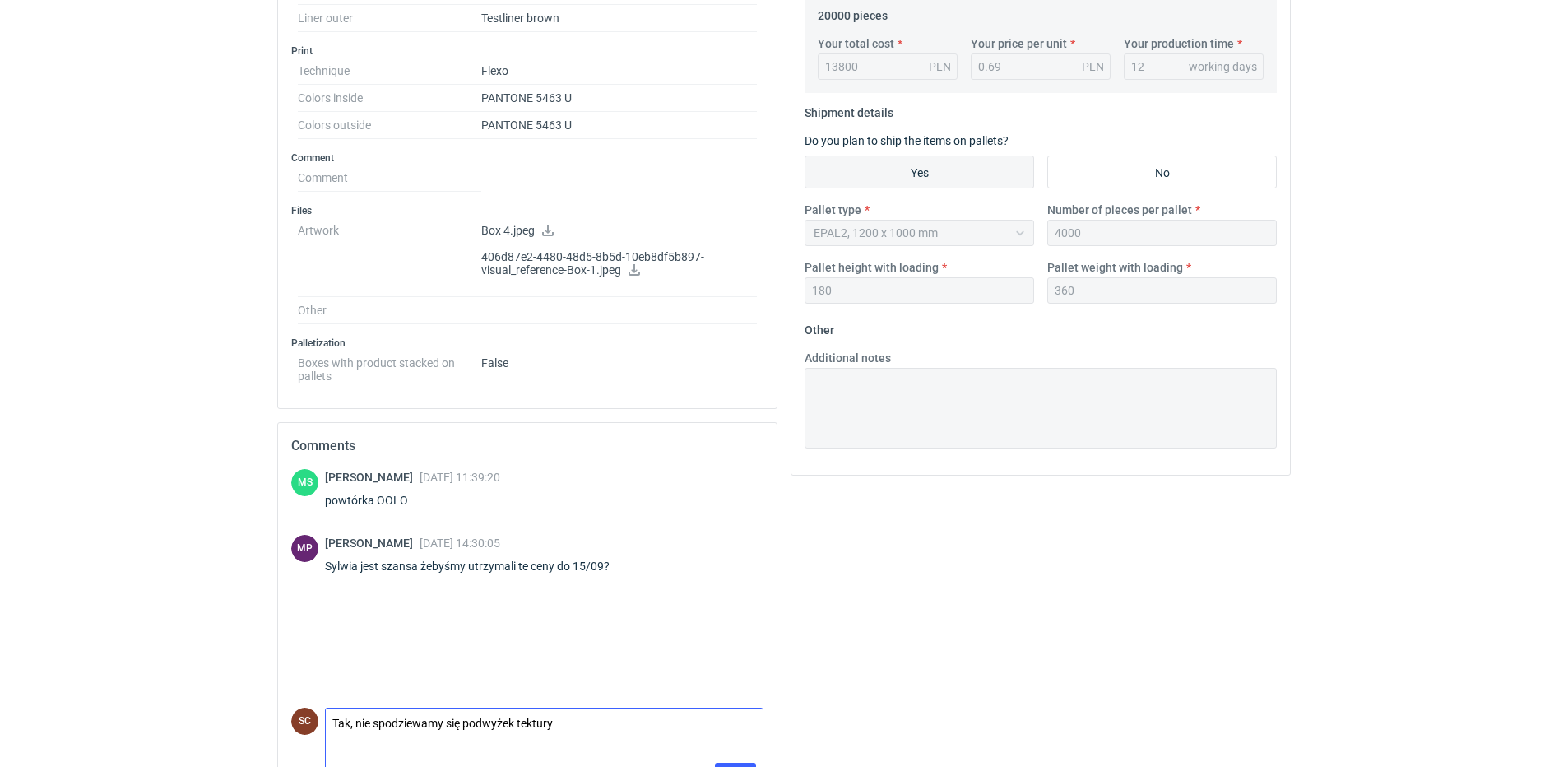
click at [582, 722] on textarea "Tak, nie spodziewamy się podwyżek tektury" at bounding box center [544, 726] width 437 height 34
click at [593, 721] on textarea "Tak, nie spodziewamy się podwyżek tektury - tak śadzę" at bounding box center [544, 726] width 437 height 34
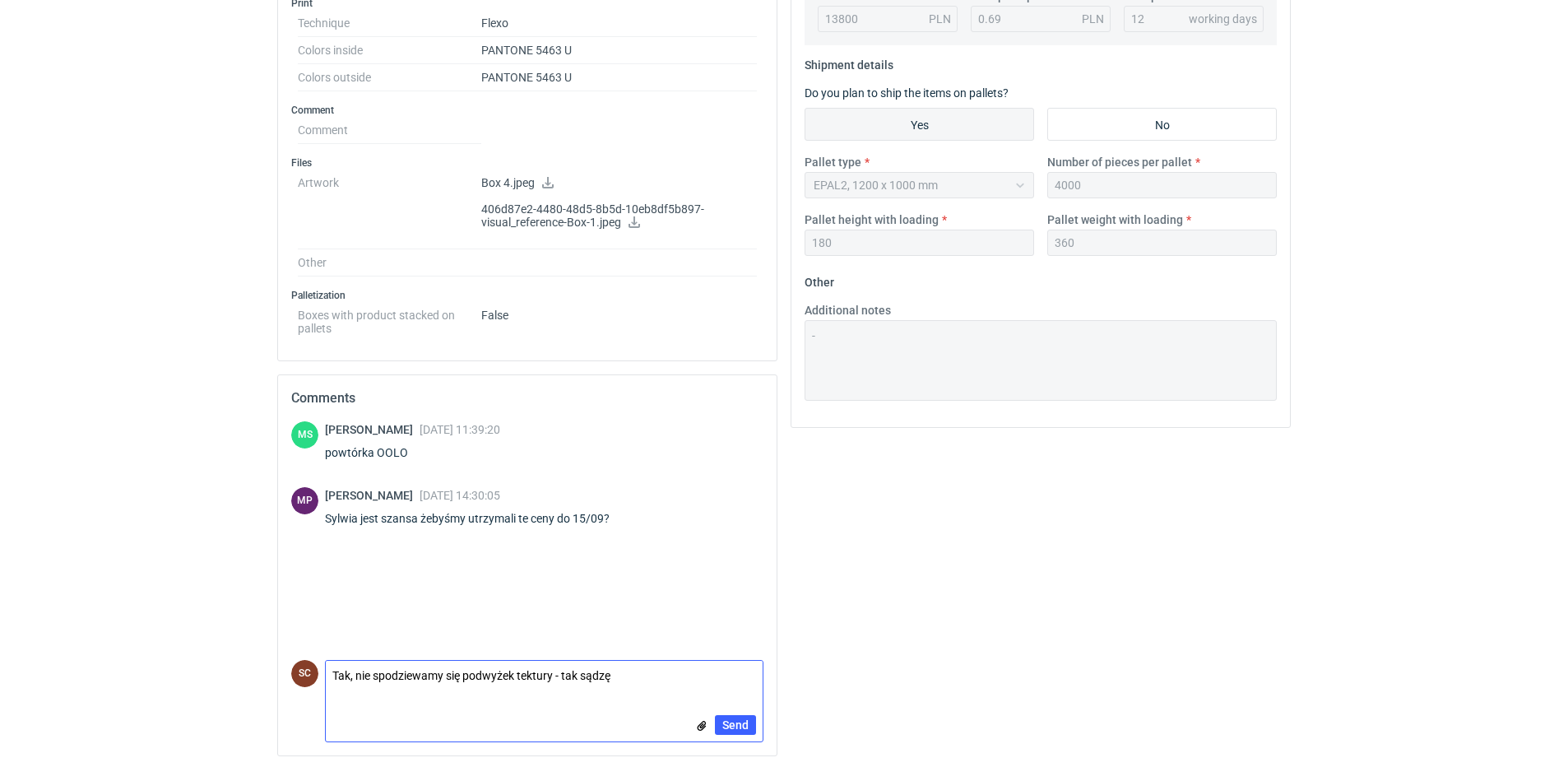
scroll to position [627, 0]
click at [696, 681] on textarea "Tak, nie spodziewamy się podwyżek tektury - tak sądzę" at bounding box center [544, 675] width 437 height 34
type textarea "Tak, nie spodziewamy się podwyżek tektury - tak sądzę ;-)"
click at [730, 718] on span "Send" at bounding box center [736, 723] width 27 height 11
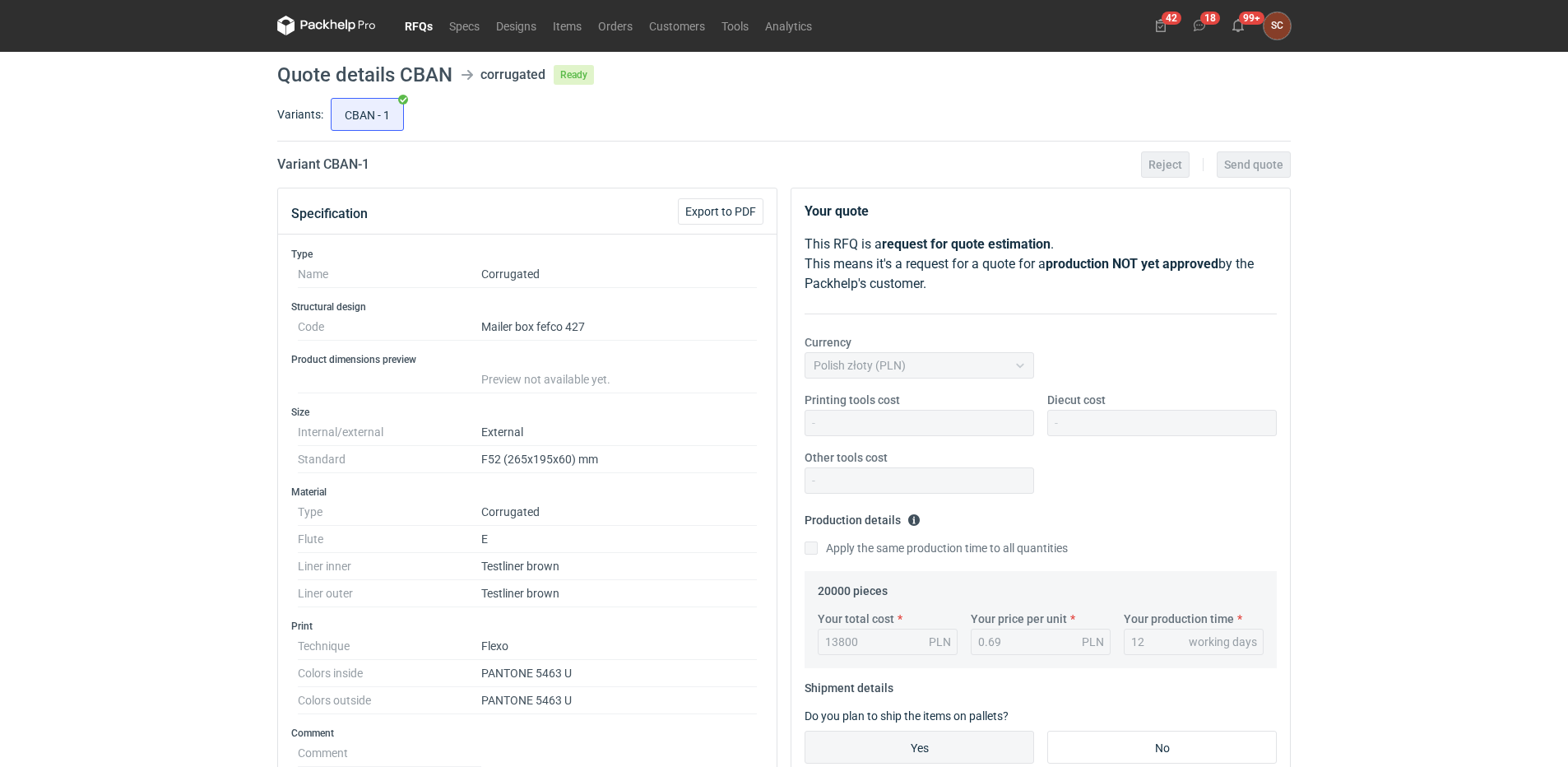
scroll to position [0, 0]
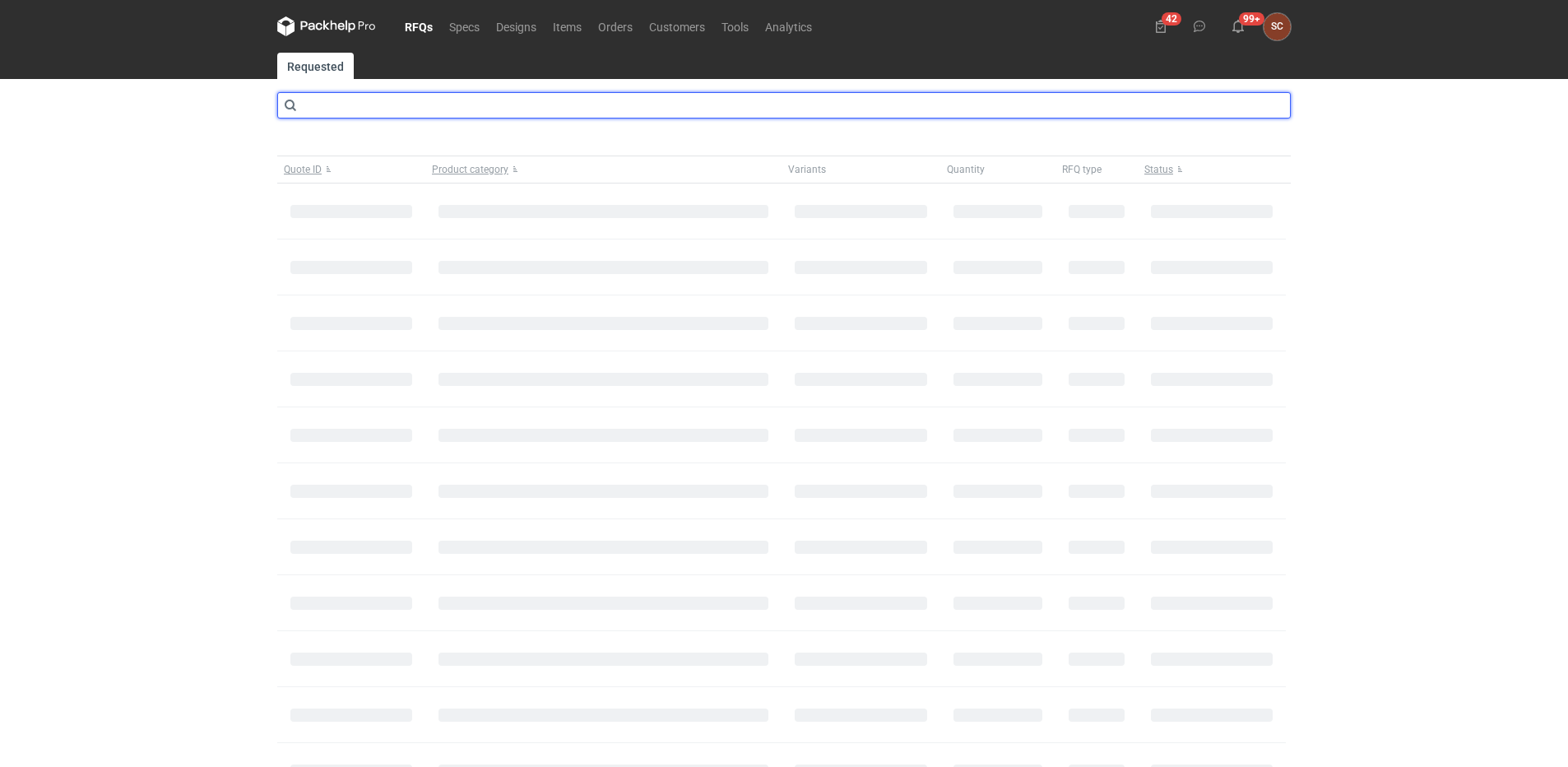
click at [397, 110] on input "text" at bounding box center [784, 106] width 1014 height 27
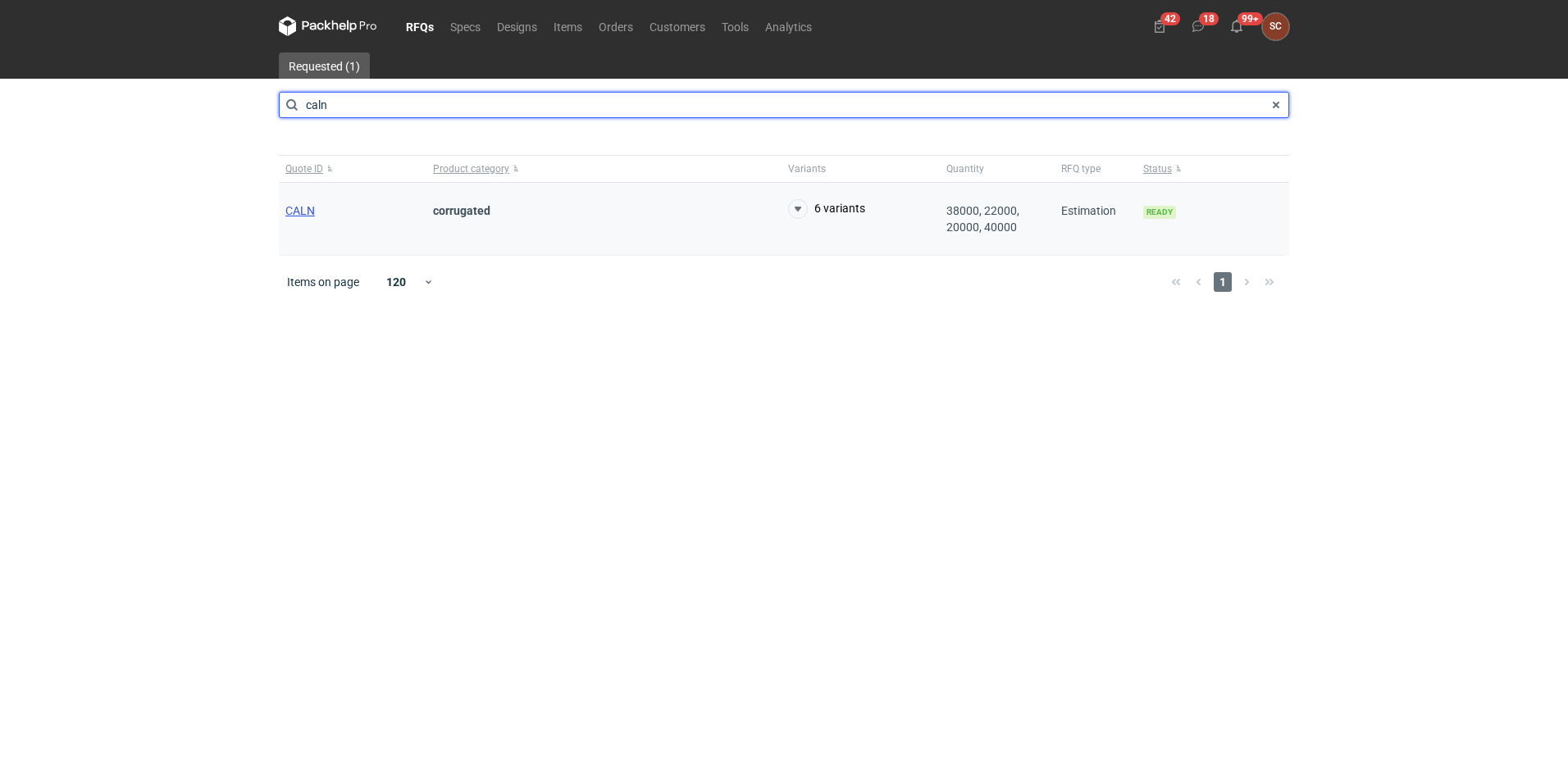
type input "caln"
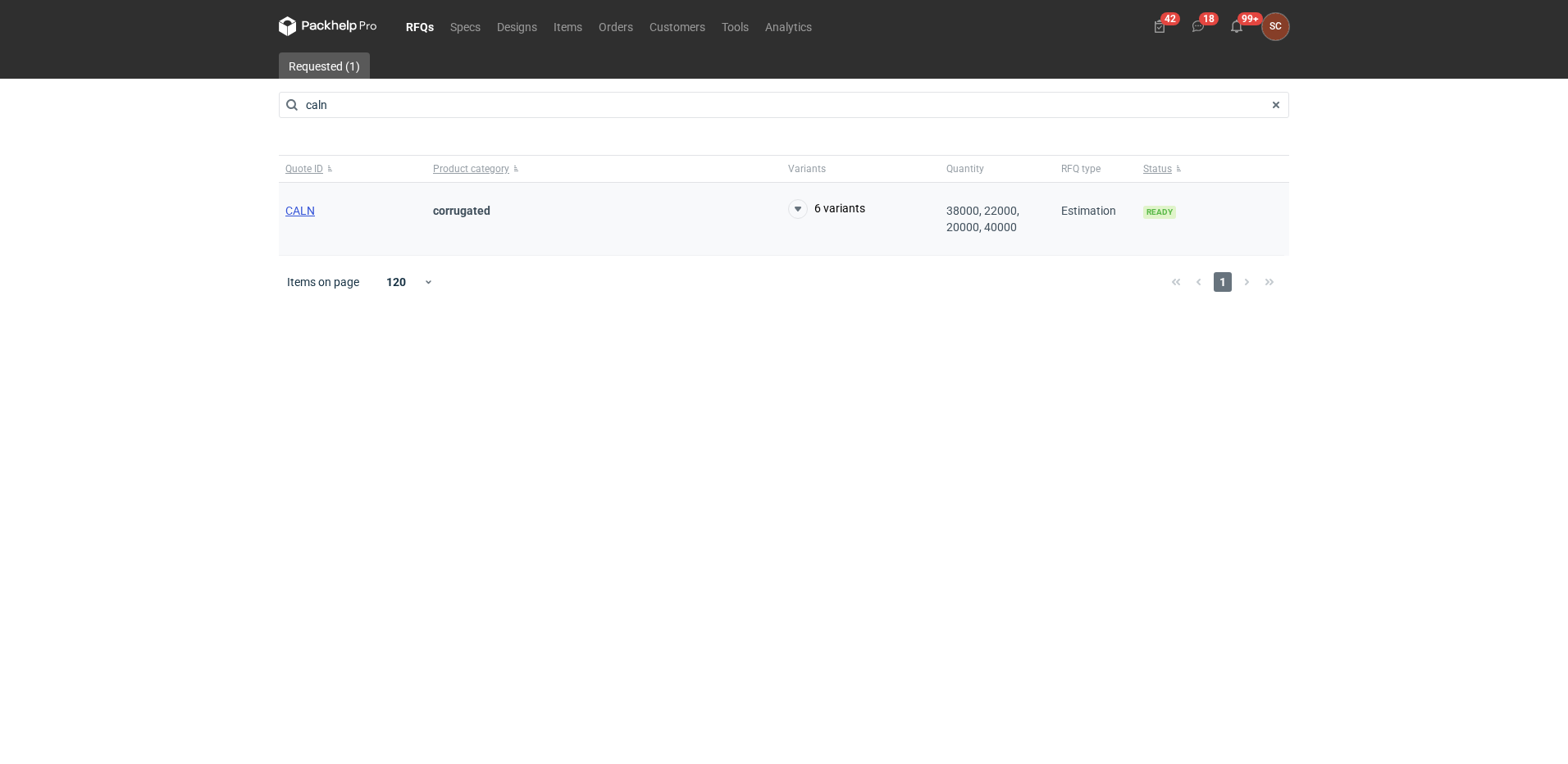
click at [305, 210] on span "CALN" at bounding box center [300, 211] width 29 height 13
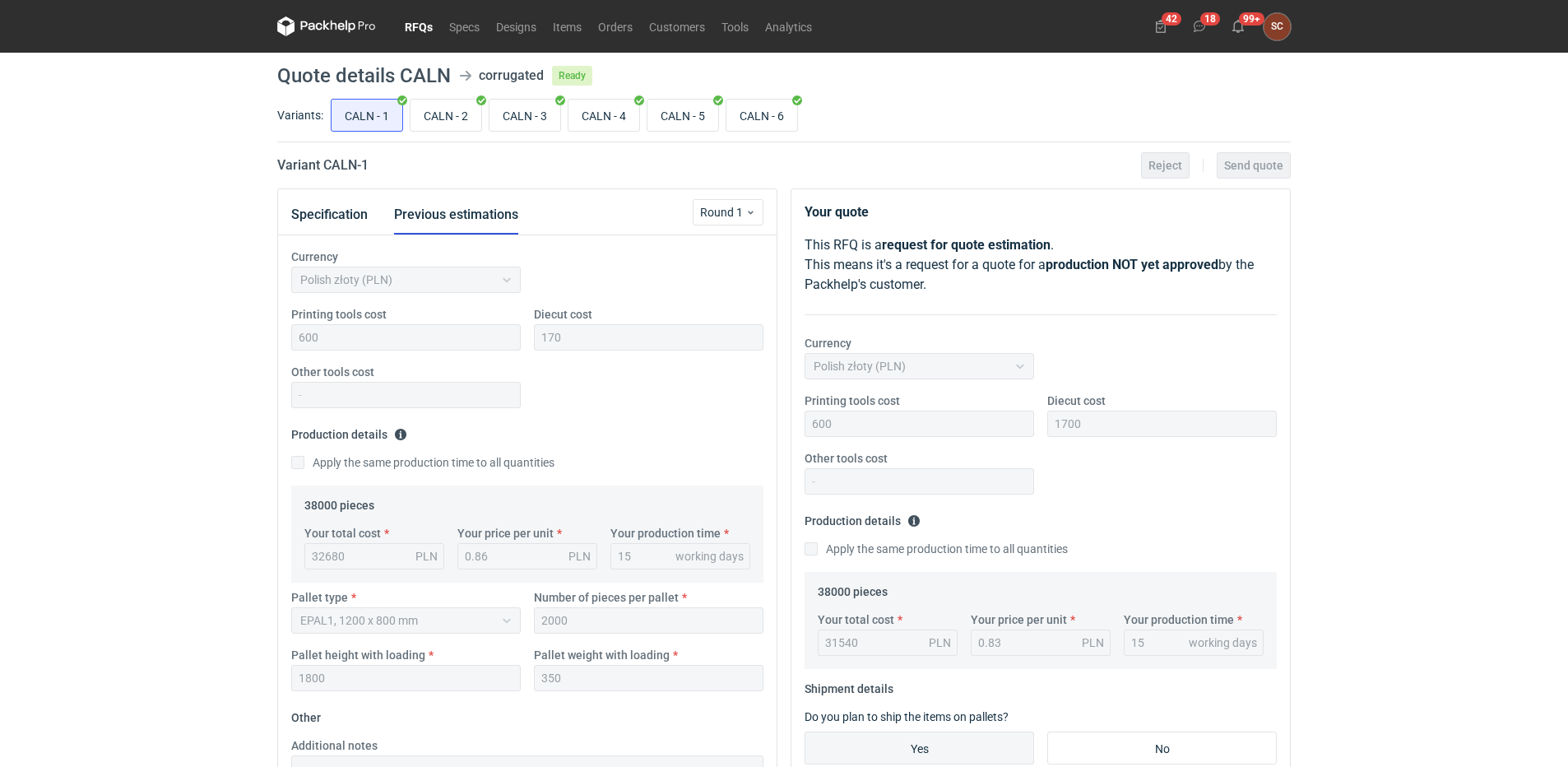
scroll to position [259, 0]
click at [673, 106] on input "CALN - 5" at bounding box center [683, 115] width 71 height 32
radio input "true"
click at [345, 211] on button "Specification" at bounding box center [329, 214] width 76 height 39
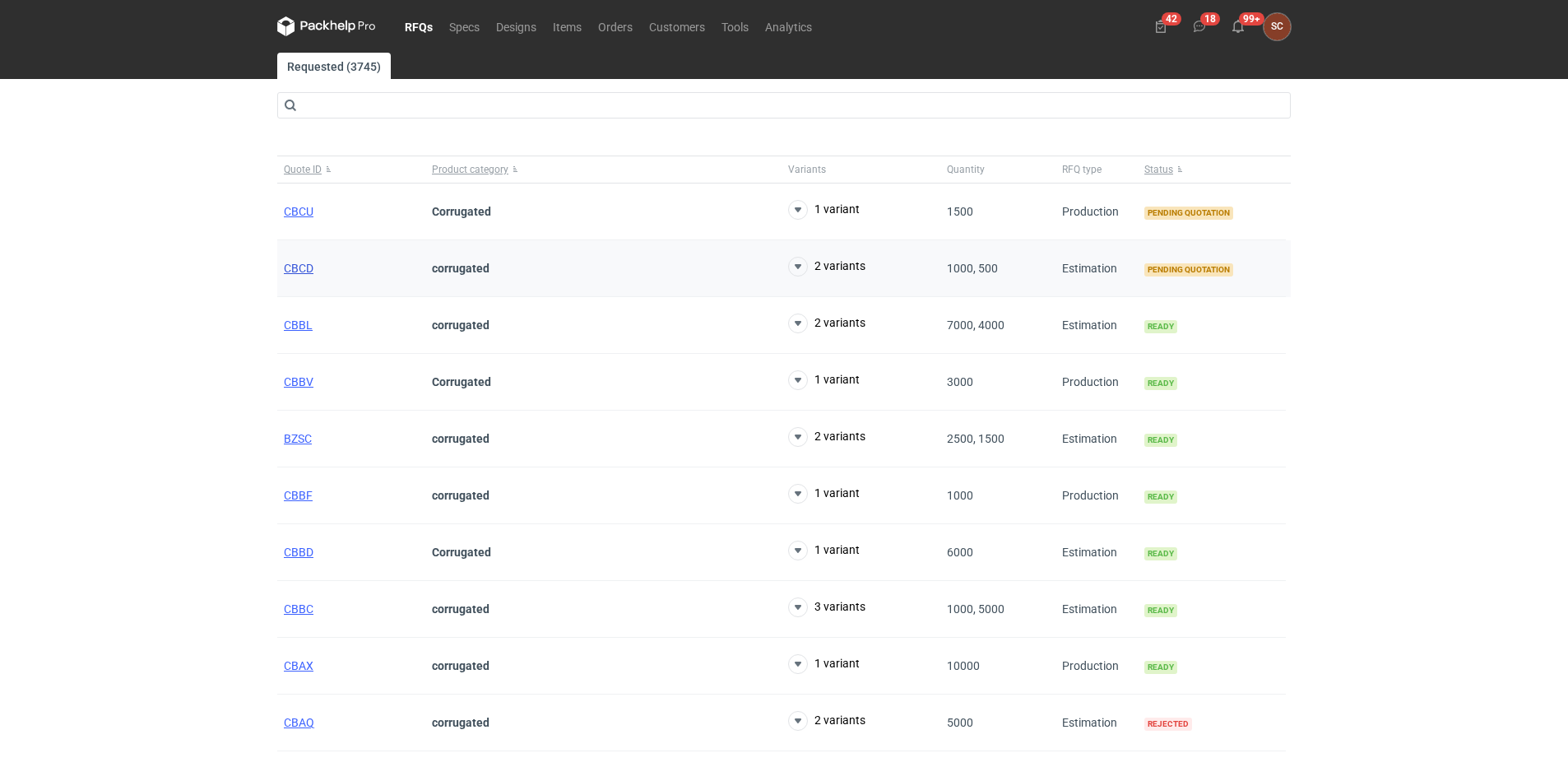
click at [295, 265] on span "CBCD" at bounding box center [298, 268] width 30 height 13
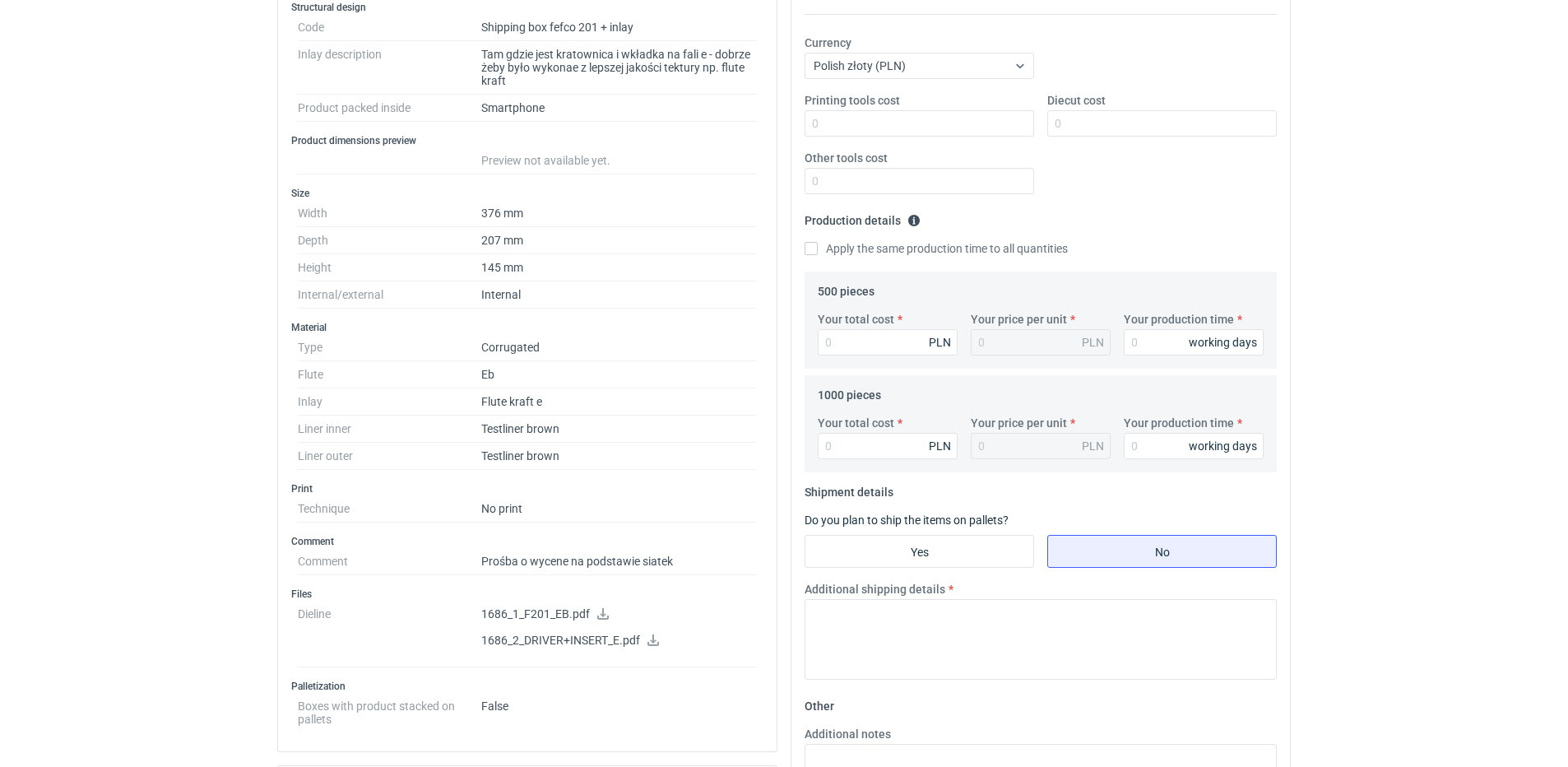
scroll to position [330, 0]
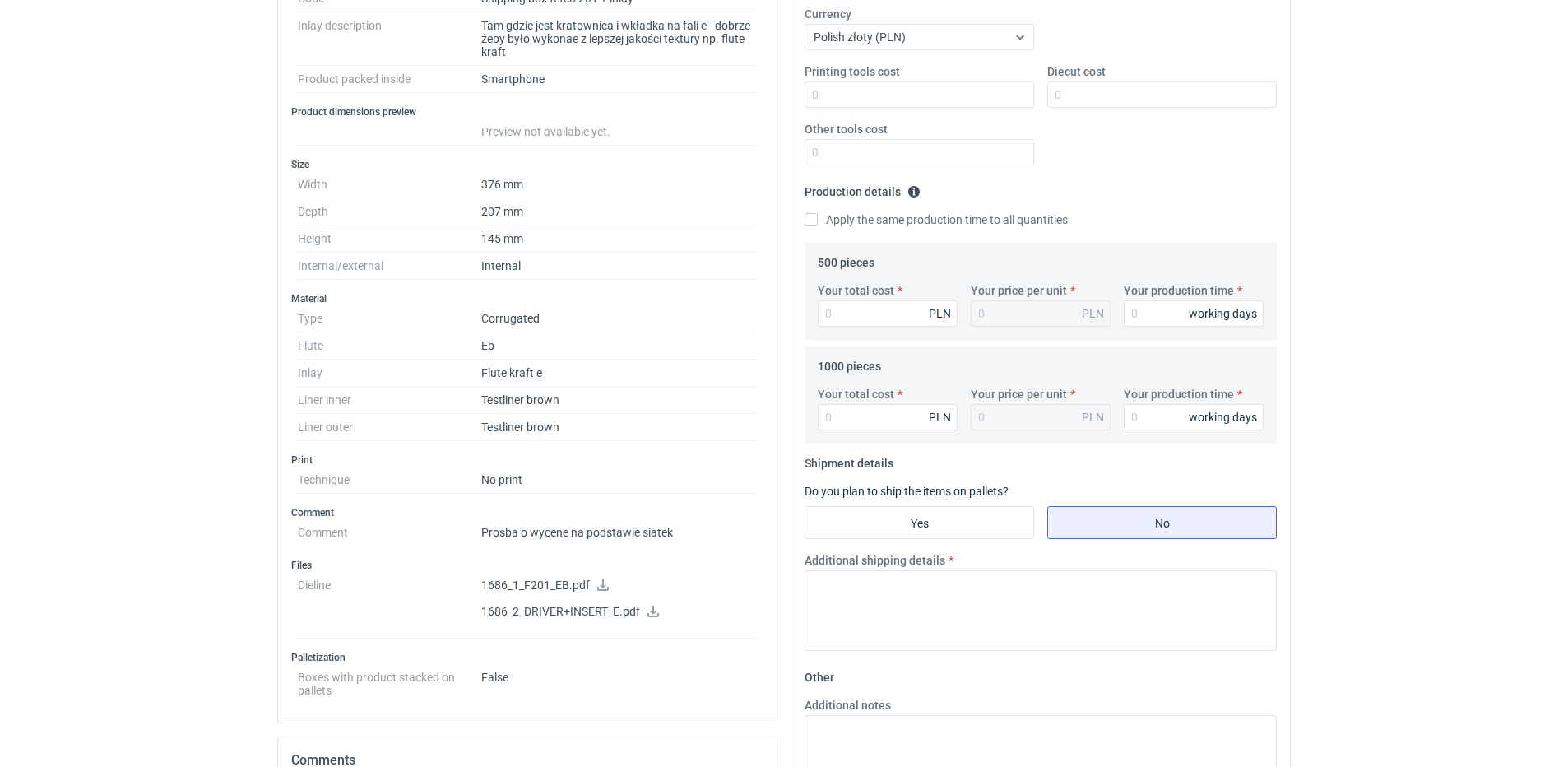
click at [601, 585] on icon at bounding box center [604, 586] width 13 height 11
click at [651, 610] on icon at bounding box center [653, 611] width 11 height 11
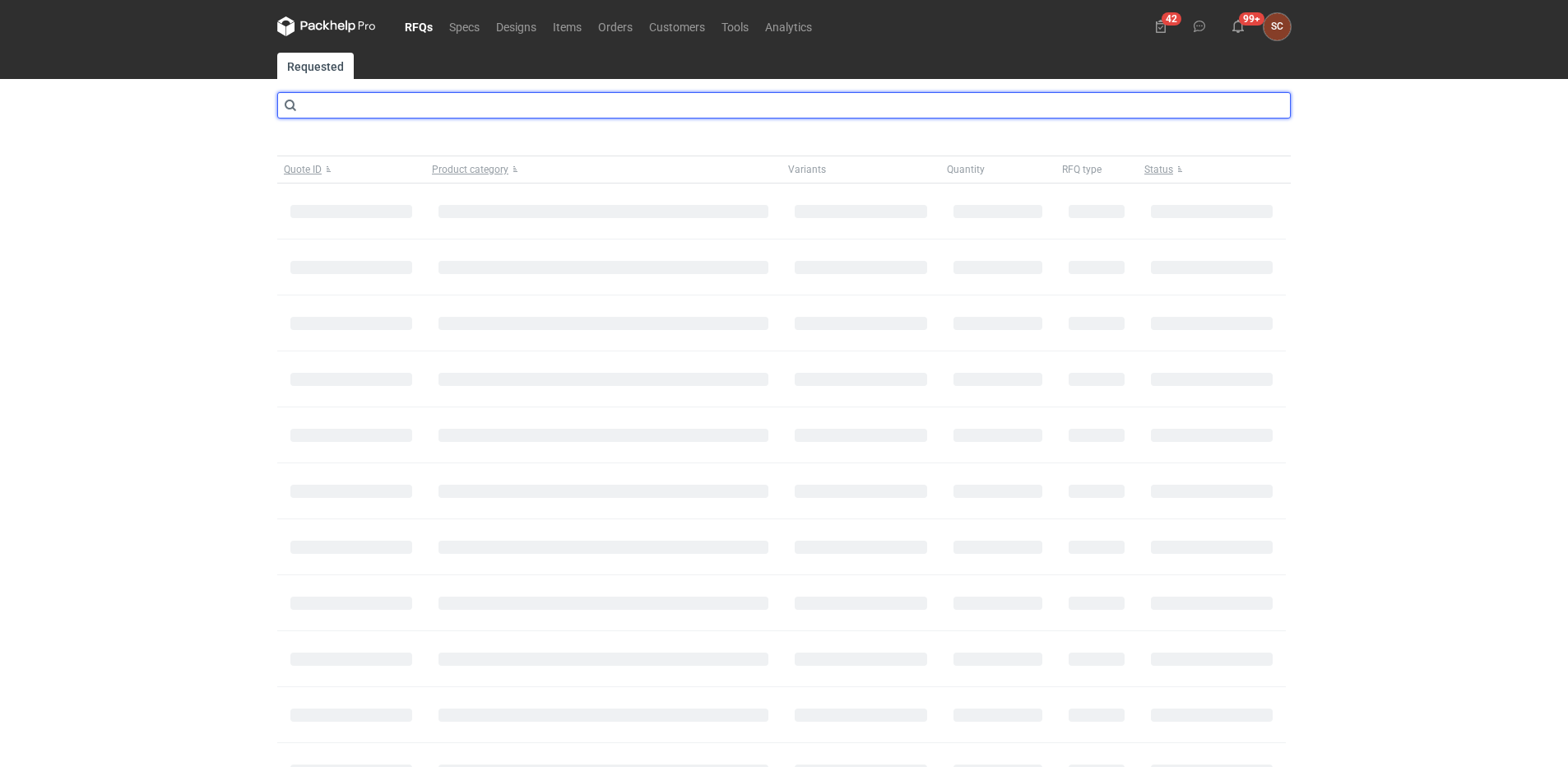
click at [476, 111] on input "text" at bounding box center [784, 106] width 1014 height 27
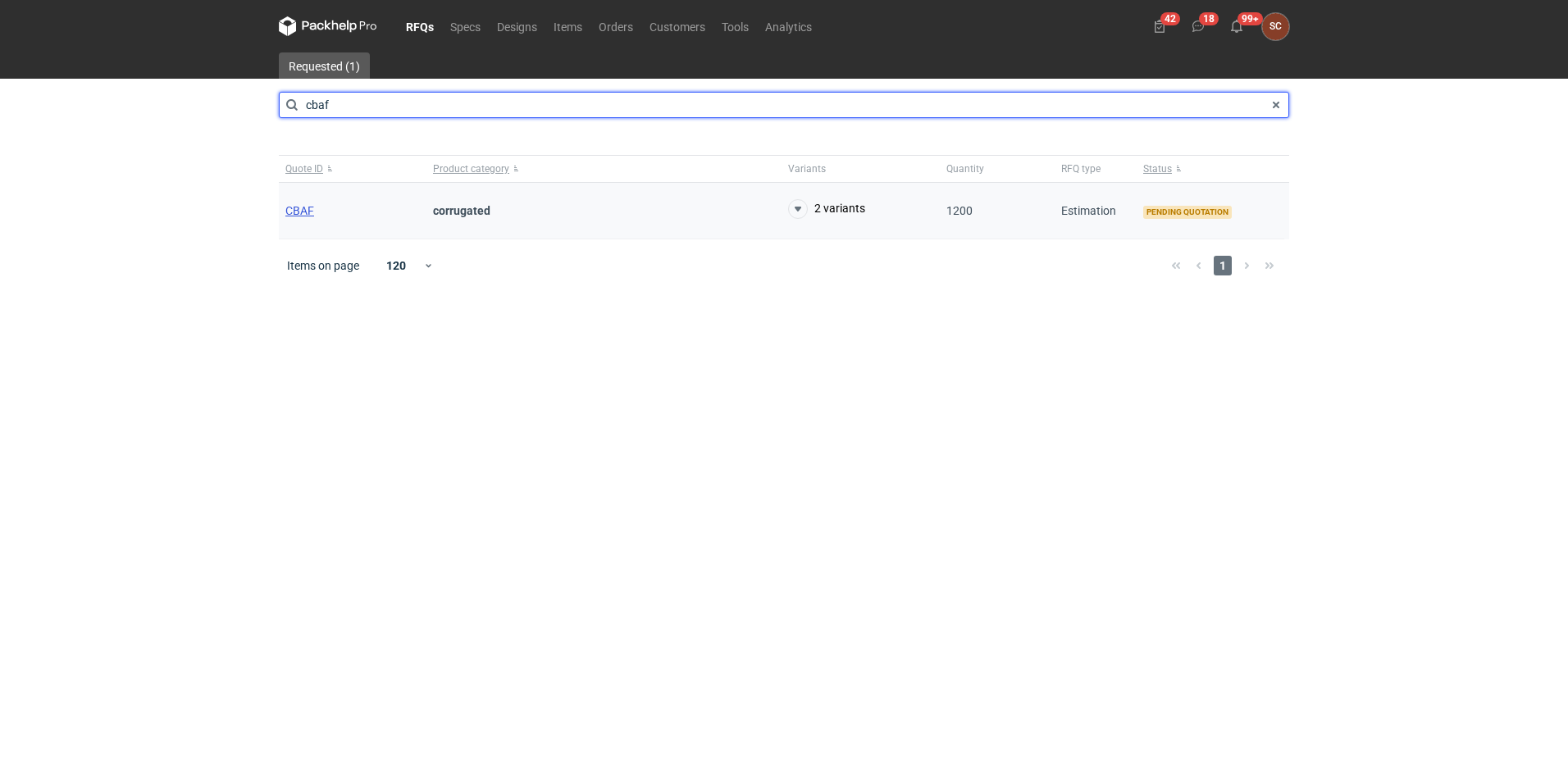
type input "cbaf"
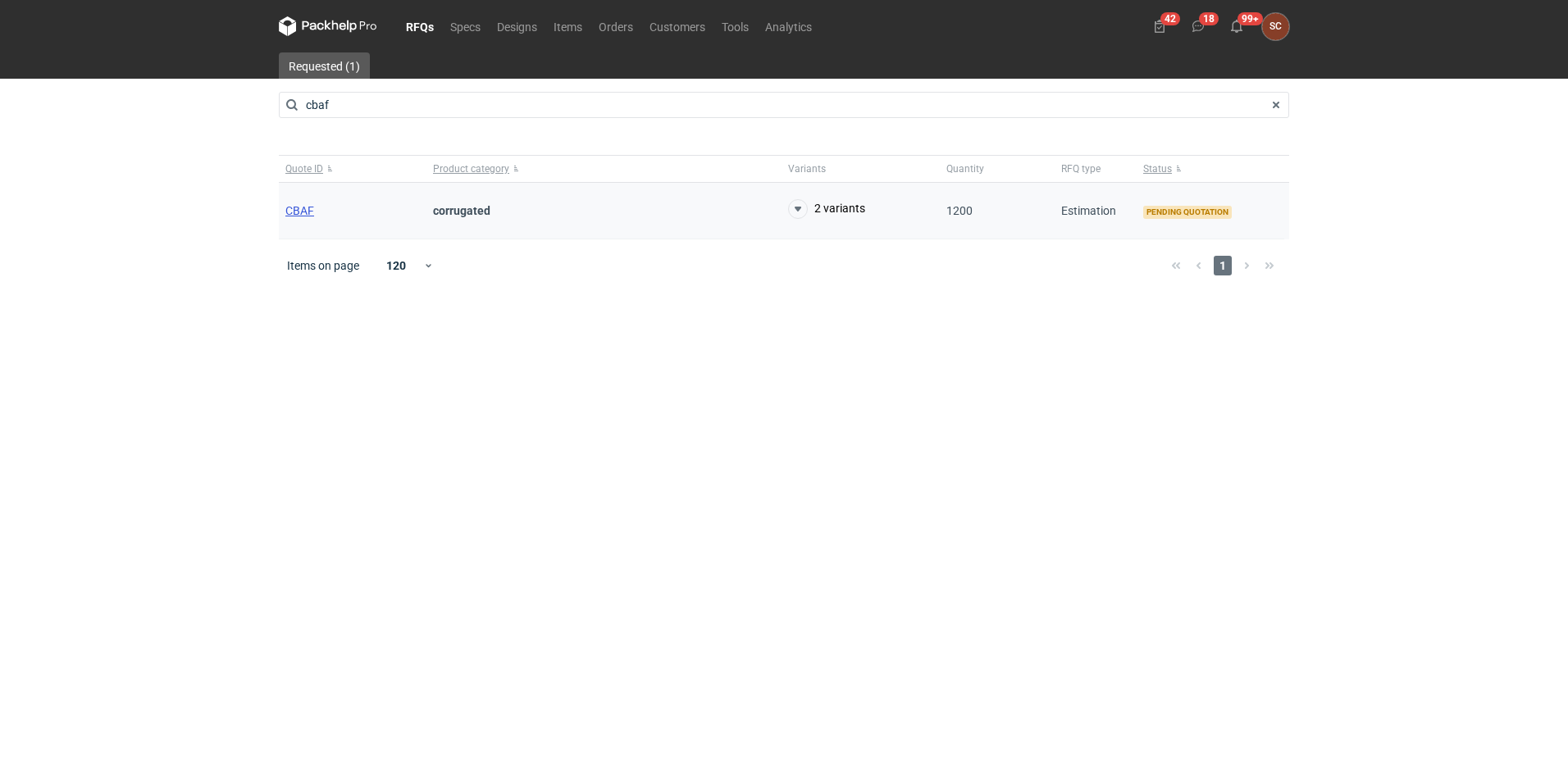
click at [294, 205] on span "CBAF" at bounding box center [300, 211] width 29 height 13
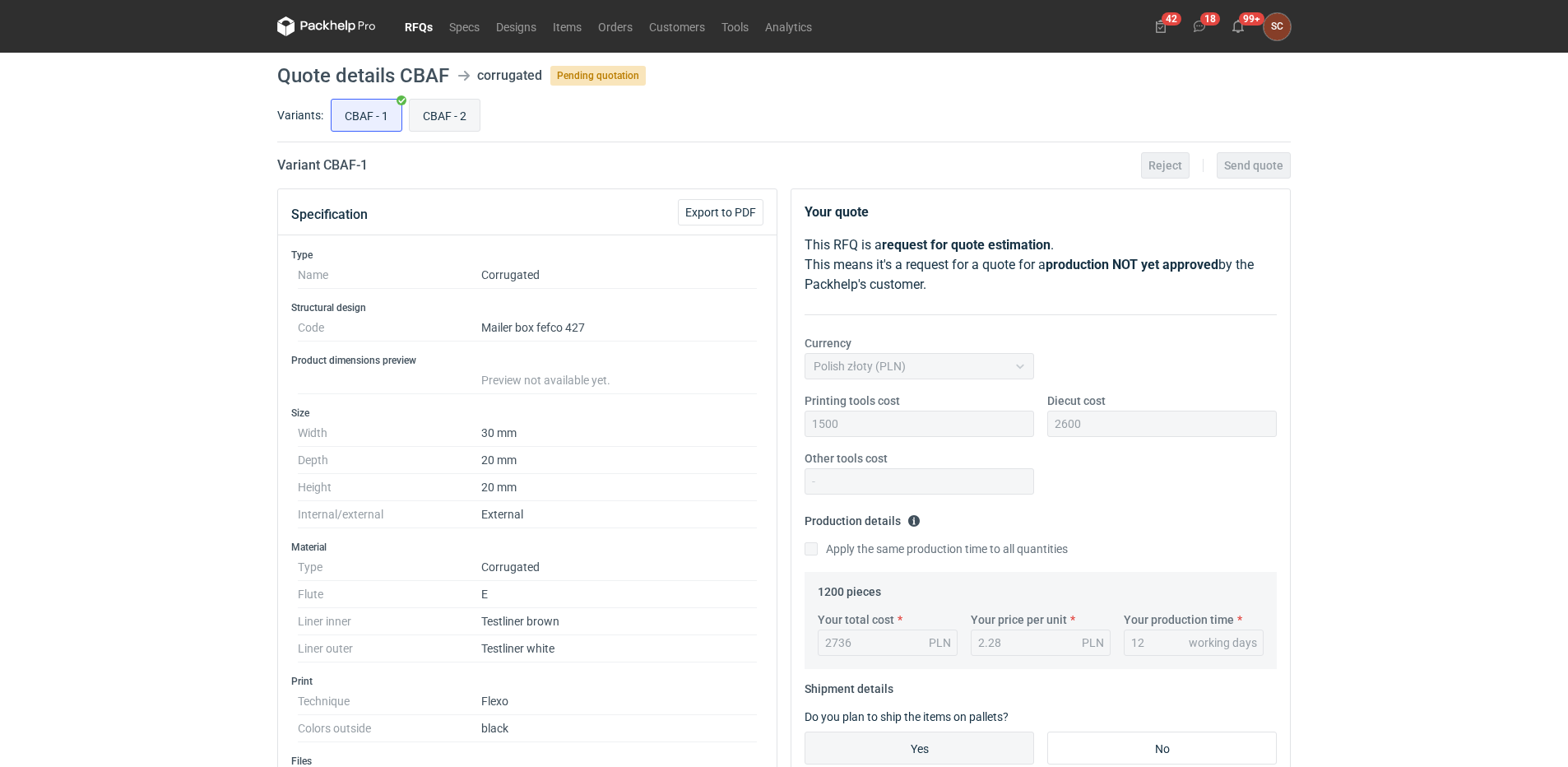
click at [448, 117] on input "CBAF - 2" at bounding box center [444, 115] width 70 height 32
radio input "true"
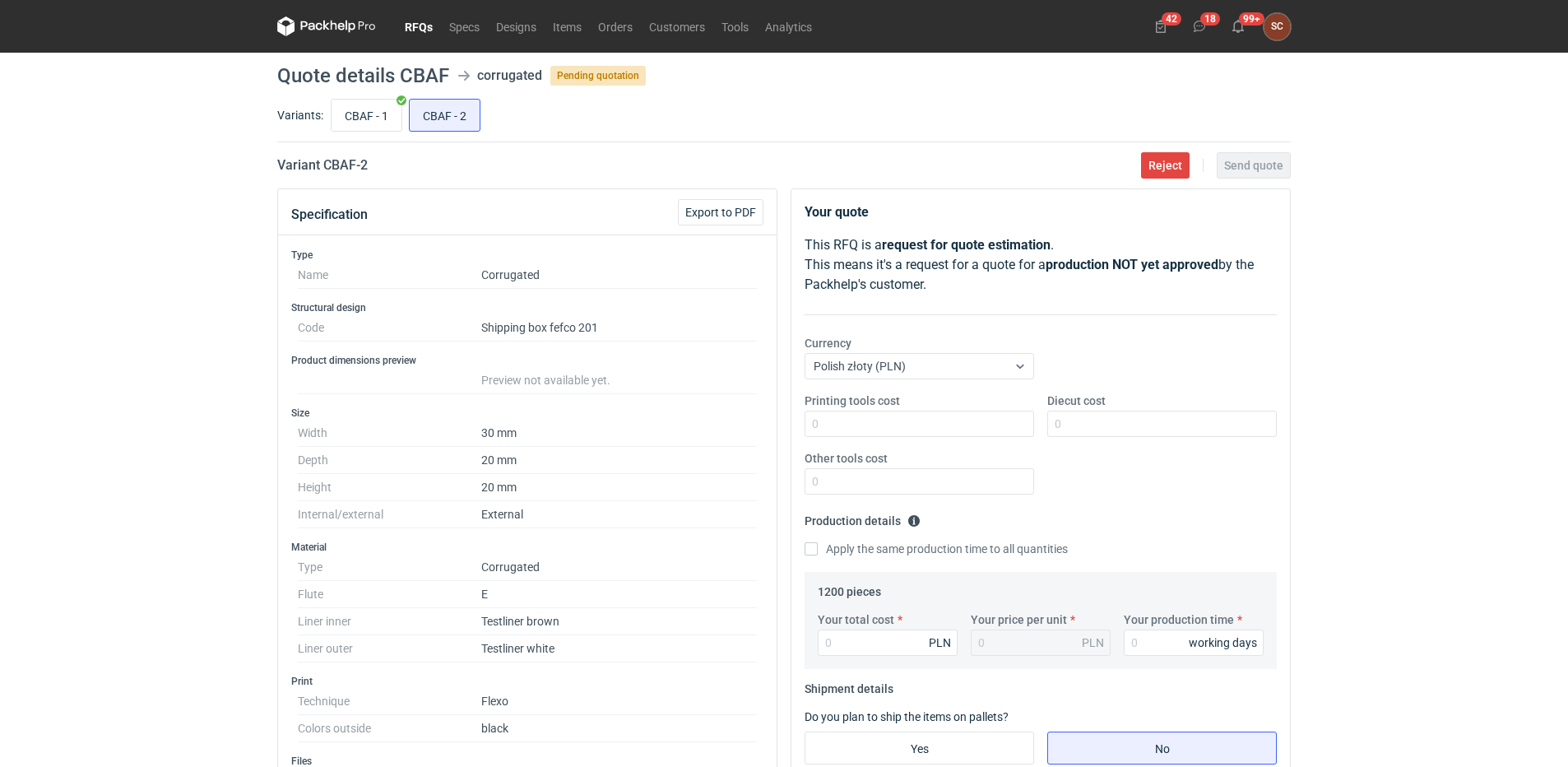
drag, startPoint x: 369, startPoint y: 122, endPoint x: 404, endPoint y: 135, distance: 37.3
click at [369, 122] on input "CBAF - 1" at bounding box center [366, 115] width 70 height 32
radio input "true"
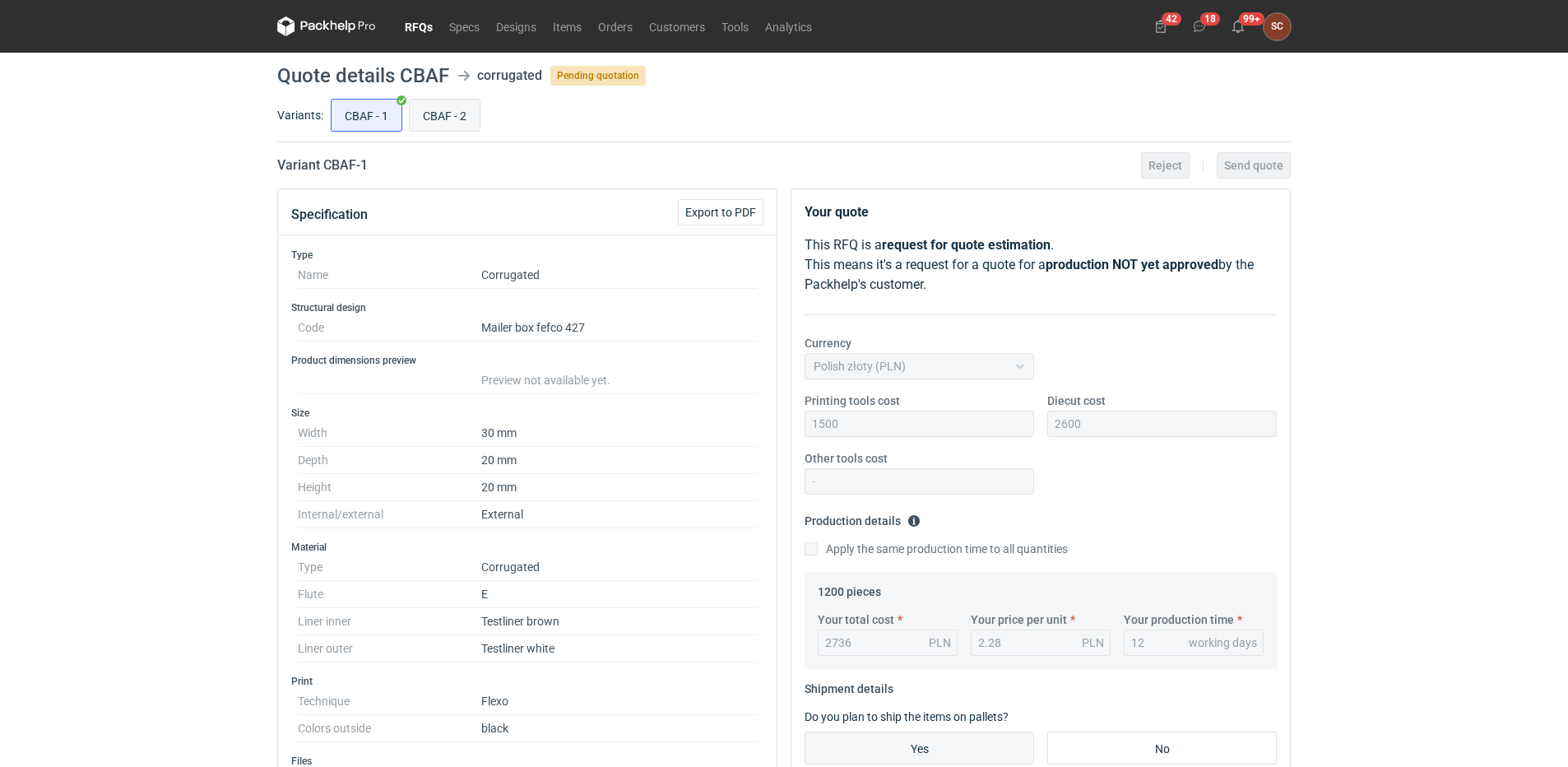
click at [438, 113] on input "CBAF - 2" at bounding box center [444, 115] width 70 height 32
radio input "true"
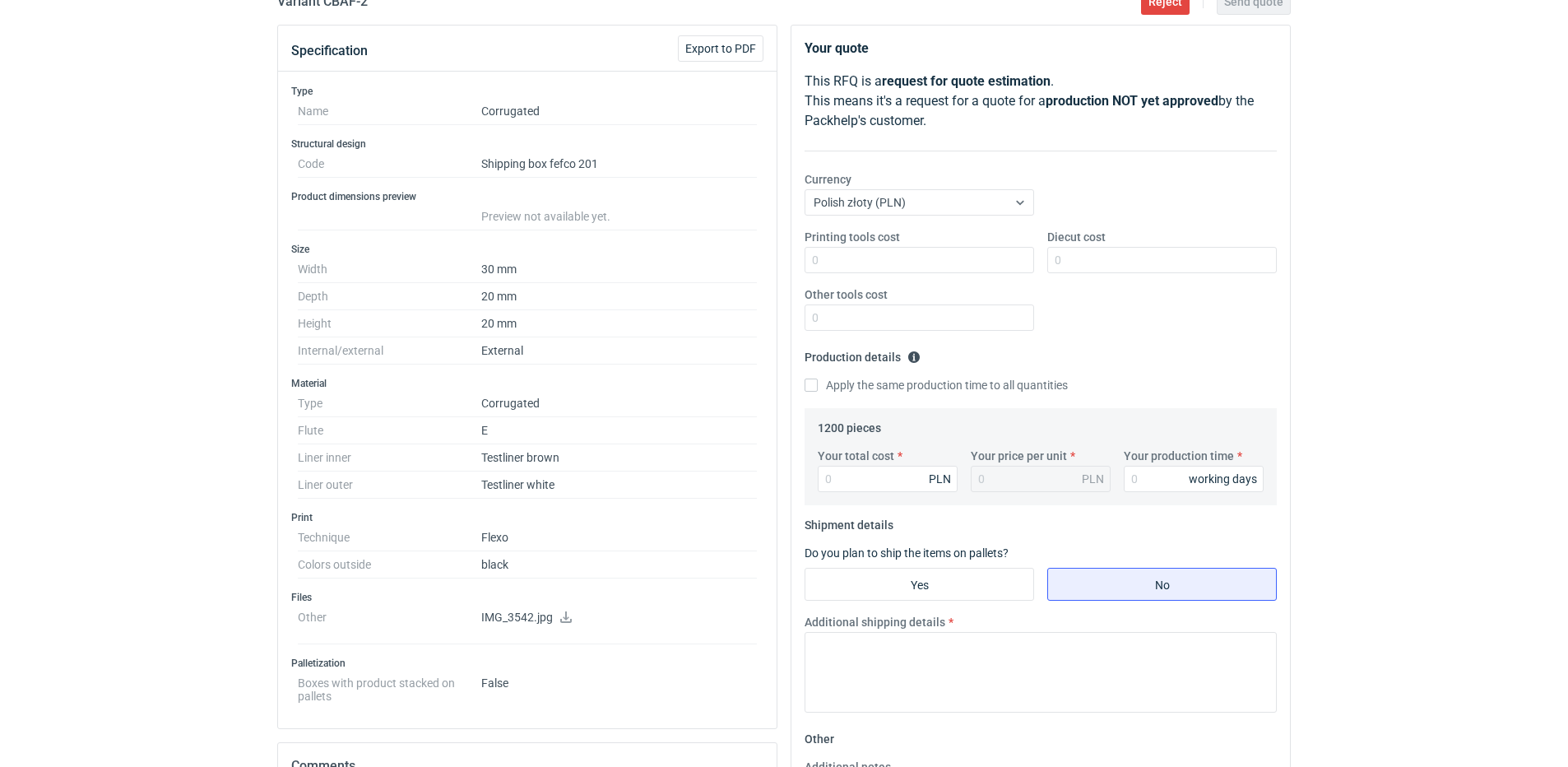
scroll to position [164, 0]
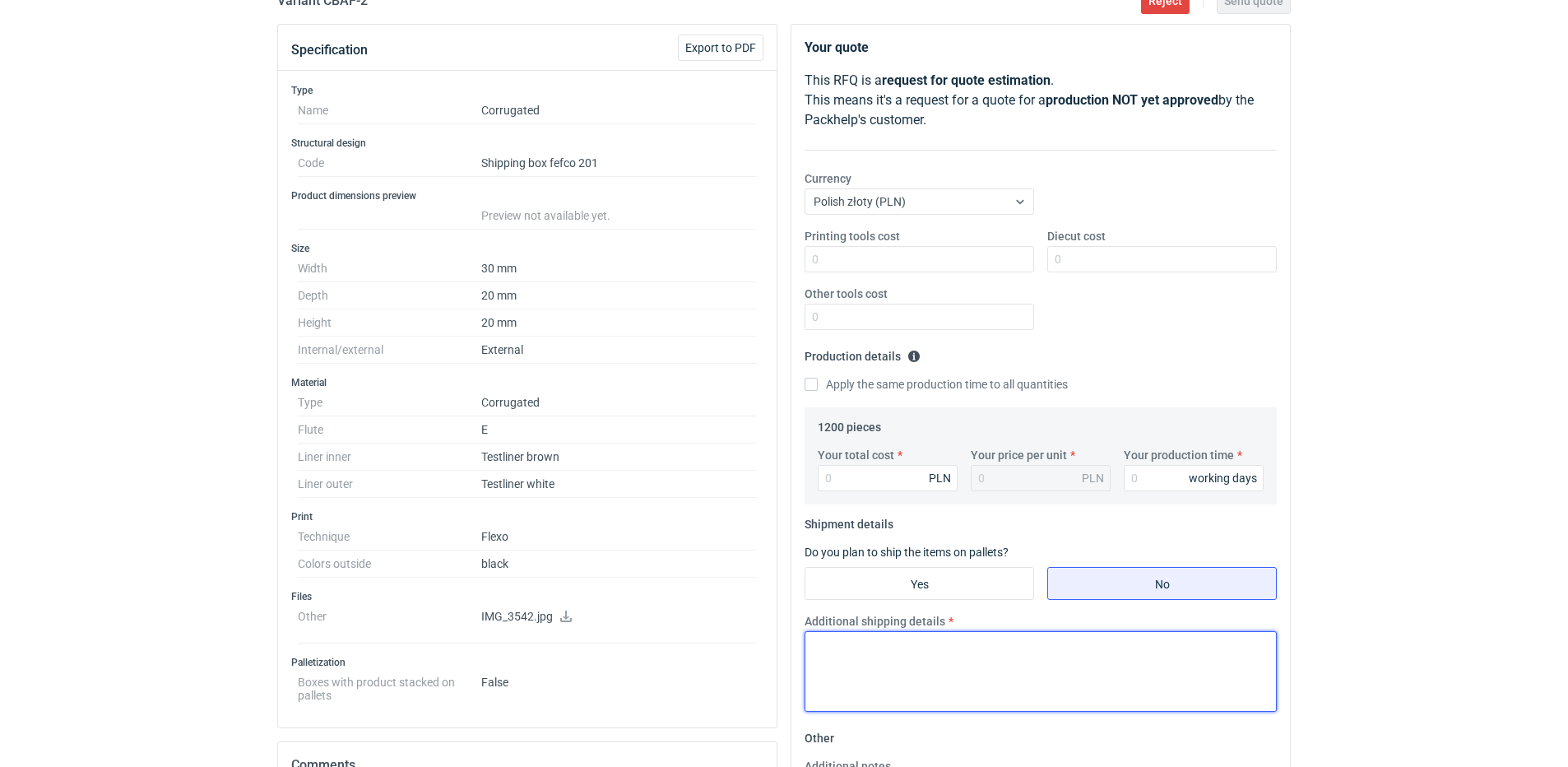
click at [918, 670] on textarea "Additional shipping details" at bounding box center [1041, 671] width 473 height 80
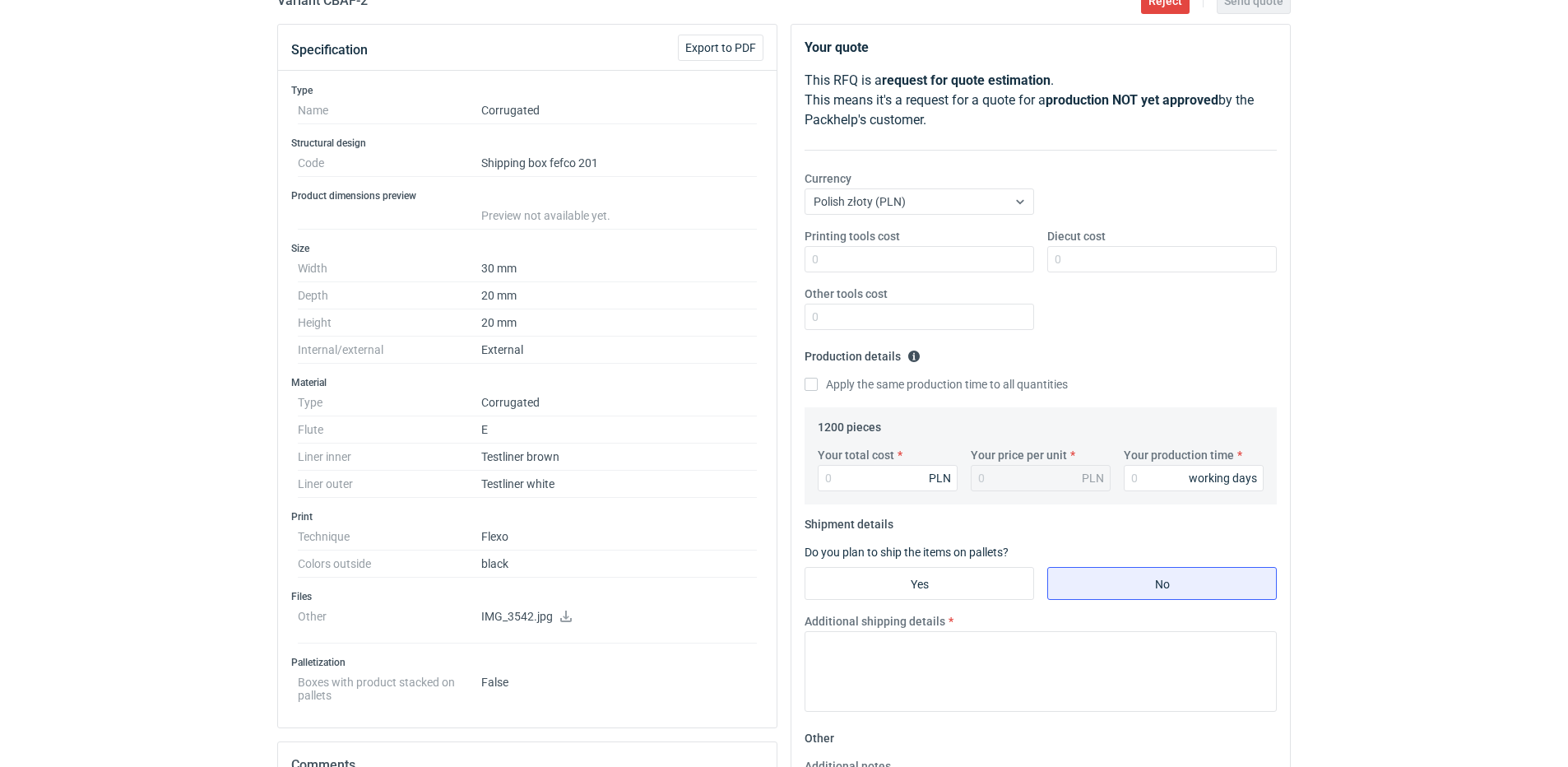
click at [563, 611] on icon at bounding box center [566, 616] width 13 height 11
click at [870, 258] on input "Printing tools cost" at bounding box center [920, 260] width 229 height 27
type input "600"
click at [807, 377] on label "Apply the same production time to all quantities" at bounding box center [937, 384] width 264 height 16
click at [807, 378] on input "Apply the same production time to all quantities" at bounding box center [812, 385] width 13 height 13
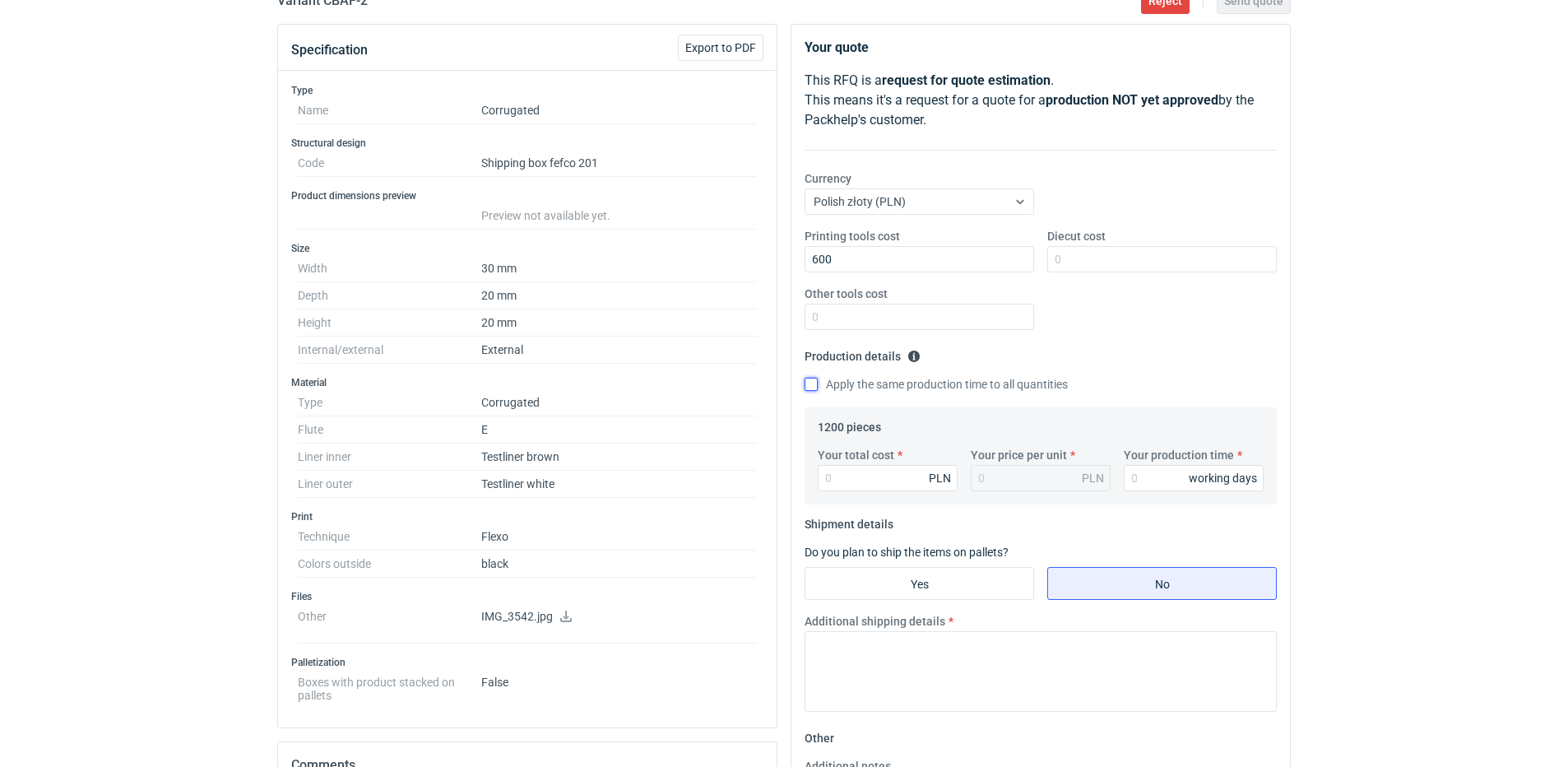
checkbox input "true"
click at [1153, 479] on input "Your production time" at bounding box center [1194, 479] width 139 height 27
type input "12"
click at [824, 475] on input "Your total cost" at bounding box center [888, 479] width 139 height 27
type input "171"
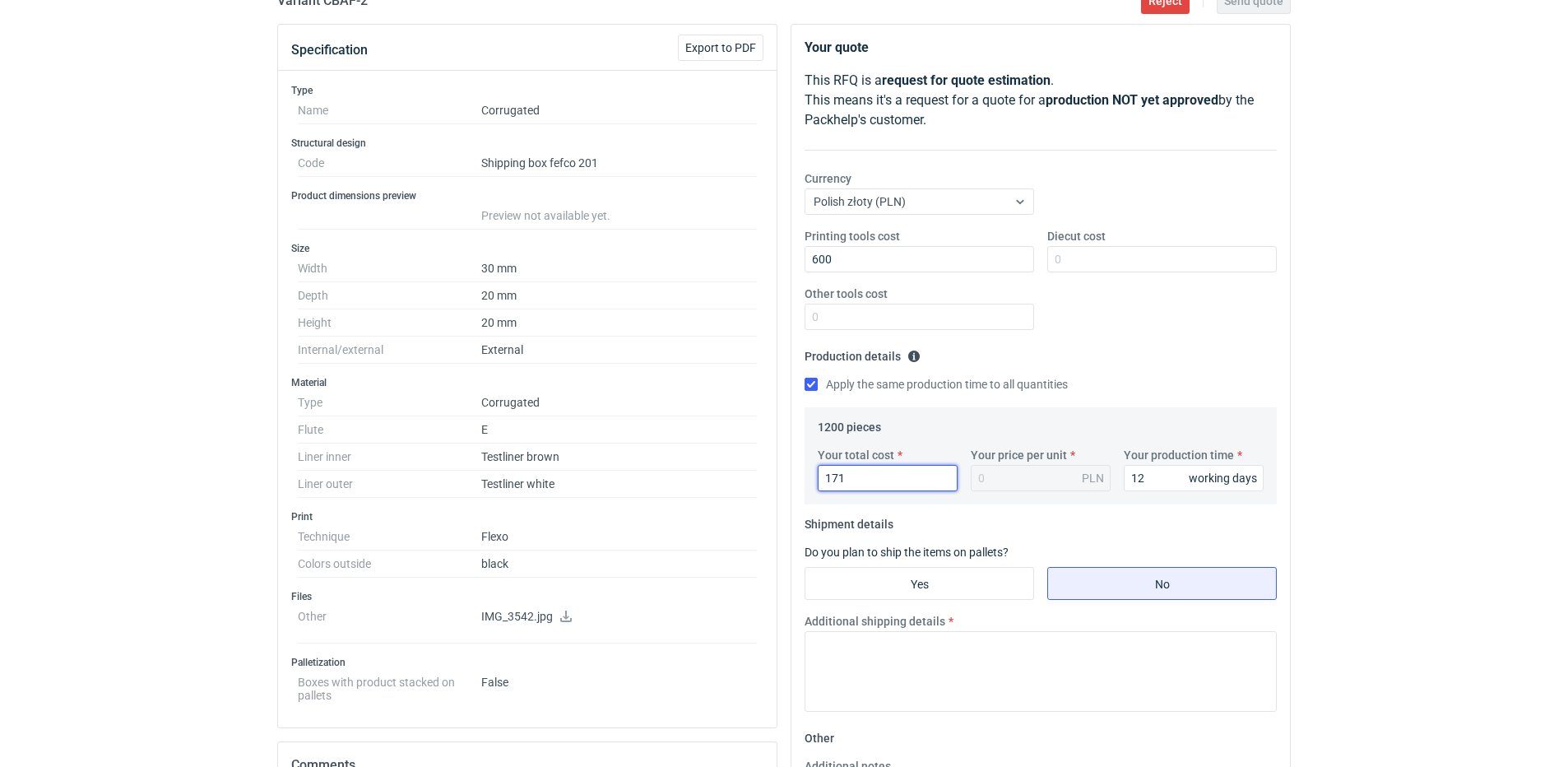
type input "0.14"
type input "1716"
type input "1.43"
click at [866, 475] on input "1716" at bounding box center [888, 479] width 139 height 27
click at [710, 502] on div "Specification Export to PDF Type Name Corrugated Structural design Code Shippin…" at bounding box center [783, 580] width 1027 height 1113
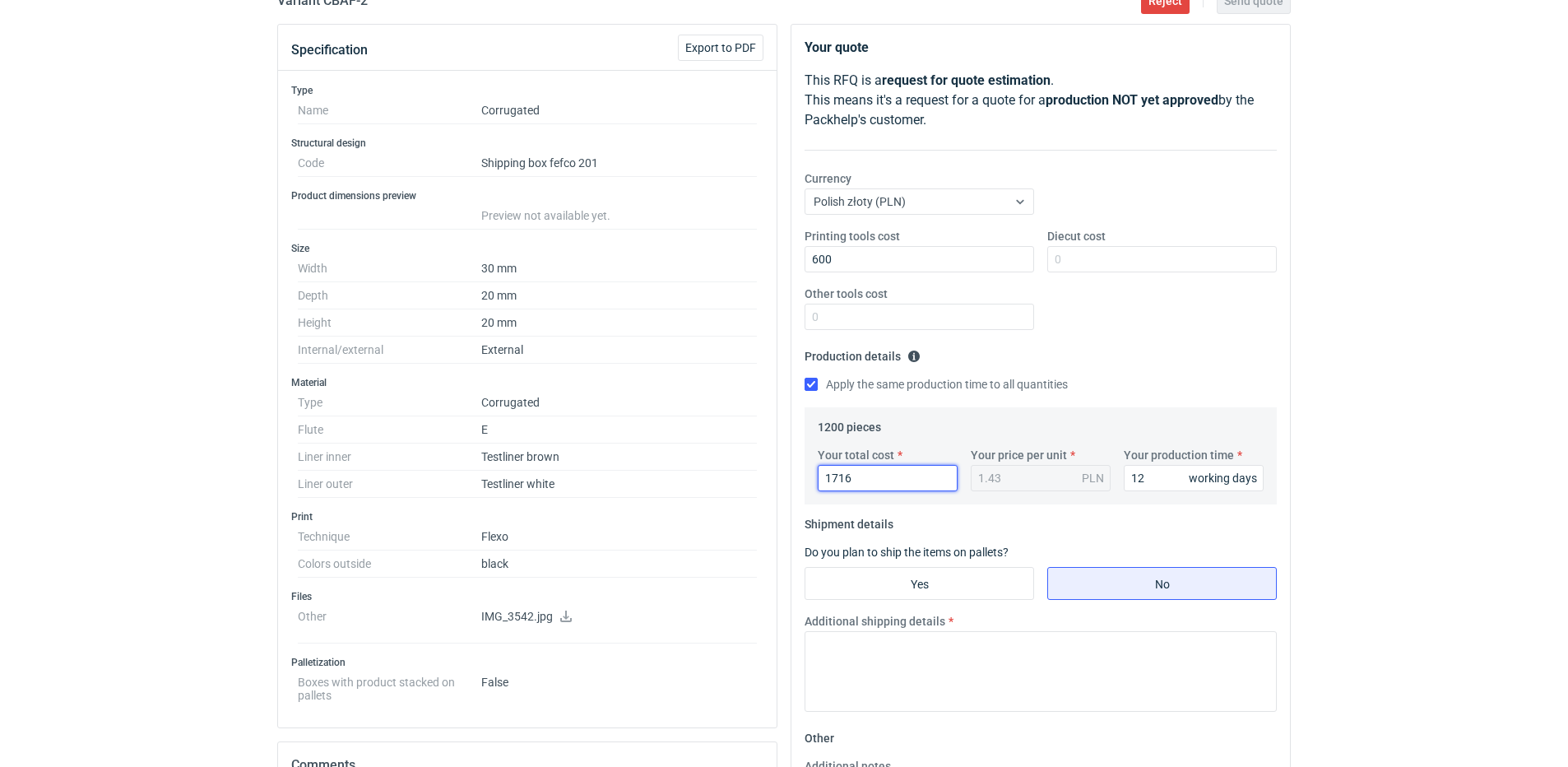
click at [871, 478] on input "1716" at bounding box center [888, 479] width 139 height 27
drag, startPoint x: 872, startPoint y: 479, endPoint x: 715, endPoint y: 479, distance: 157.0
click at [715, 479] on div "Specification Export to PDF Type Name Corrugated Structural design Code Shippin…" at bounding box center [783, 580] width 1027 height 1113
type input "1596"
type input "1.33"
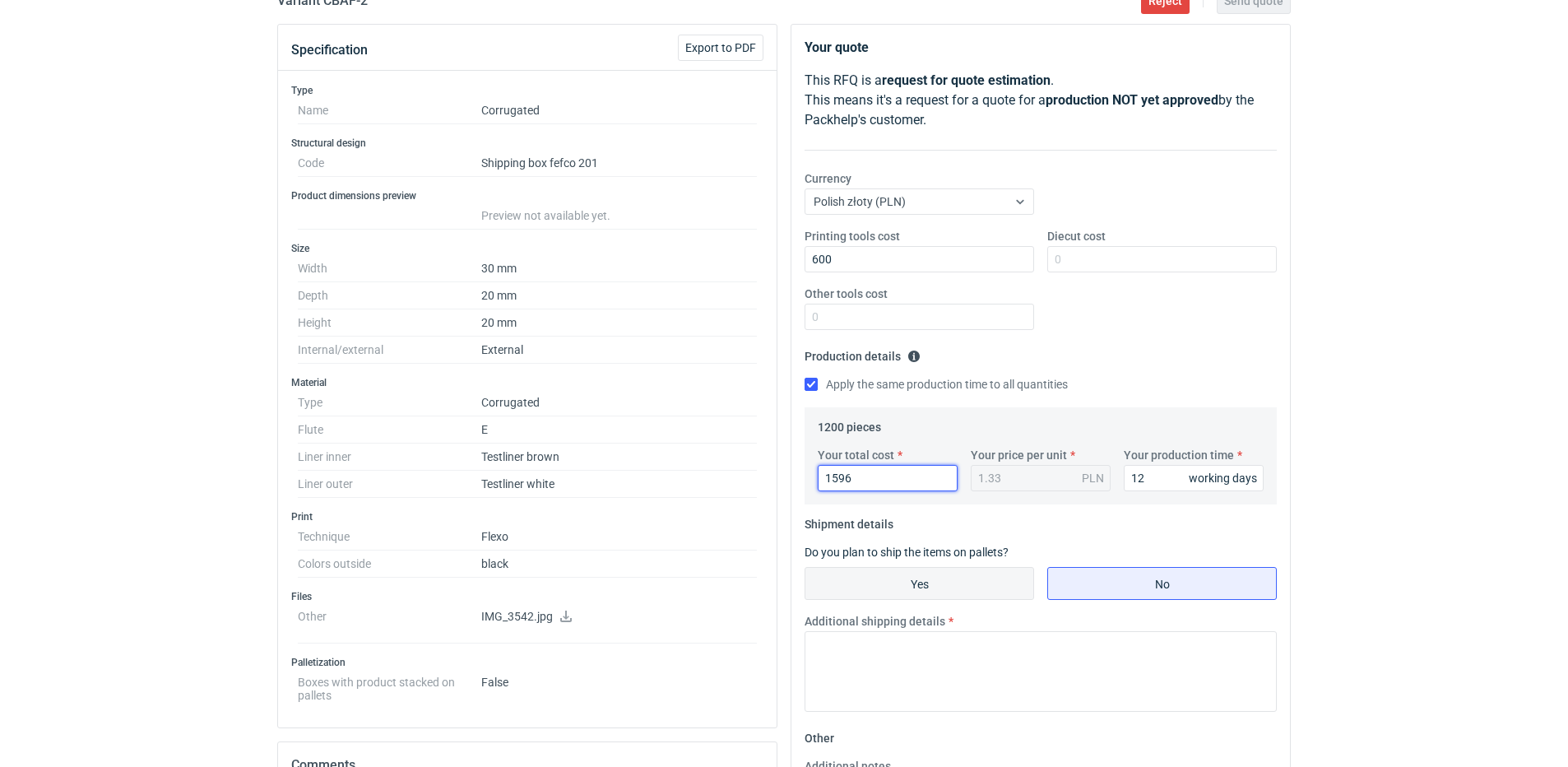
type input "1596"
click at [909, 590] on input "Yes" at bounding box center [920, 584] width 228 height 32
radio input "true"
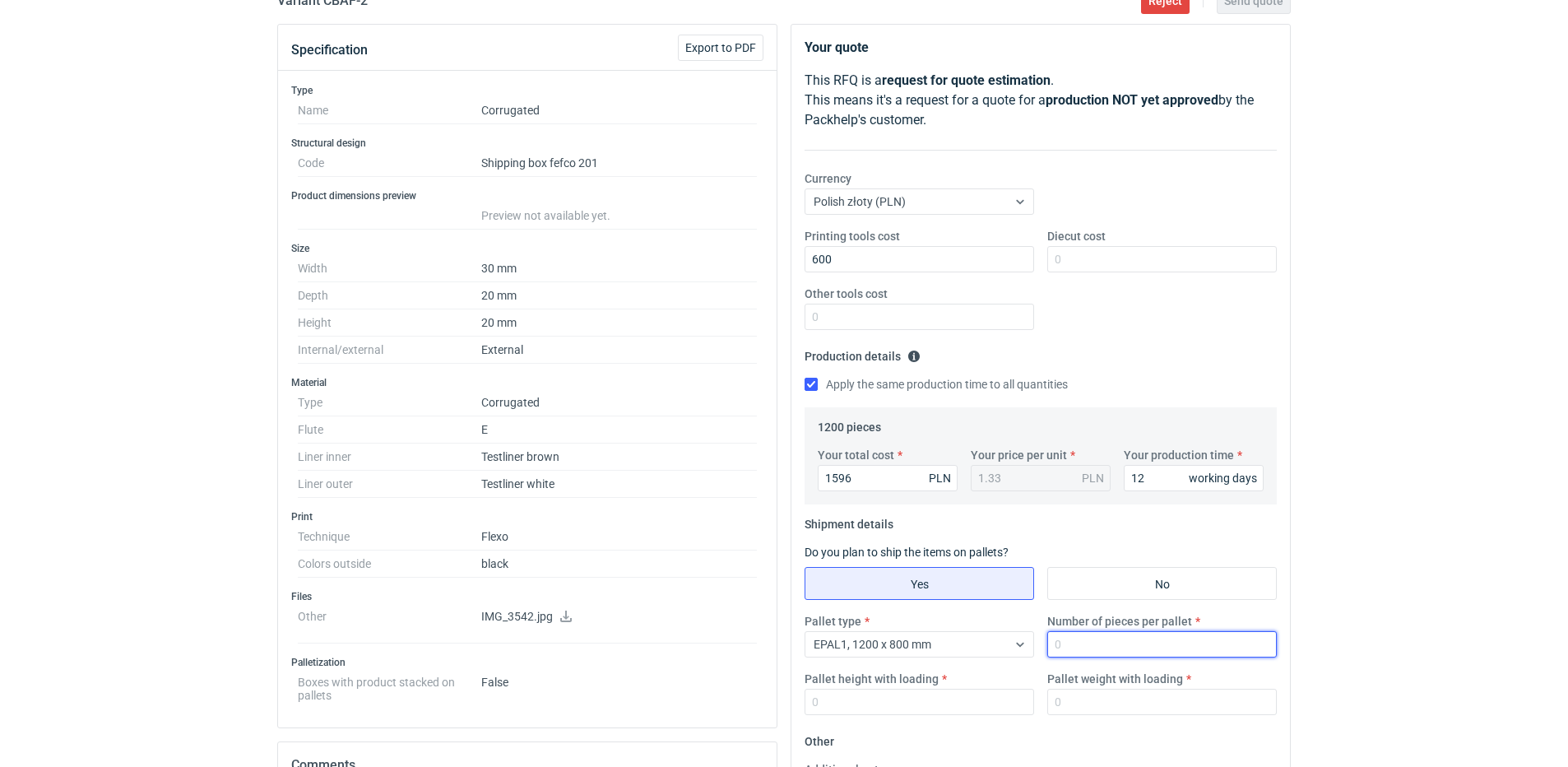
click at [1114, 649] on input "Number of pieces per pallet" at bounding box center [1162, 645] width 229 height 27
type input "1200"
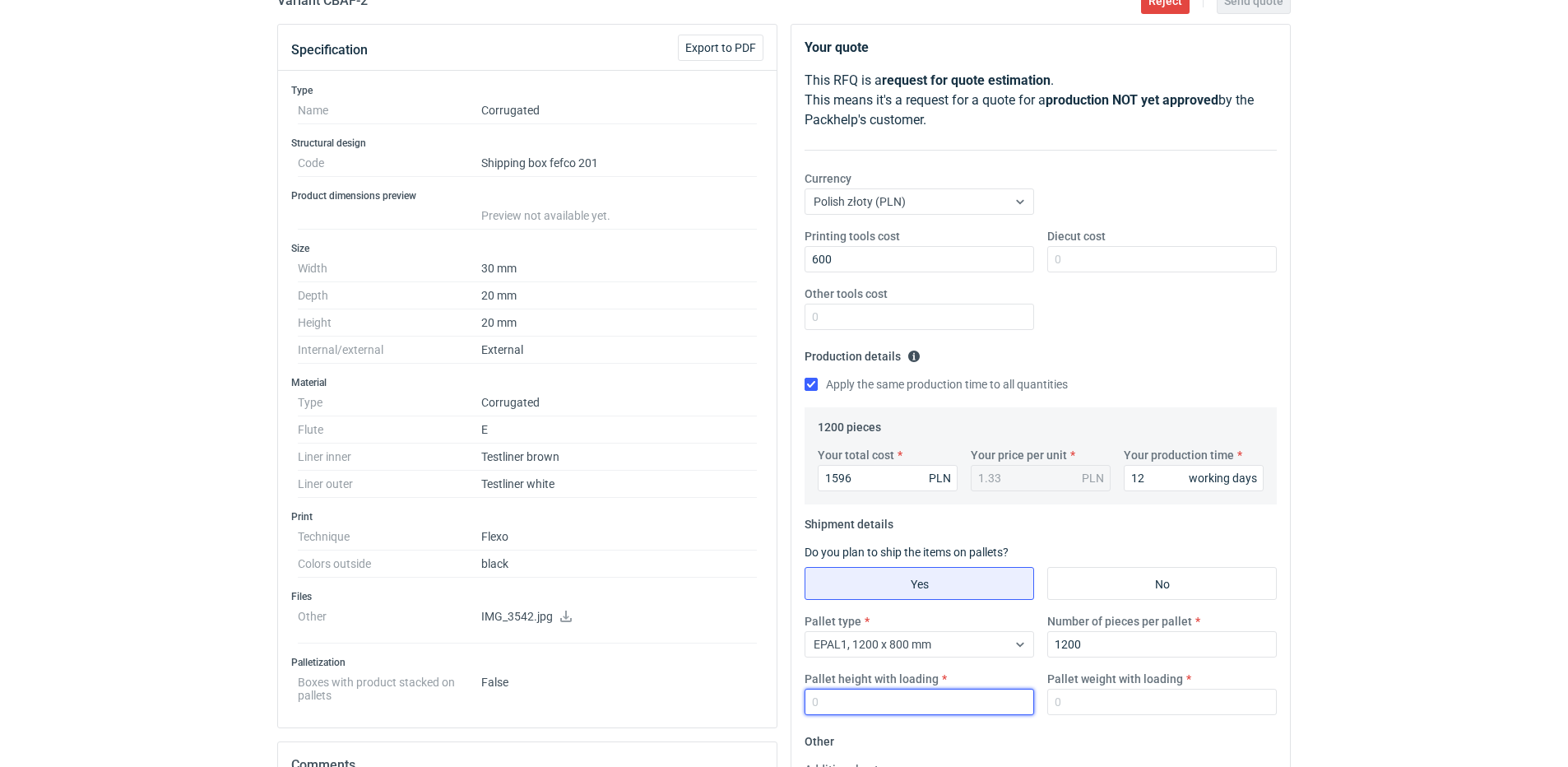
click at [979, 689] on input "Pallet height with loading" at bounding box center [920, 702] width 229 height 27
type input "1800"
click at [1142, 702] on input "Pallet weight with loading" at bounding box center [1162, 702] width 229 height 27
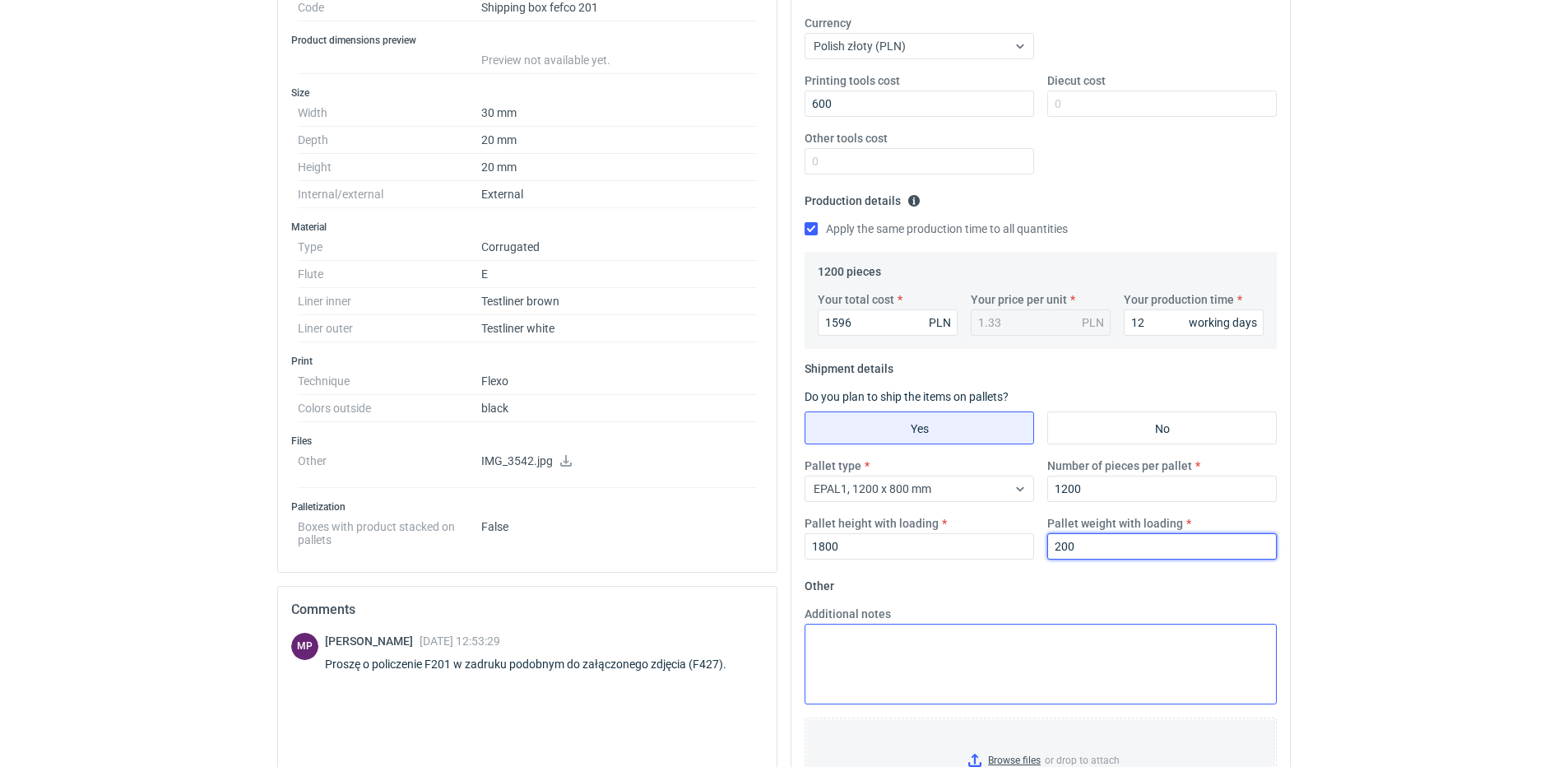
scroll to position [330, 0]
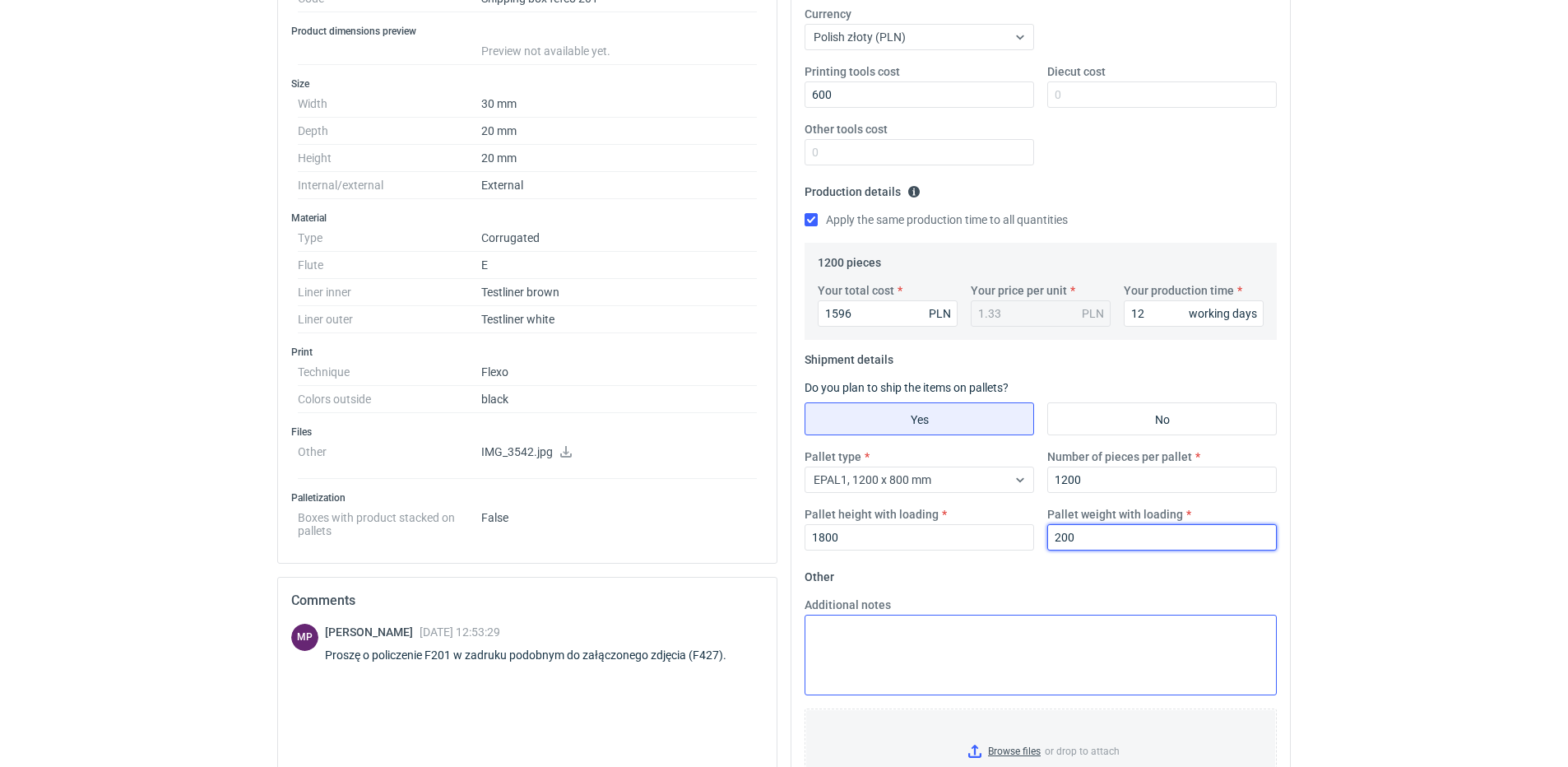
type input "200"
click at [905, 647] on textarea "Additional notes" at bounding box center [1041, 655] width 473 height 80
click at [909, 638] on textarea "Additional notes" at bounding box center [1041, 655] width 473 height 80
type textarea "M"
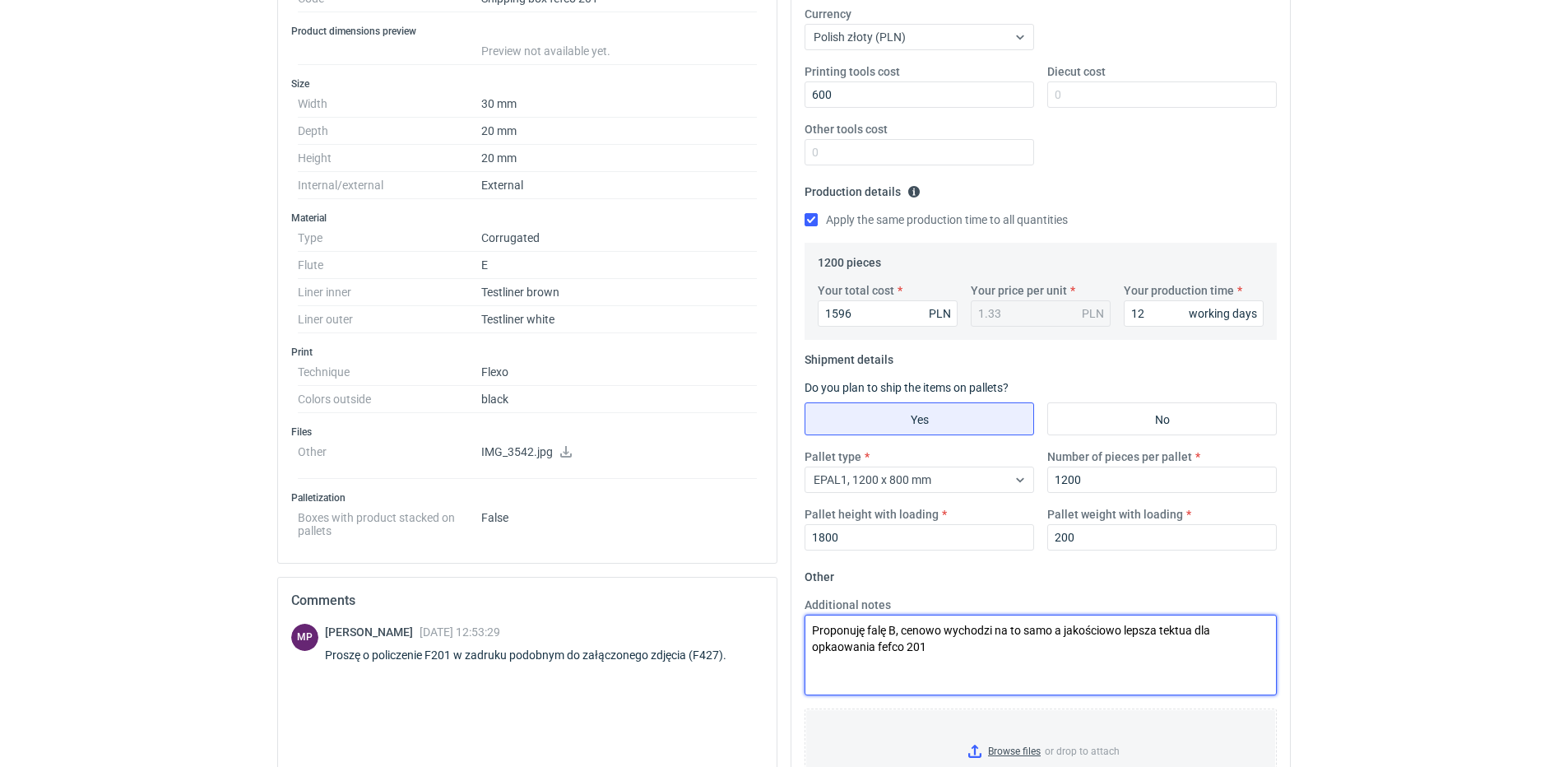
click at [836, 651] on textarea "Proponuję falę B, cenowo wychodzi na to samo a jakościowo lepsza tektua dla opk…" at bounding box center [1041, 655] width 473 height 80
click at [1186, 632] on textarea "Proponuję falę B, cenowo wychodzi na to samo a jakościowo lepsza tektua dla opk…" at bounding box center [1041, 655] width 473 height 80
drag, startPoint x: 825, startPoint y: 646, endPoint x: 840, endPoint y: 645, distance: 15.0
click at [826, 645] on textarea "Proponuję falę B, cenowo wychodzi na to samo a jakościowo lepsza tektura dla op…" at bounding box center [1041, 655] width 473 height 80
click at [939, 646] on textarea "Proponuję falę B, cenowo wychodzi na to samo a jakościowo lepsza tektura dla ok…" at bounding box center [1041, 655] width 473 height 80
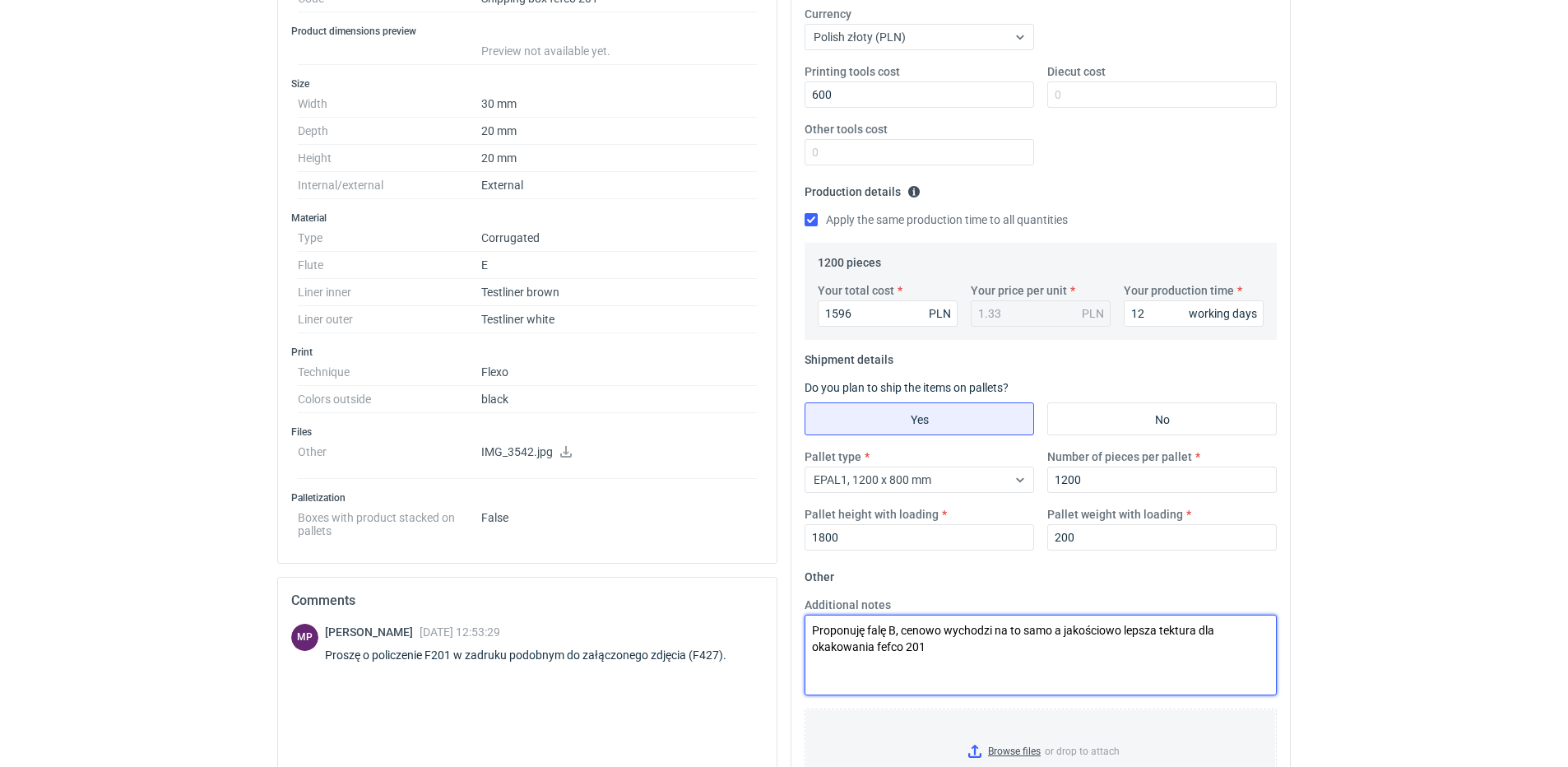
click at [822, 644] on textarea "Proponuję falę B, cenowo wychodzi na to samo a jakościowo lepsza tektura dla ok…" at bounding box center [1041, 655] width 473 height 80
click at [977, 649] on textarea "Proponuję falę B, cenowo wychodzi na to samo a jakościowo lepsza tektura dla op…" at bounding box center [1041, 655] width 473 height 80
click at [1066, 671] on textarea "Proponuję falę B, cenowo wychodzi na to samo a jakościowo lepsza tektura dla op…" at bounding box center [1041, 655] width 473 height 80
drag, startPoint x: 1033, startPoint y: 657, endPoint x: 1026, endPoint y: 656, distance: 7.1
click at [1029, 656] on textarea "Proponuję falę B, cenowo wychodzi na to samo a jakościowo lepsza tektura dla op…" at bounding box center [1041, 655] width 473 height 80
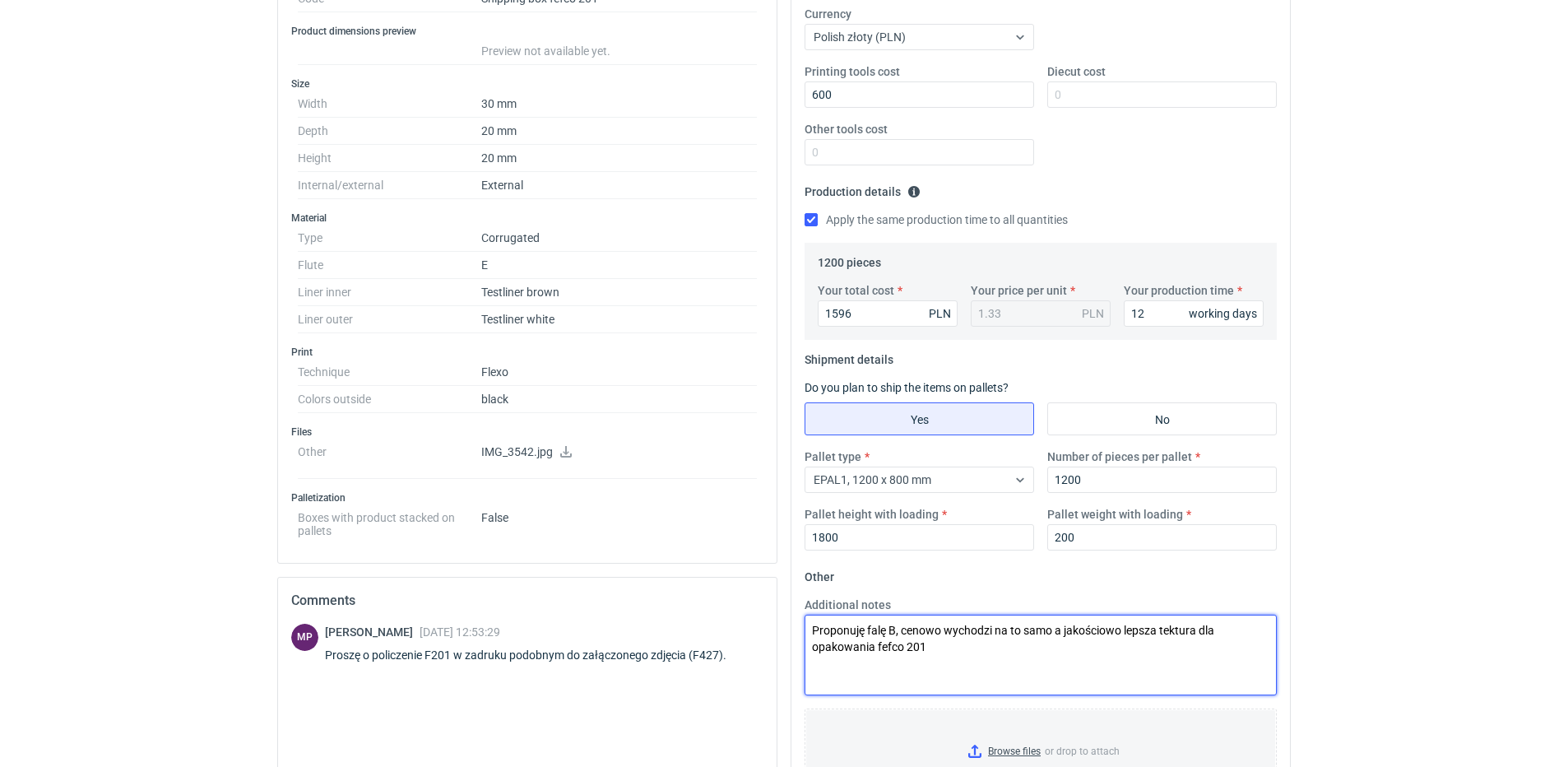
click at [1023, 655] on textarea "Proponuję falę B, cenowo wychodzi na to samo a jakościowo lepsza tektura dla op…" at bounding box center [1041, 655] width 473 height 80
click at [1057, 650] on textarea "Proponuję falę B, cenowo wychodzi na to samo a jakościowo lepsza tektura dla op…" at bounding box center [1041, 655] width 473 height 80
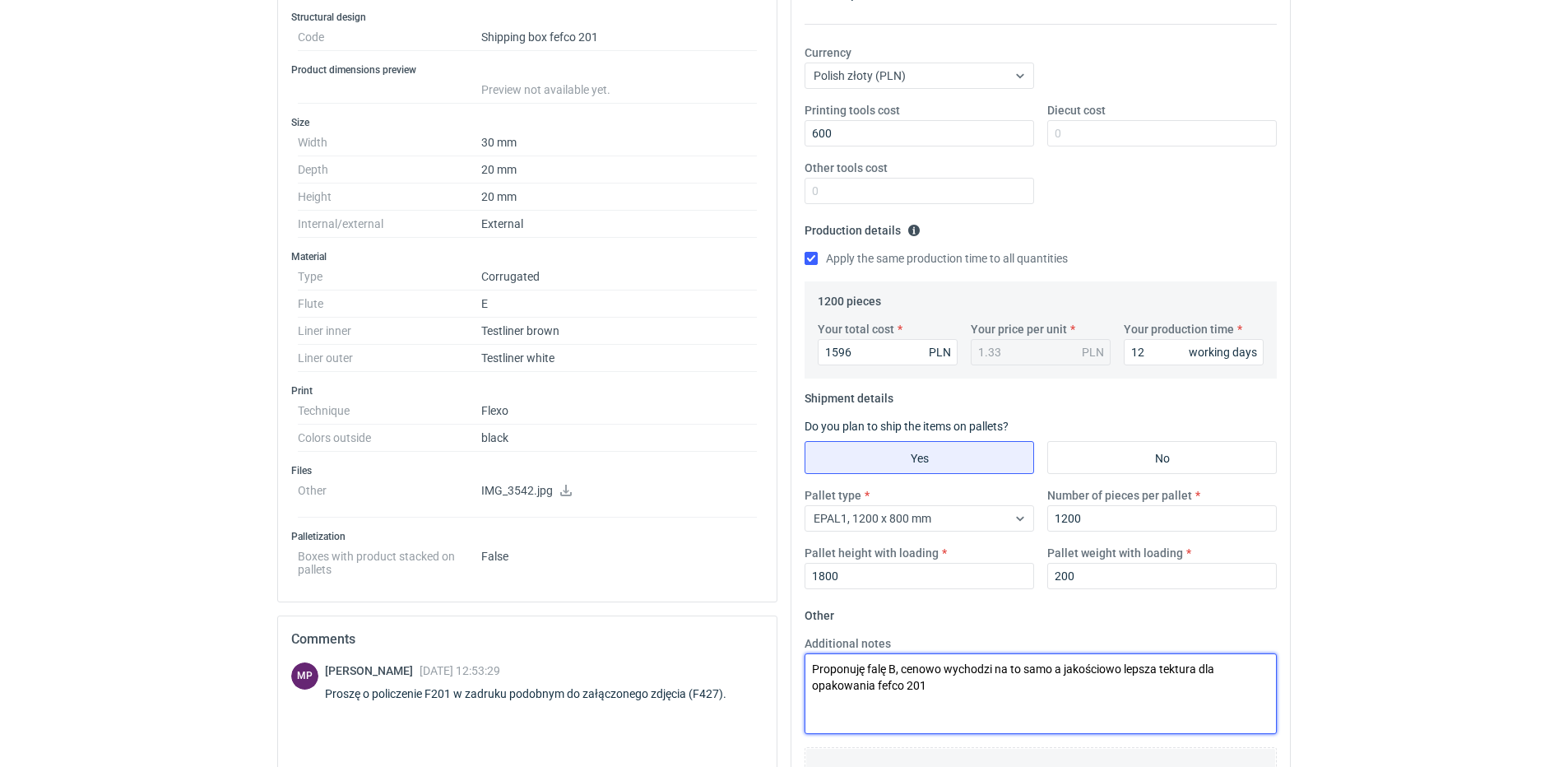
scroll to position [0, 0]
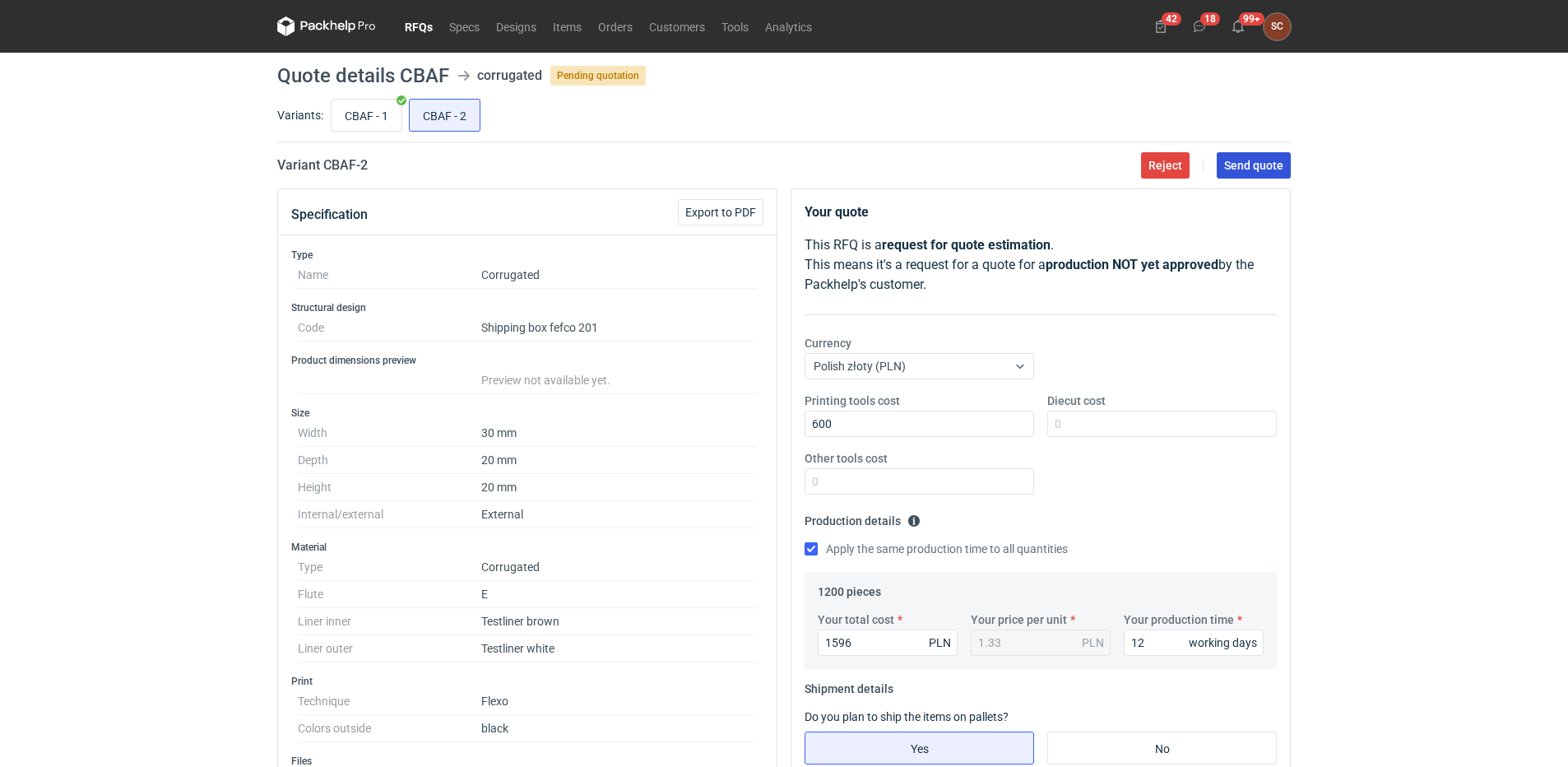
type textarea "Proponuję falę B, cenowo wychodzi na to samo a jakościowo lepsza tektura dla op…"
click at [1248, 165] on span "Send quote" at bounding box center [1254, 165] width 59 height 11
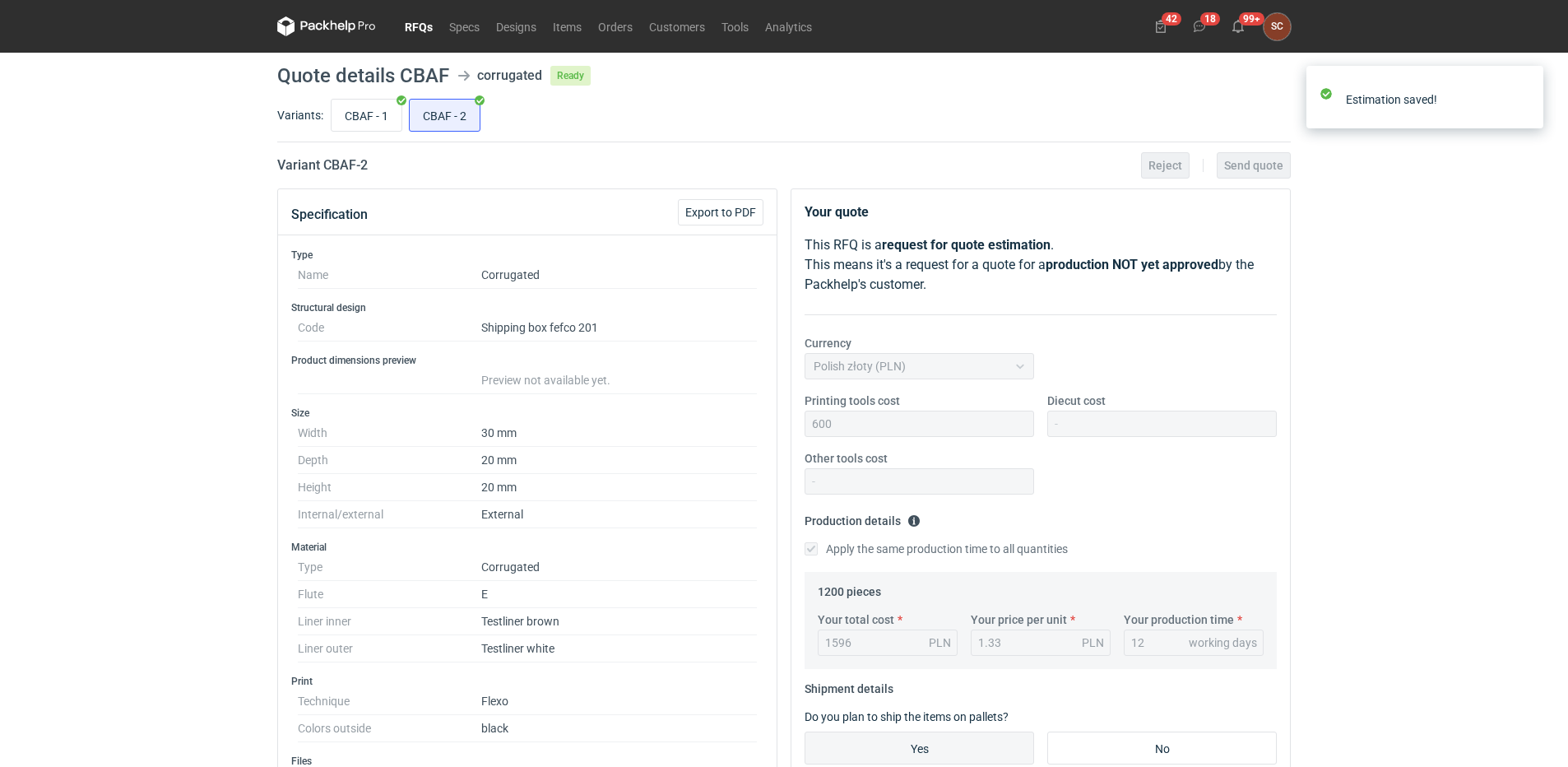
click at [425, 23] on link "RFQs" at bounding box center [418, 26] width 45 height 20
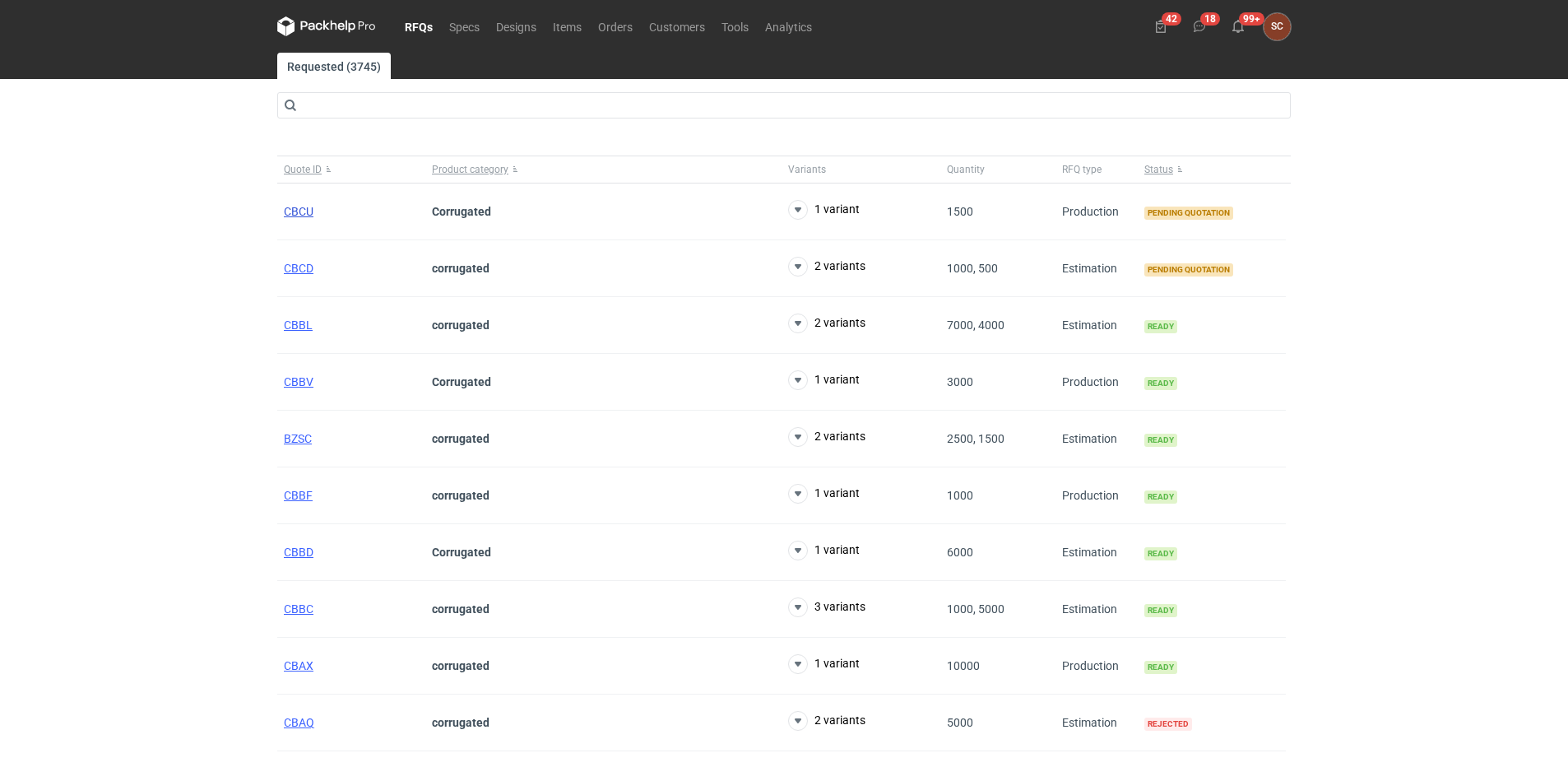
click at [307, 210] on span "CBCU" at bounding box center [298, 212] width 30 height 13
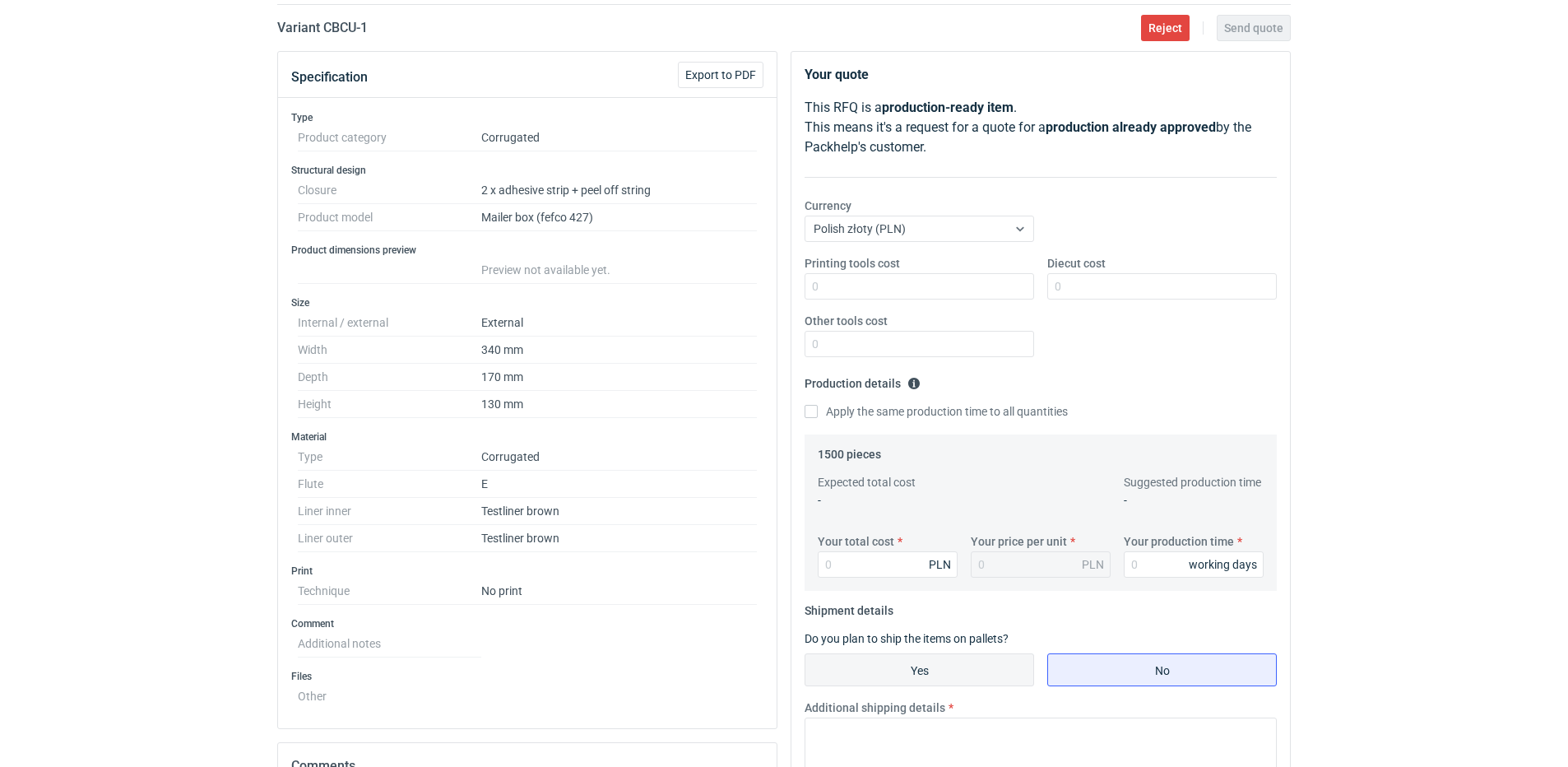
scroll to position [82, 0]
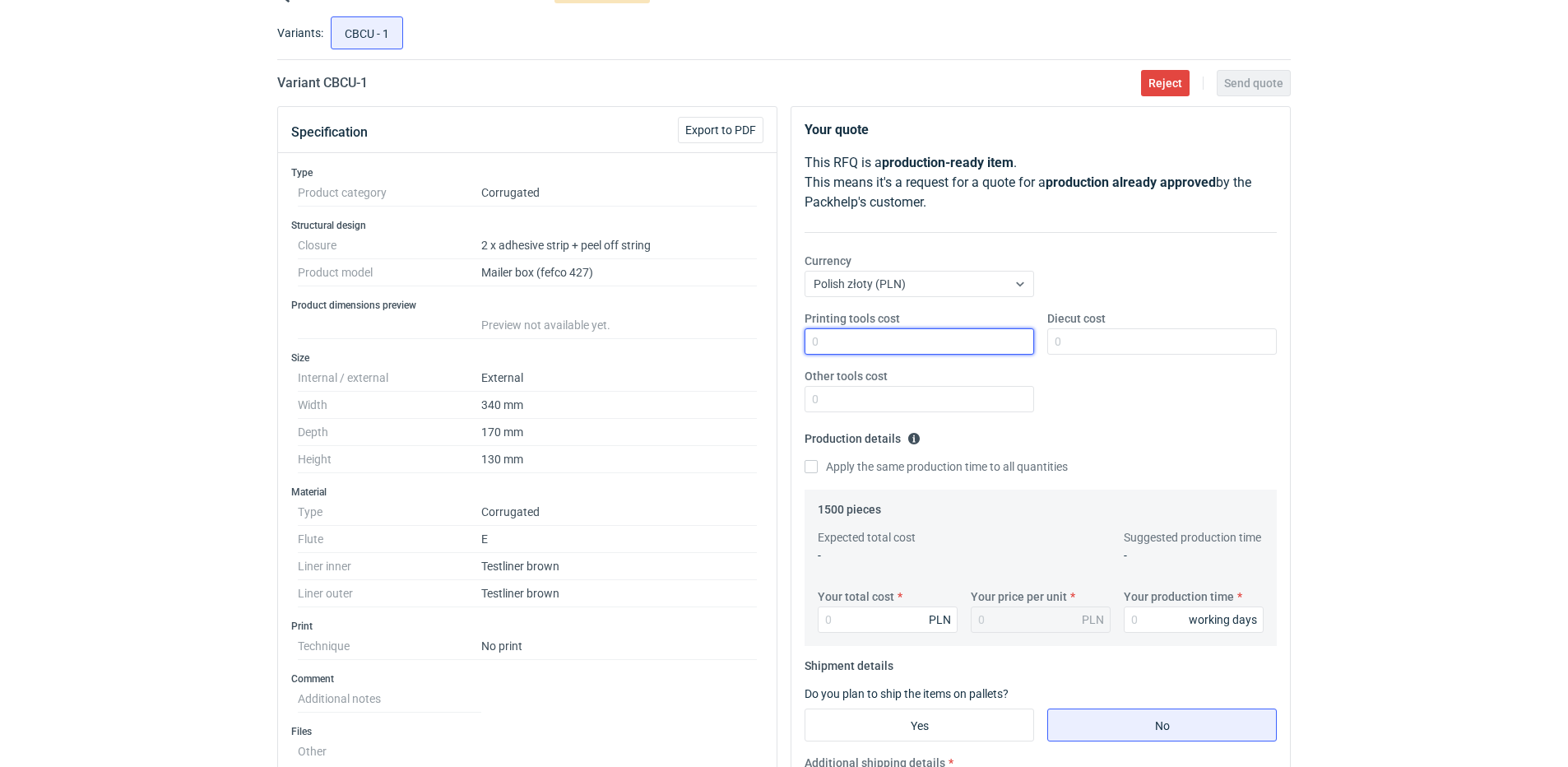
click at [904, 342] on input "Printing tools cost" at bounding box center [920, 342] width 229 height 27
click at [1129, 333] on input "Diecut cost" at bounding box center [1162, 342] width 229 height 27
type input "2400"
click at [1140, 414] on div "Printing tools cost Diecut cost 2400 Other tools cost" at bounding box center [1041, 368] width 485 height 116
drag, startPoint x: 817, startPoint y: 462, endPoint x: 816, endPoint y: 479, distance: 17.0
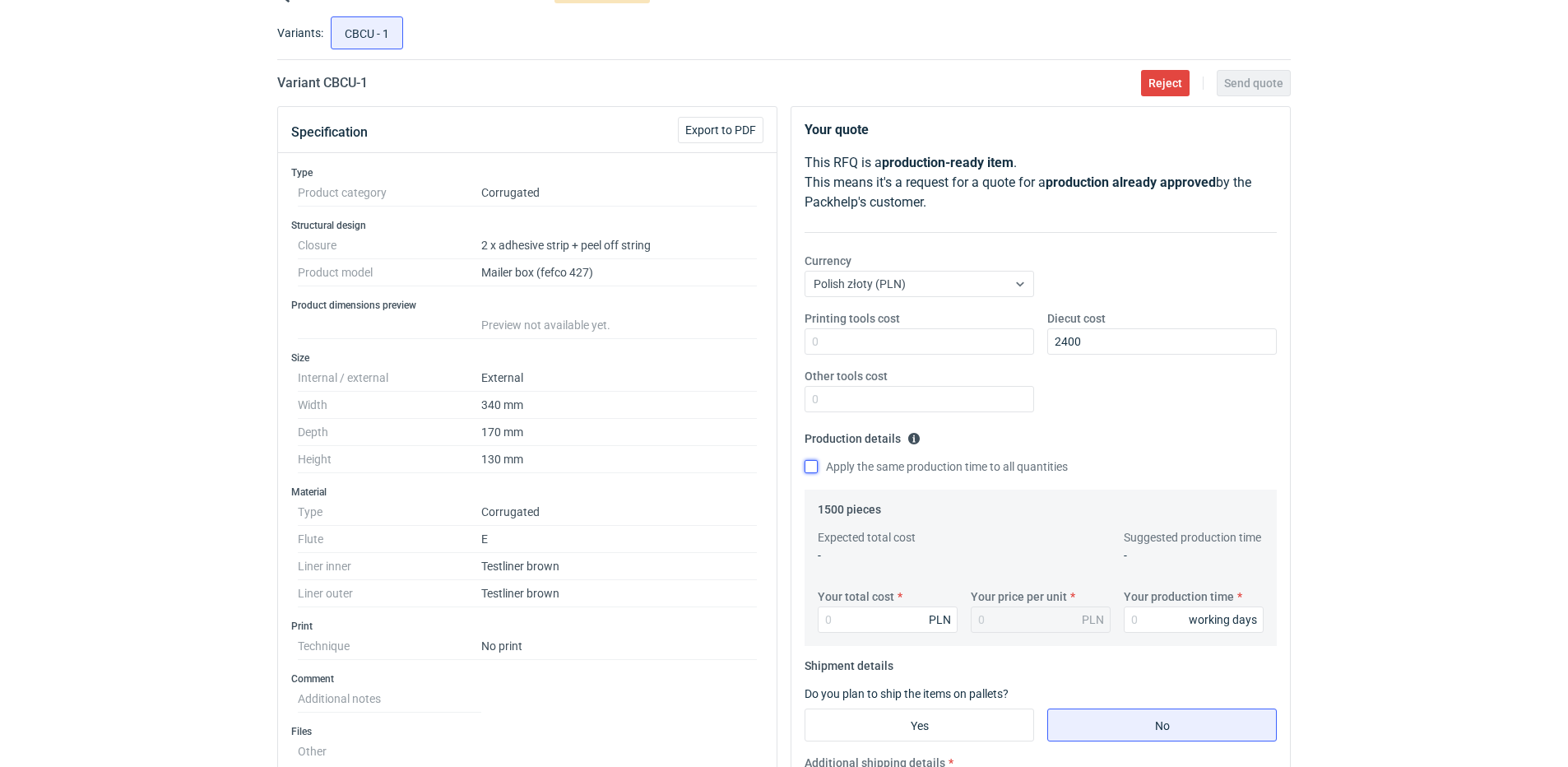
click at [817, 462] on input "Apply the same production time to all quantities" at bounding box center [812, 467] width 13 height 13
checkbox input "true"
click at [876, 616] on input "Your total cost" at bounding box center [888, 620] width 139 height 27
type input "5"
type input "2550"
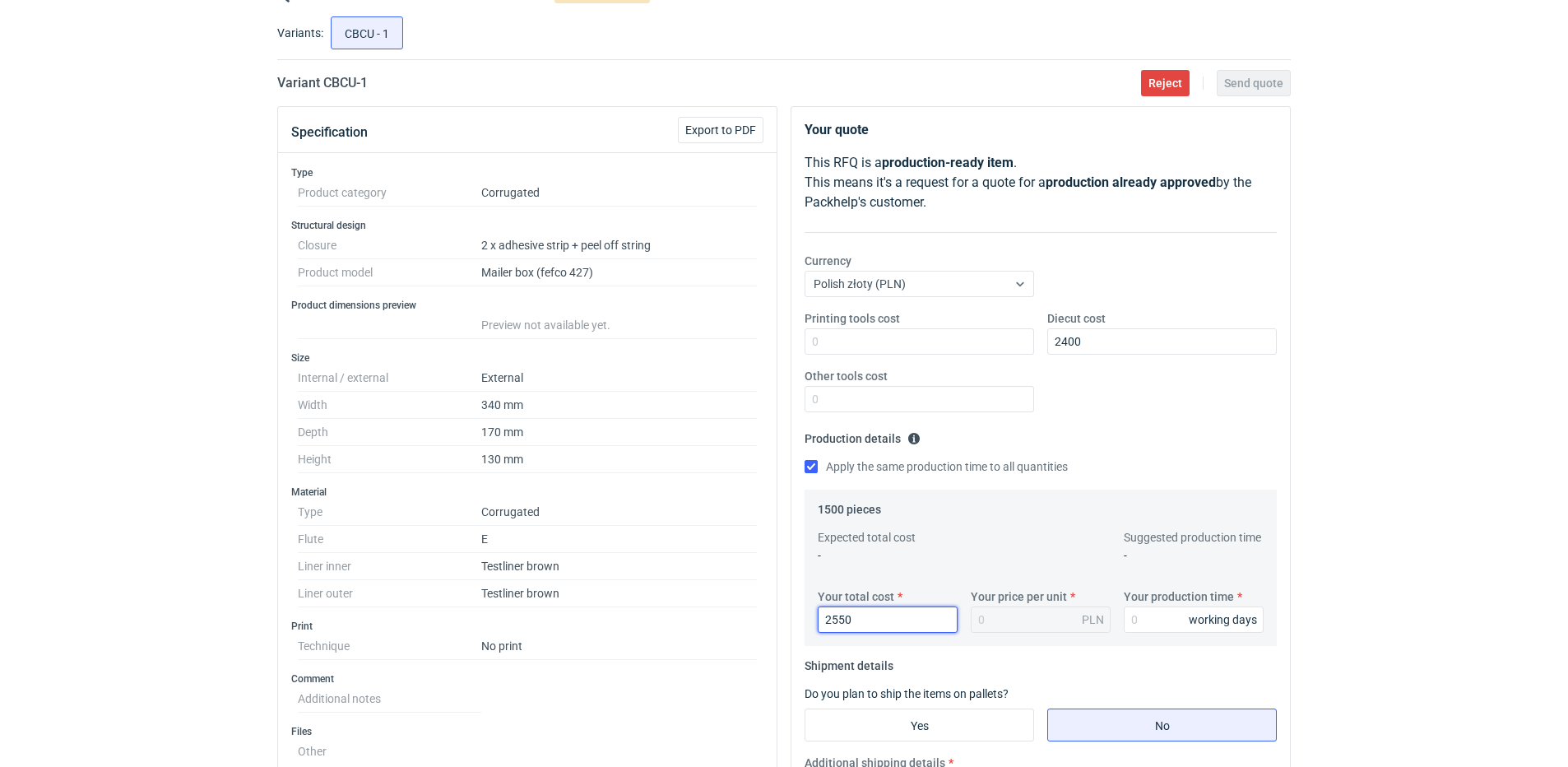
type input "1.7"
type input "2550"
click at [1163, 628] on input "Your production time" at bounding box center [1194, 620] width 139 height 27
type input "12"
click at [1151, 392] on div "Printing tools cost Diecut cost 2400 Other tools cost" at bounding box center [1041, 368] width 485 height 116
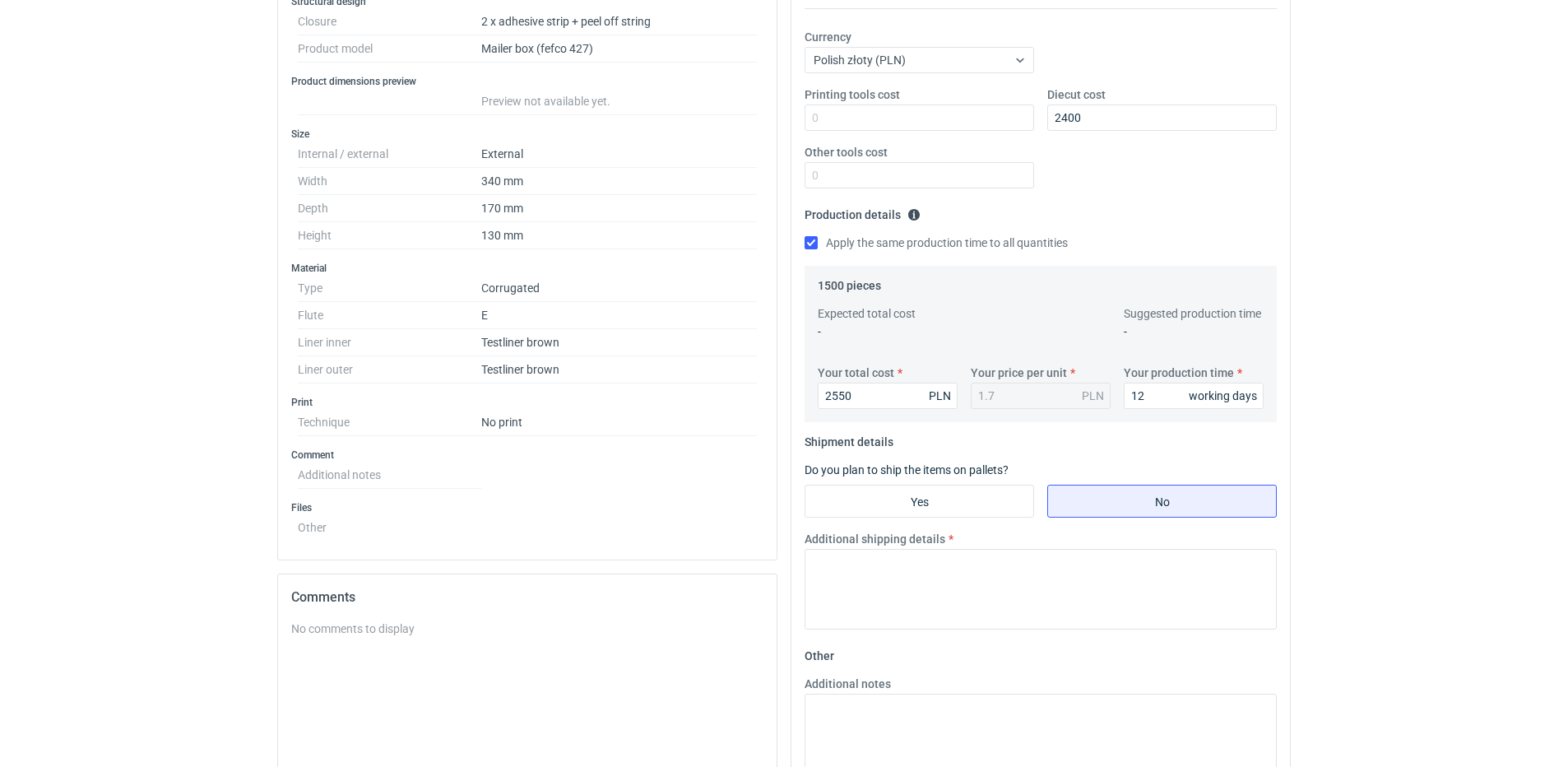
scroll to position [330, 0]
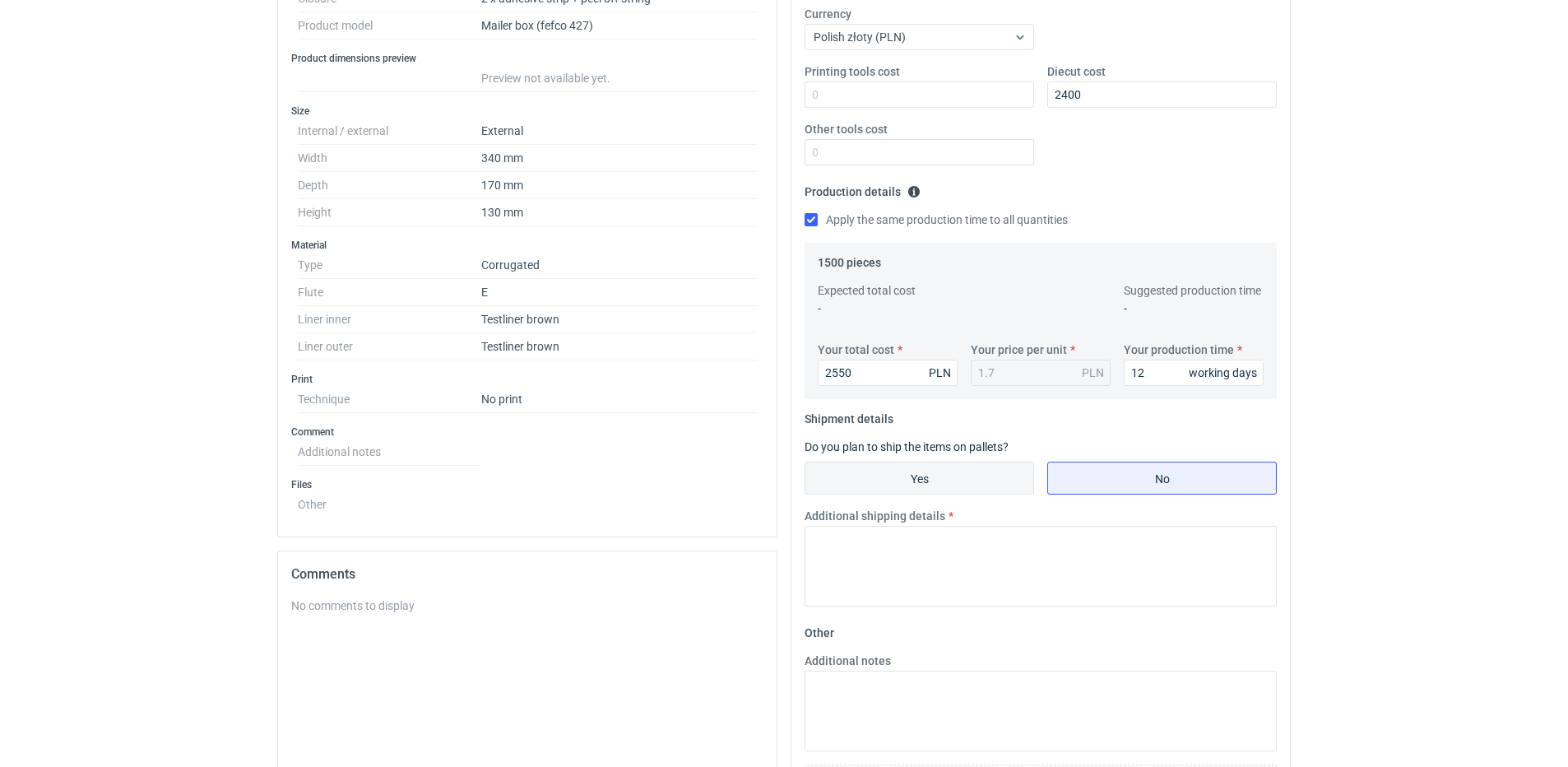
click at [854, 484] on input "Yes" at bounding box center [920, 478] width 228 height 32
radio input "true"
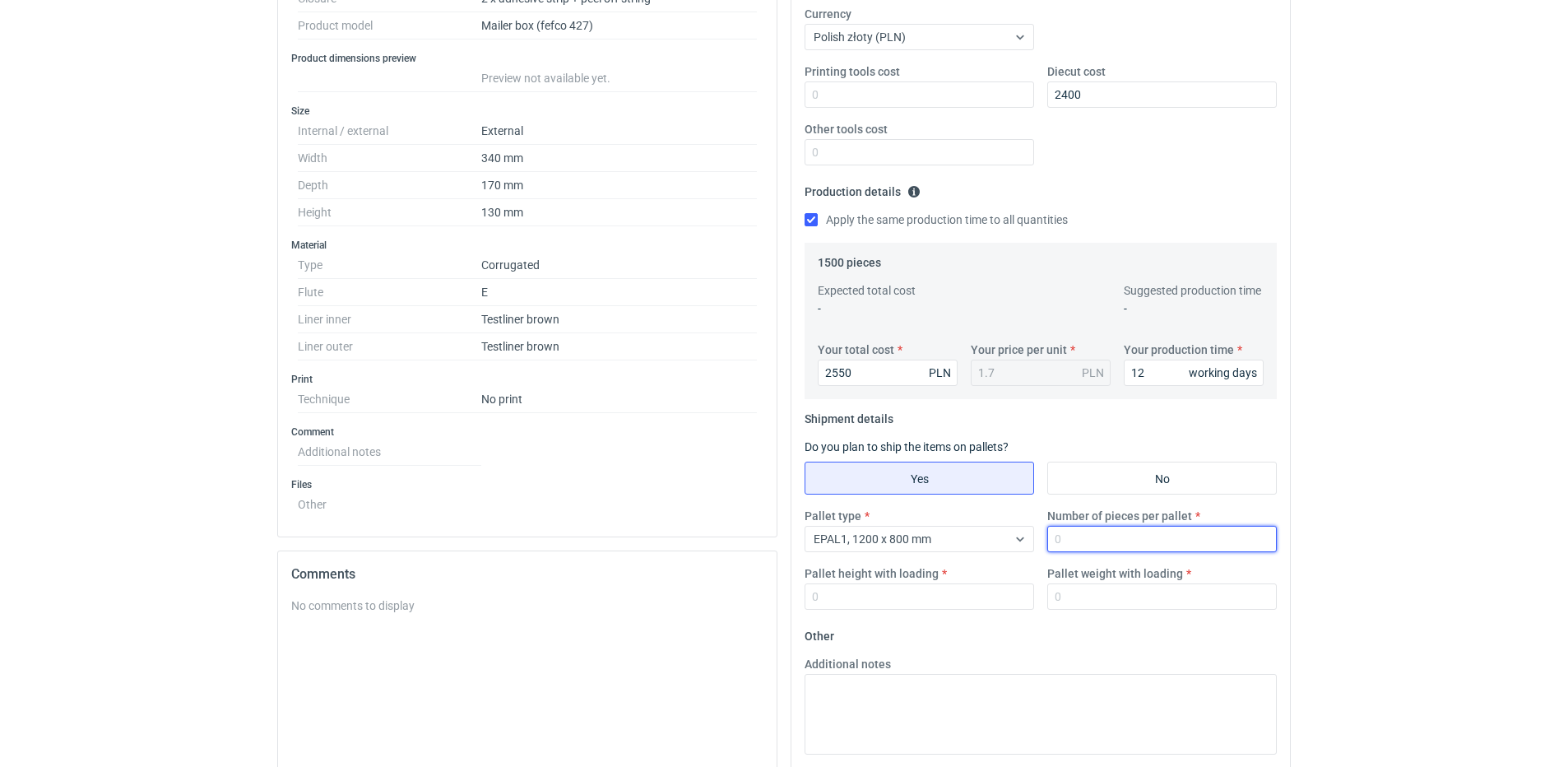
click at [1085, 541] on input "Number of pieces per pallet" at bounding box center [1162, 540] width 229 height 27
type input "1000"
click at [913, 592] on input "Pallet height with loading" at bounding box center [920, 597] width 229 height 27
type input "1800"
click at [1098, 586] on input "Pallet weight with loading" at bounding box center [1162, 597] width 229 height 27
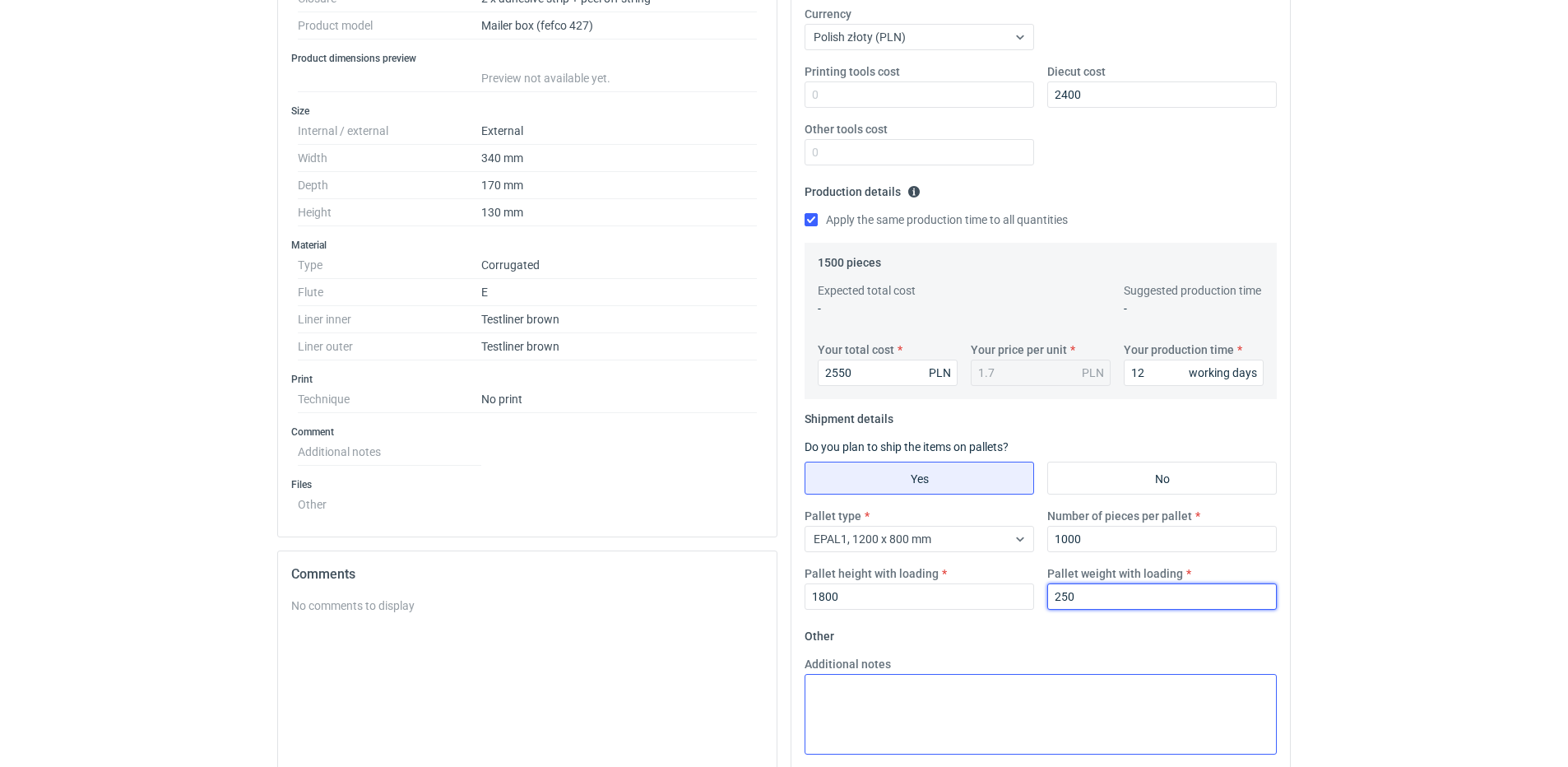
type input "250"
click at [913, 688] on textarea "Additional notes" at bounding box center [1041, 714] width 473 height 80
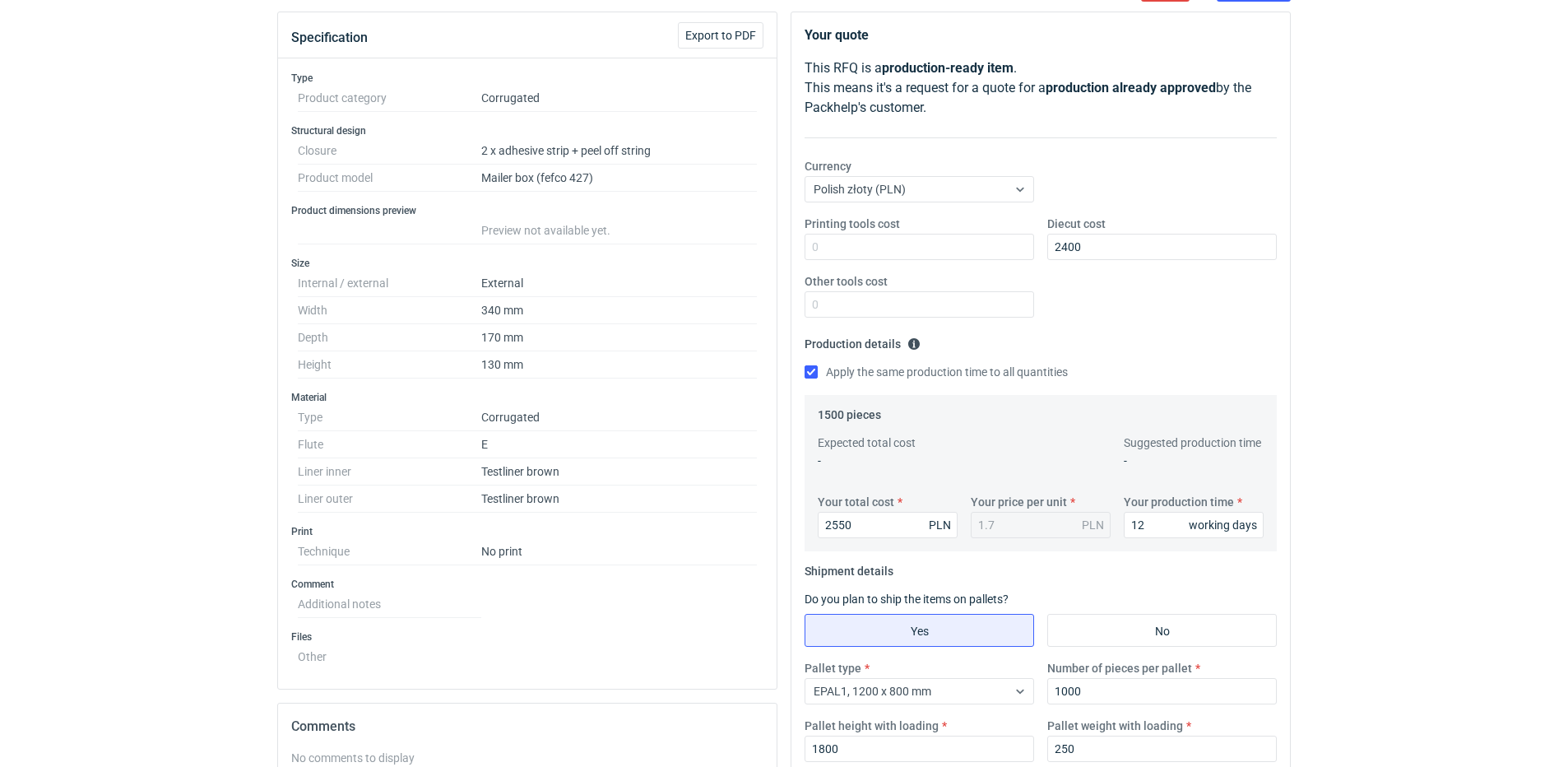
scroll to position [0, 0]
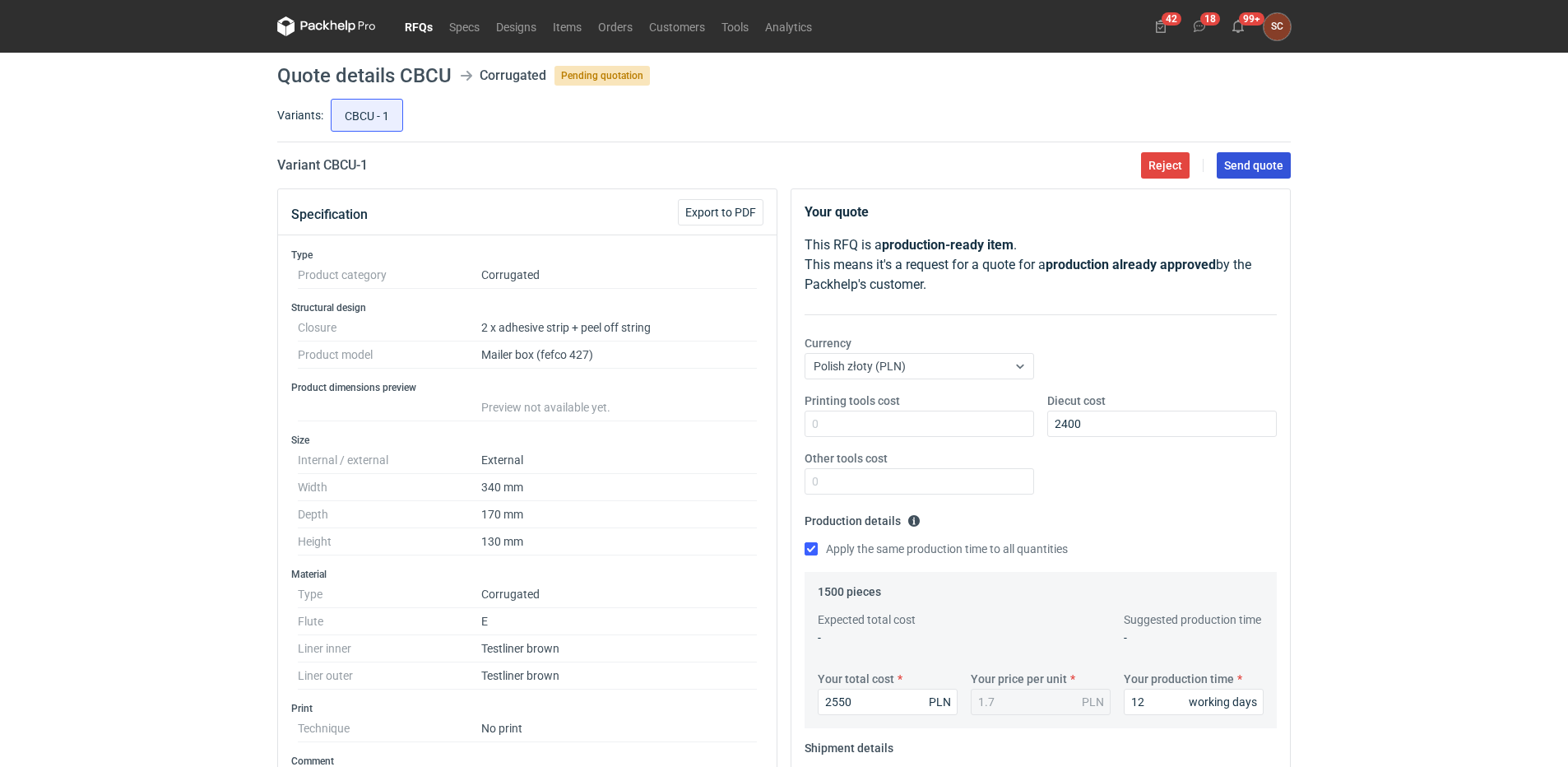
click at [1247, 167] on span "Send quote" at bounding box center [1254, 165] width 59 height 11
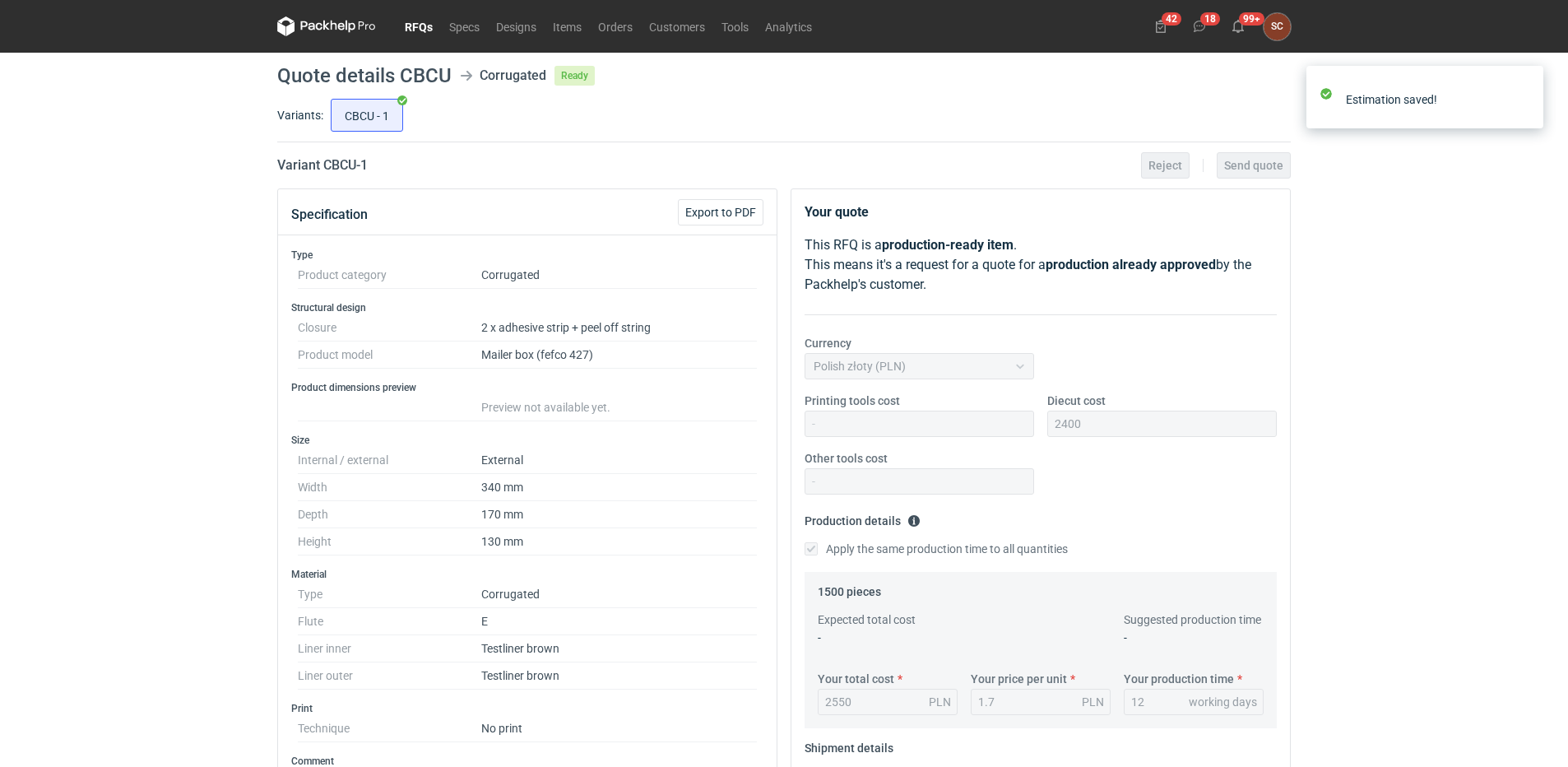
click at [416, 26] on link "RFQs" at bounding box center [418, 26] width 45 height 20
